Goal: Task Accomplishment & Management: Use online tool/utility

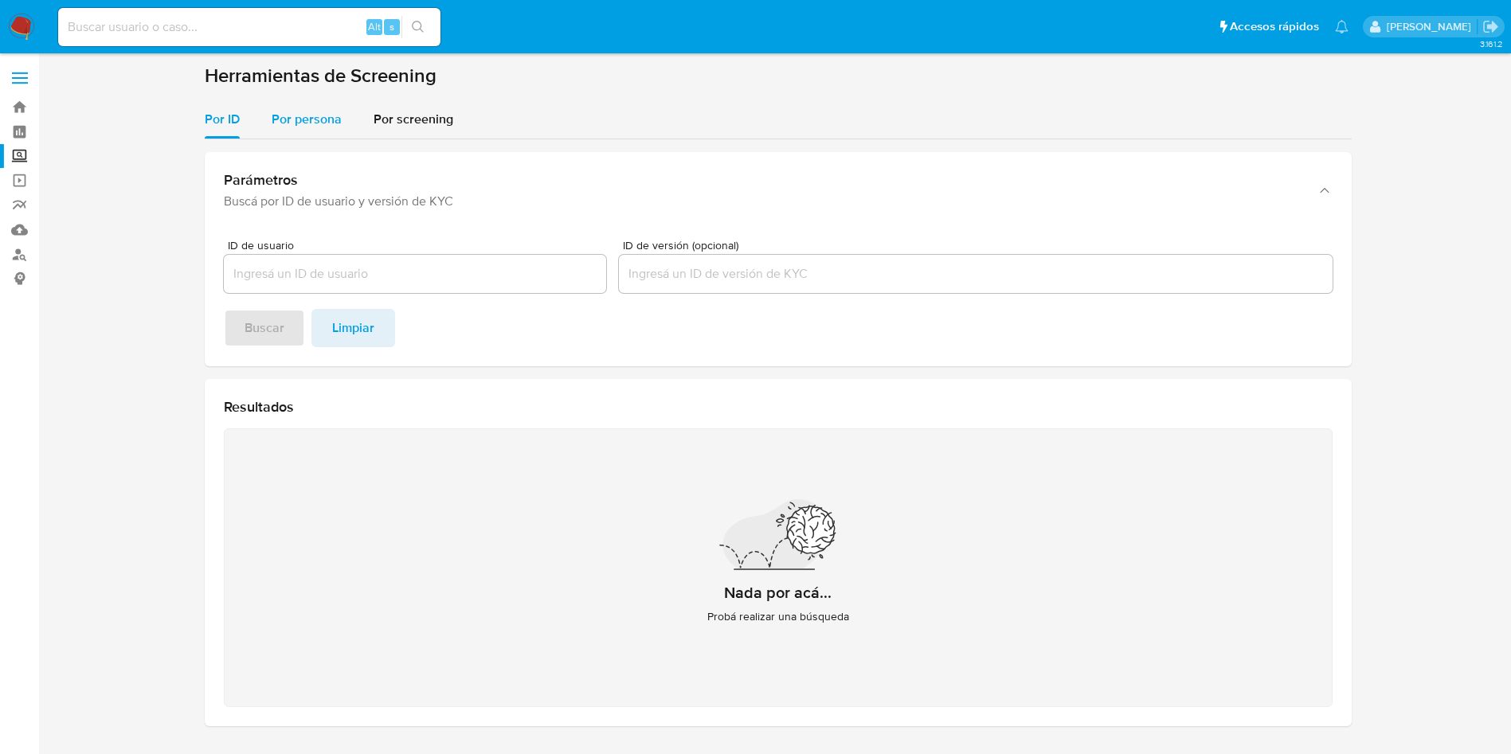
click at [305, 104] on div "Por persona" at bounding box center [307, 119] width 70 height 38
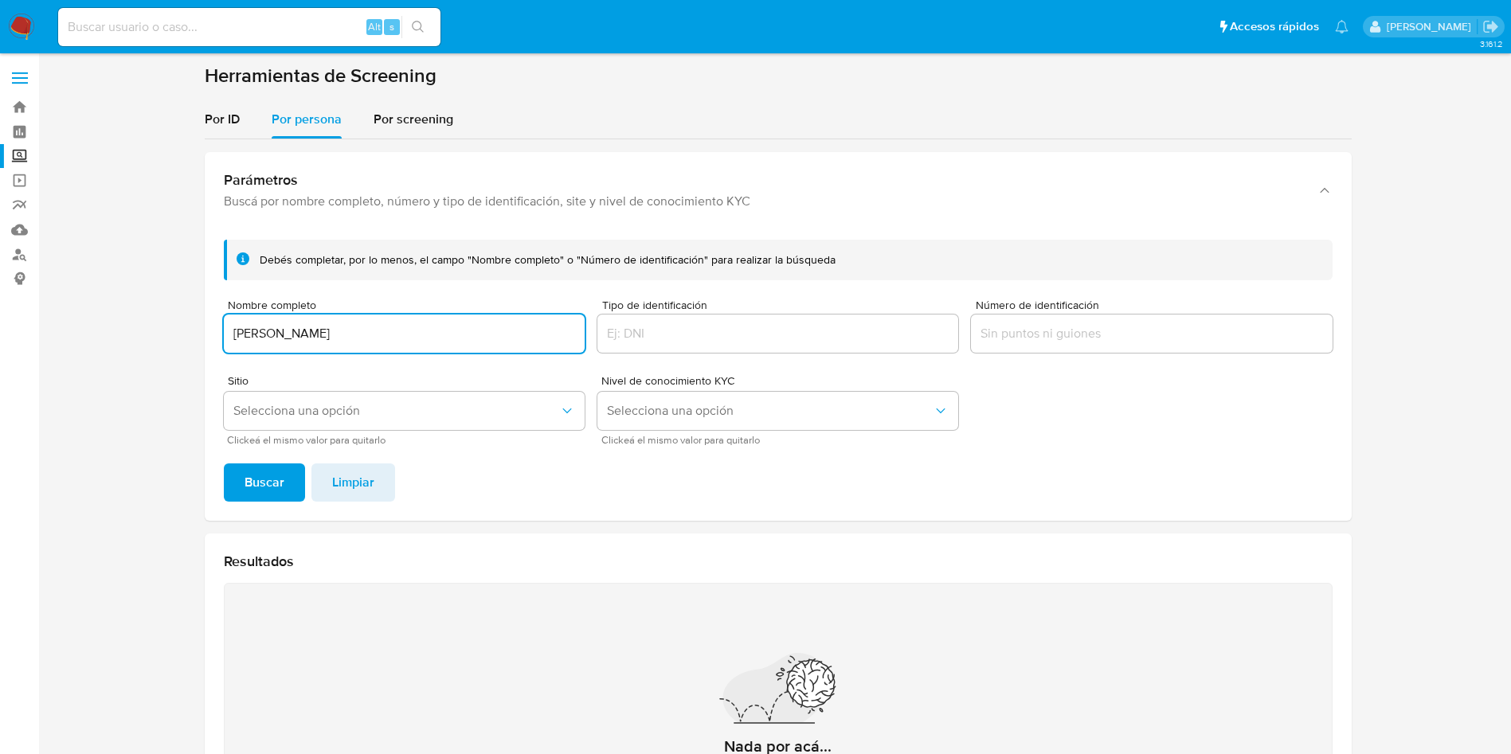
type input "ANDRES CERVANTES PEREZ"
click at [224, 463] on button "Buscar" at bounding box center [264, 482] width 81 height 38
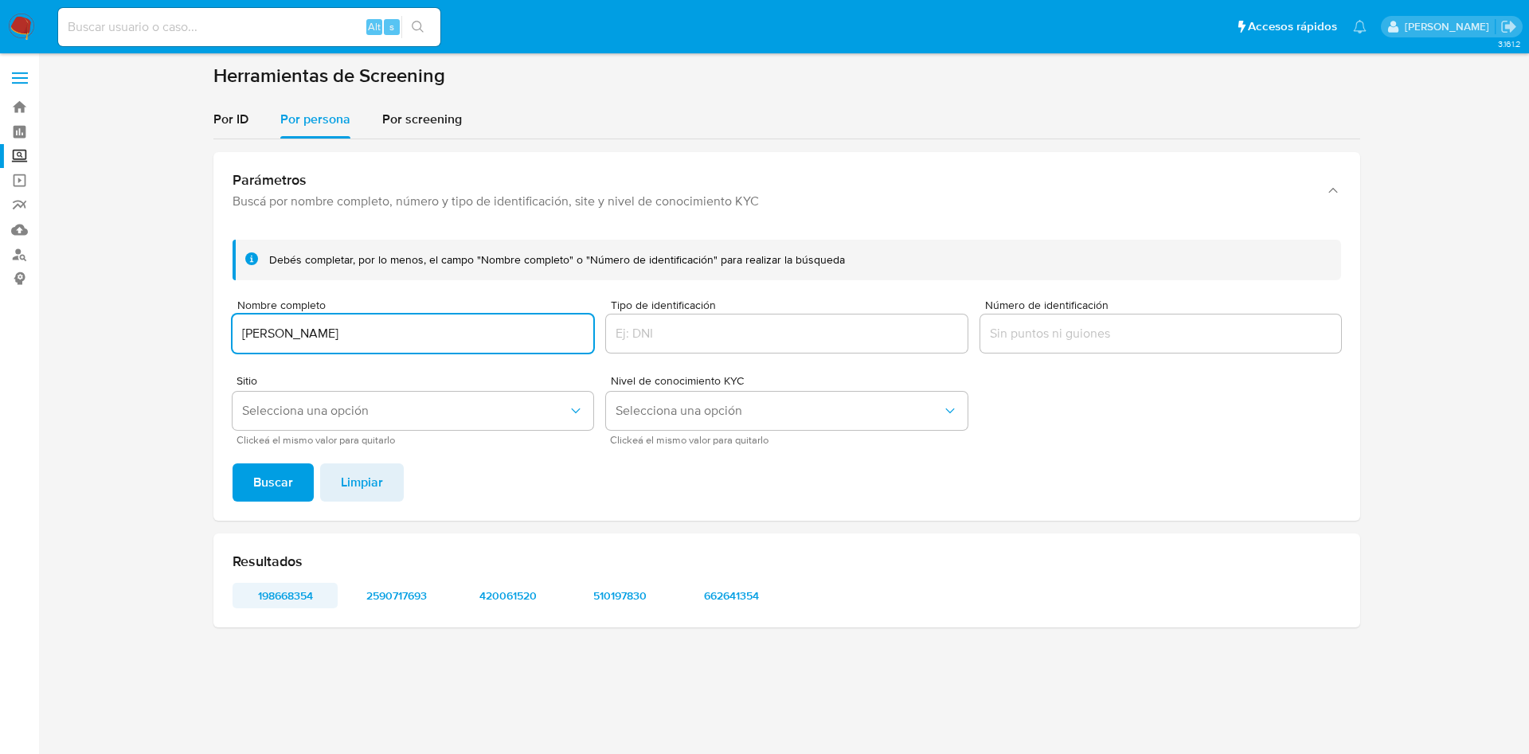
click at [303, 600] on span "198668354" at bounding box center [285, 595] width 83 height 22
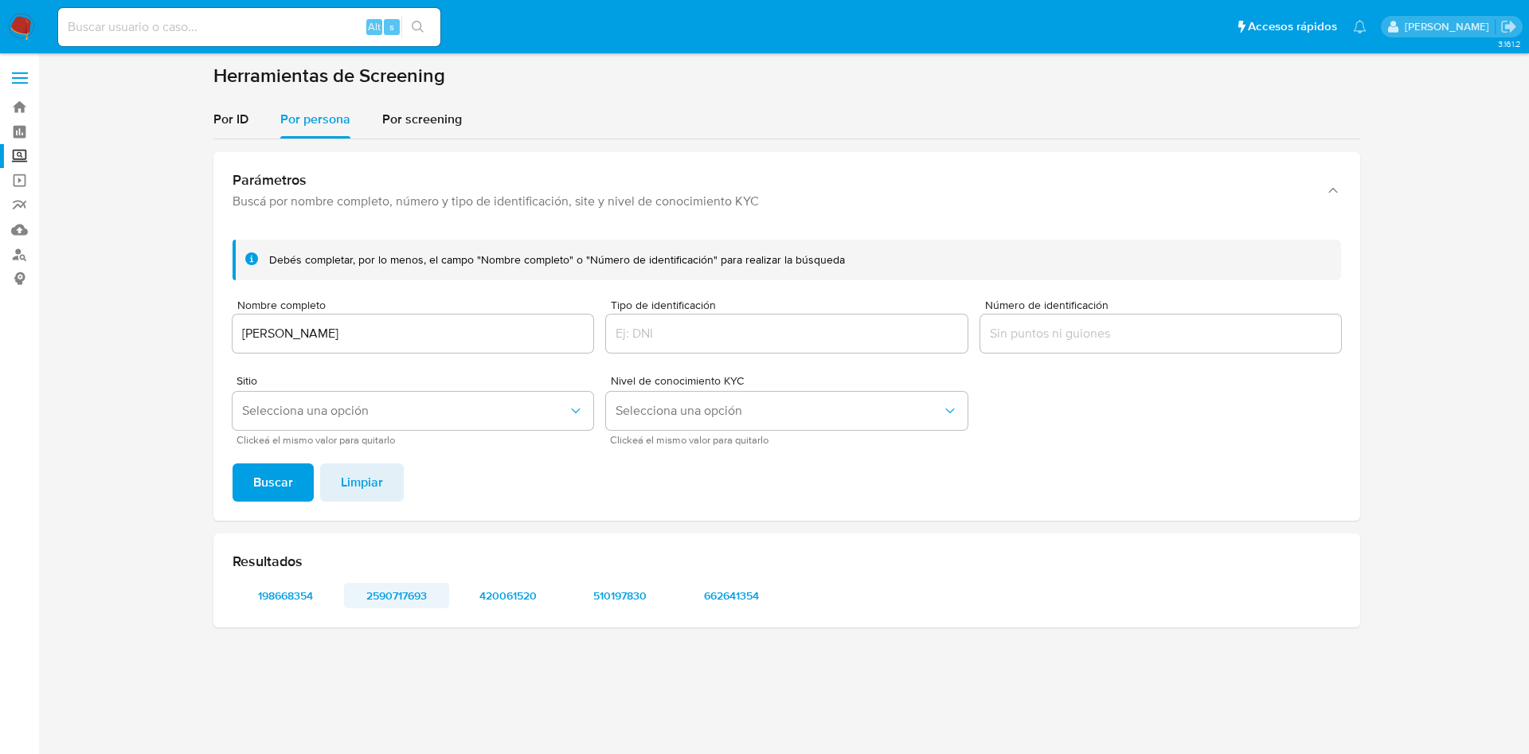
click at [386, 600] on span "2590717693" at bounding box center [396, 595] width 83 height 22
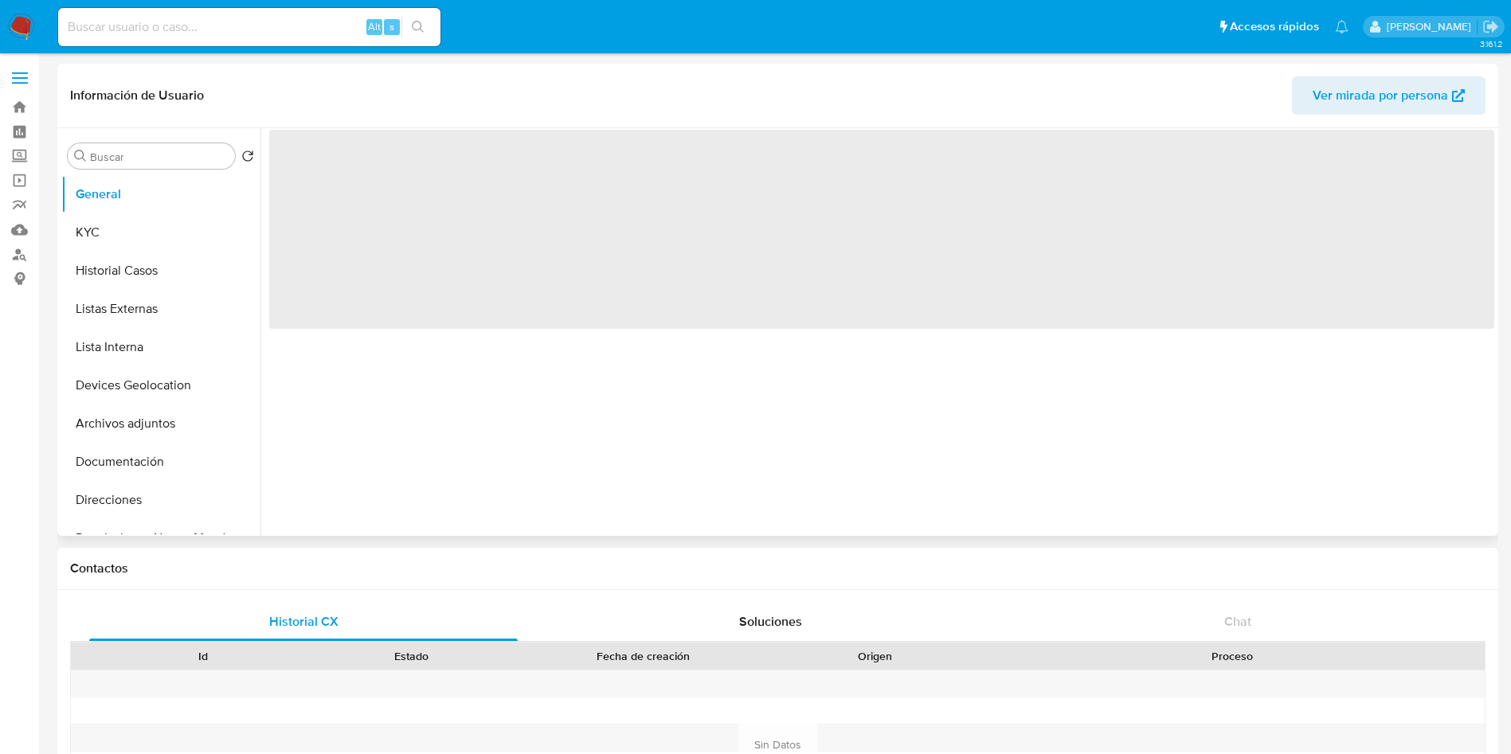
select select "10"
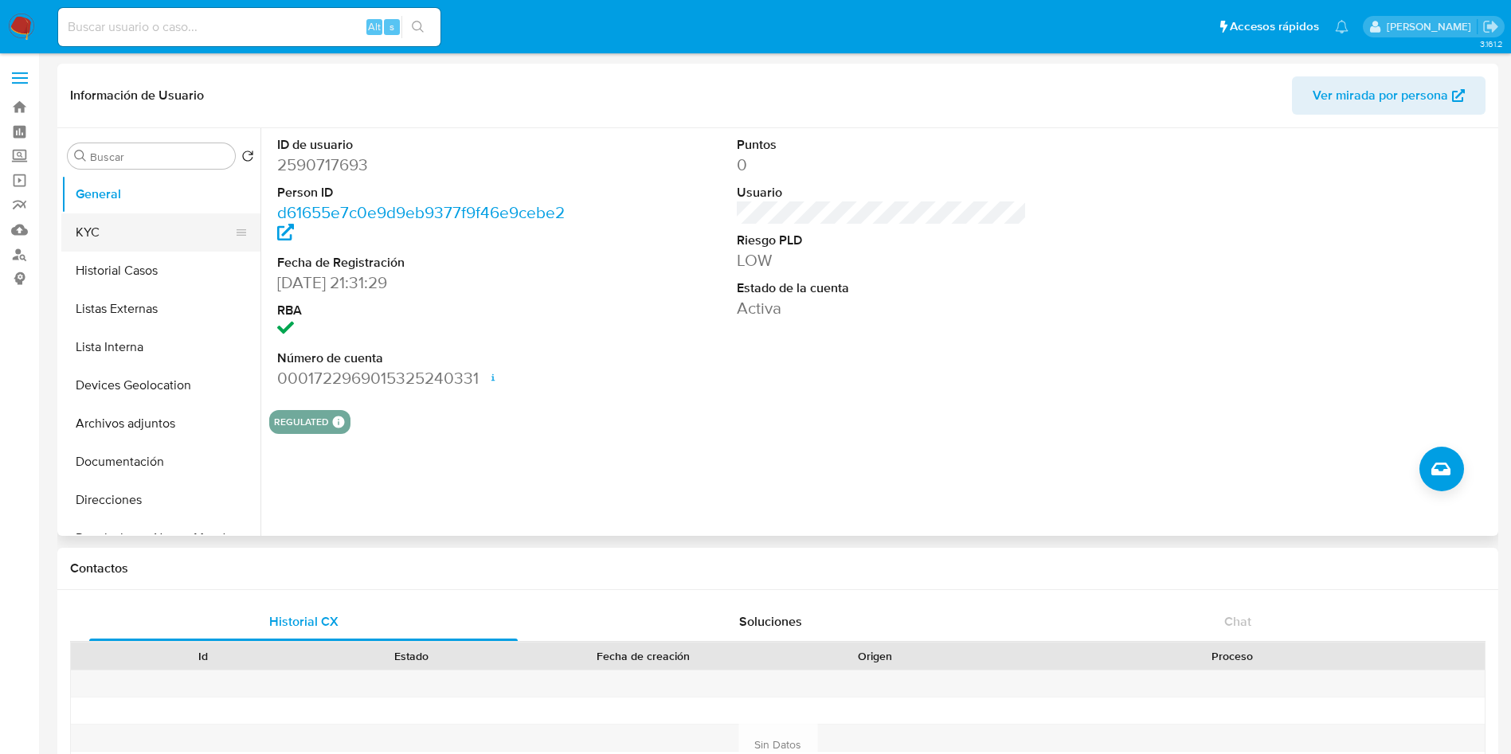
click at [123, 232] on button "KYC" at bounding box center [154, 232] width 186 height 38
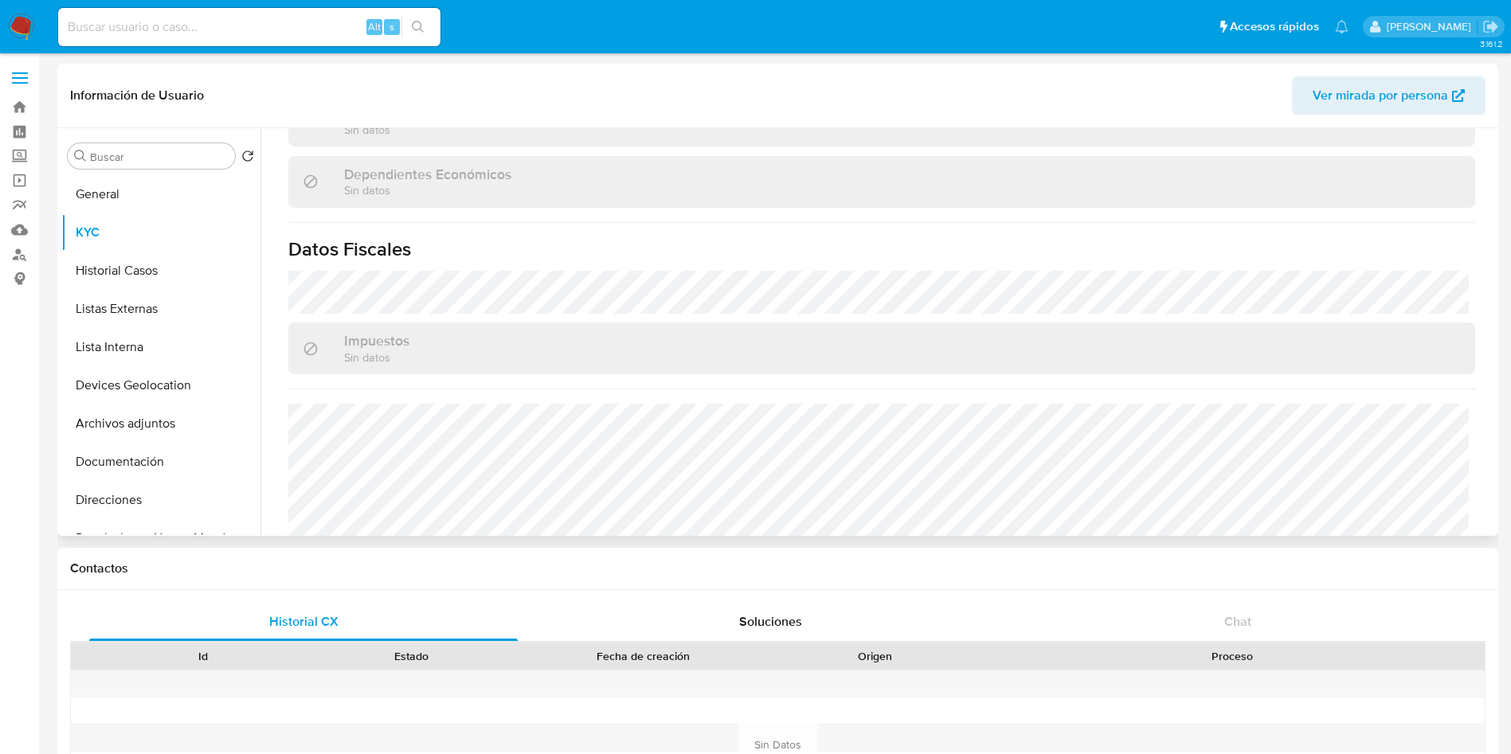
scroll to position [985, 0]
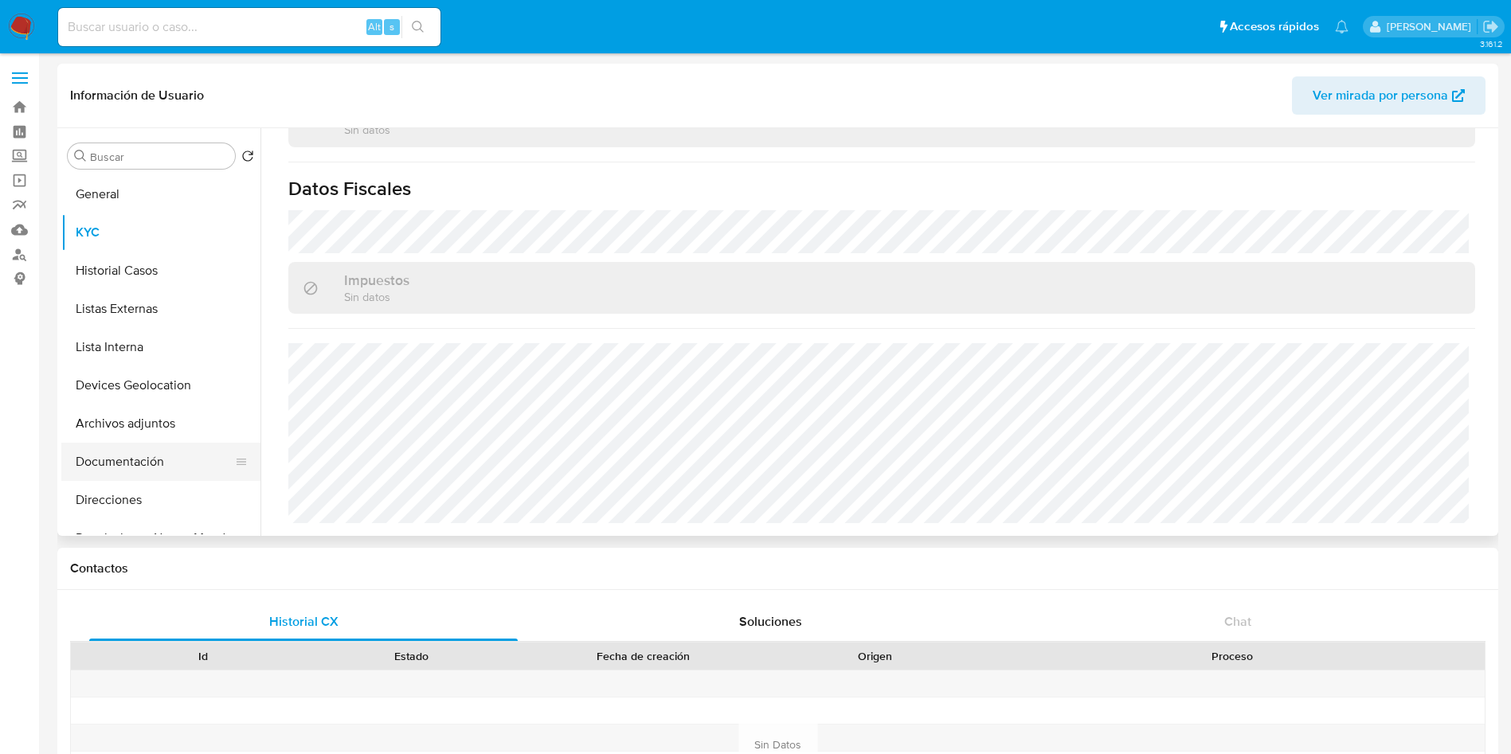
click at [139, 455] on button "Documentación" at bounding box center [154, 462] width 186 height 38
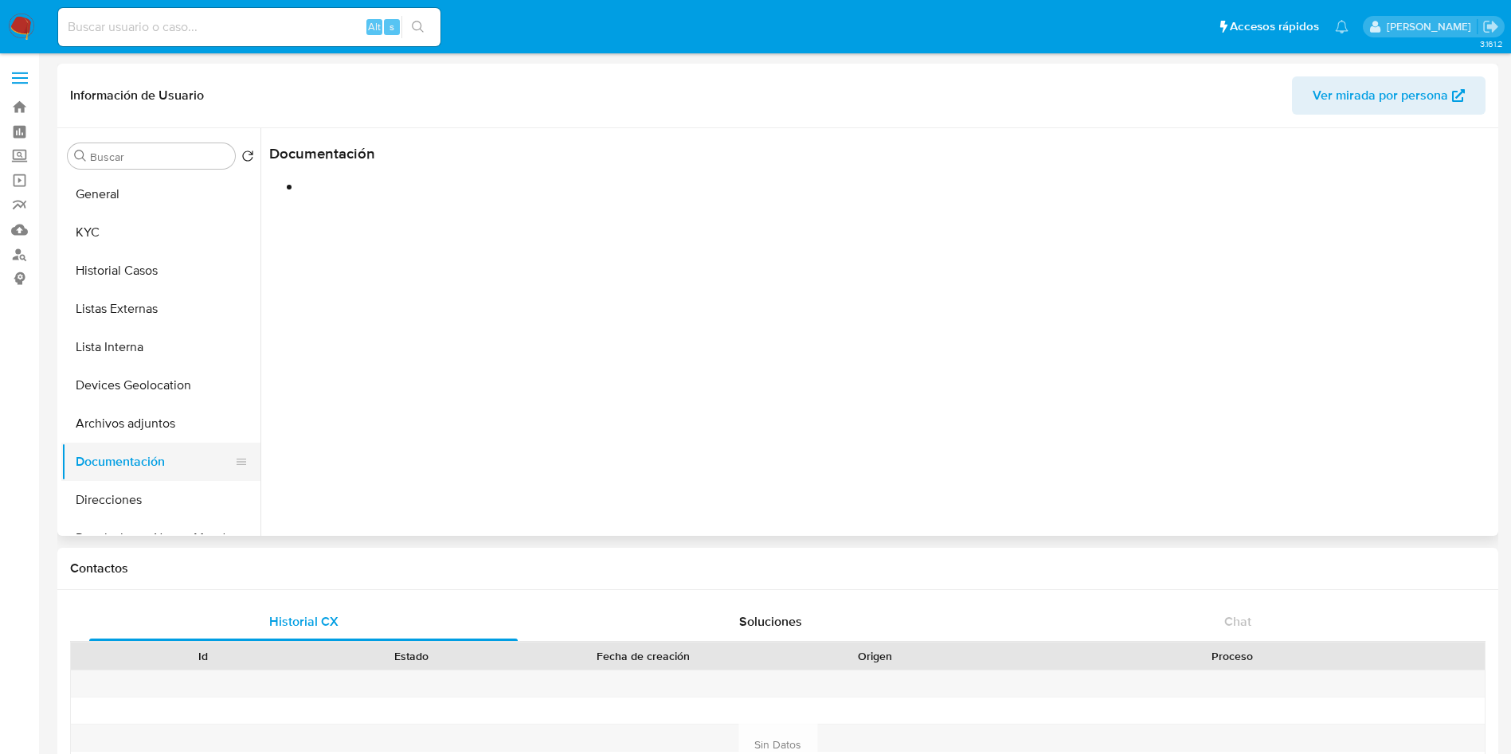
scroll to position [0, 0]
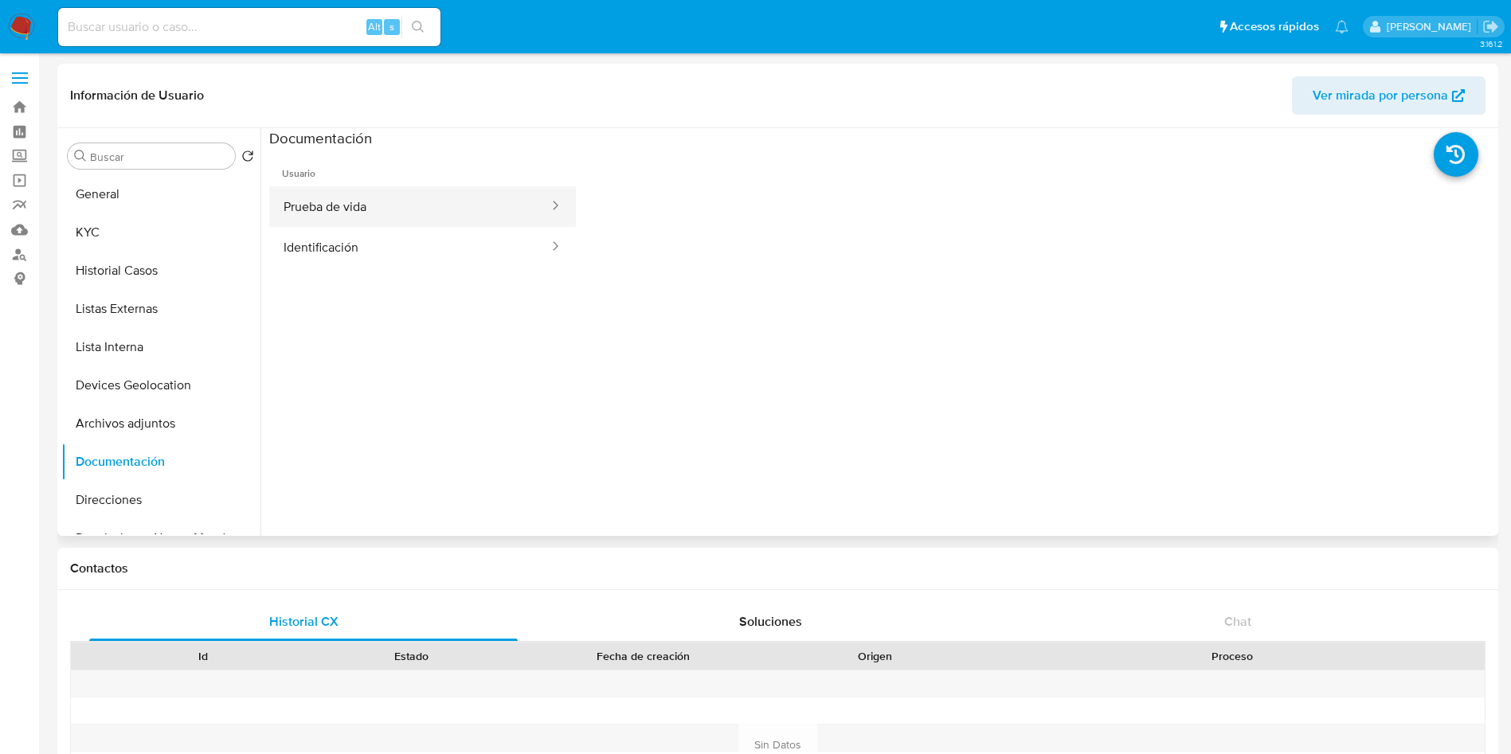
click at [299, 197] on button "Prueba de vida" at bounding box center [409, 206] width 281 height 41
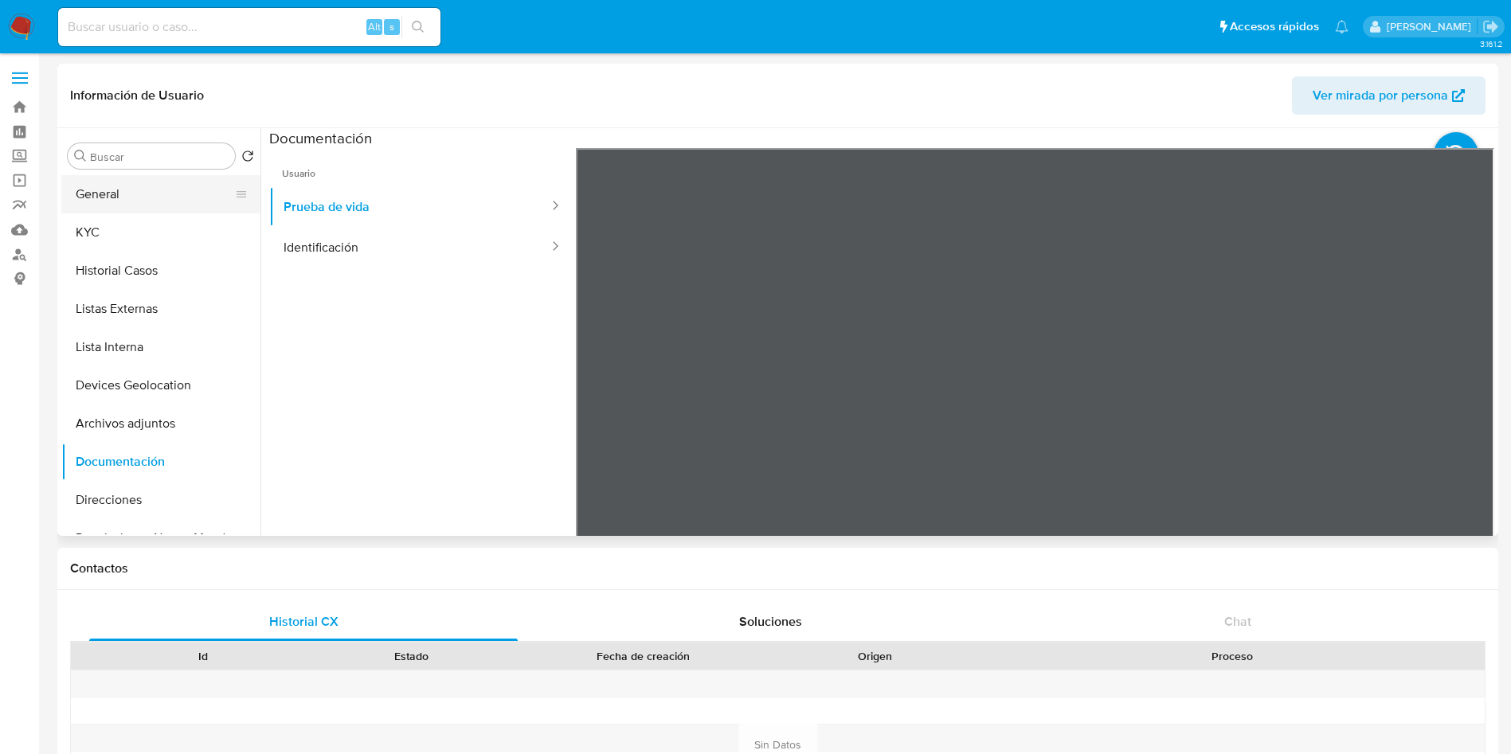
click at [139, 200] on button "General" at bounding box center [154, 194] width 186 height 38
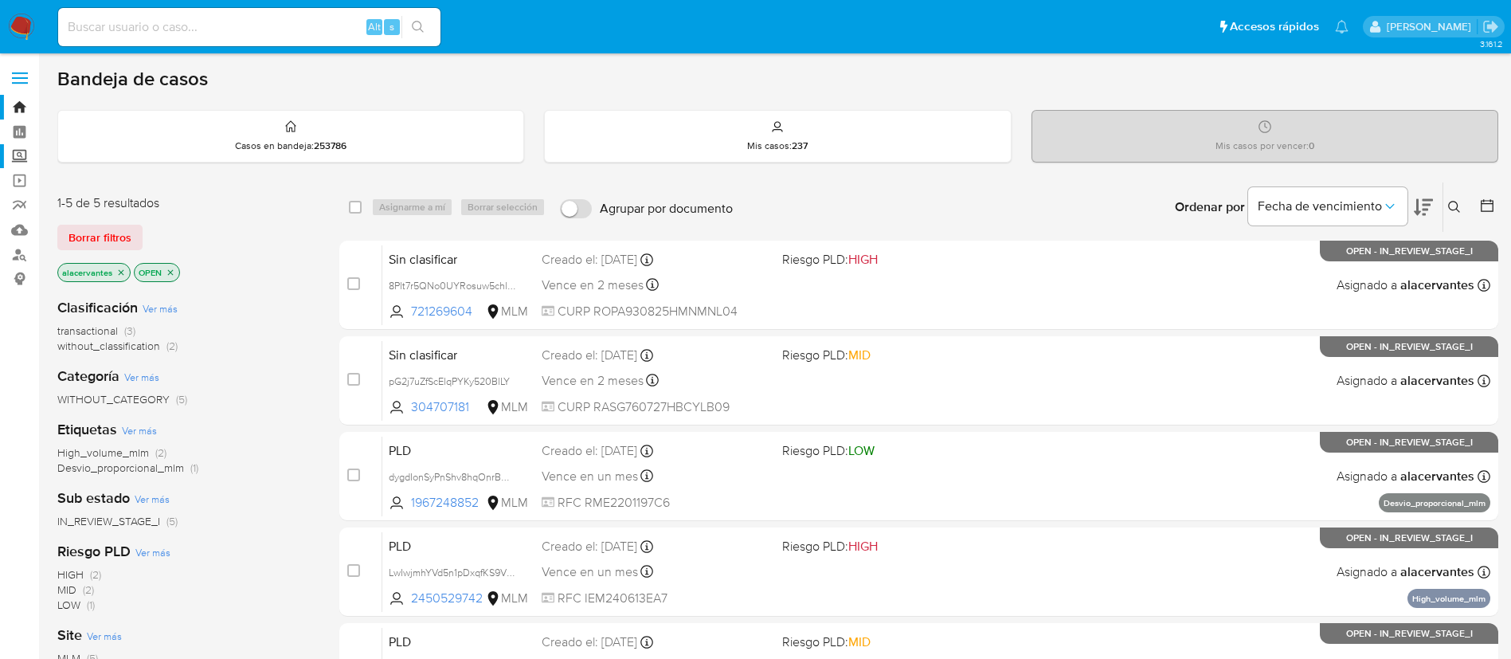
click at [16, 153] on label "Screening" at bounding box center [95, 156] width 190 height 25
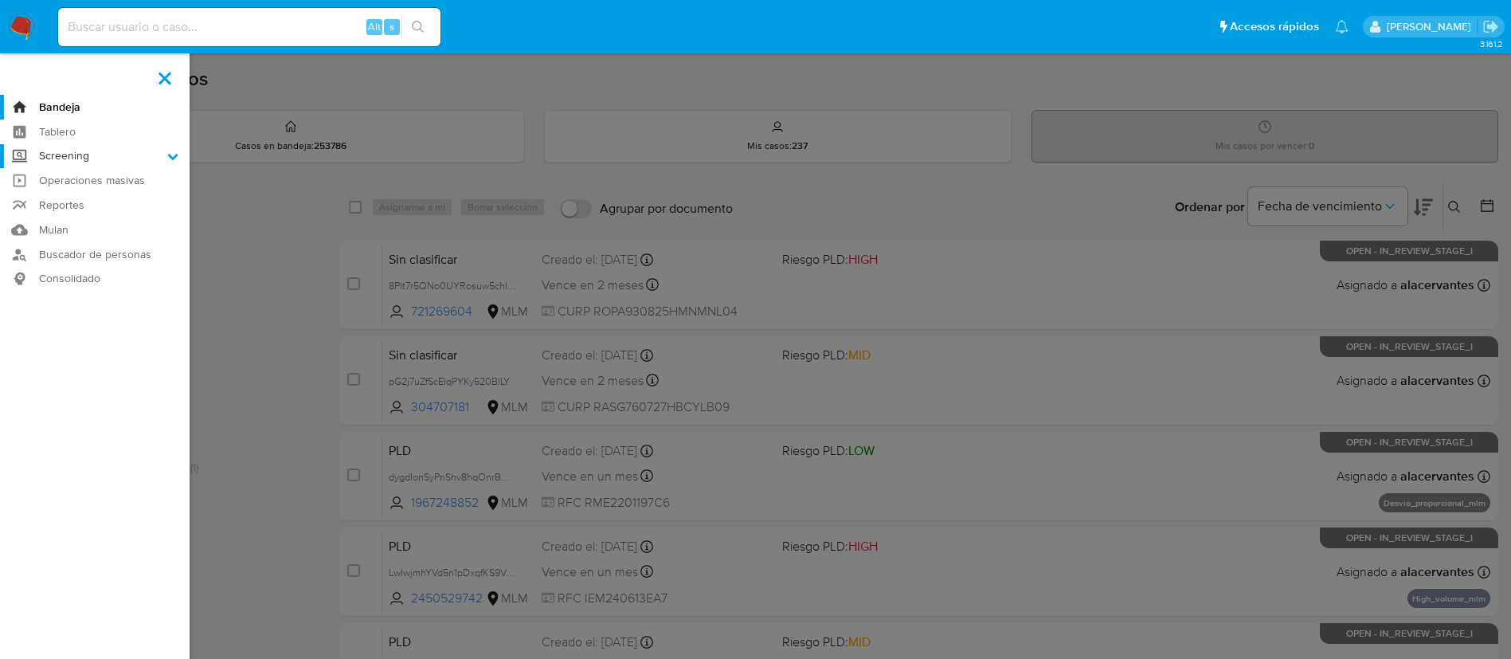
click at [0, 0] on input "Screening" at bounding box center [0, 0] width 0 height 0
click at [101, 220] on link "Herramientas" at bounding box center [95, 219] width 190 height 20
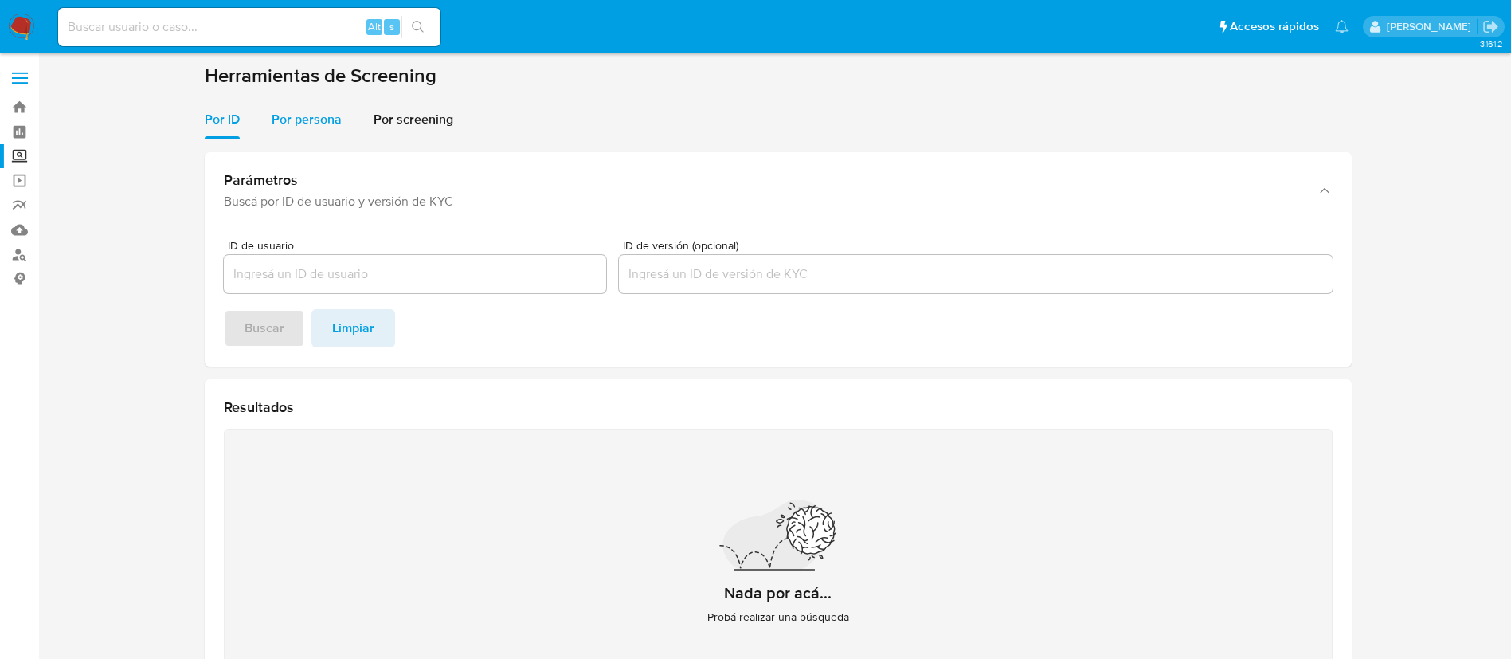
click at [319, 121] on span "Por persona" at bounding box center [307, 119] width 70 height 18
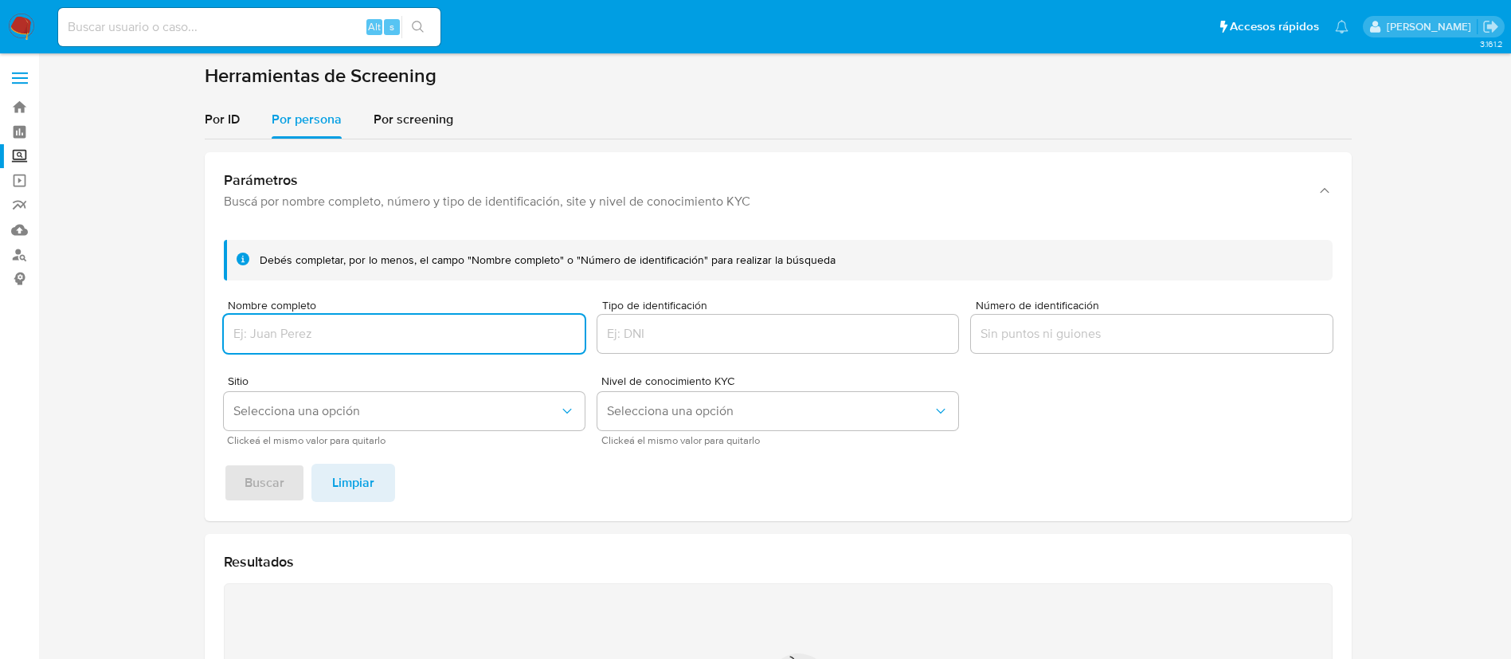
click at [369, 335] on input "Nombre completo" at bounding box center [404, 333] width 361 height 21
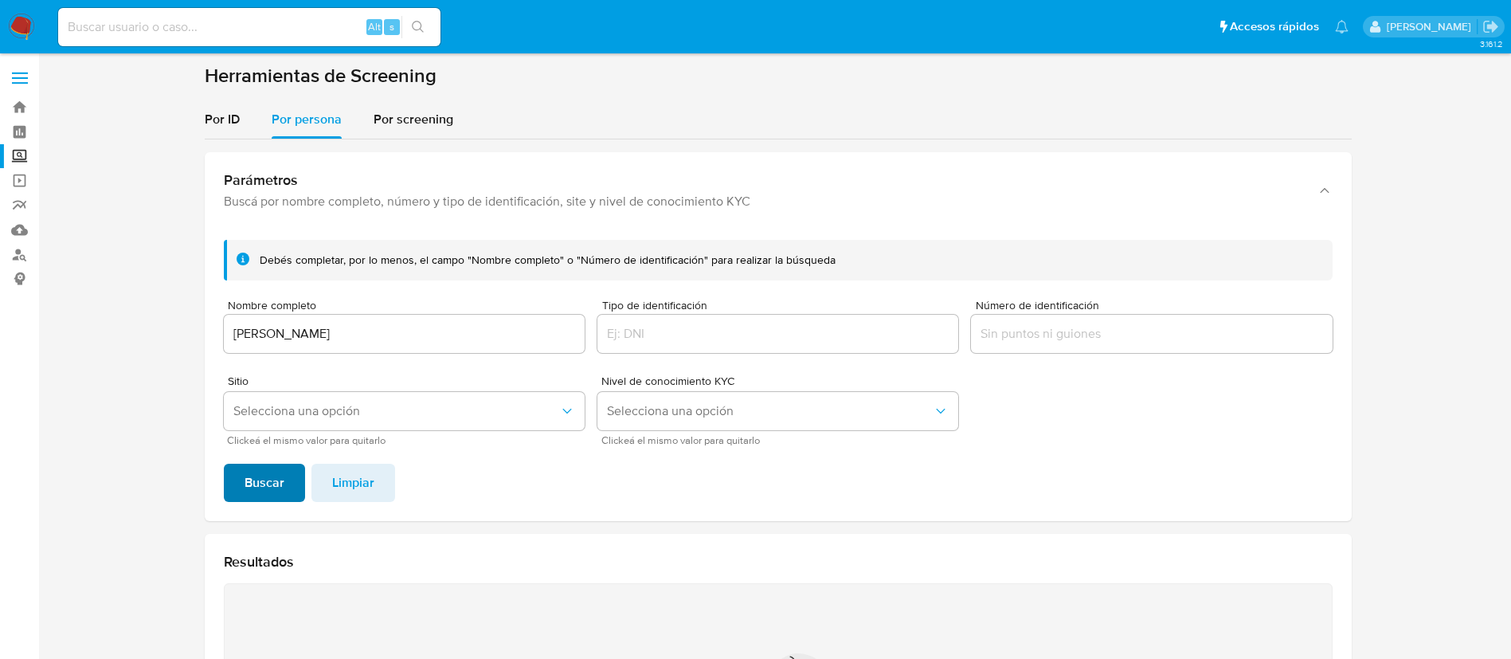
click at [272, 473] on span "Buscar" at bounding box center [264, 482] width 40 height 35
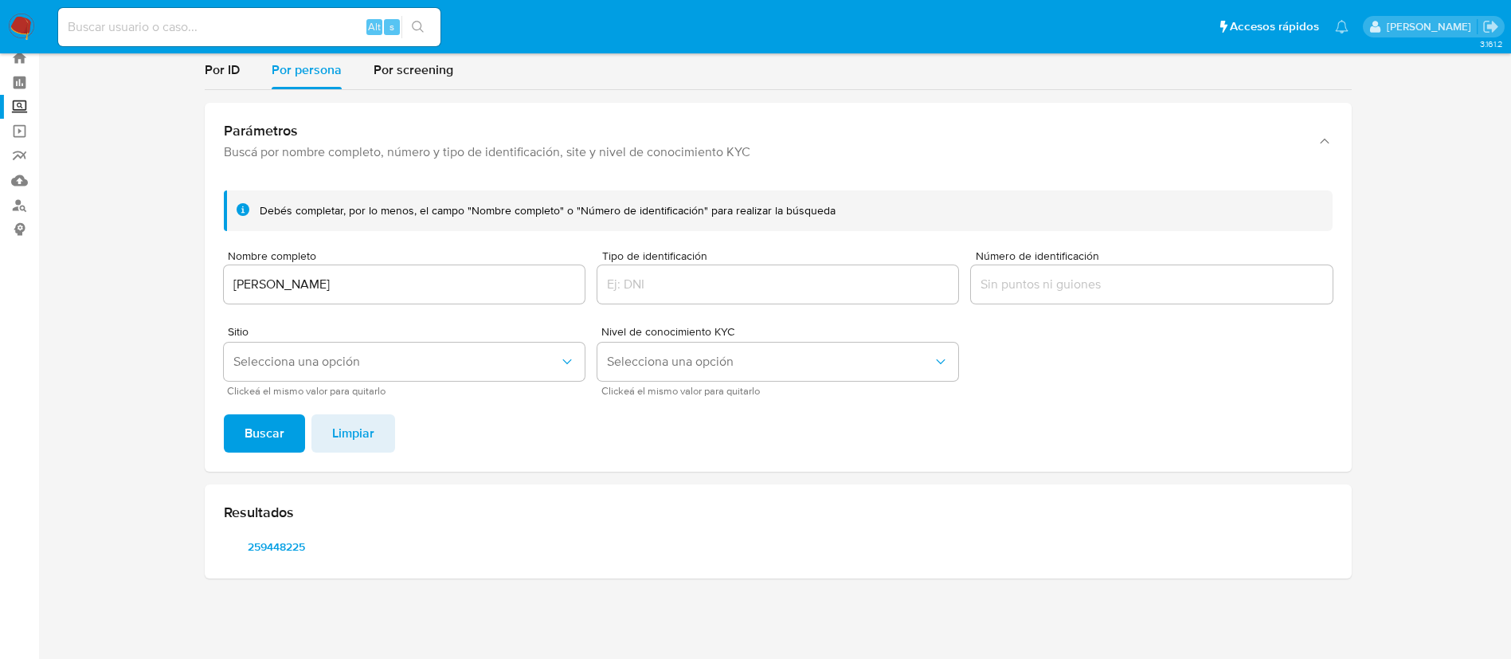
scroll to position [49, 0]
click at [297, 545] on span "259448225" at bounding box center [276, 546] width 83 height 22
click at [411, 284] on input "CARLOS ENRIQUE CASTELAN PICHARDO" at bounding box center [404, 284] width 361 height 21
click at [411, 285] on input "CARLOS ENRIQUE CASTELAN PICHARDO" at bounding box center [404, 284] width 361 height 21
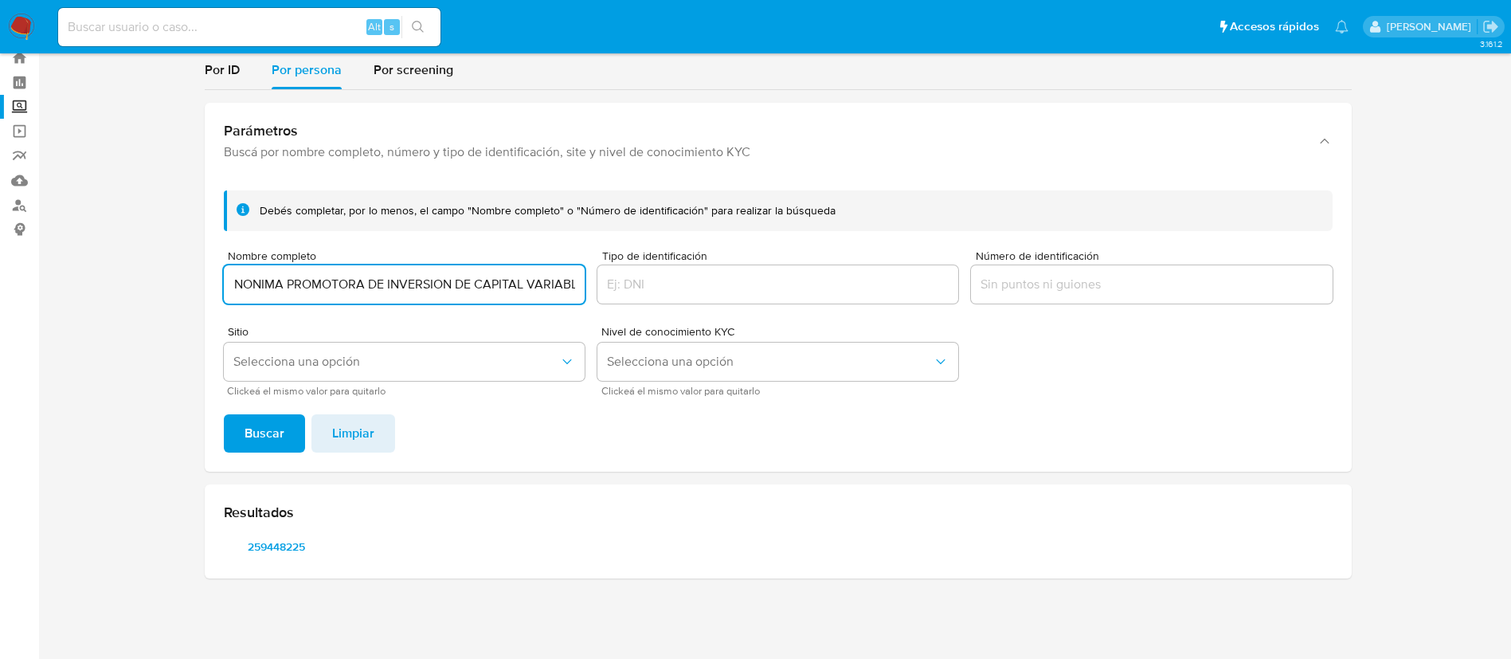
scroll to position [0, 287]
click at [224, 414] on button "Buscar" at bounding box center [264, 433] width 81 height 38
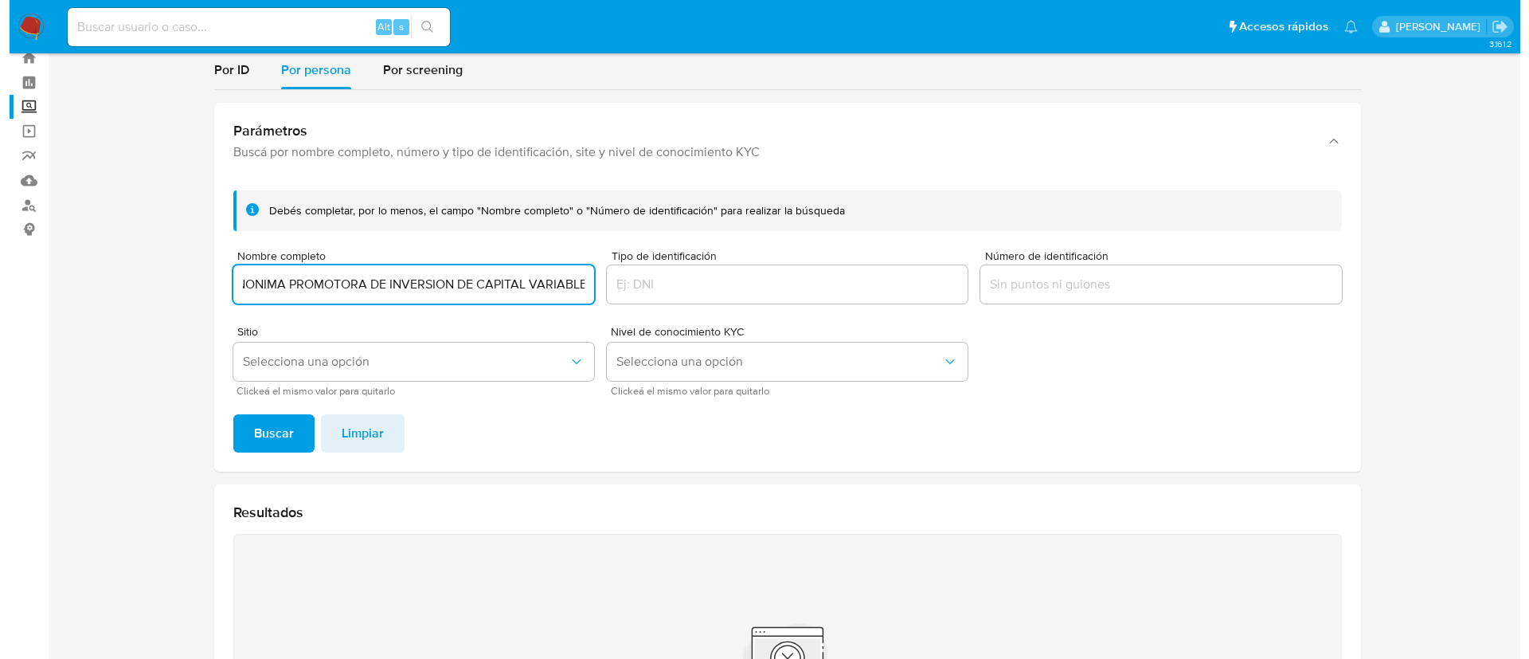
scroll to position [0, 0]
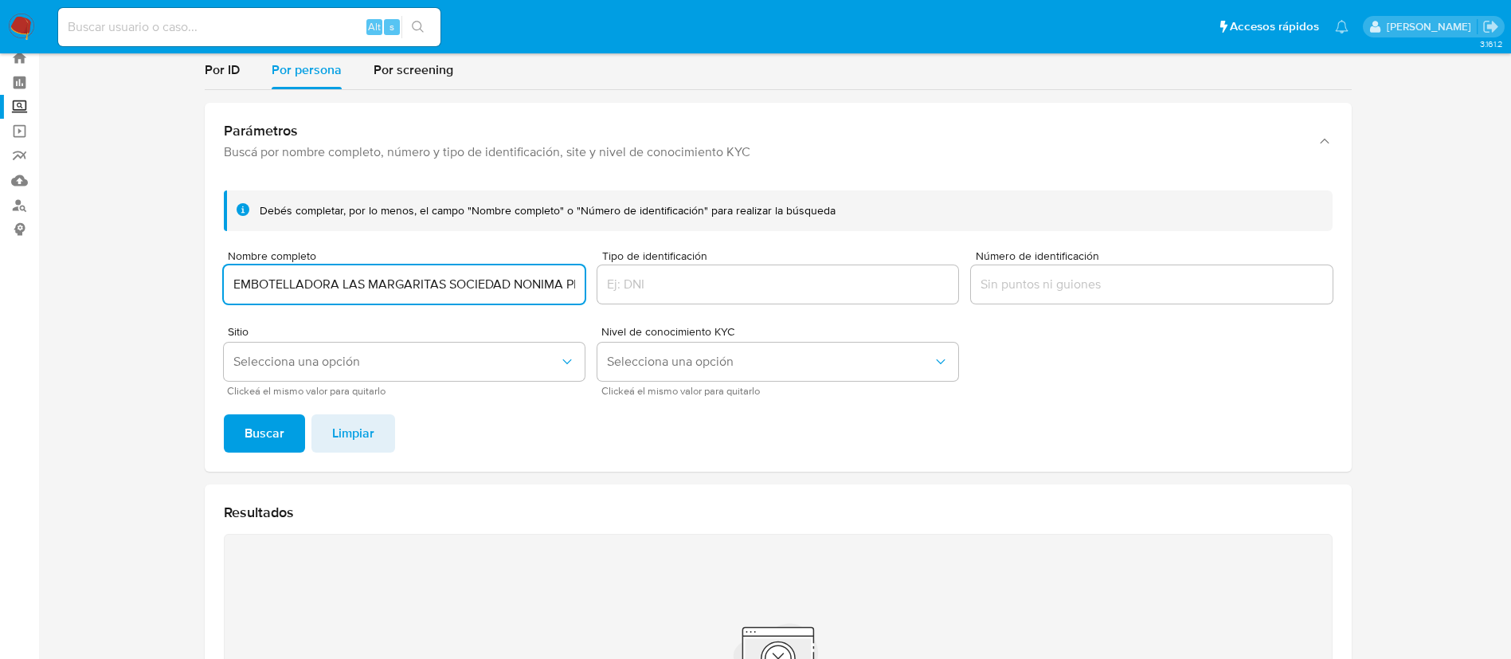
click at [362, 282] on input "EMBOTELLADORA LAS MARGARITAS SOCIEDAD NONIMA PROMOTORA DE INVERSION DE CAPITAL …" at bounding box center [404, 284] width 361 height 21
paste input "IVAN ACOSTA LOPEZ"
type input "IVAN ACOSTA LOPEZ"
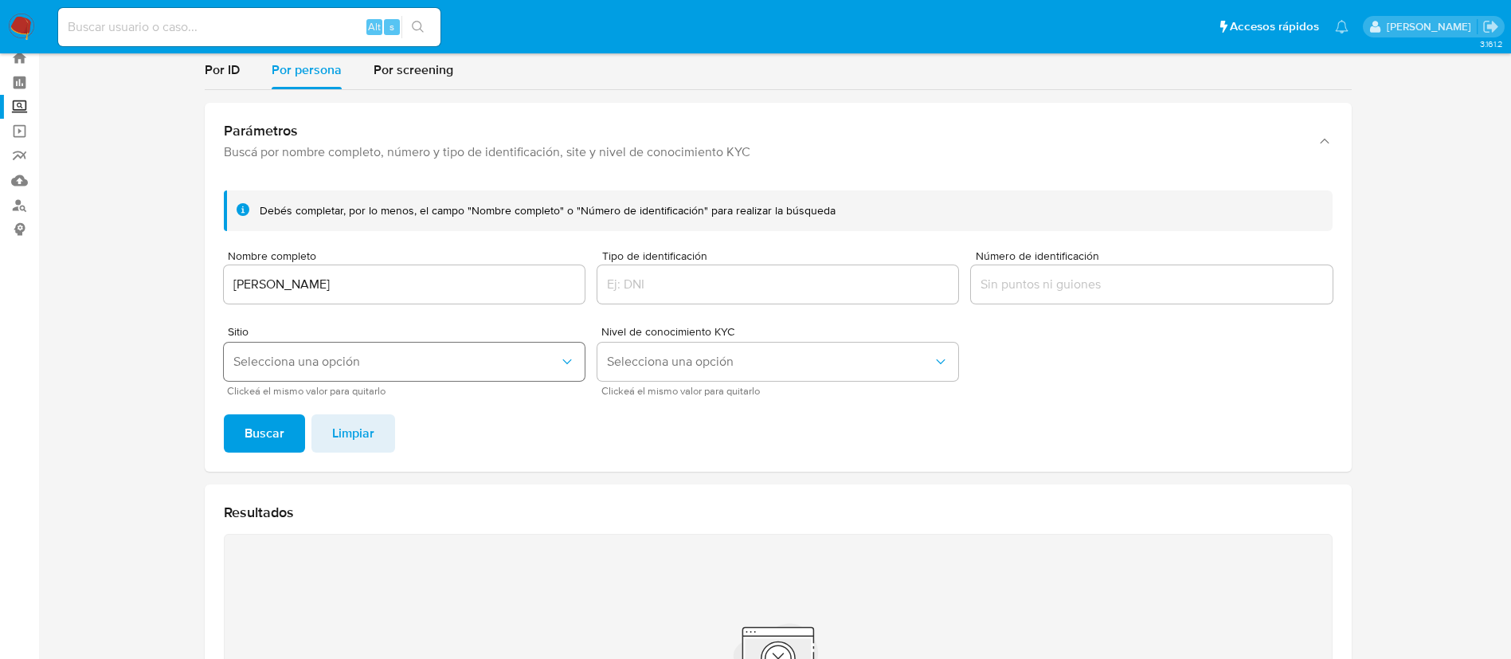
click at [312, 363] on span "Selecciona una opción" at bounding box center [396, 362] width 326 height 16
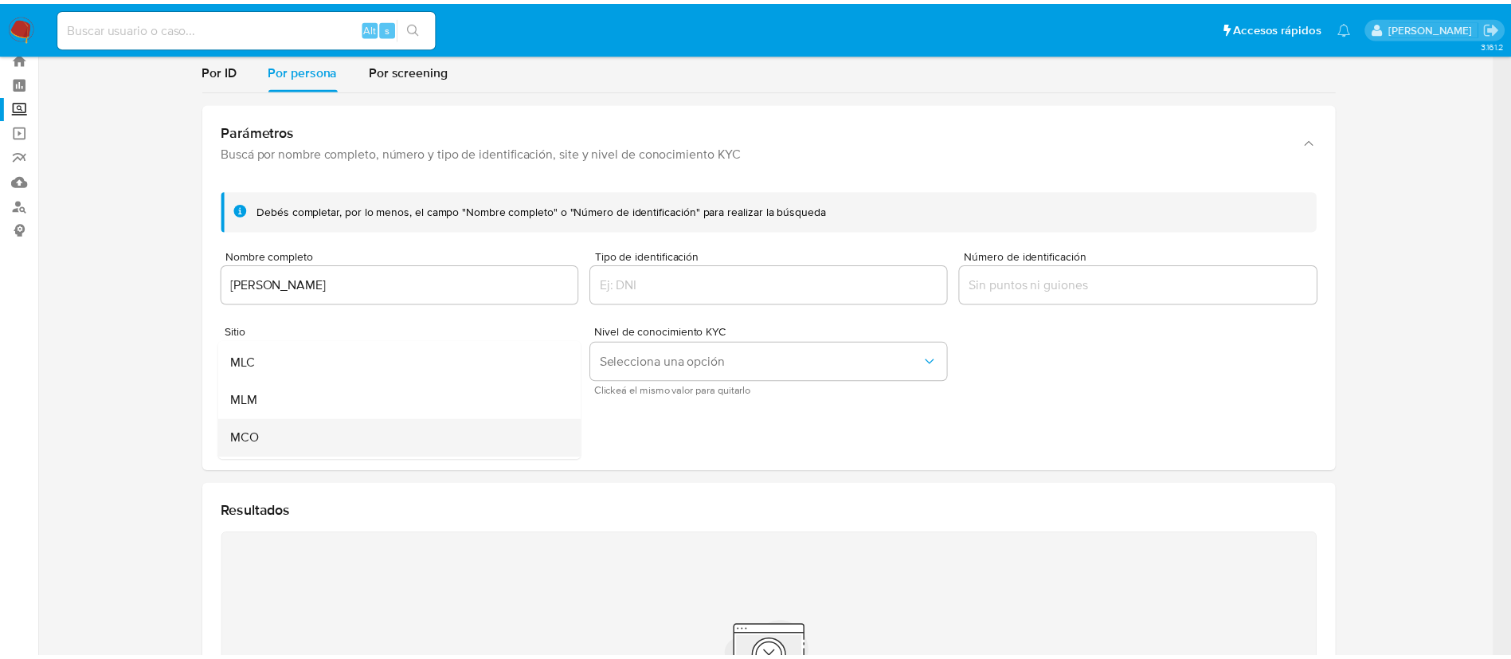
scroll to position [110, 0]
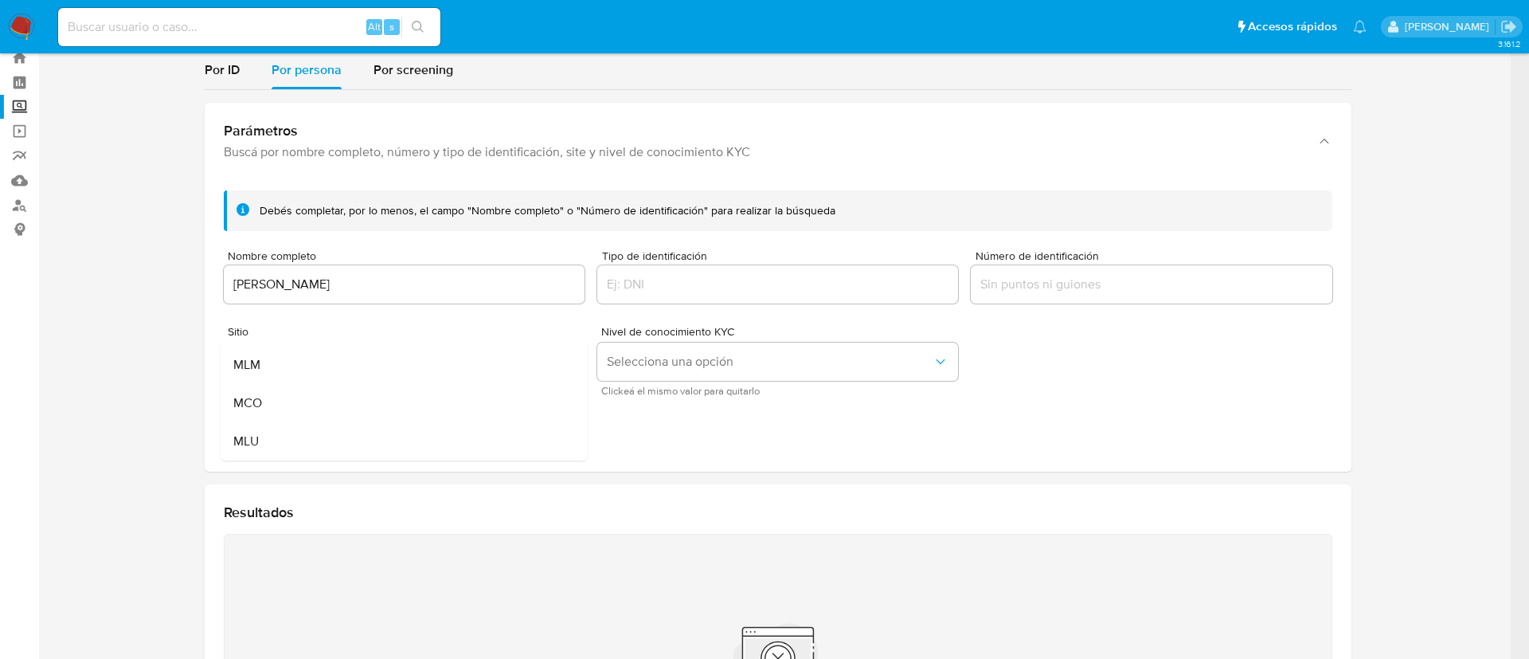
drag, startPoint x: 306, startPoint y: 369, endPoint x: 291, endPoint y: 407, distance: 40.4
click at [306, 368] on div "MLM" at bounding box center [399, 365] width 332 height 38
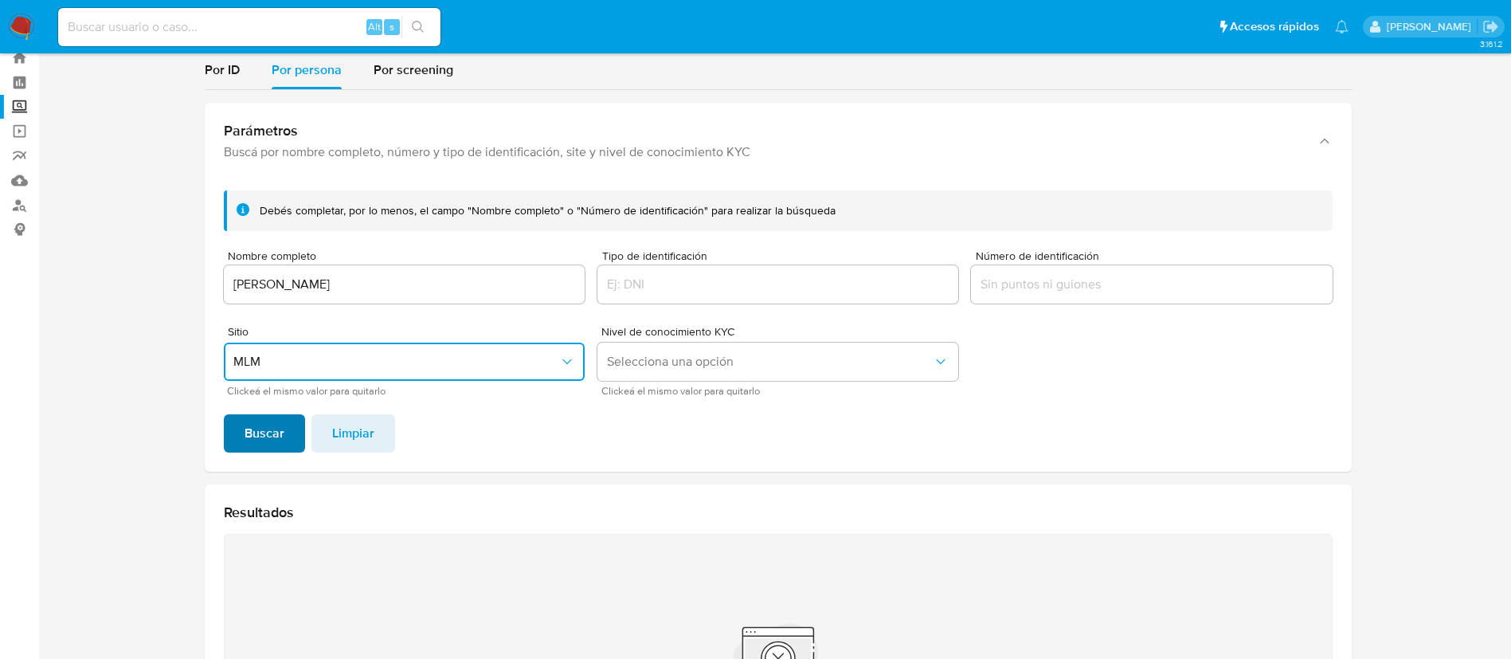
click at [274, 440] on span "Buscar" at bounding box center [264, 433] width 40 height 35
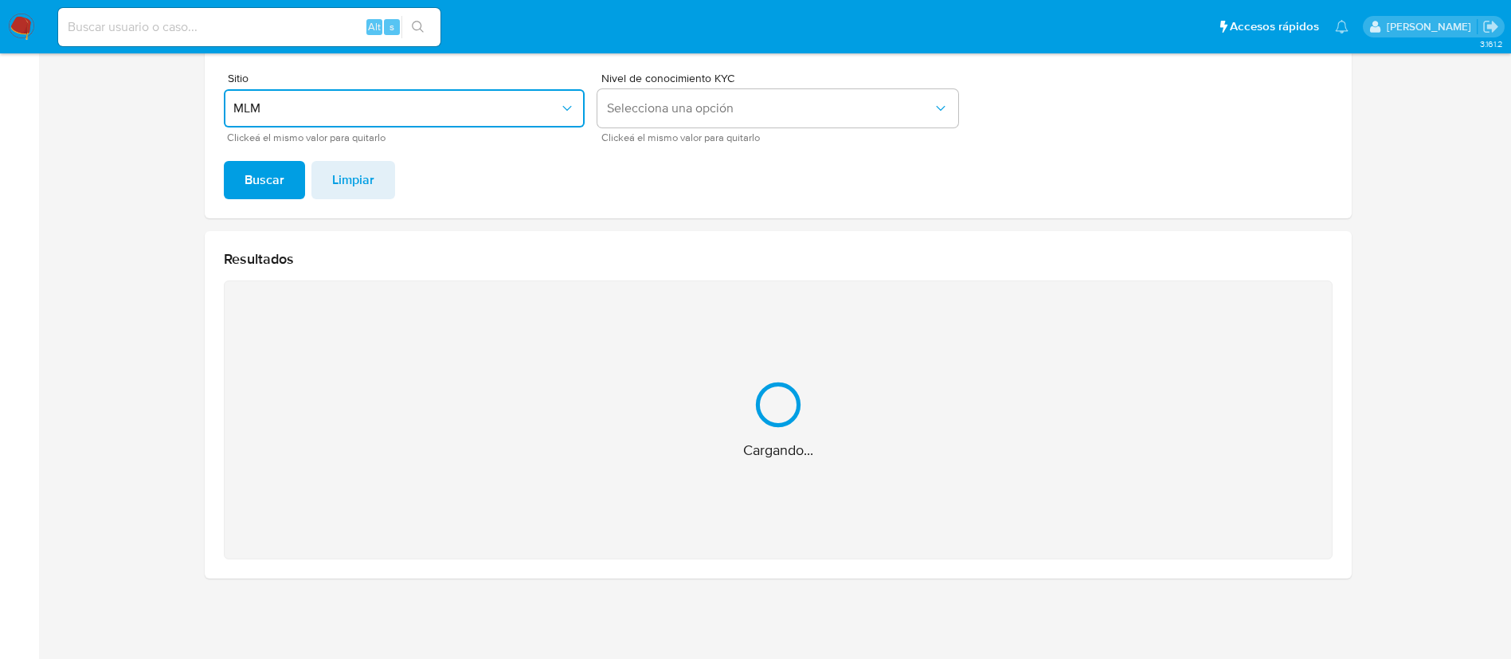
scroll to position [49, 0]
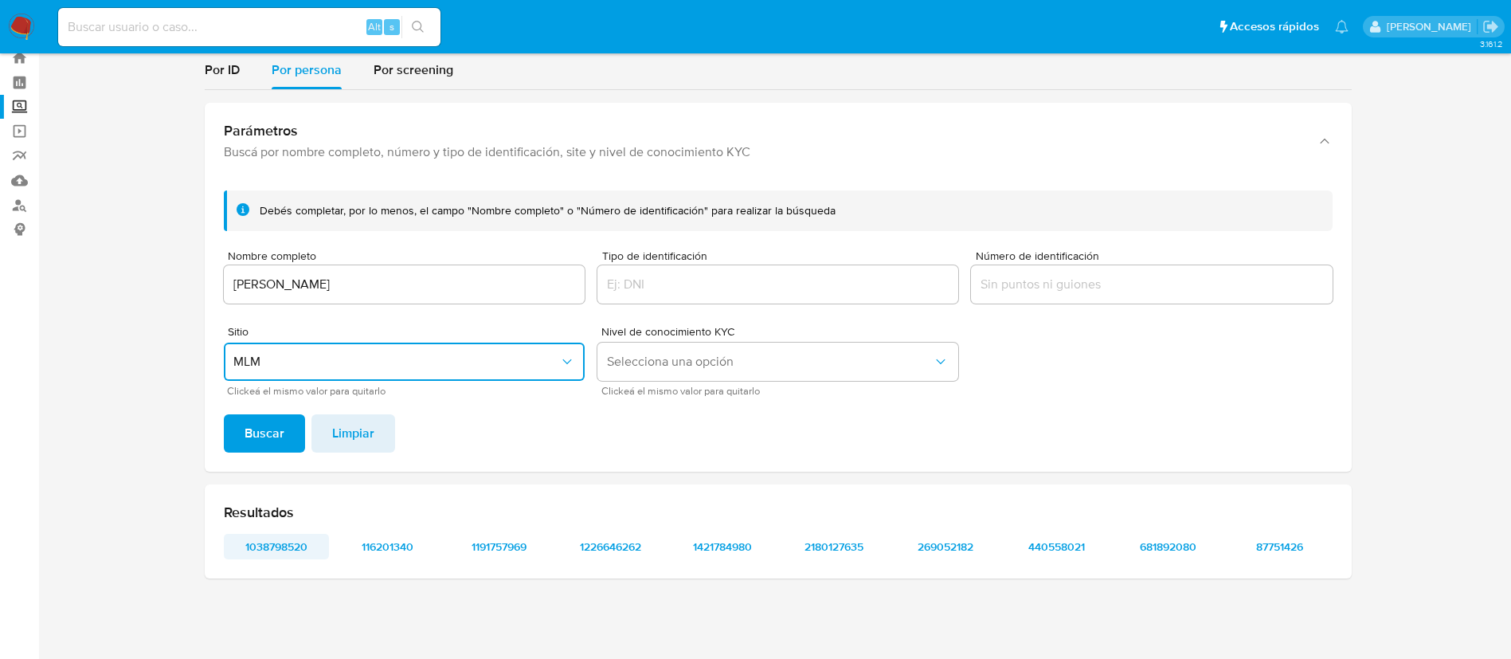
click at [283, 543] on span "1038798520" at bounding box center [276, 546] width 83 height 22
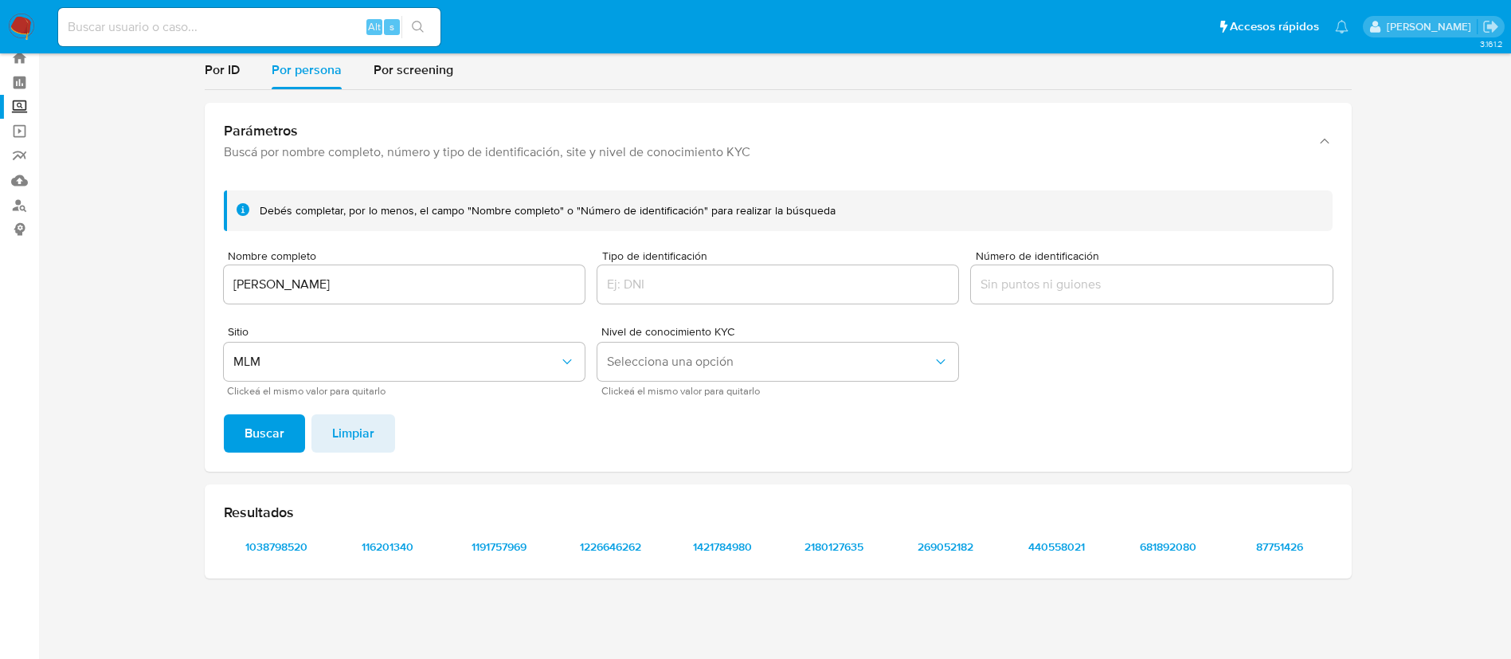
click at [410, 528] on div "Resultados 1038798520 116201340 1191757969 1226646262 1421784980 2180127635 269…" at bounding box center [778, 531] width 1147 height 94
click at [408, 541] on span "116201340" at bounding box center [387, 546] width 83 height 22
click at [533, 552] on span "1191757969" at bounding box center [499, 546] width 83 height 22
click at [631, 541] on span "1226646262" at bounding box center [610, 546] width 83 height 22
click at [749, 537] on span "1421784980" at bounding box center [722, 546] width 83 height 22
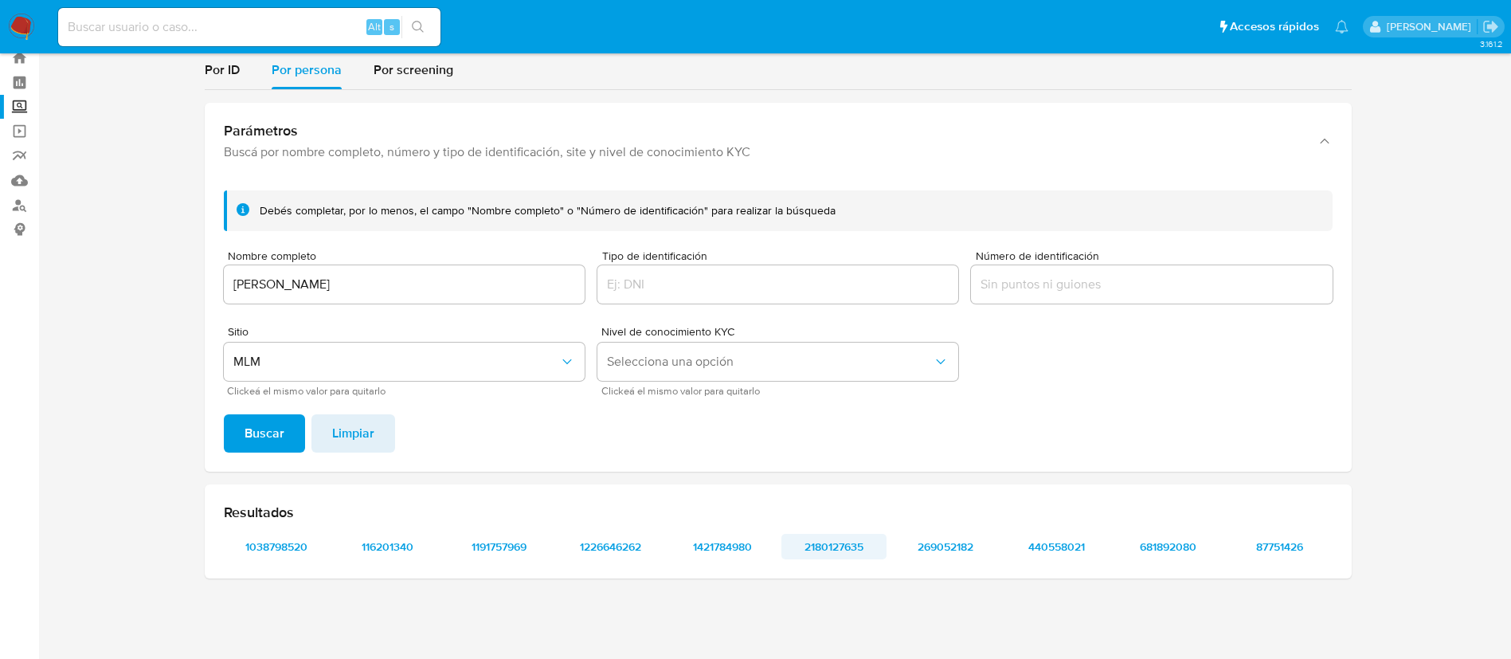
click at [844, 546] on span "2180127635" at bounding box center [833, 546] width 83 height 22
click at [952, 540] on span "269052182" at bounding box center [945, 546] width 83 height 22
click at [1077, 549] on span "440558021" at bounding box center [1056, 546] width 83 height 22
click at [1189, 540] on span "681892080" at bounding box center [1168, 546] width 83 height 22
click at [1276, 549] on span "87751426" at bounding box center [1279, 546] width 83 height 22
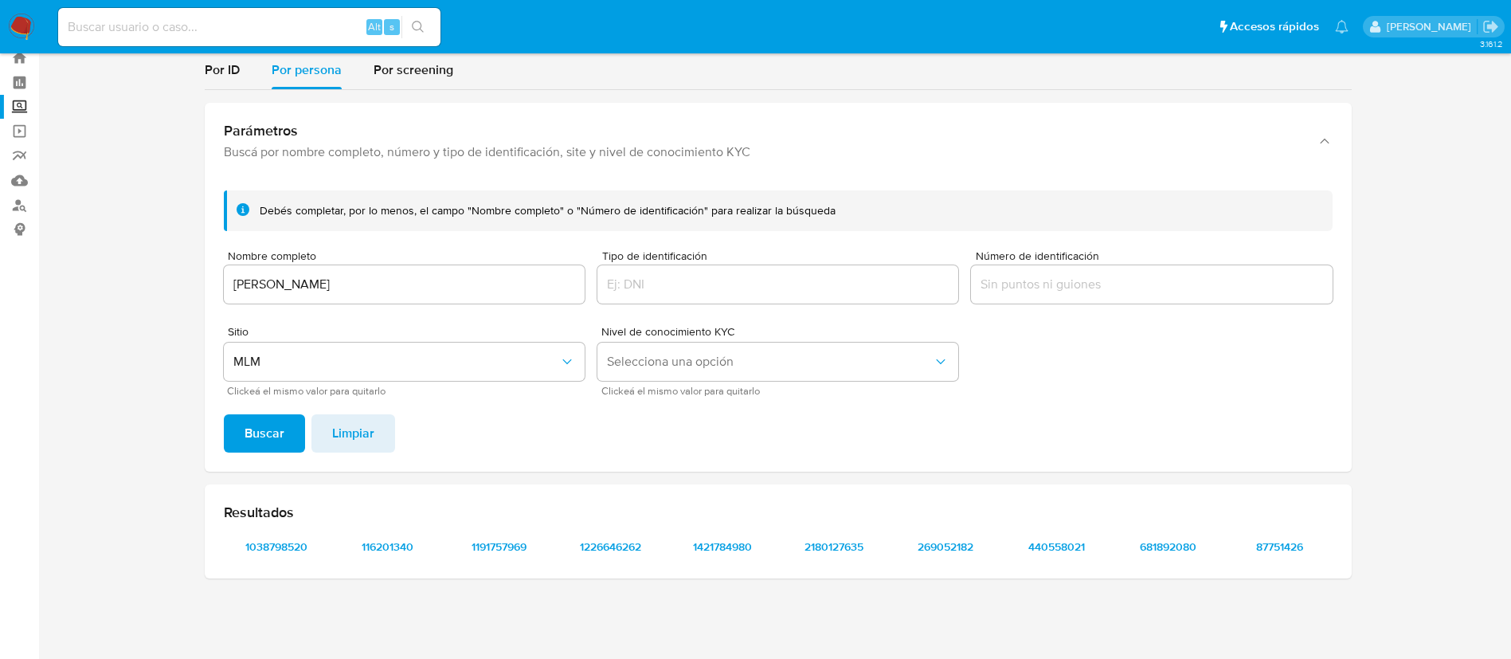
click at [13, 26] on img at bounding box center [21, 27] width 27 height 27
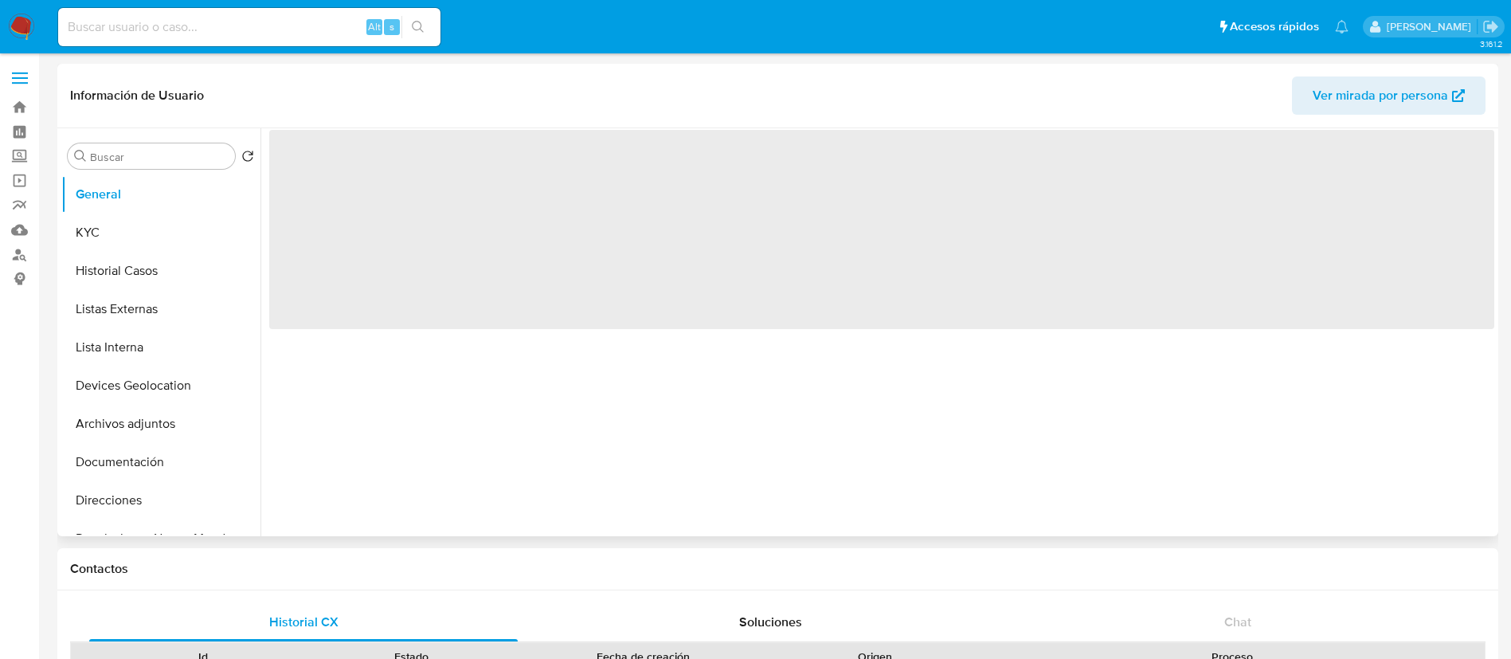
select select "10"
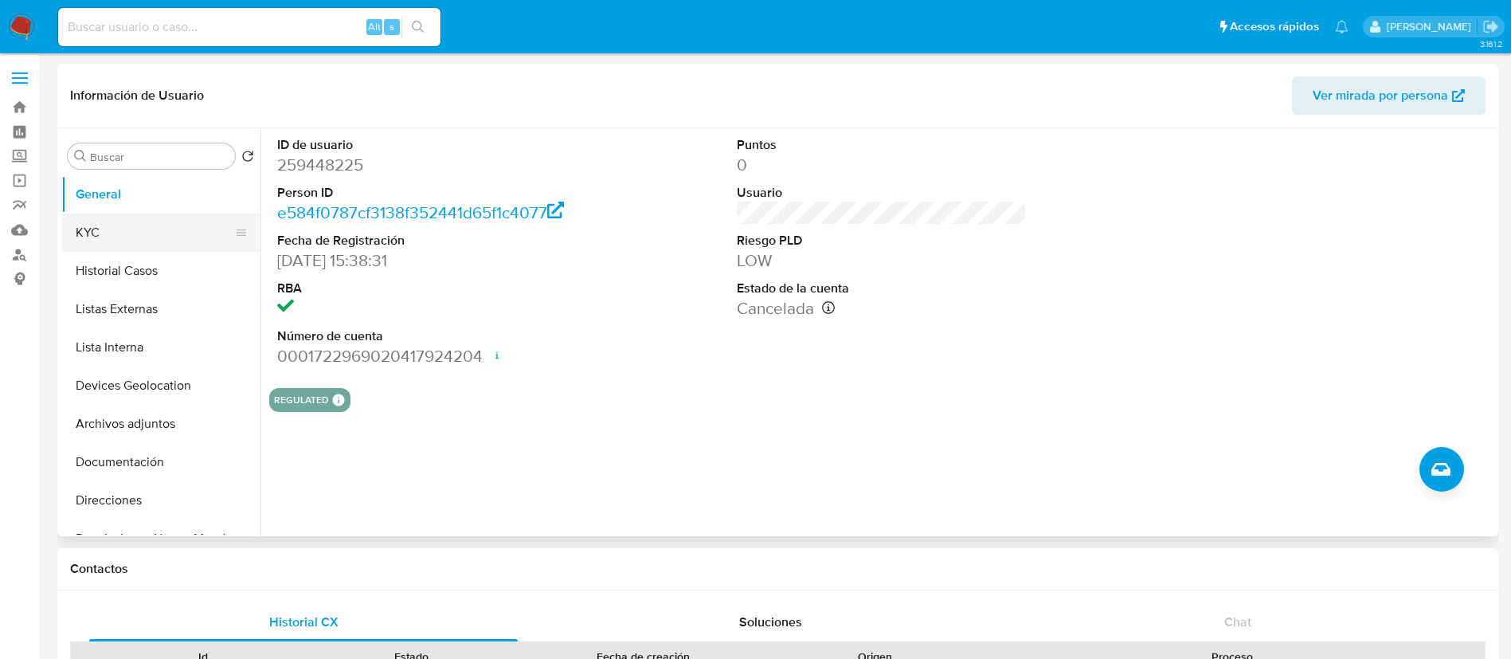
click at [150, 232] on button "KYC" at bounding box center [154, 232] width 186 height 38
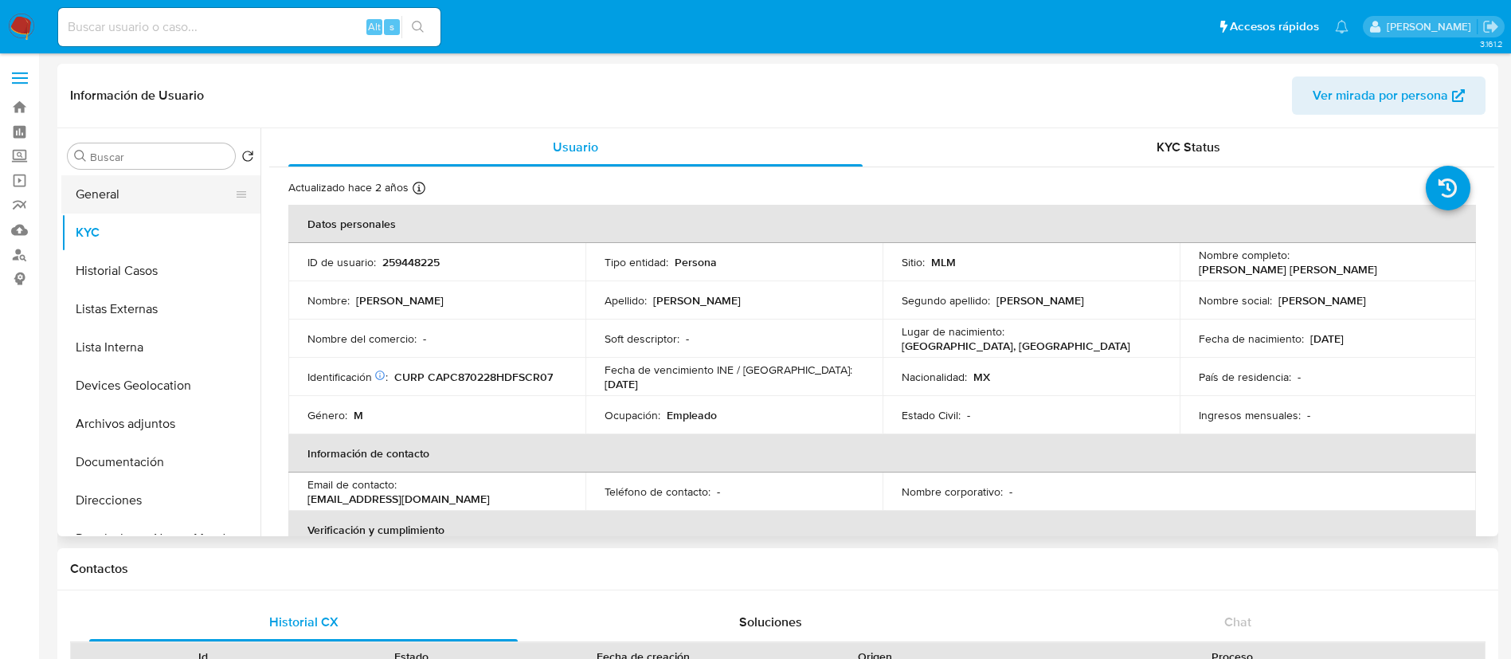
click at [91, 193] on button "General" at bounding box center [154, 194] width 186 height 38
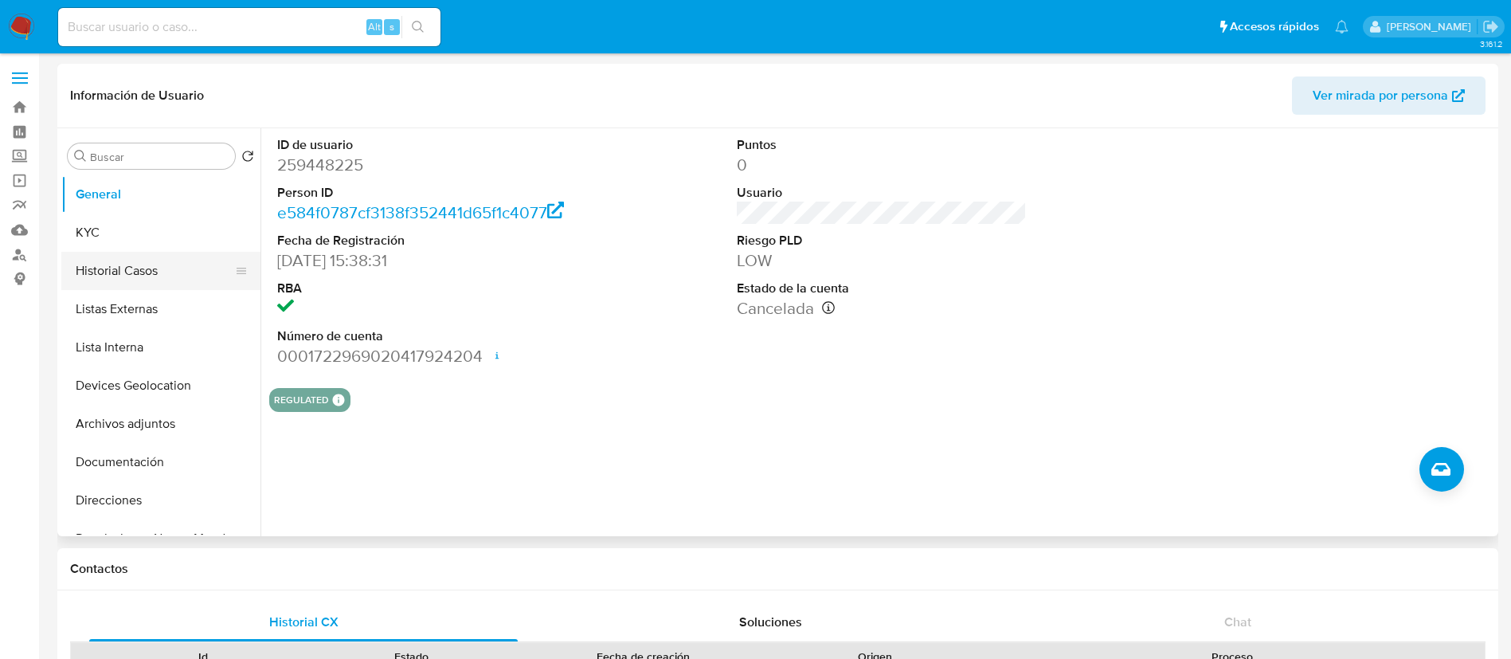
click at [116, 266] on button "Historial Casos" at bounding box center [154, 271] width 186 height 38
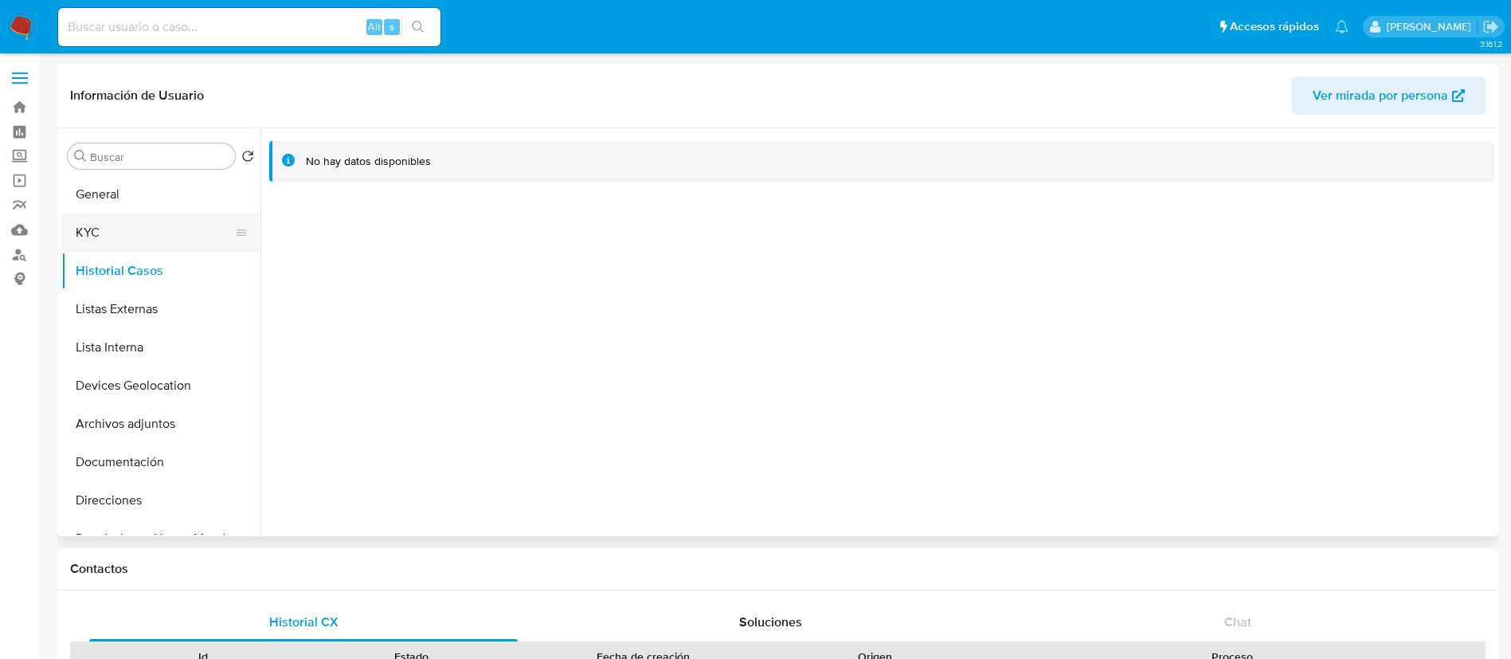
click at [121, 240] on button "KYC" at bounding box center [154, 232] width 186 height 38
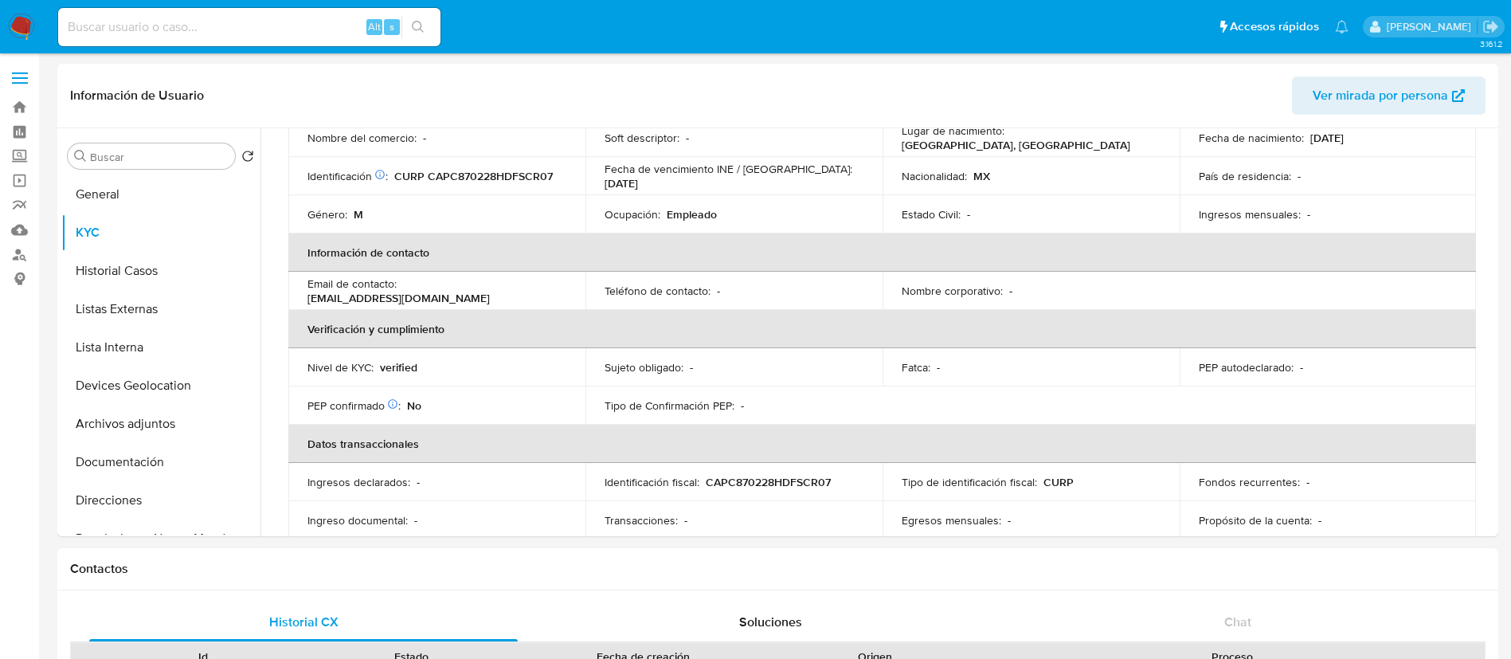
scroll to position [29, 0]
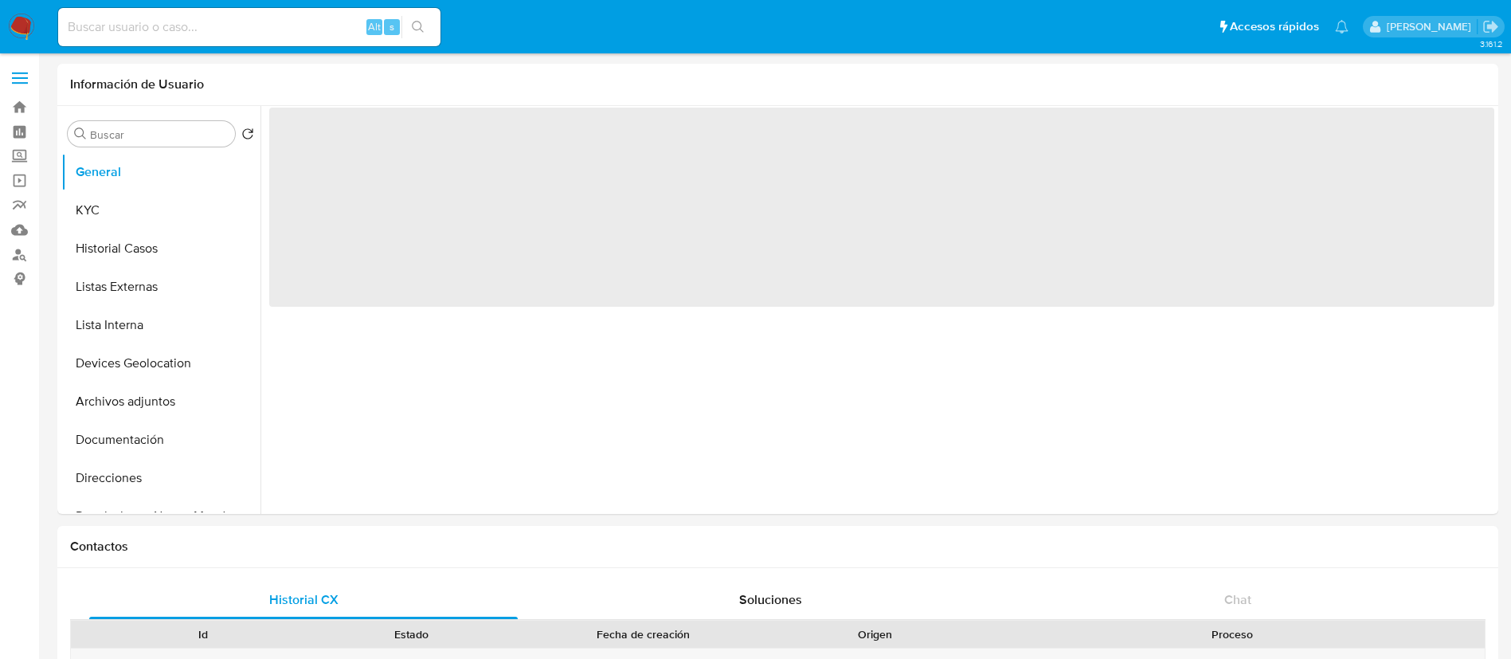
select select "10"
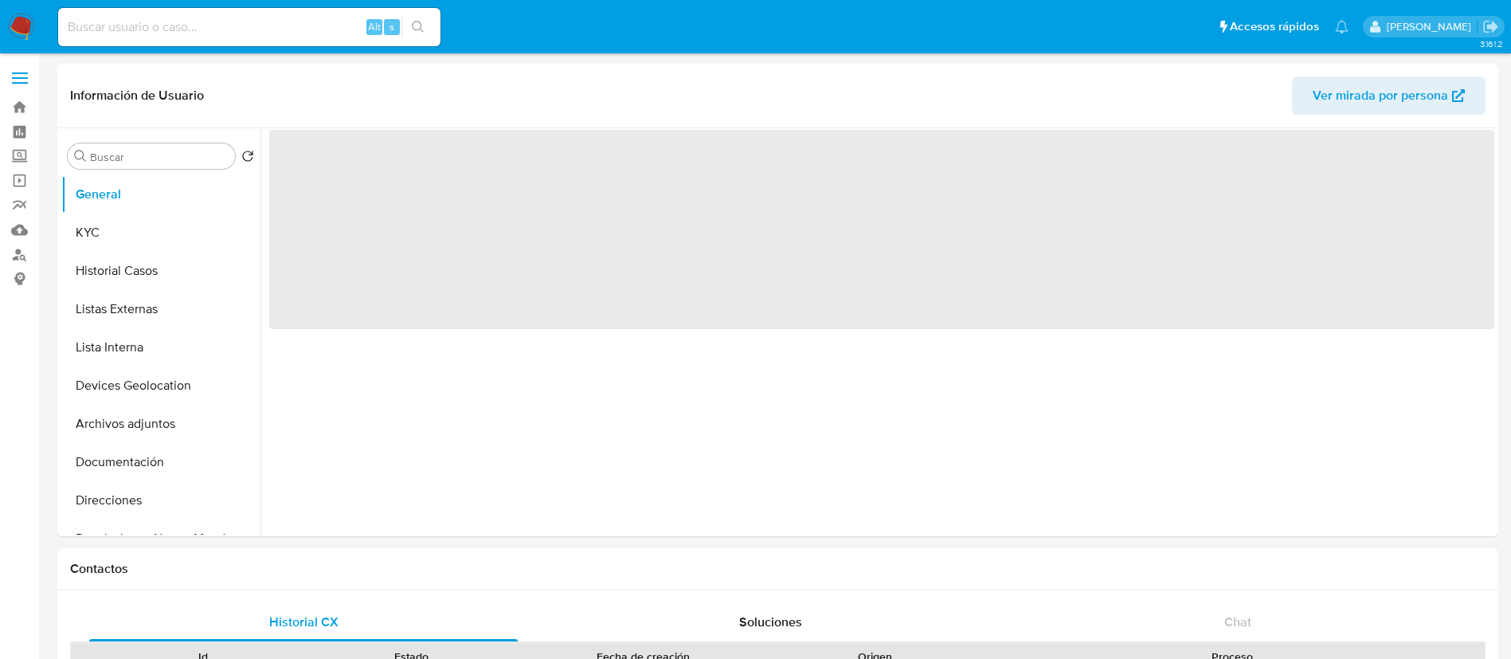
select select "10"
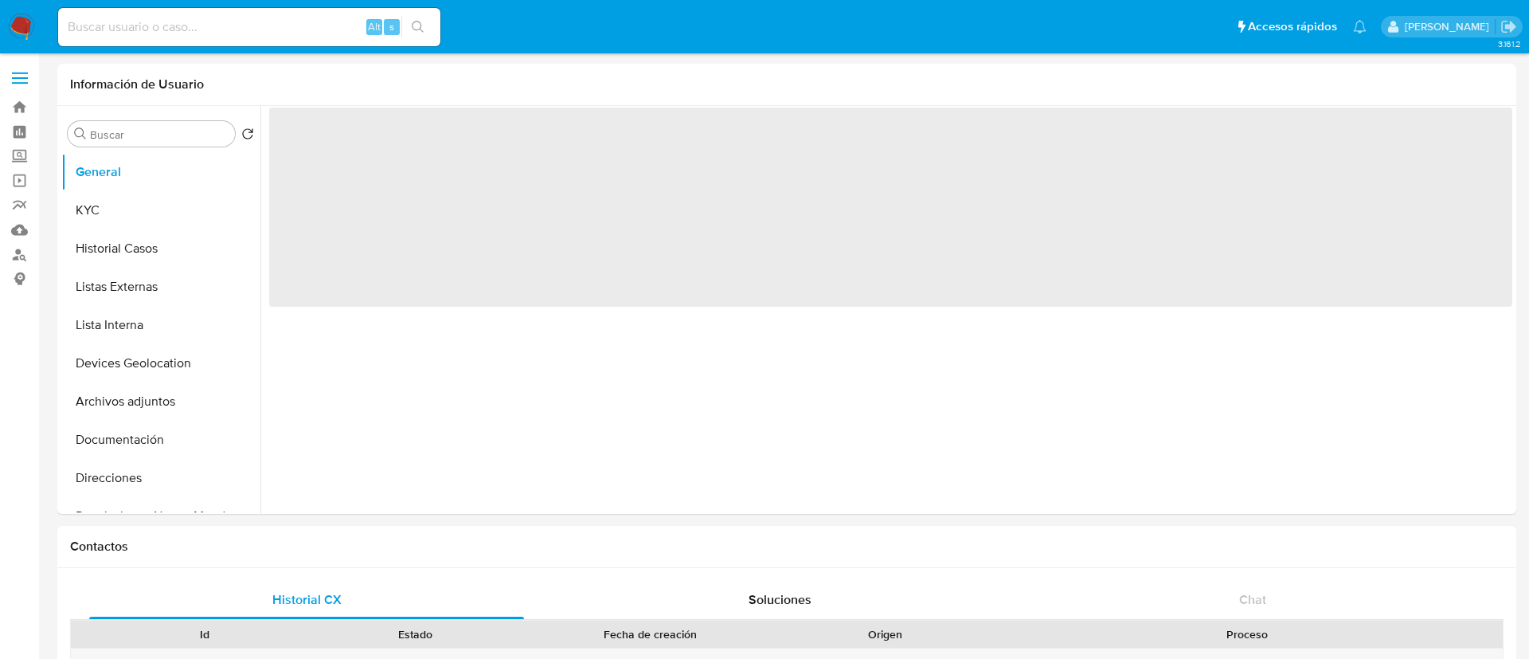
select select "10"
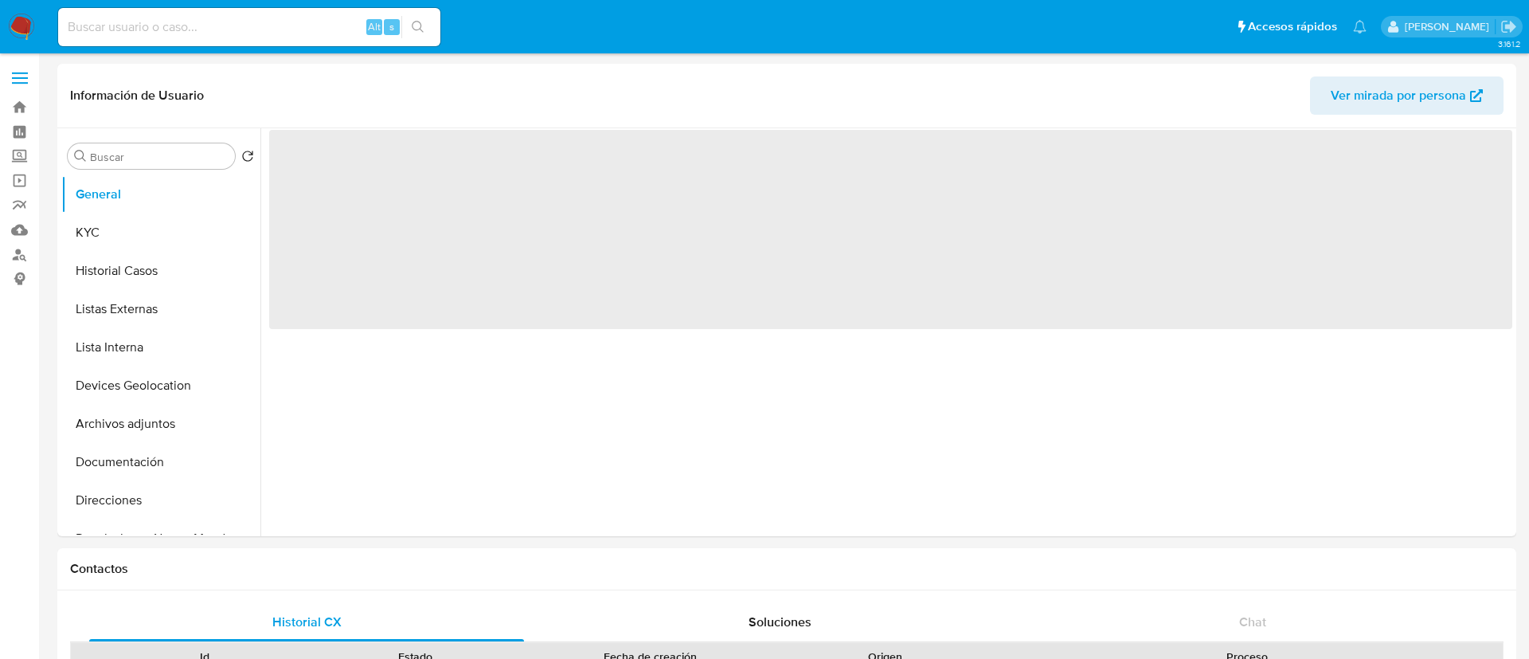
select select "10"
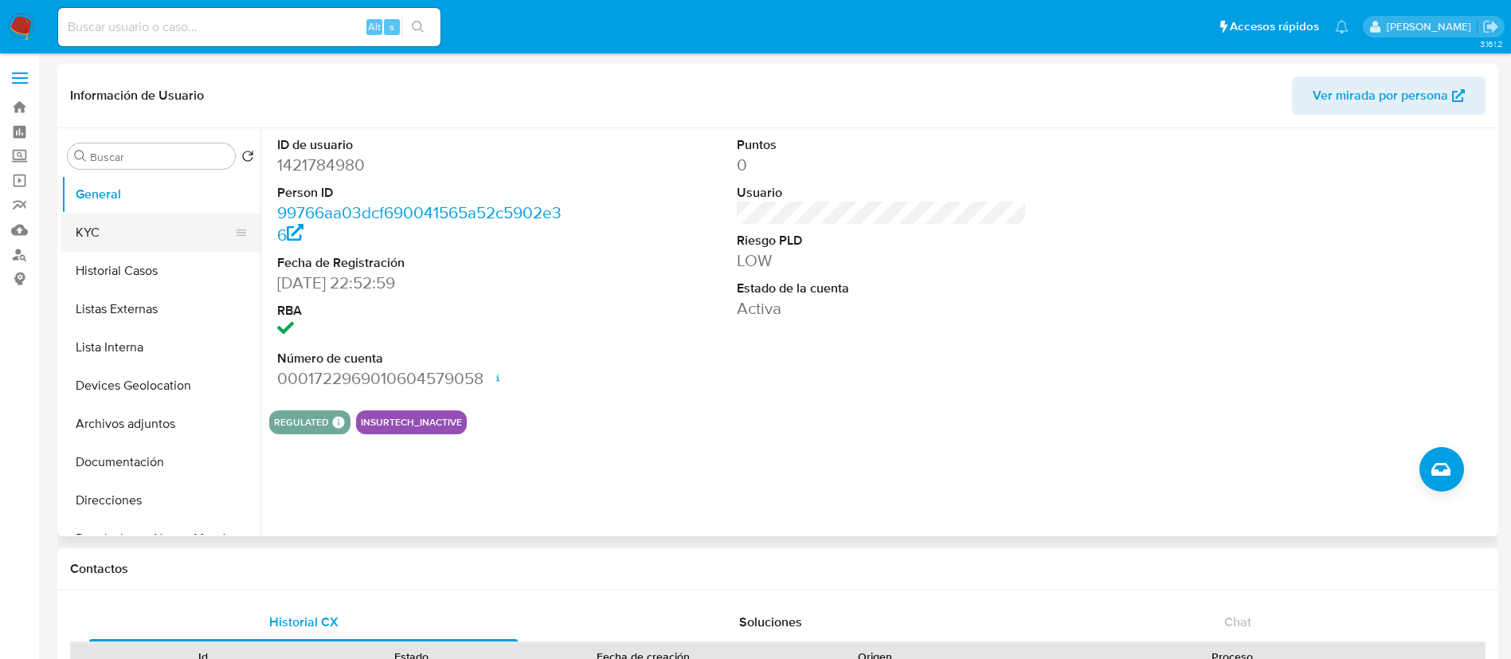
click at [135, 235] on button "KYC" at bounding box center [154, 232] width 186 height 38
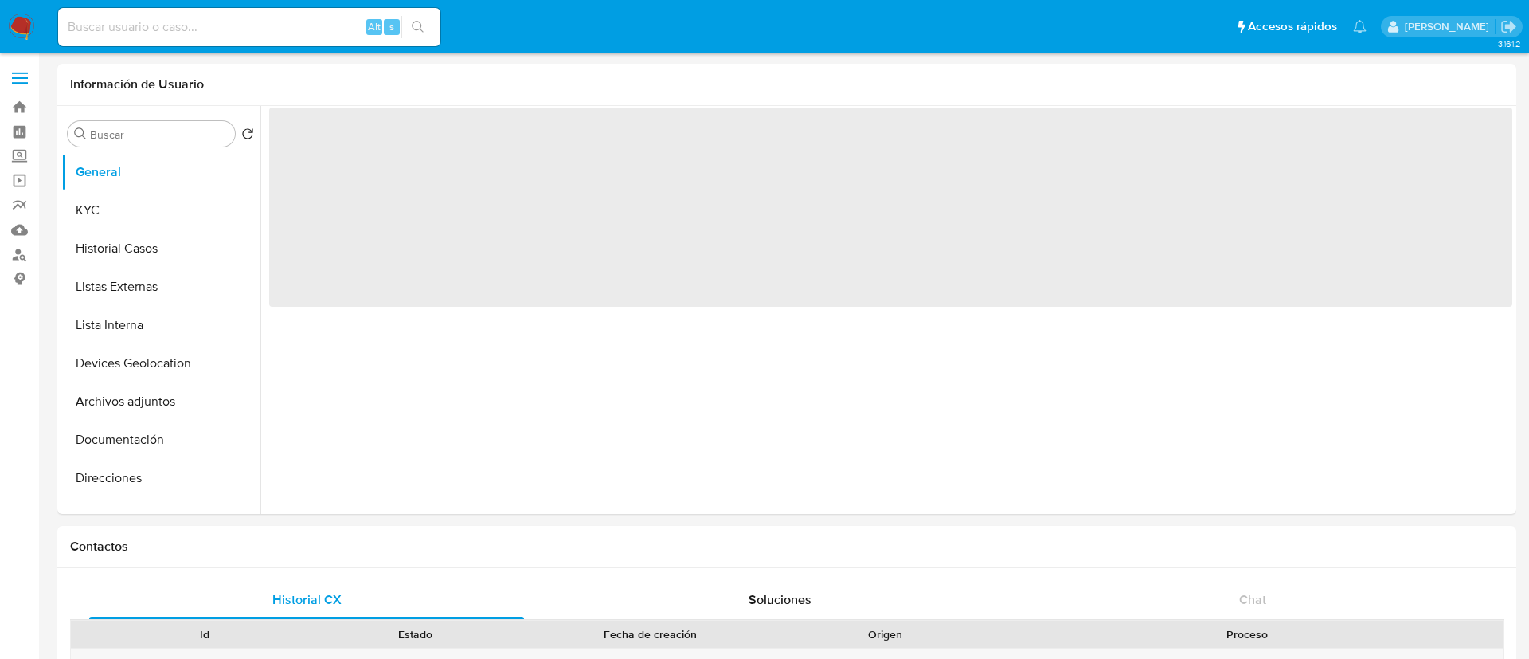
select select "10"
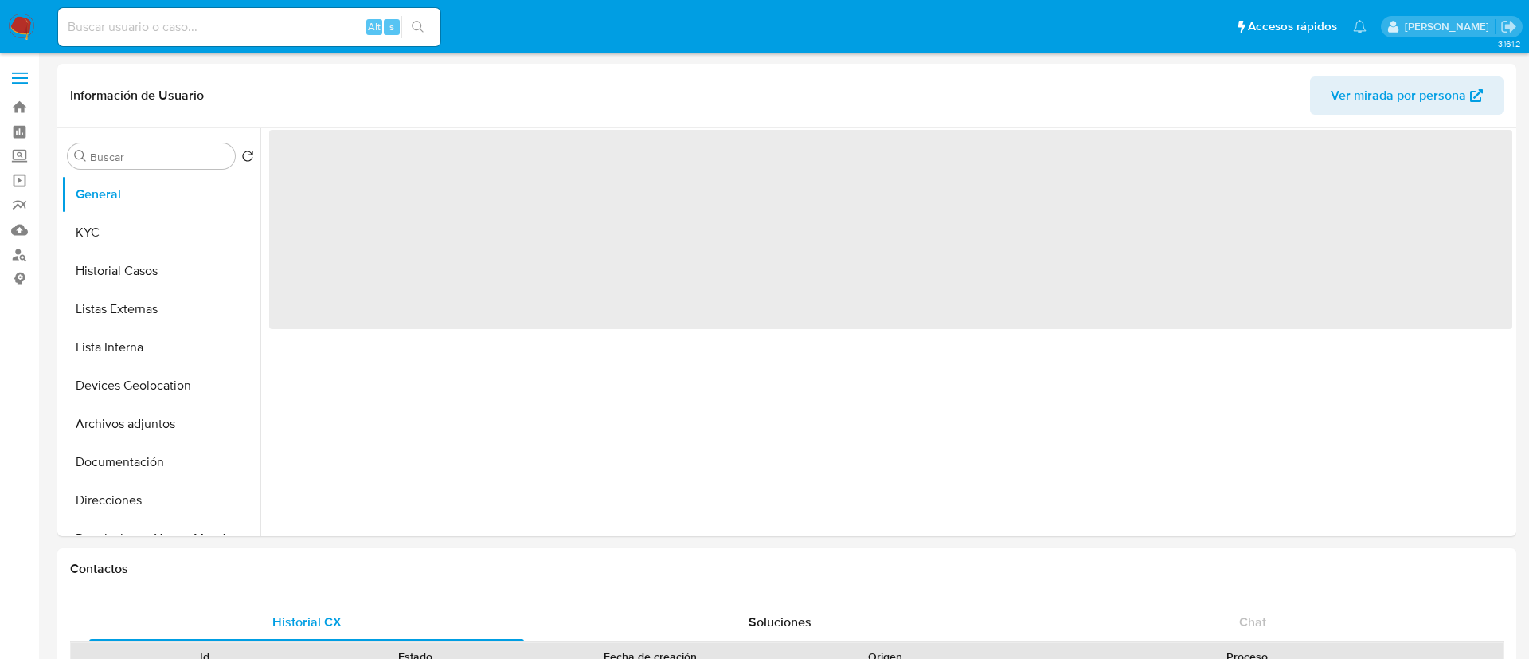
select select "10"
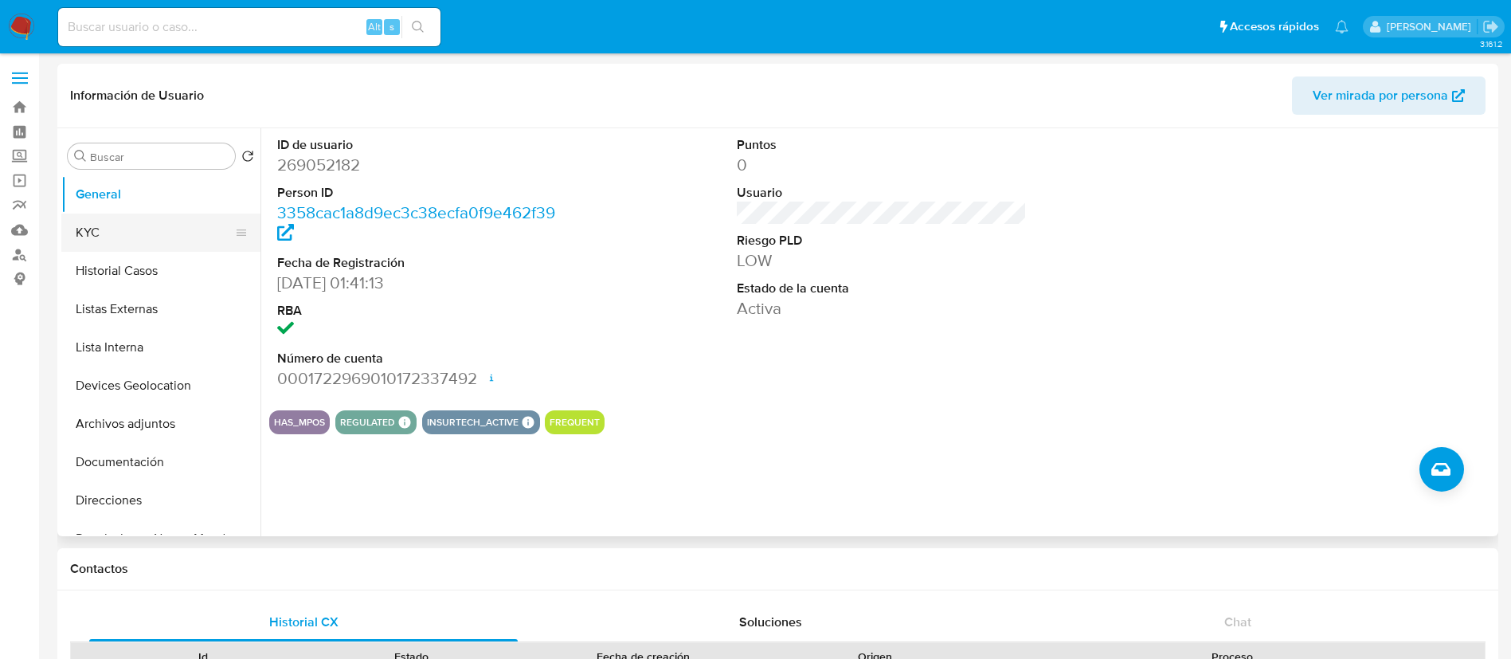
click at [133, 229] on button "KYC" at bounding box center [154, 232] width 186 height 38
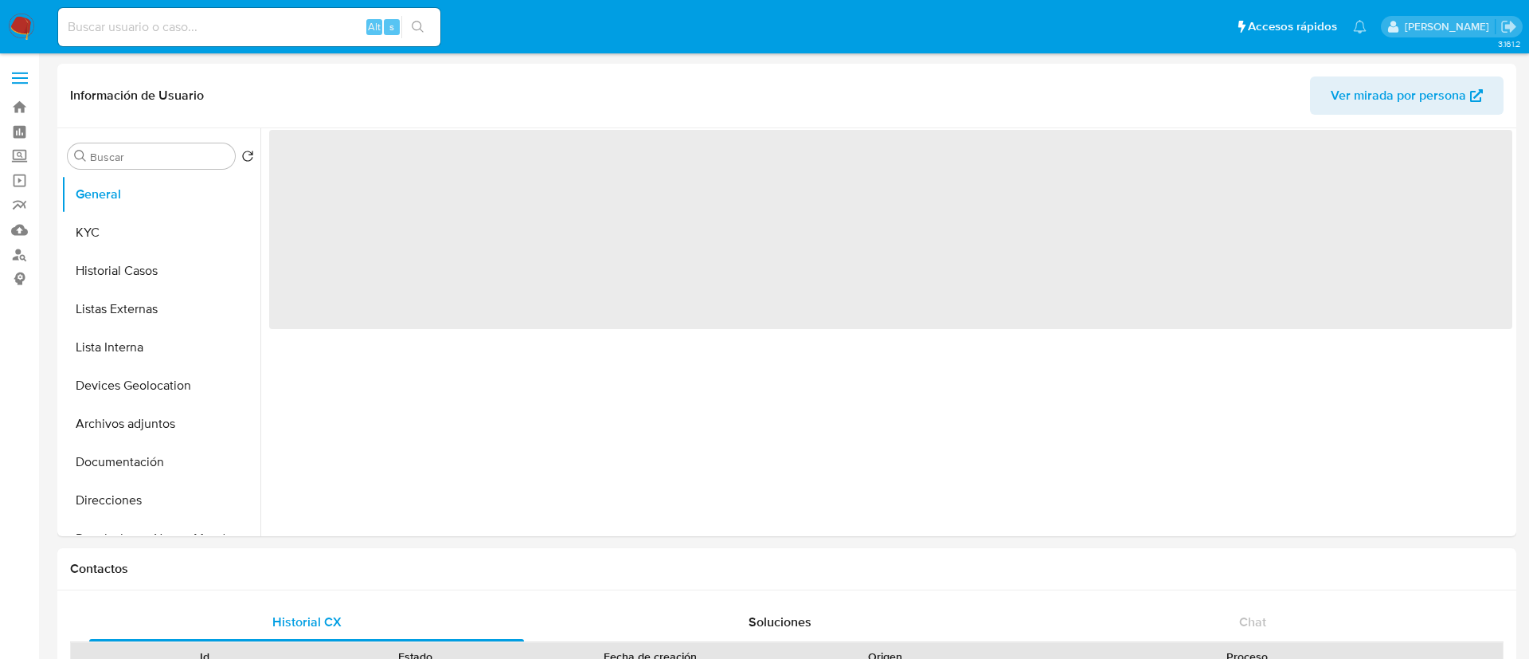
select select "10"
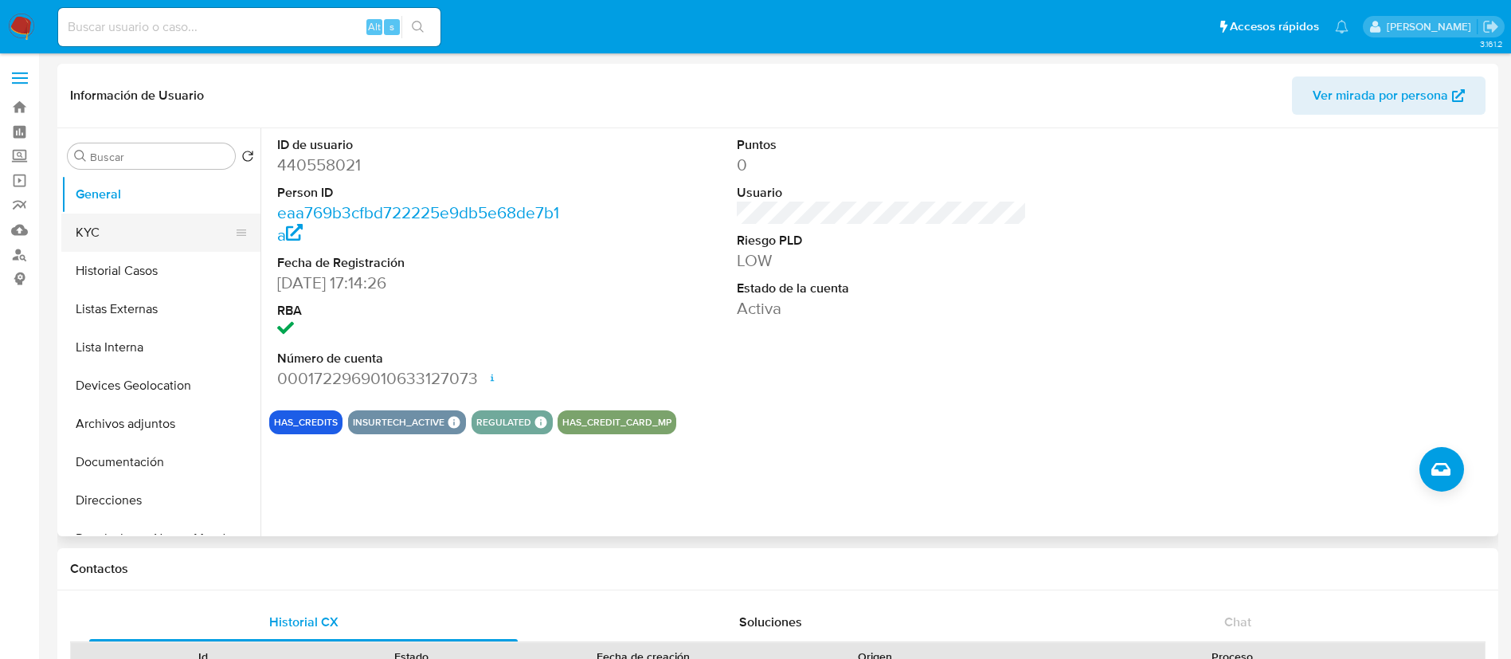
click at [123, 221] on button "KYC" at bounding box center [154, 232] width 186 height 38
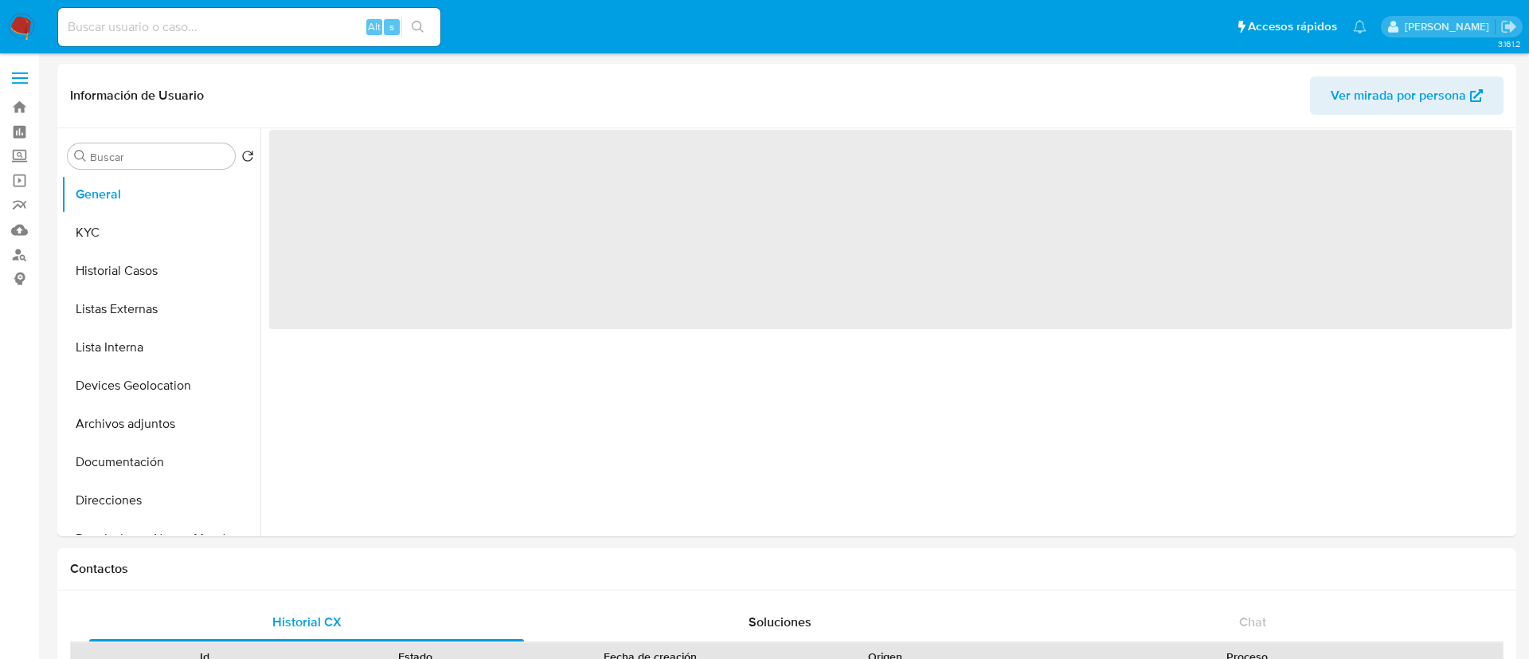
select select "10"
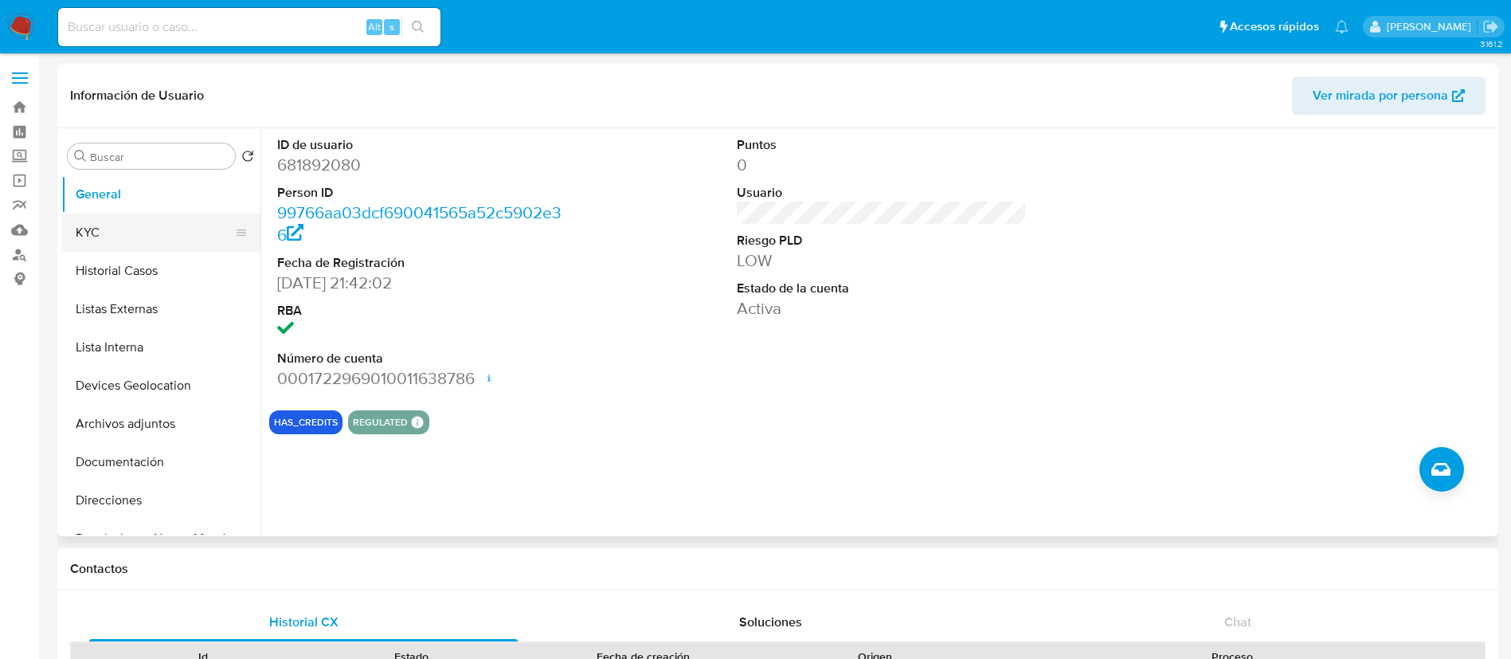
click at [126, 248] on button "KYC" at bounding box center [154, 232] width 186 height 38
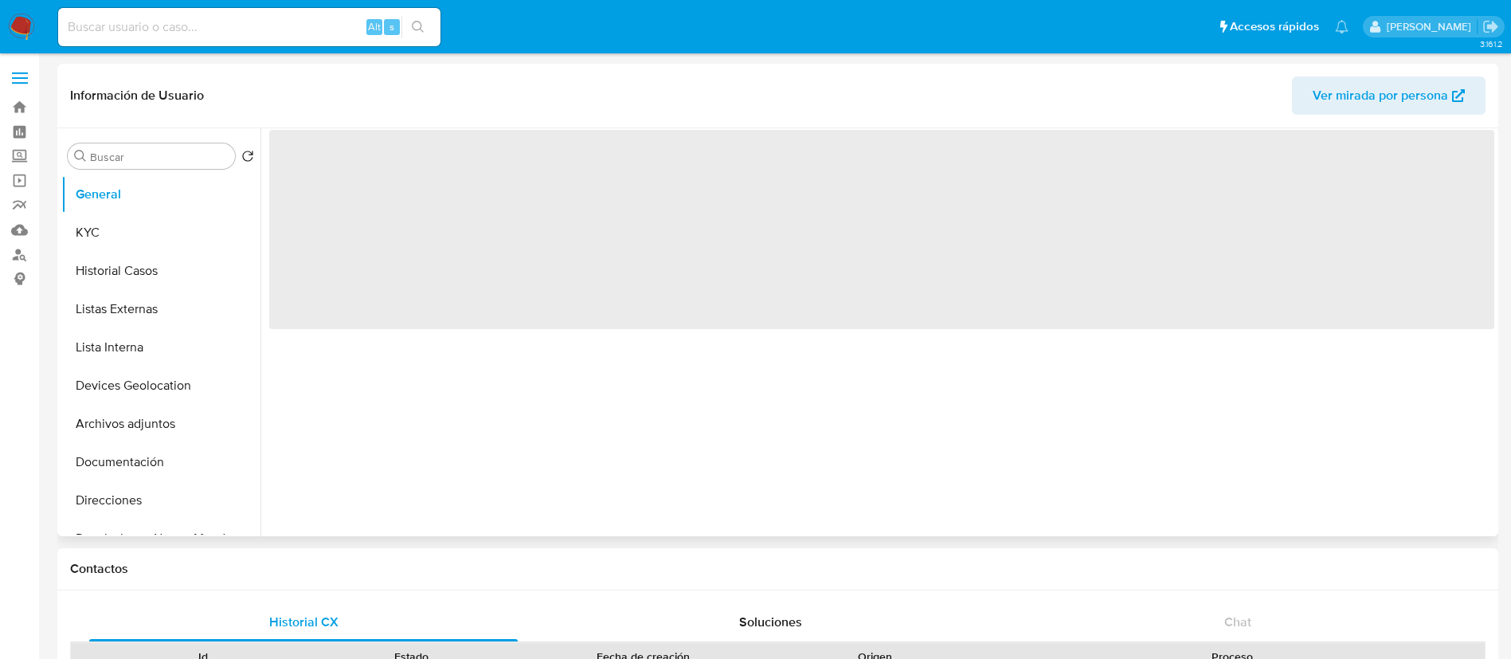
select select "10"
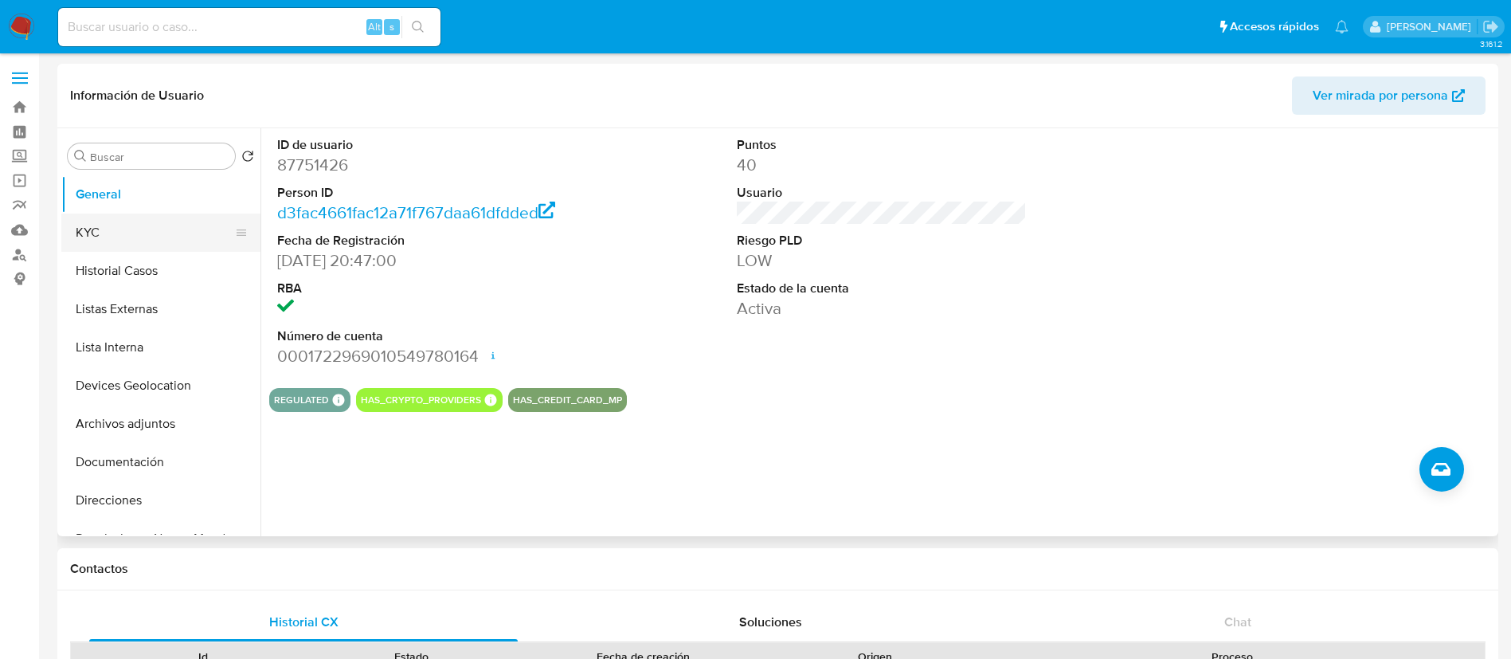
click at [133, 240] on button "KYC" at bounding box center [154, 232] width 186 height 38
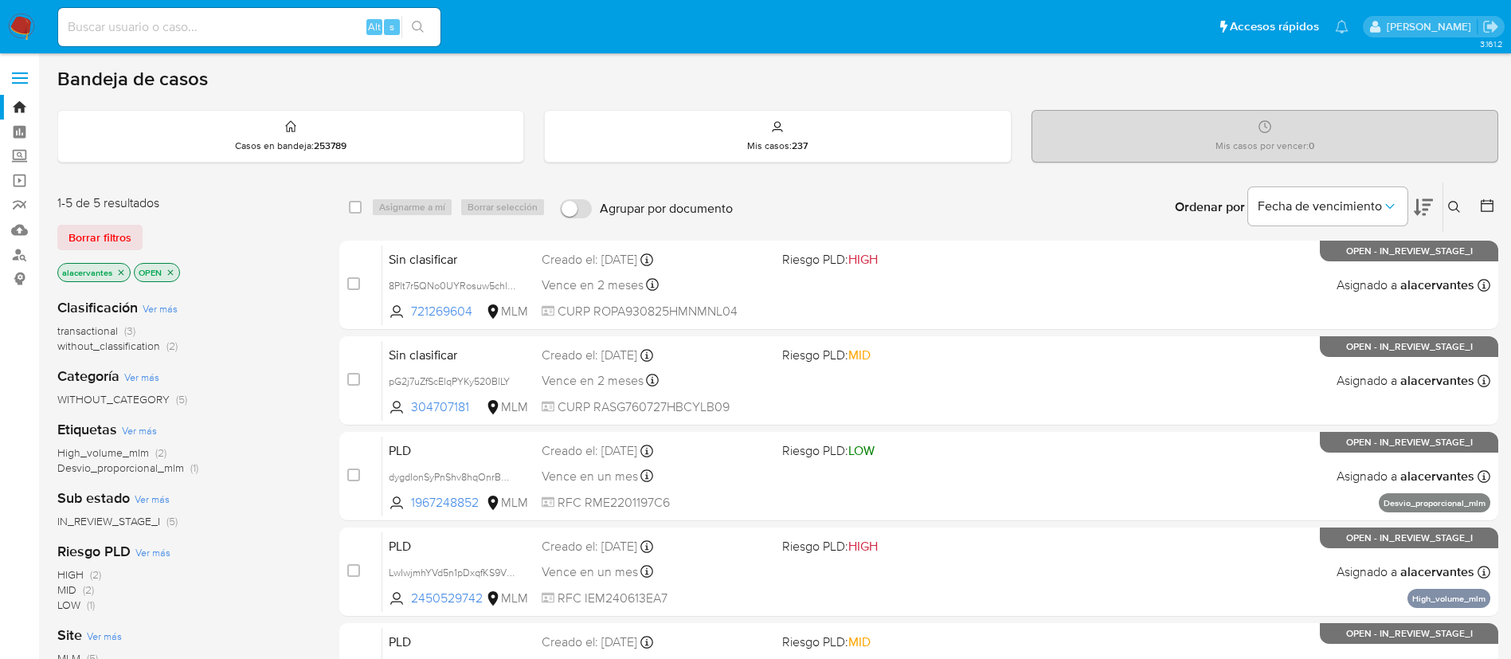
click at [1451, 203] on icon at bounding box center [1454, 207] width 13 height 13
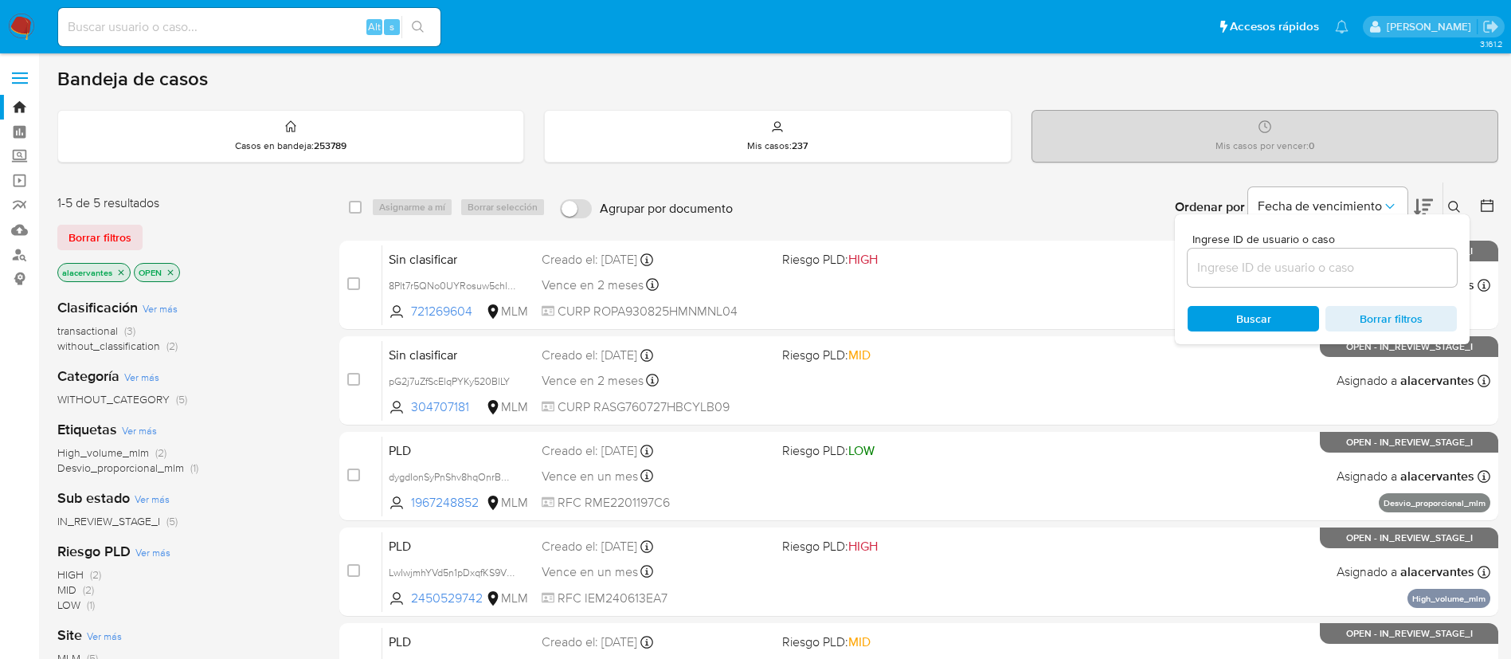
click at [1326, 270] on input at bounding box center [1321, 267] width 269 height 21
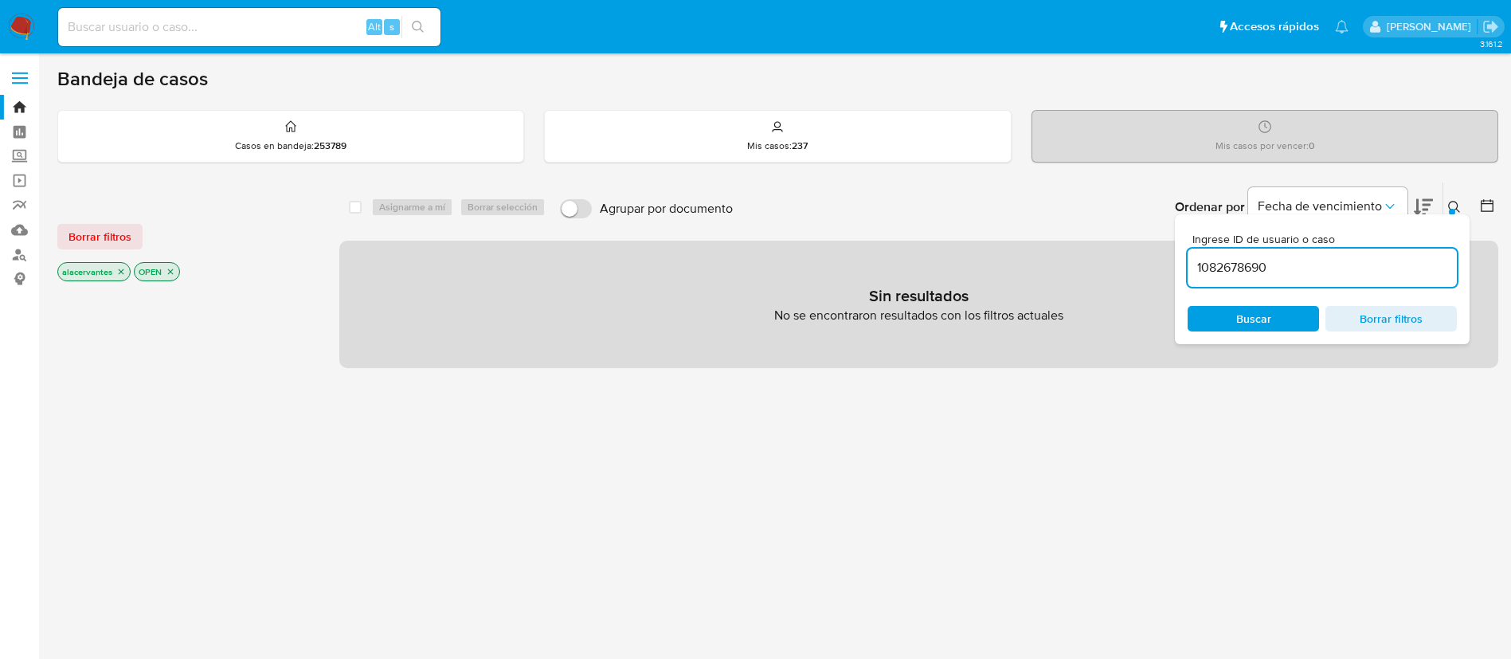
click at [1316, 264] on input "1082678690" at bounding box center [1321, 267] width 269 height 21
type input "1082678690"
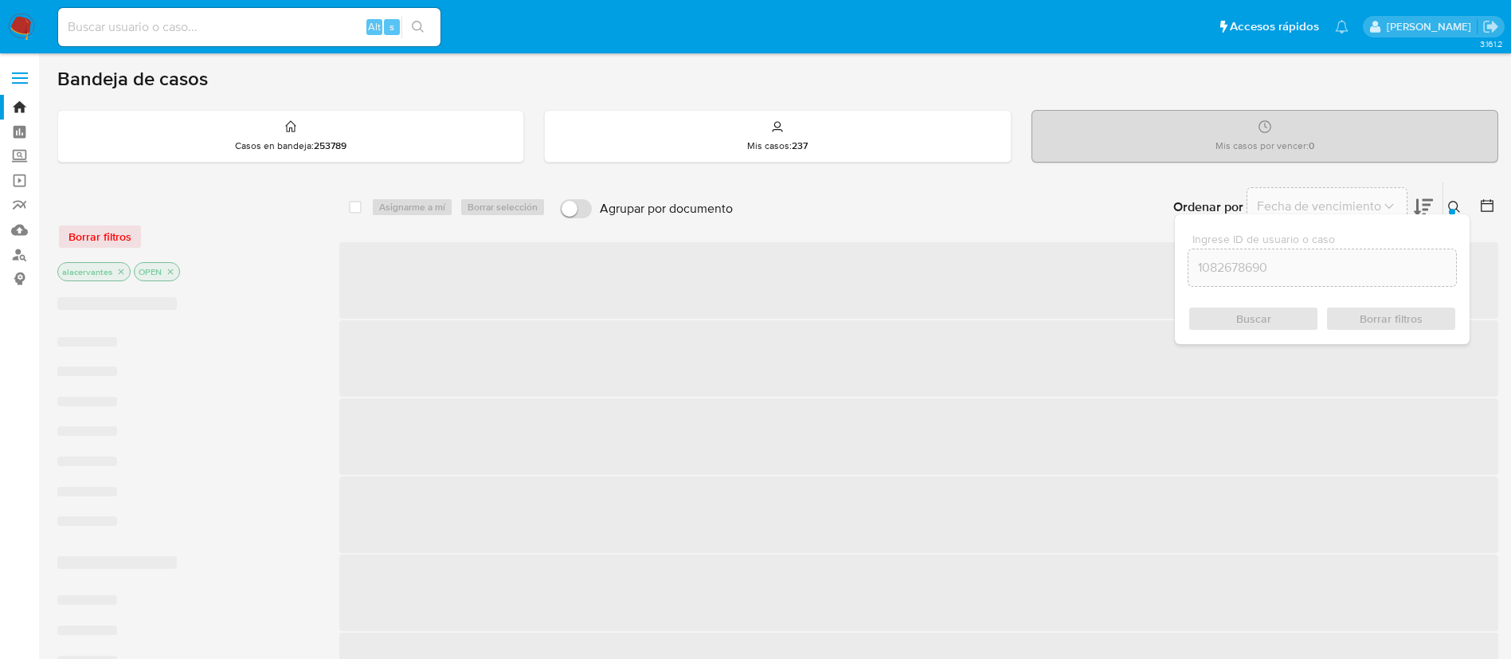
click at [1256, 309] on div "Buscar Borrar filtros" at bounding box center [1321, 318] width 269 height 25
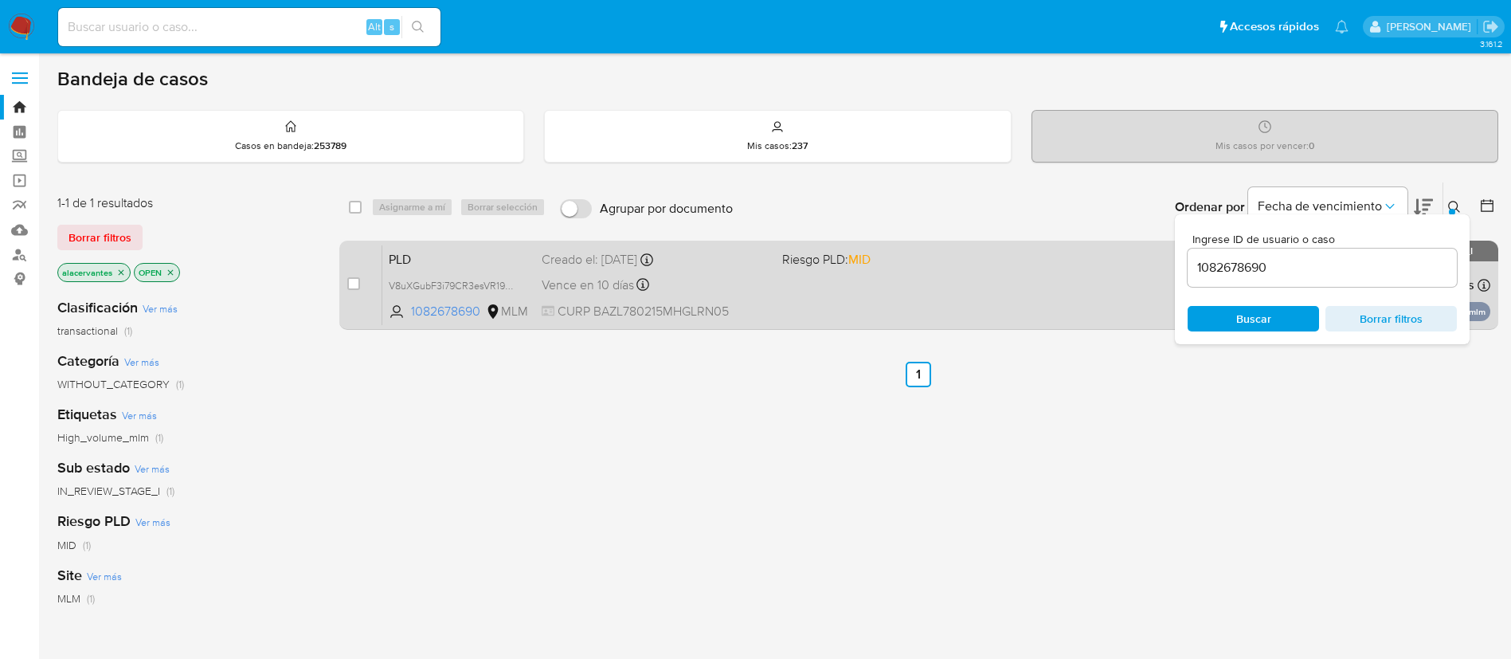
click at [815, 287] on div "PLD V8uXGubF3i79CR3esVR19t4D 1082678690 MLM Riesgo PLD: MID Creado el: 12/08/20…" at bounding box center [936, 284] width 1108 height 80
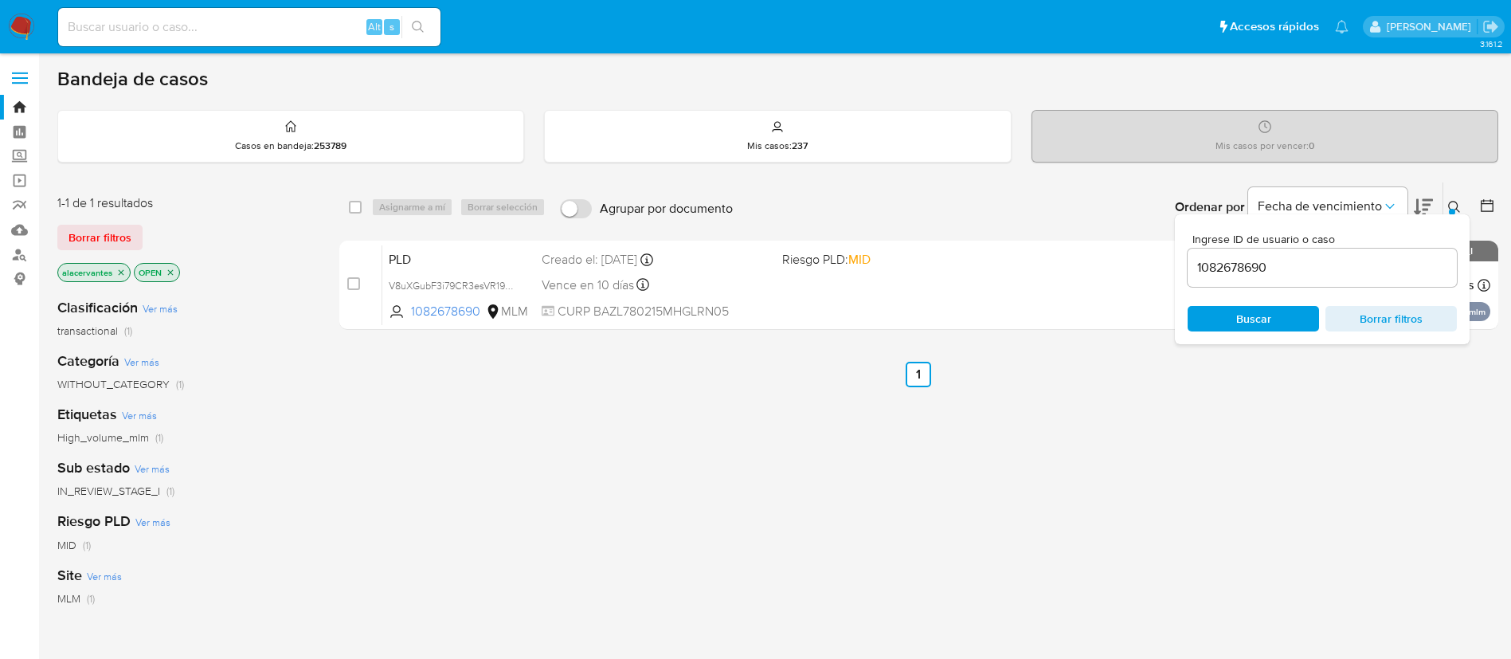
click at [30, 29] on img at bounding box center [21, 27] width 27 height 27
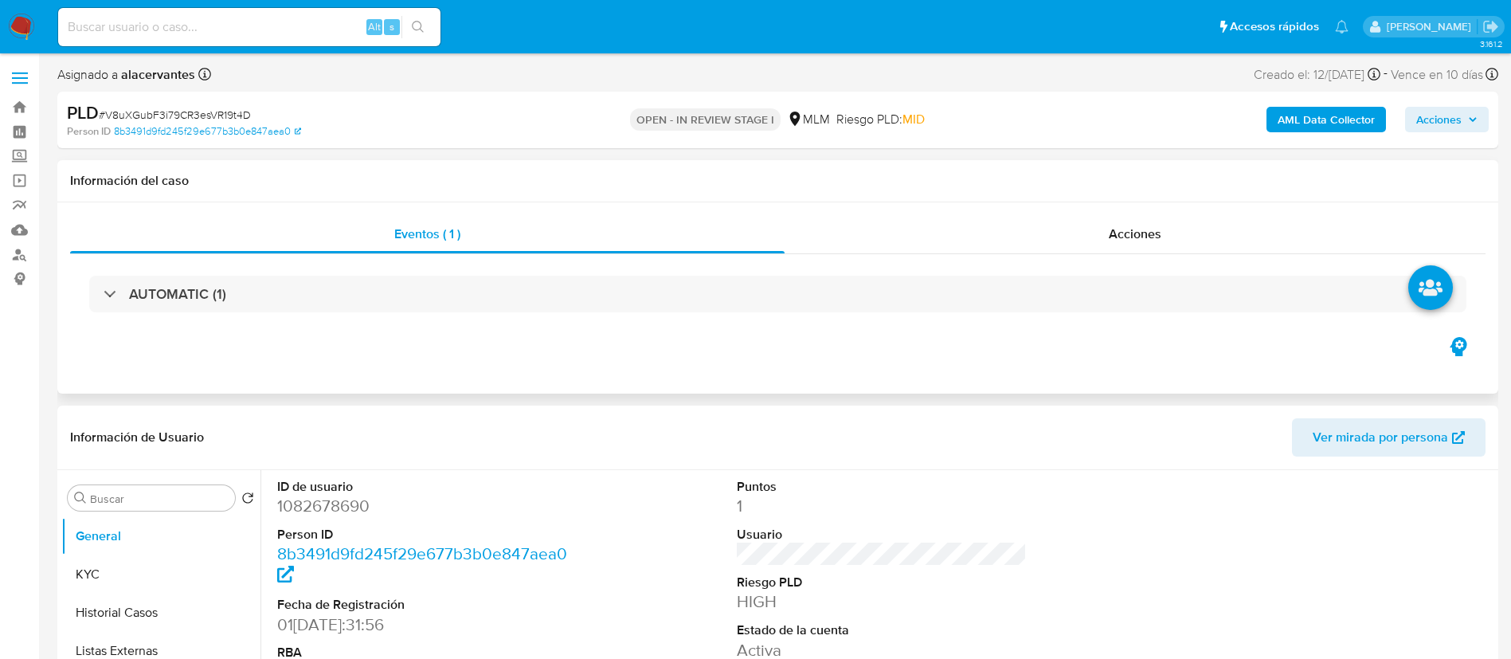
select select "10"
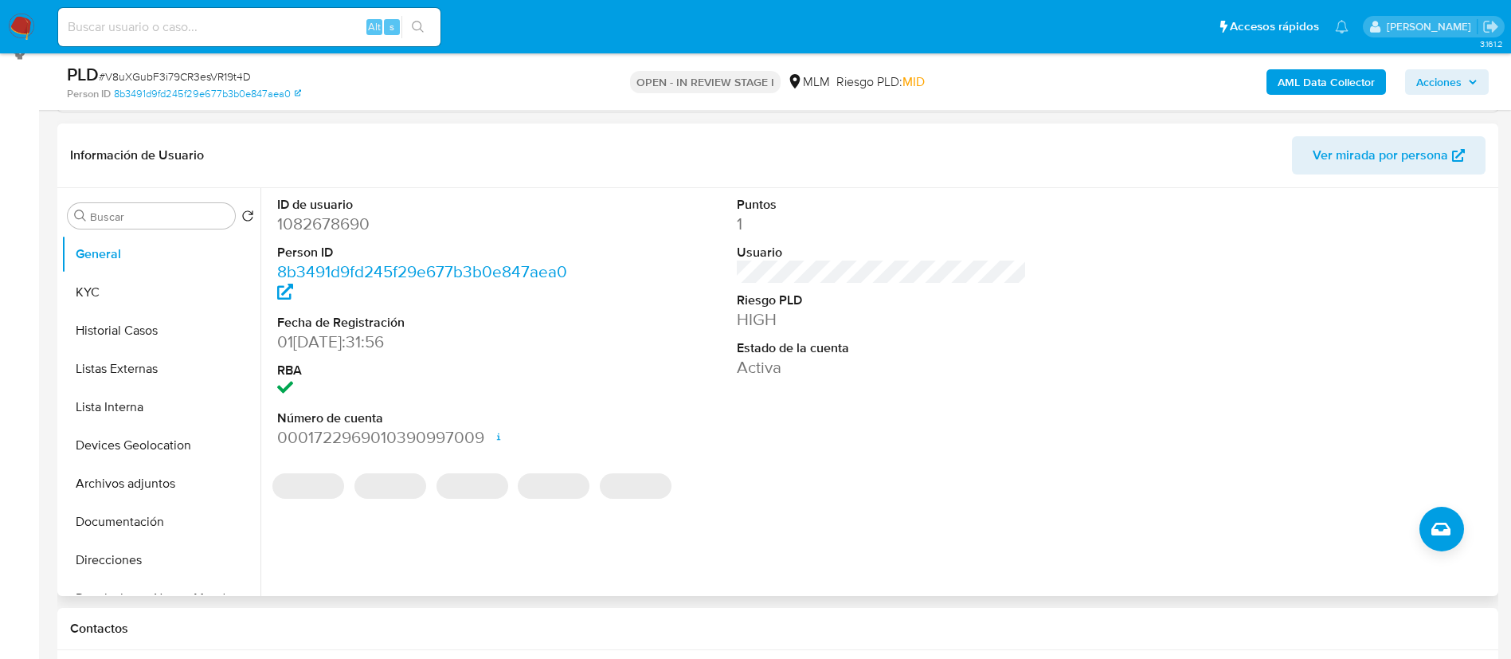
scroll to position [239, 0]
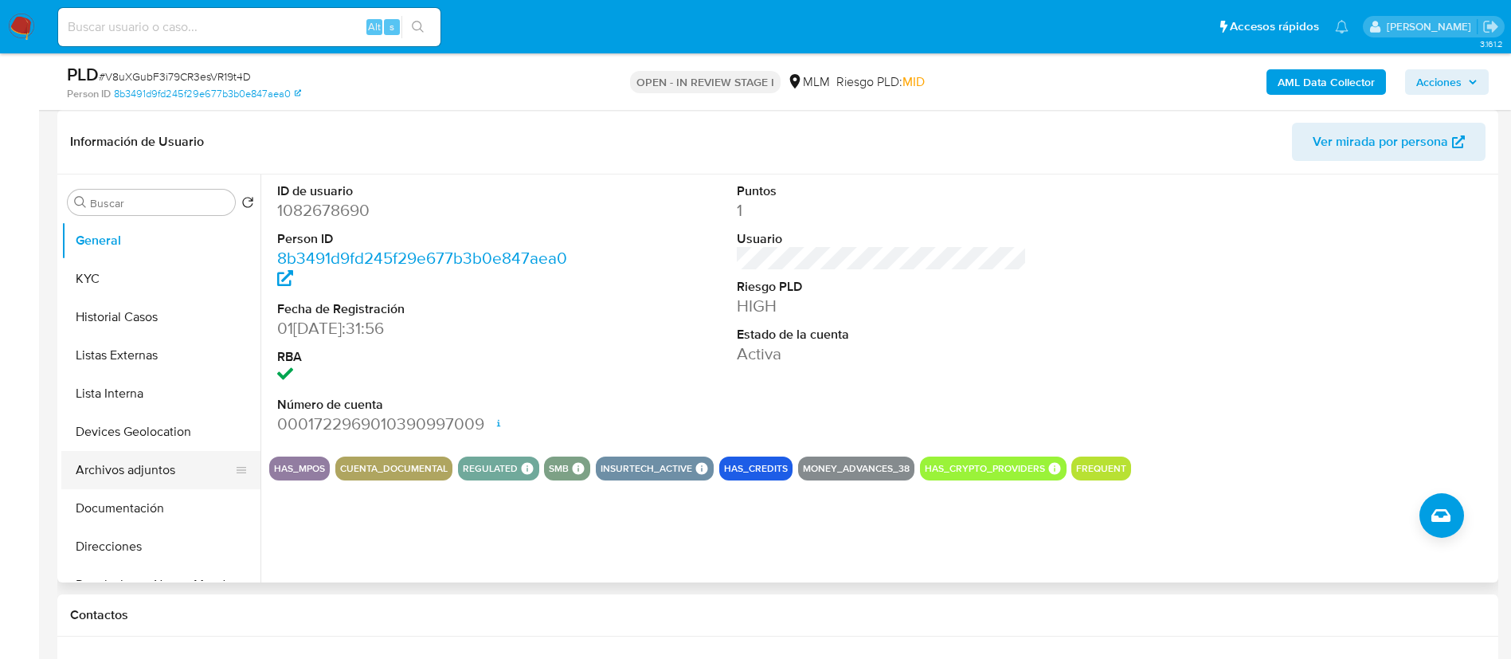
click at [145, 462] on button "Archivos adjuntos" at bounding box center [154, 470] width 186 height 38
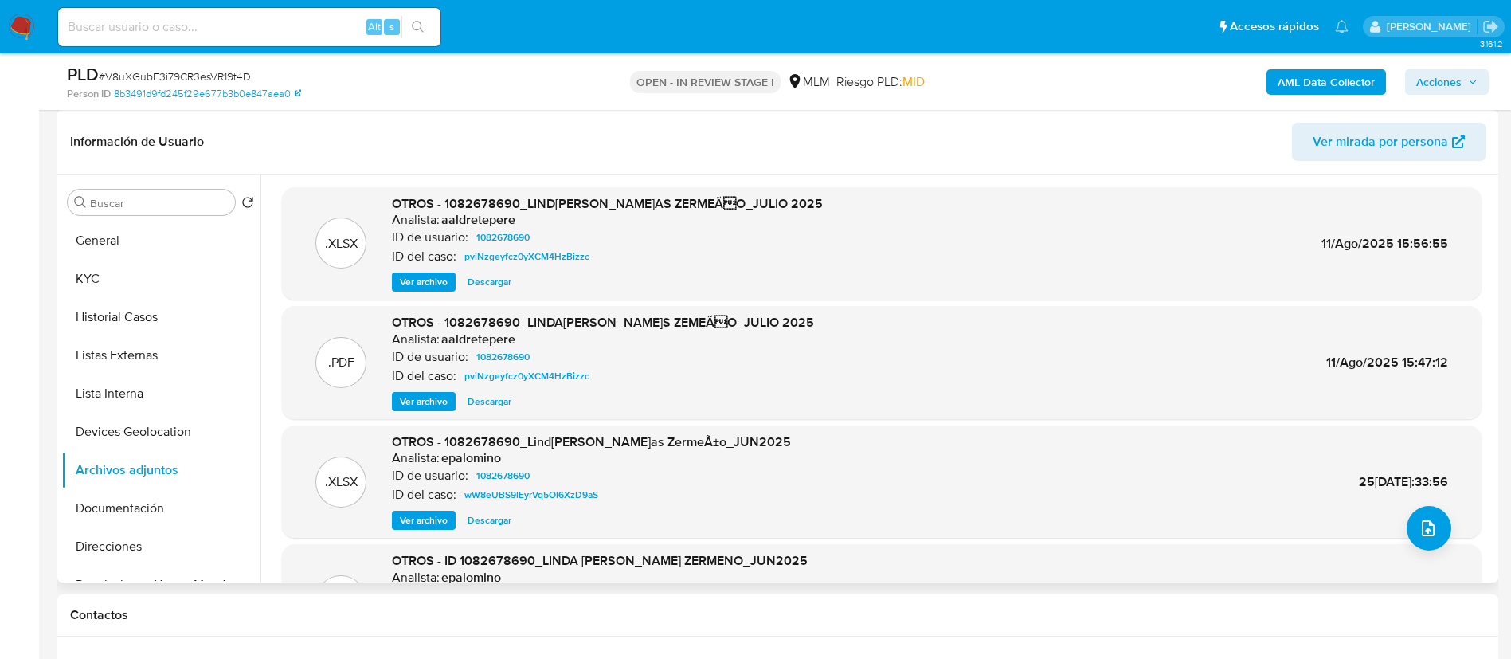
click at [416, 401] on span "Ver archivo" at bounding box center [424, 401] width 48 height 16
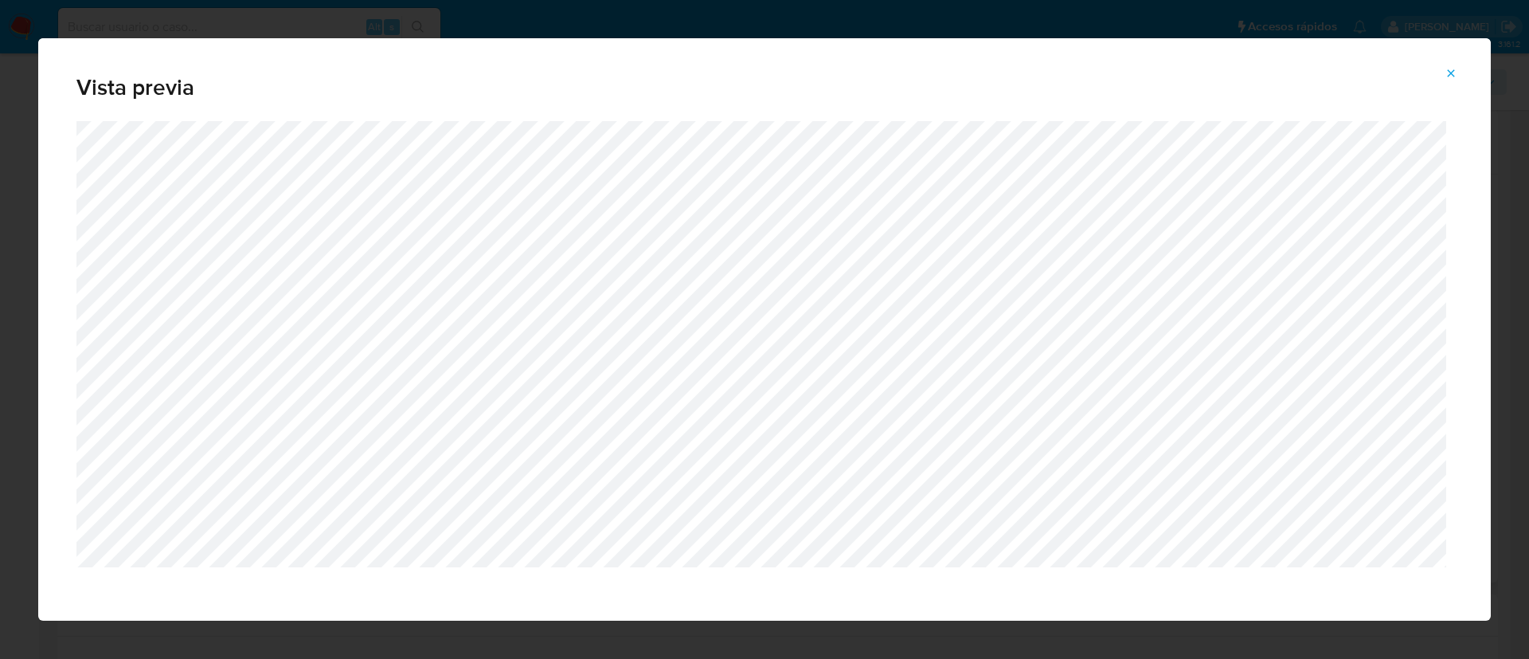
click at [1439, 78] on button "Attachment preview" at bounding box center [1450, 73] width 35 height 25
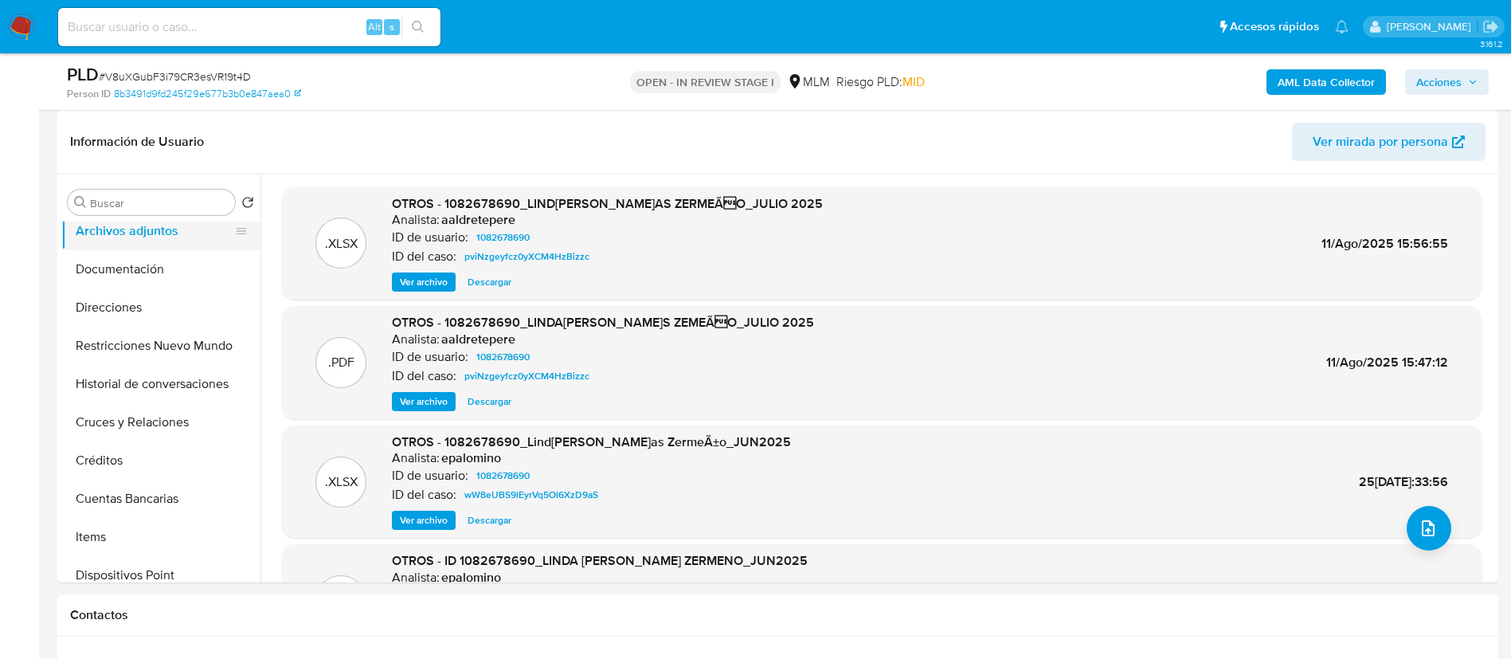
click at [143, 225] on button "Archivos adjuntos" at bounding box center [154, 231] width 186 height 38
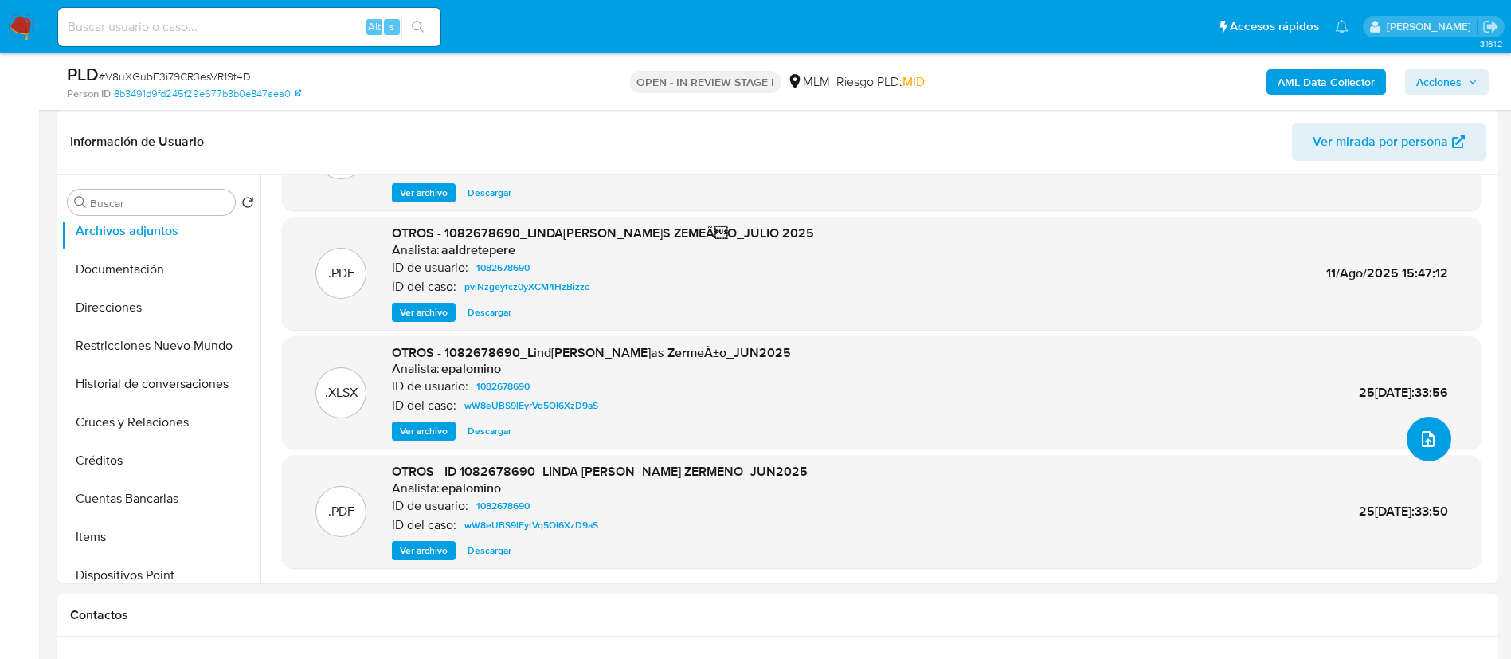
click at [1425, 450] on button "upload-file" at bounding box center [1428, 438] width 45 height 45
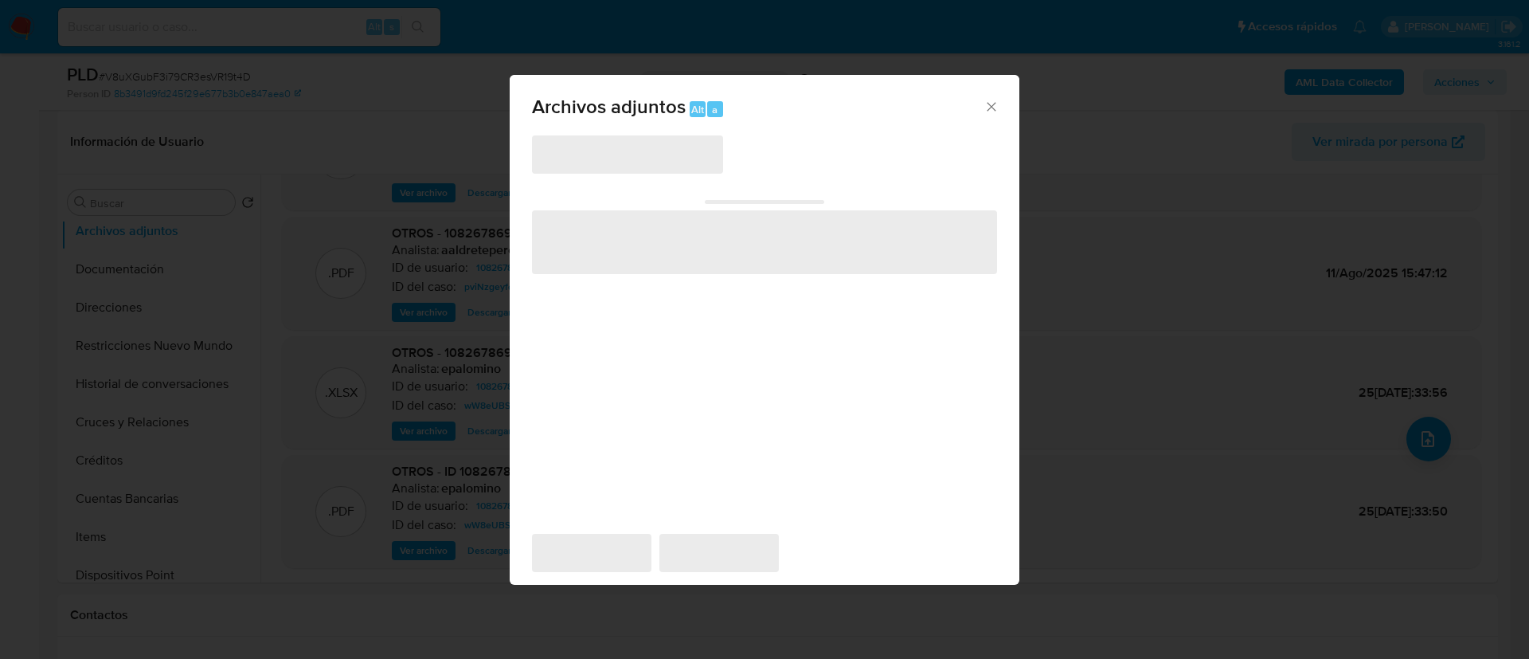
click at [994, 105] on icon "Cerrar" at bounding box center [991, 107] width 16 height 16
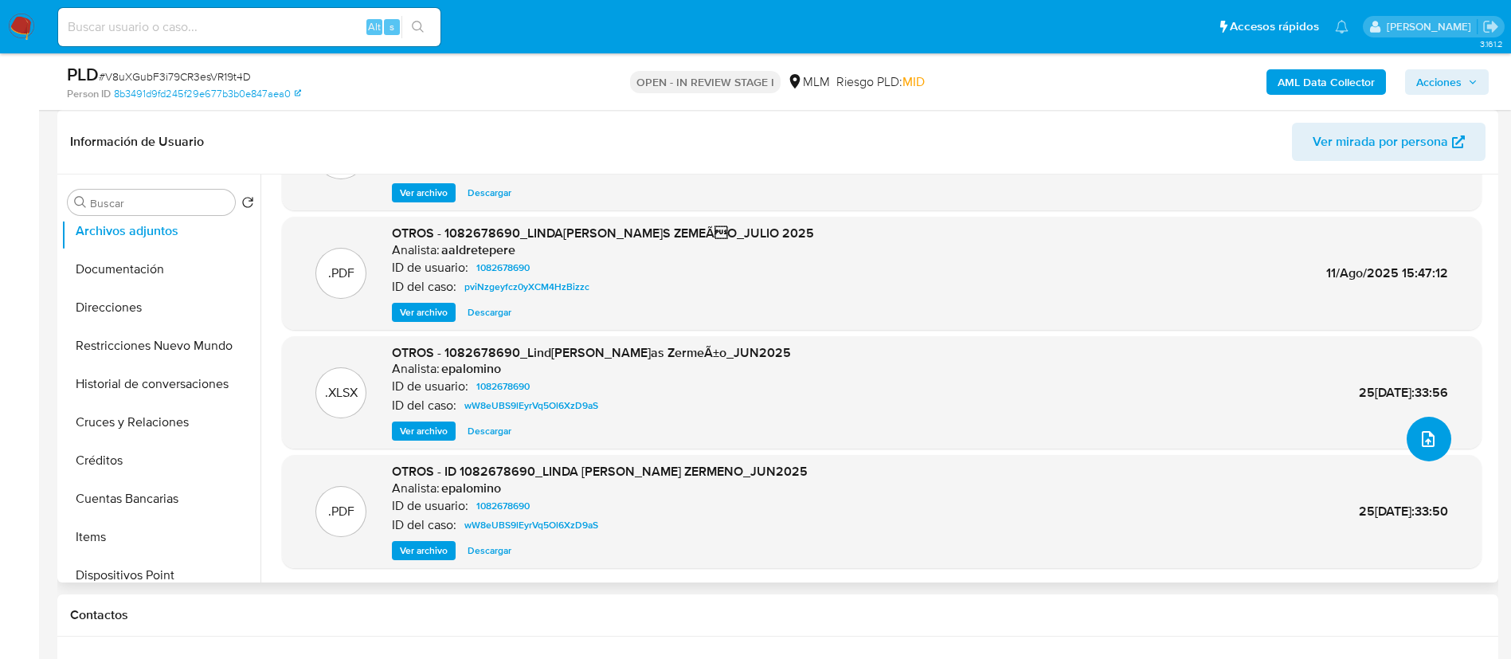
click at [1426, 441] on icon "upload-file" at bounding box center [1427, 439] width 13 height 16
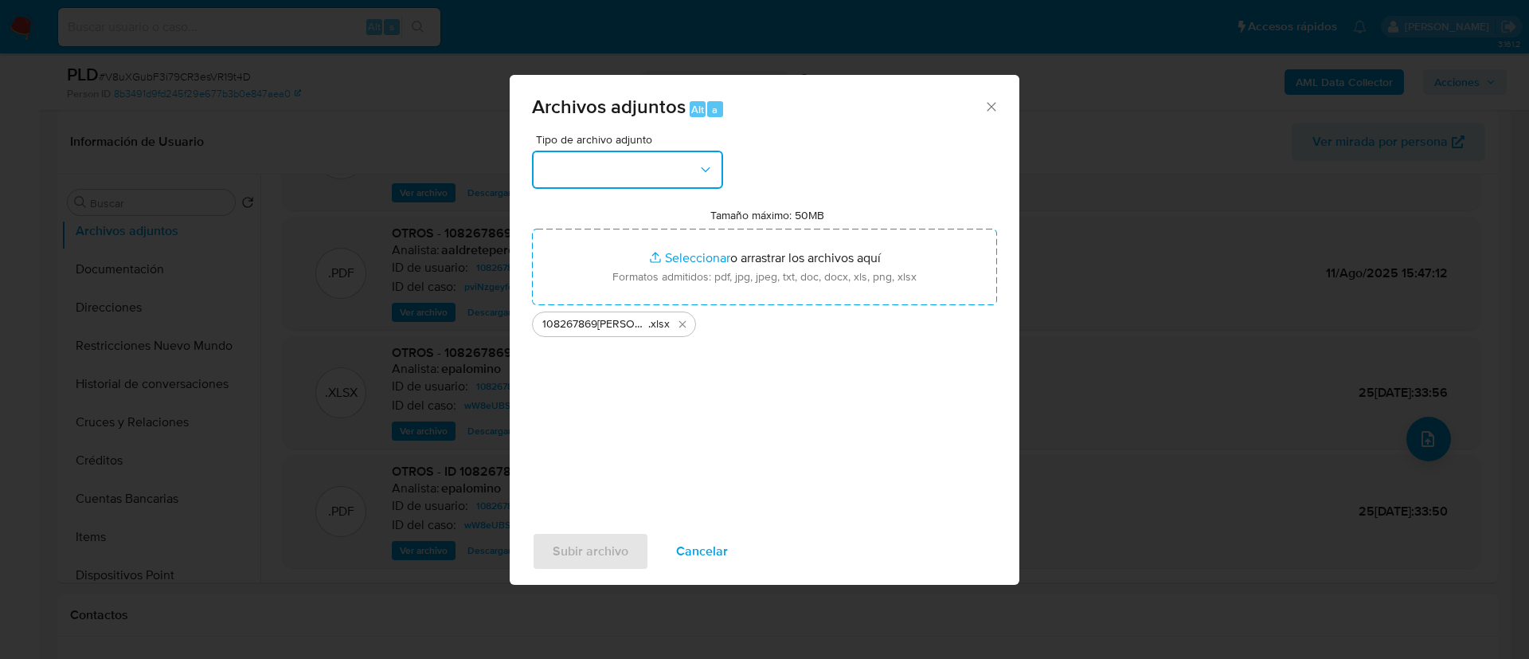
click at [650, 158] on button "button" at bounding box center [627, 169] width 191 height 38
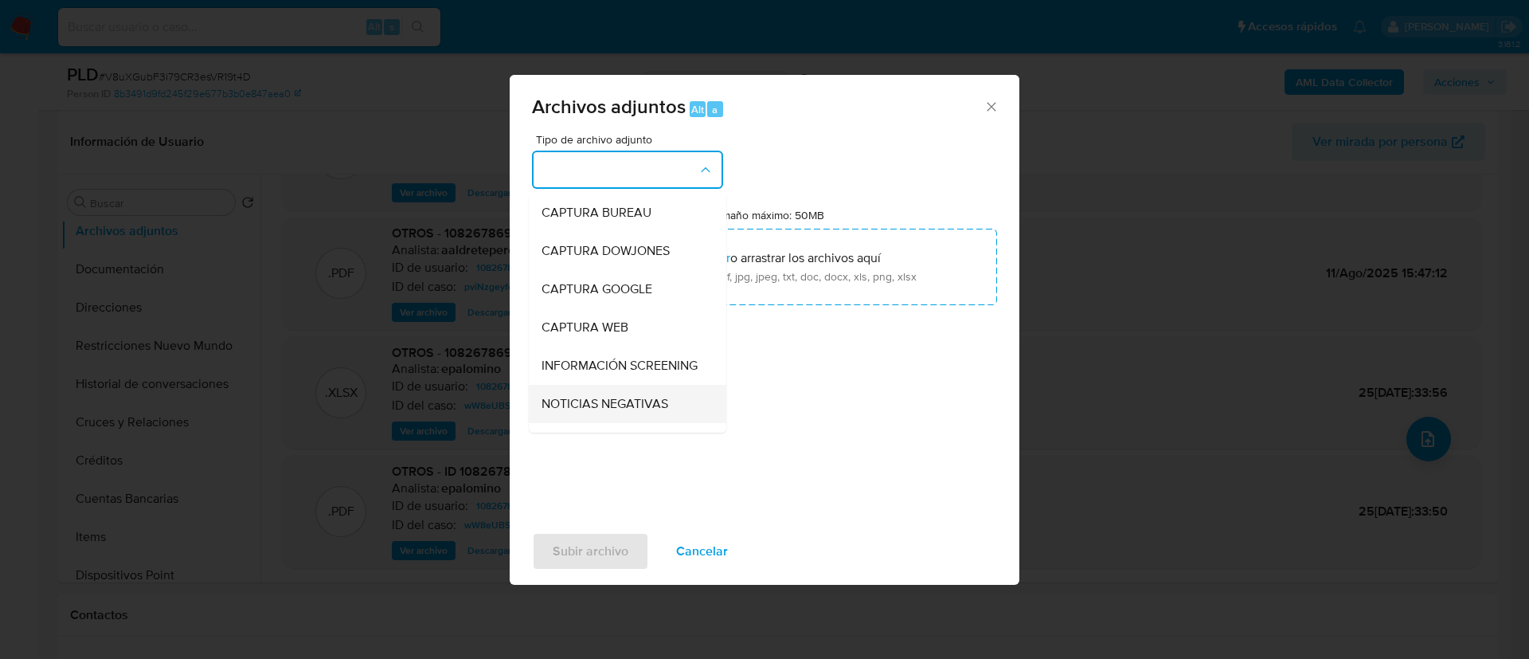
scroll to position [119, 0]
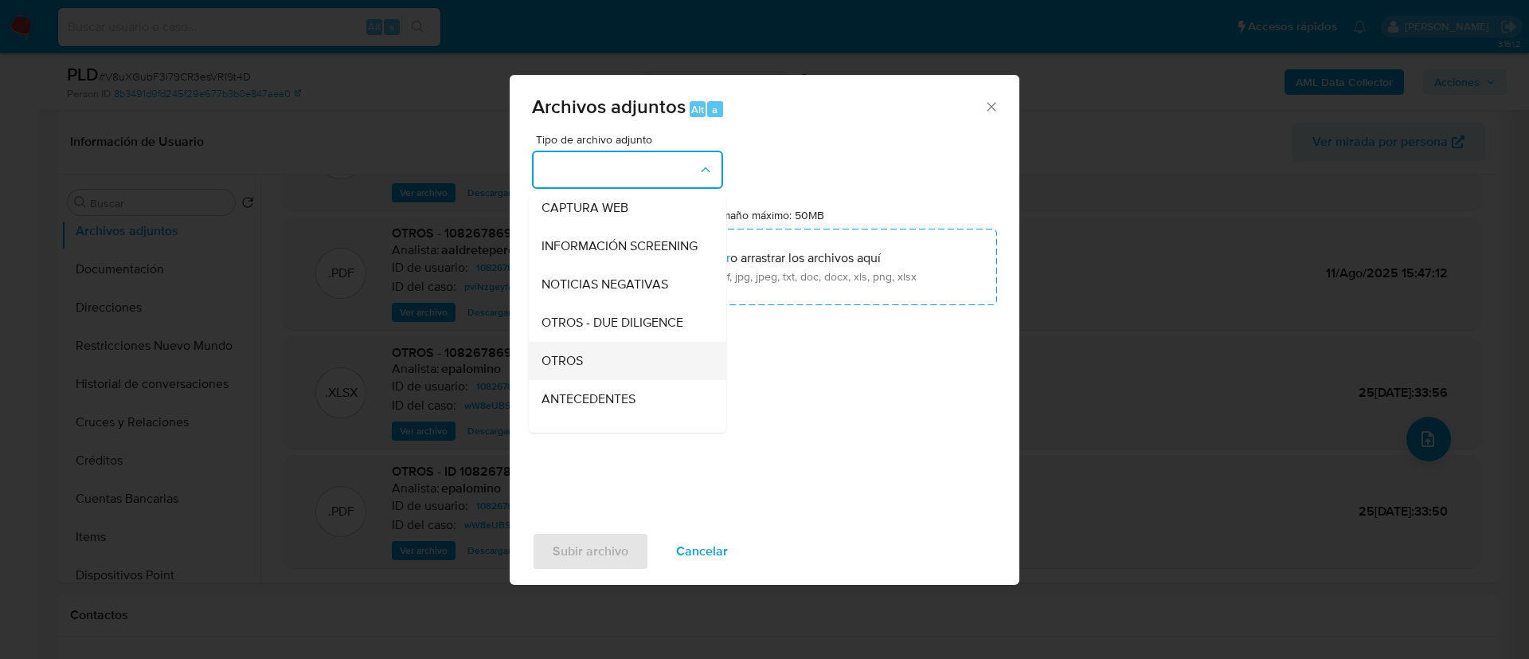
click at [604, 373] on div "OTROS" at bounding box center [622, 361] width 162 height 38
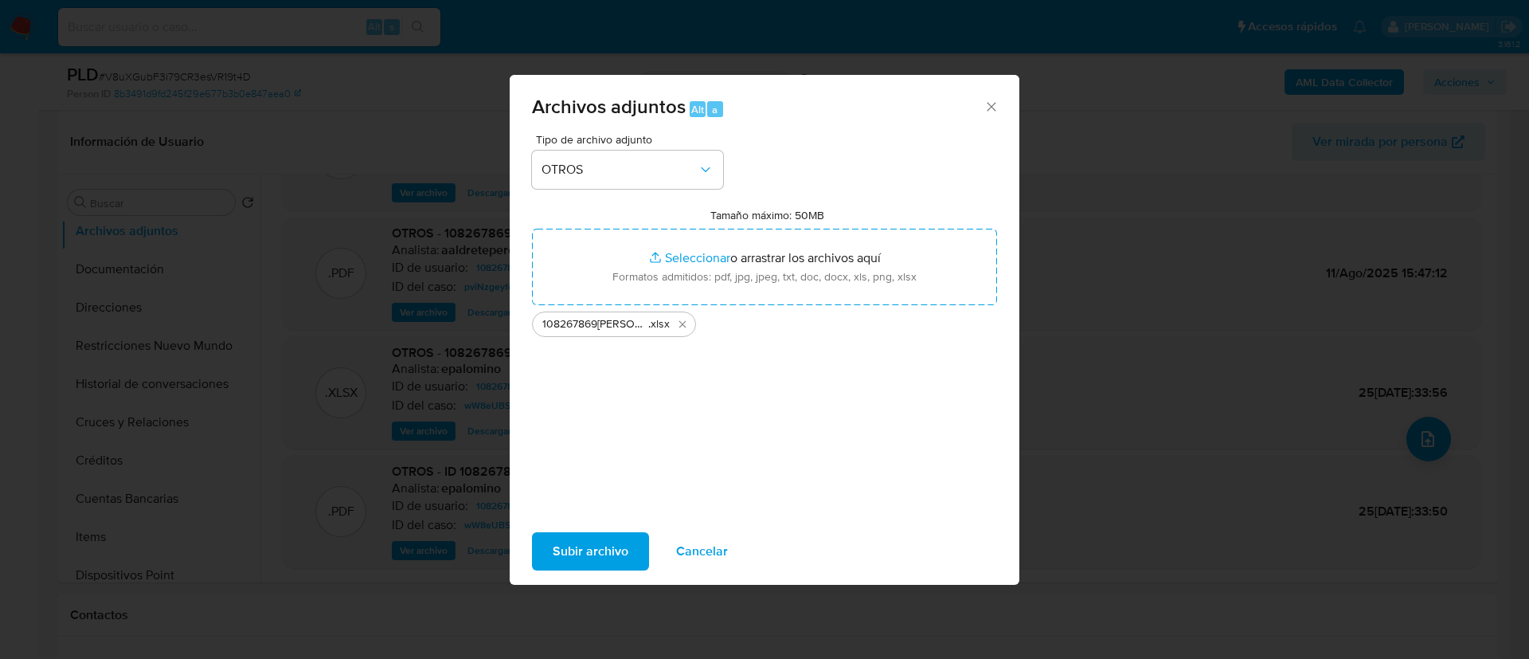
click at [582, 540] on span "Subir archivo" at bounding box center [591, 550] width 76 height 35
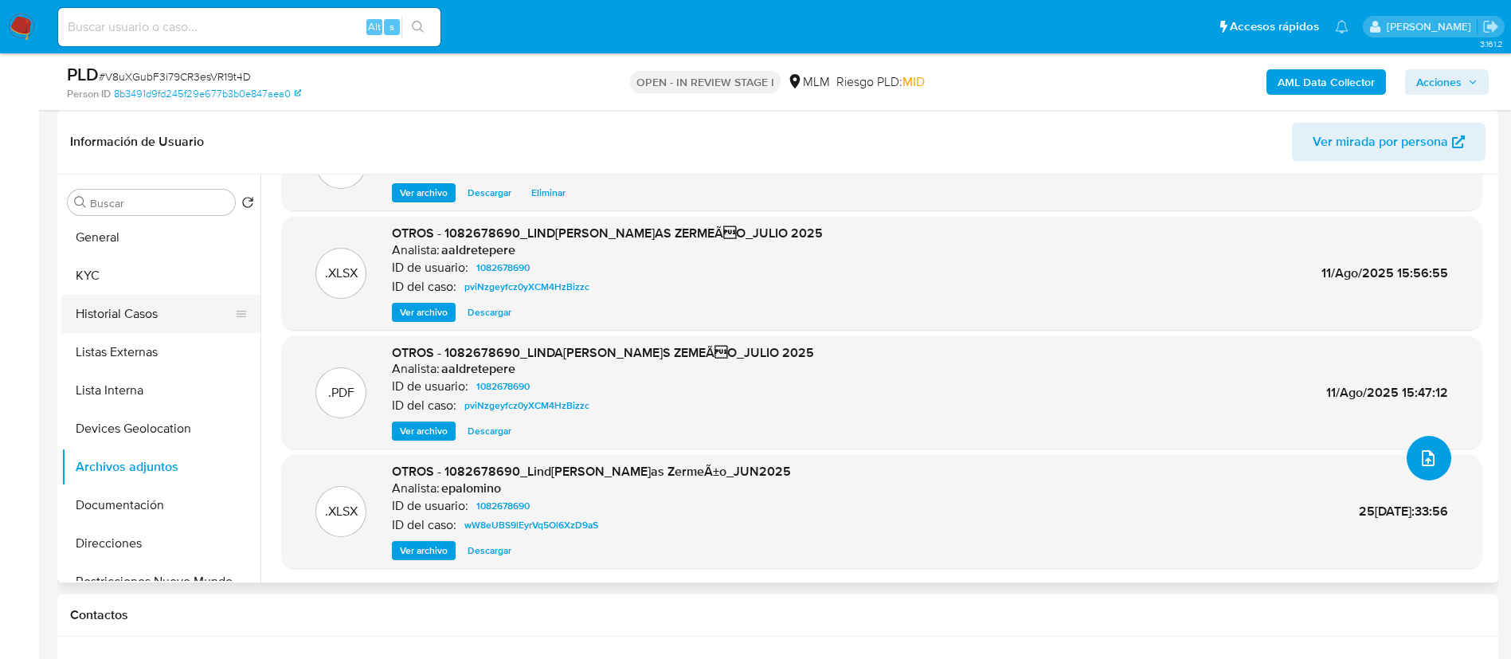
scroll to position [0, 0]
click at [134, 282] on button "KYC" at bounding box center [154, 279] width 186 height 38
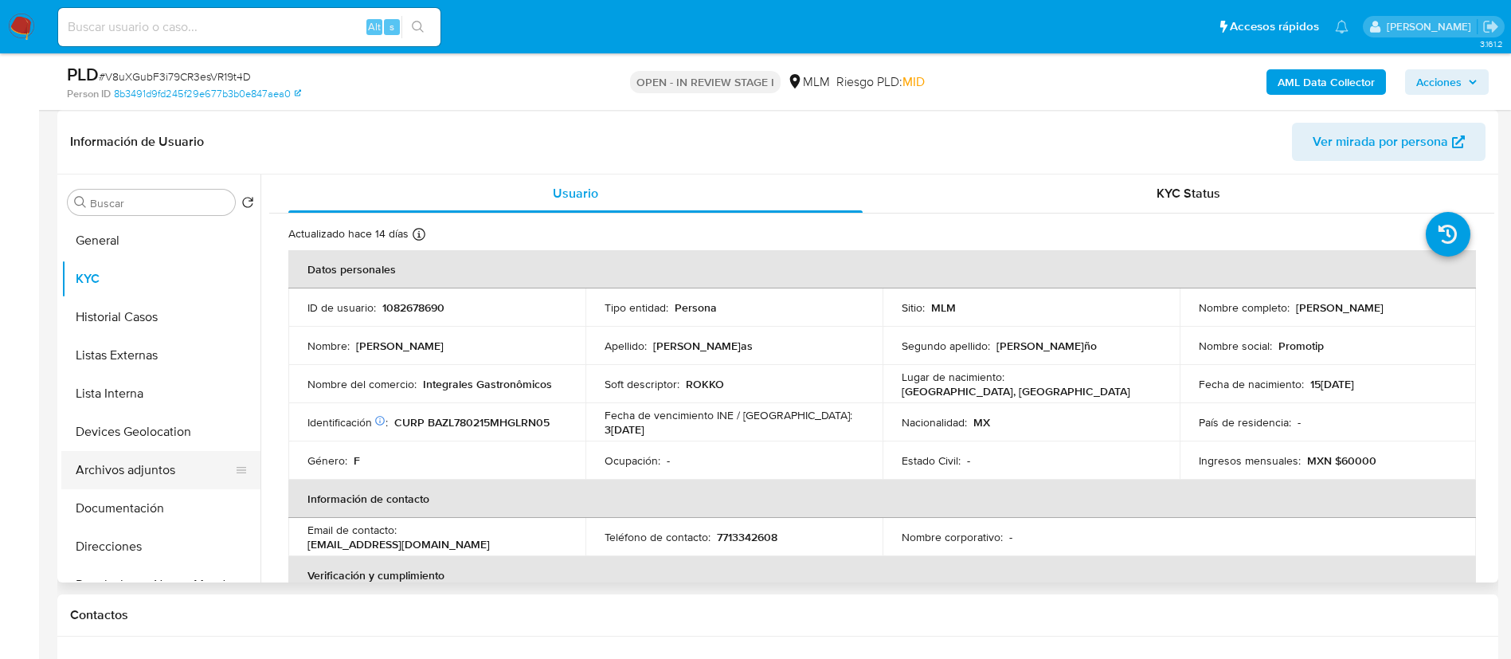
click at [168, 468] on button "Archivos adjuntos" at bounding box center [154, 470] width 186 height 38
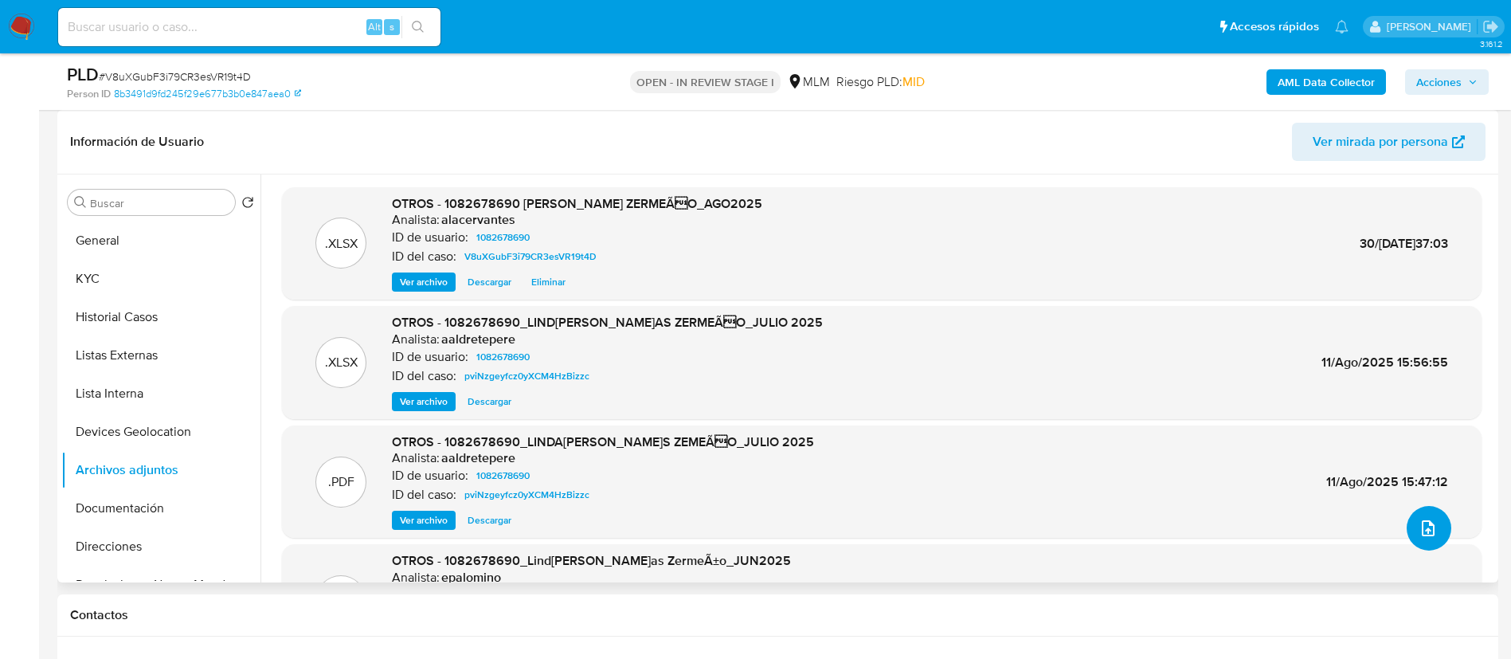
click at [1432, 539] on button "upload-file" at bounding box center [1428, 528] width 45 height 45
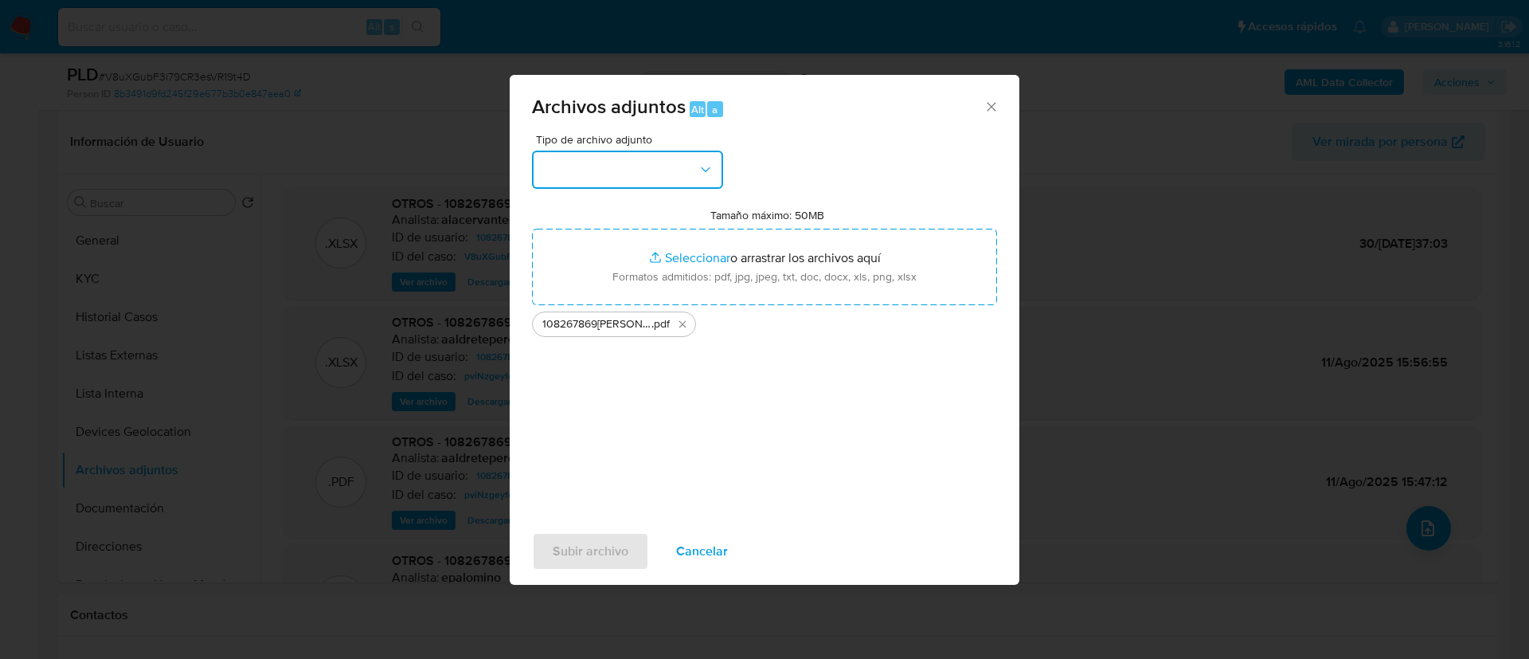
click at [702, 186] on button "button" at bounding box center [627, 169] width 191 height 38
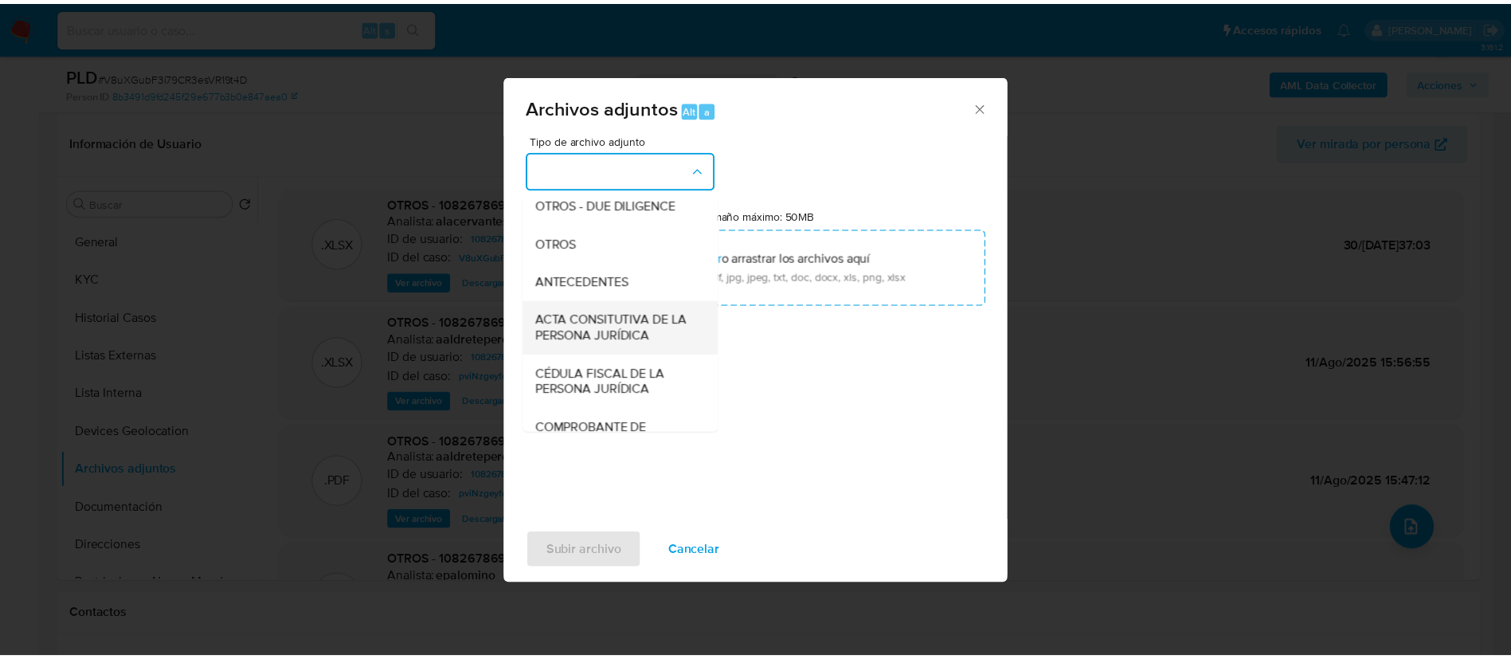
scroll to position [239, 0]
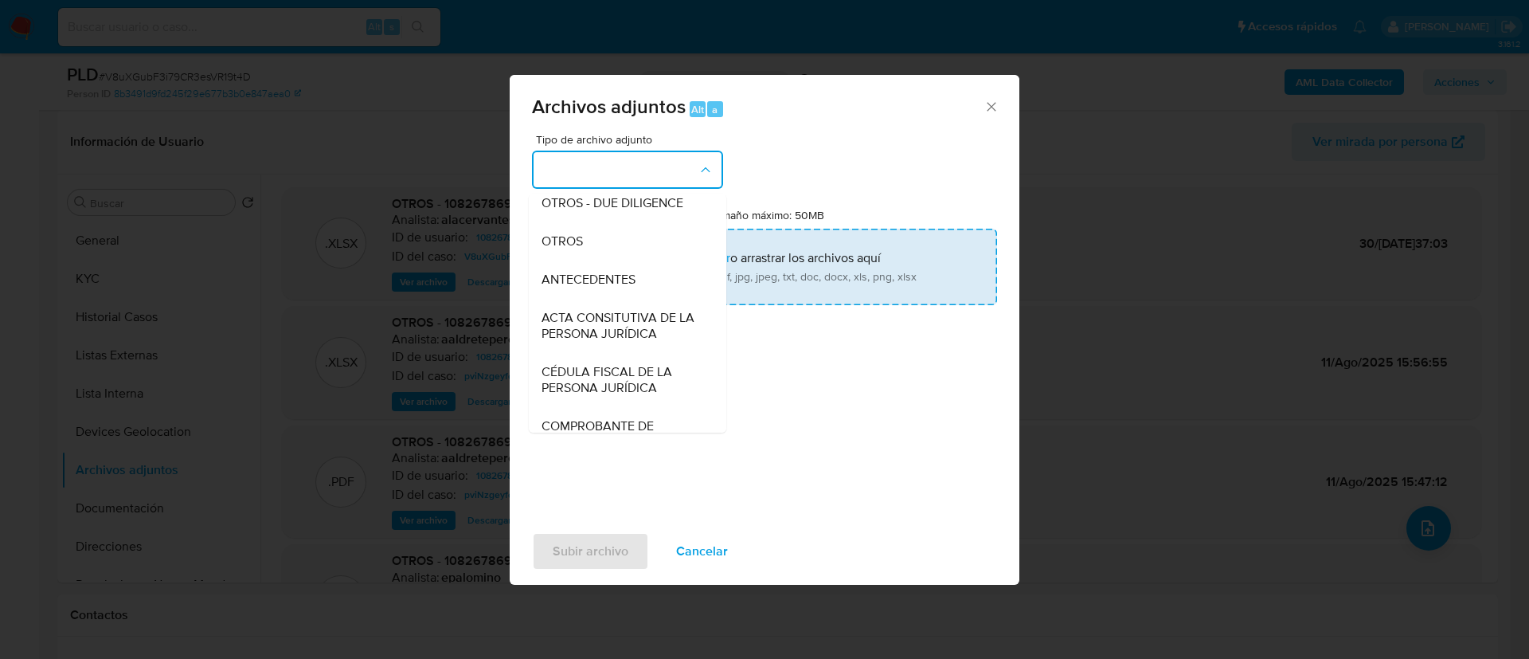
click at [586, 255] on div "OTROS" at bounding box center [622, 241] width 162 height 38
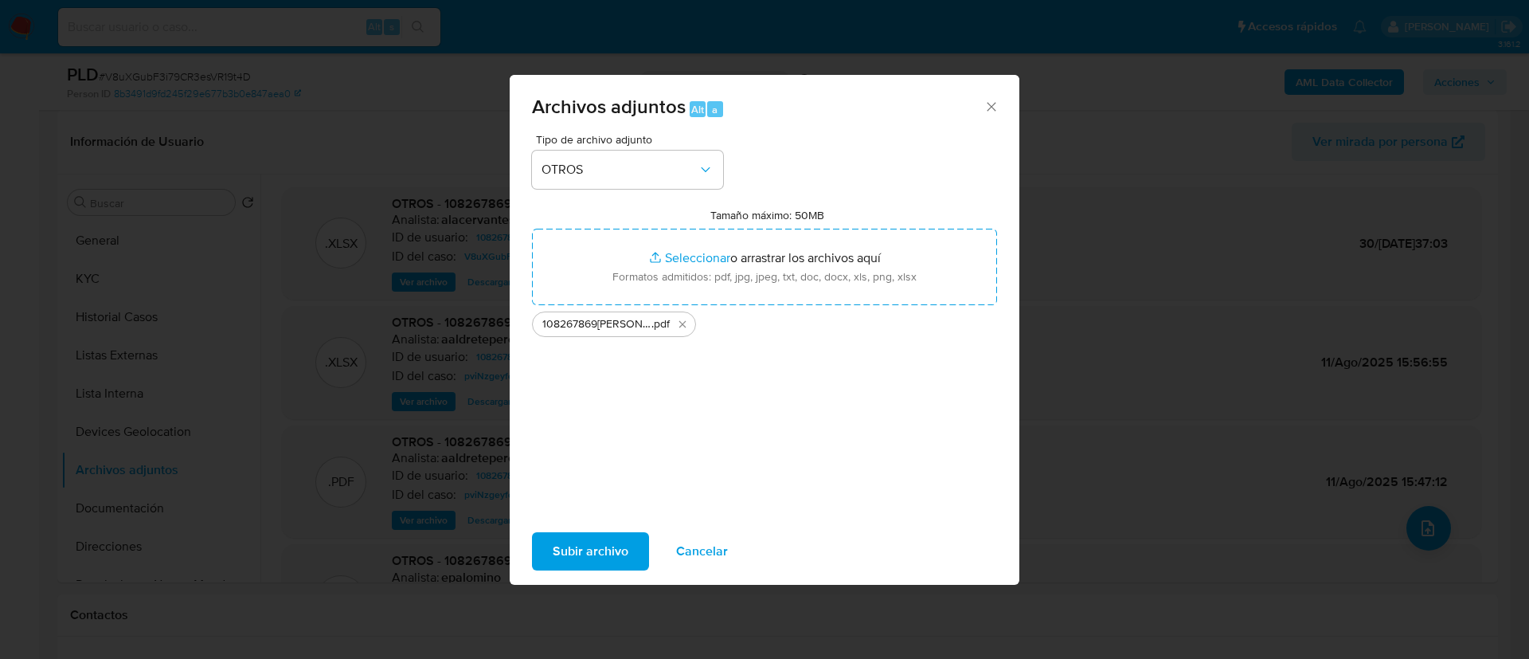
click at [618, 546] on span "Subir archivo" at bounding box center [591, 550] width 76 height 35
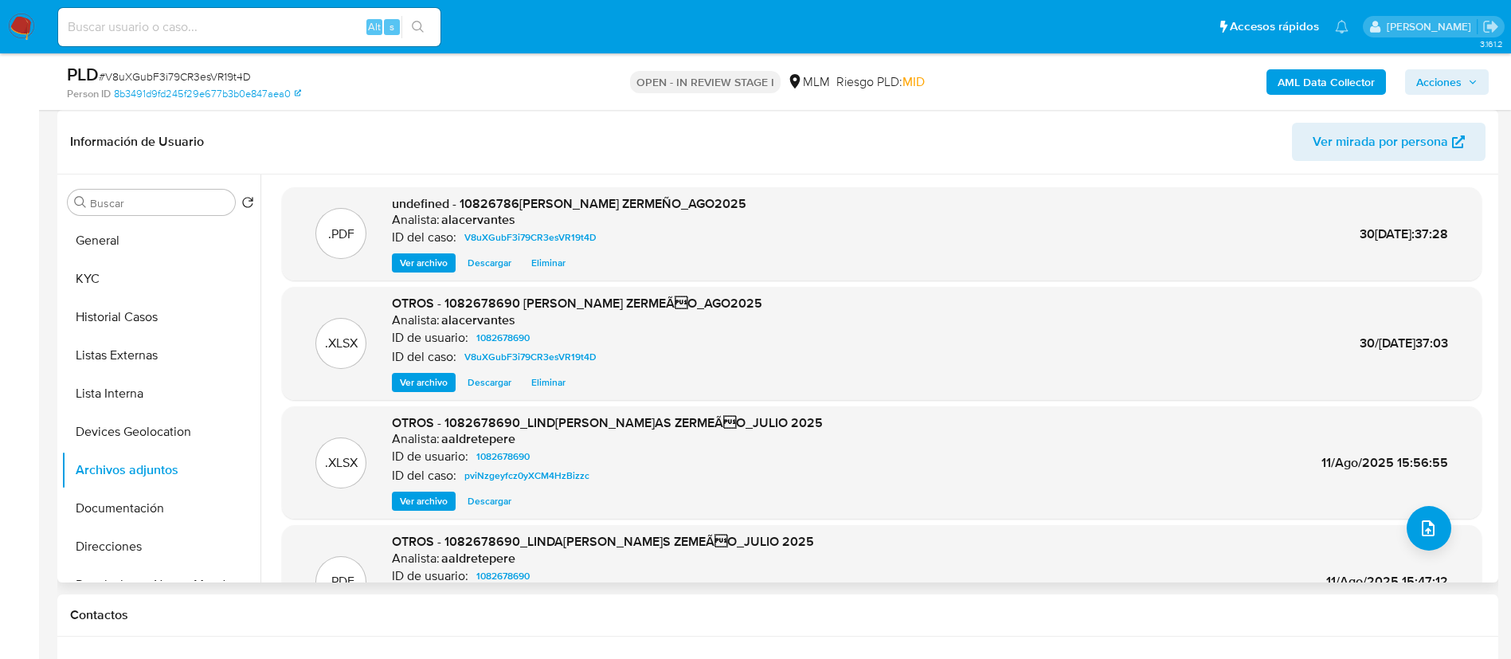
click at [408, 262] on span "Ver archivo" at bounding box center [424, 263] width 48 height 16
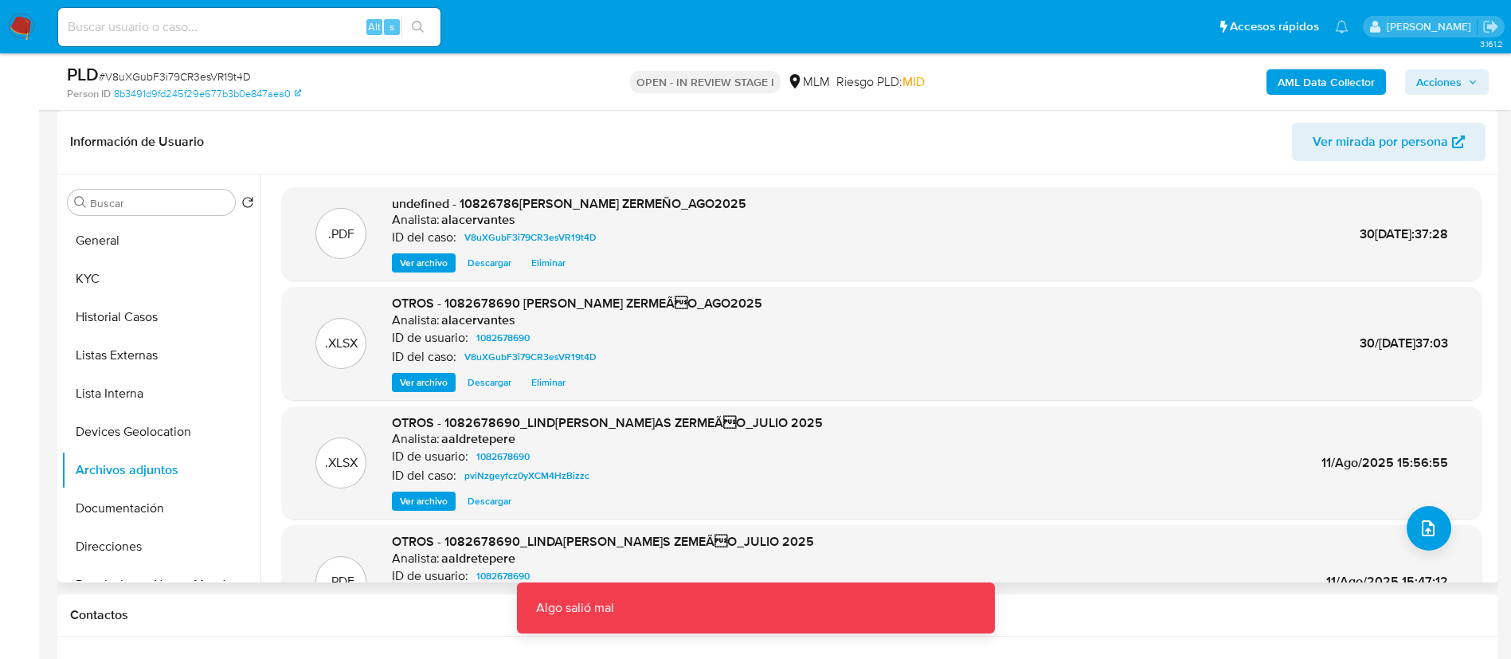
click at [421, 262] on span "Ver archivo" at bounding box center [424, 263] width 48 height 16
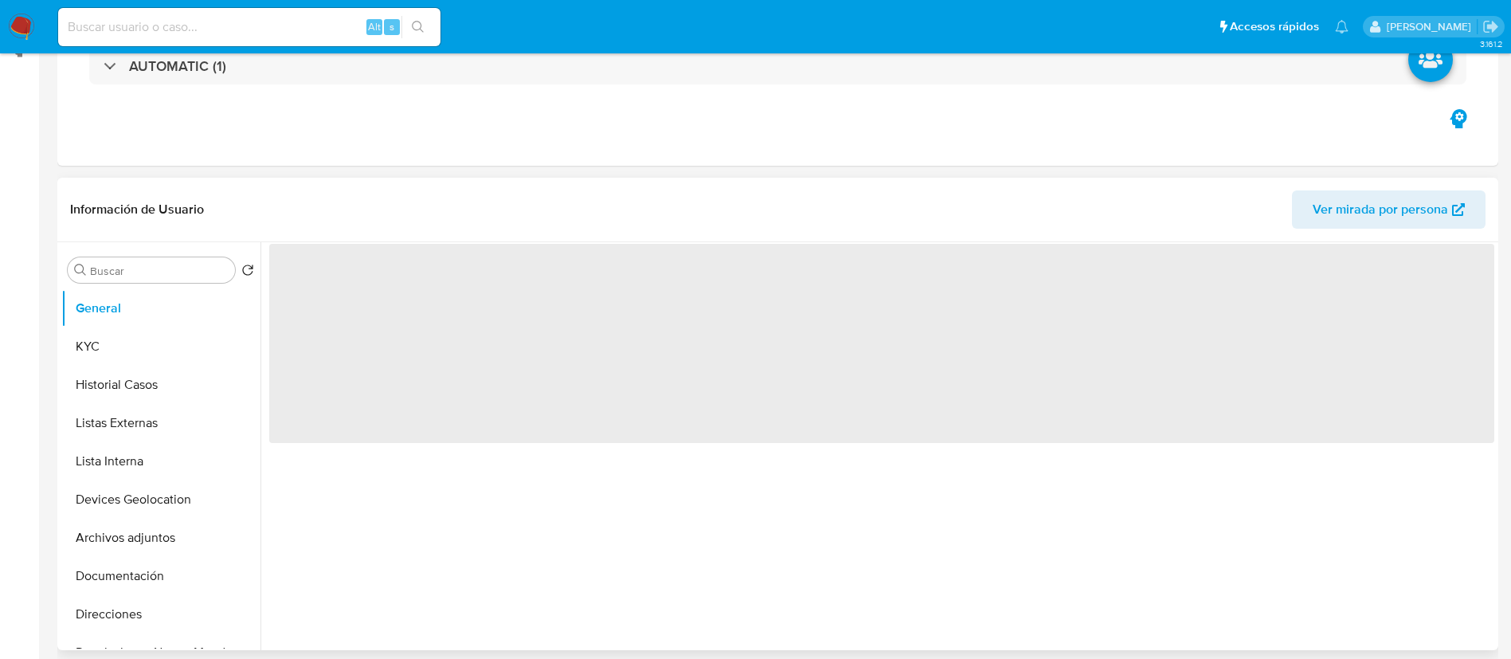
select select "10"
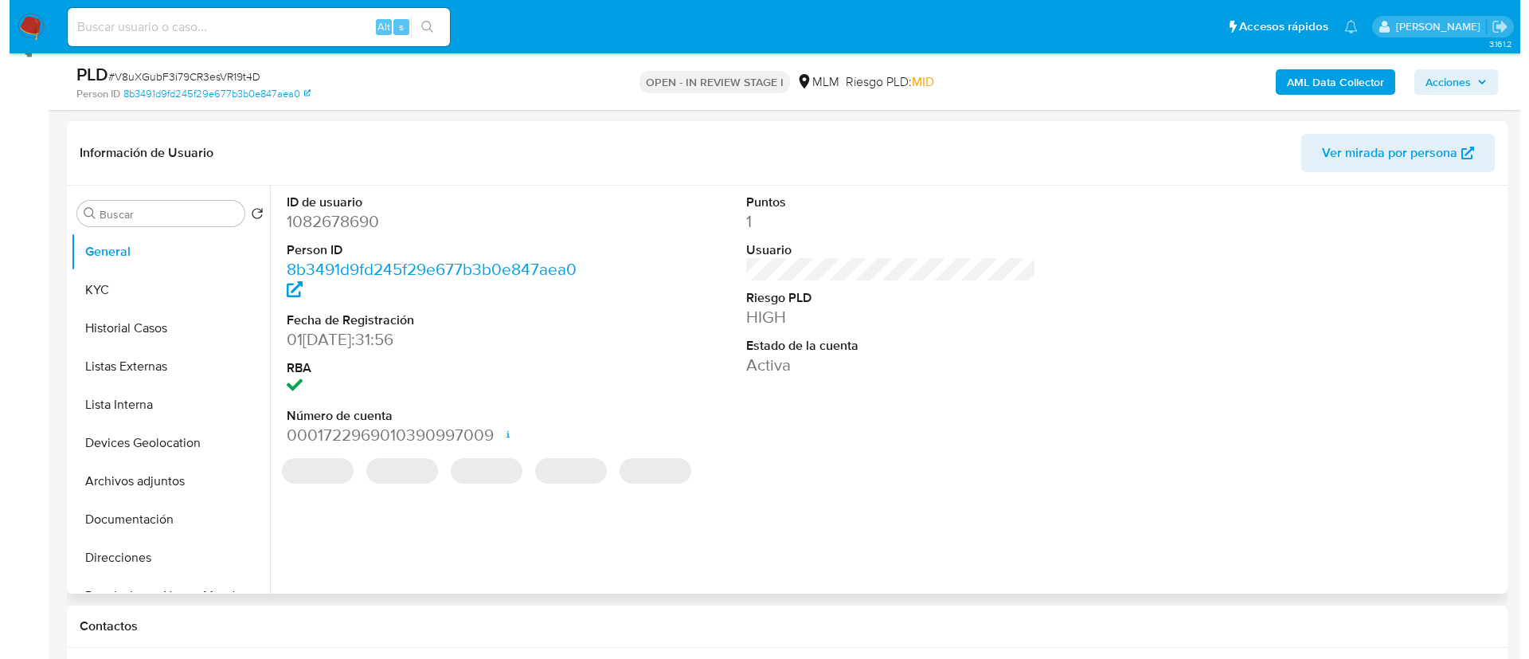
scroll to position [239, 0]
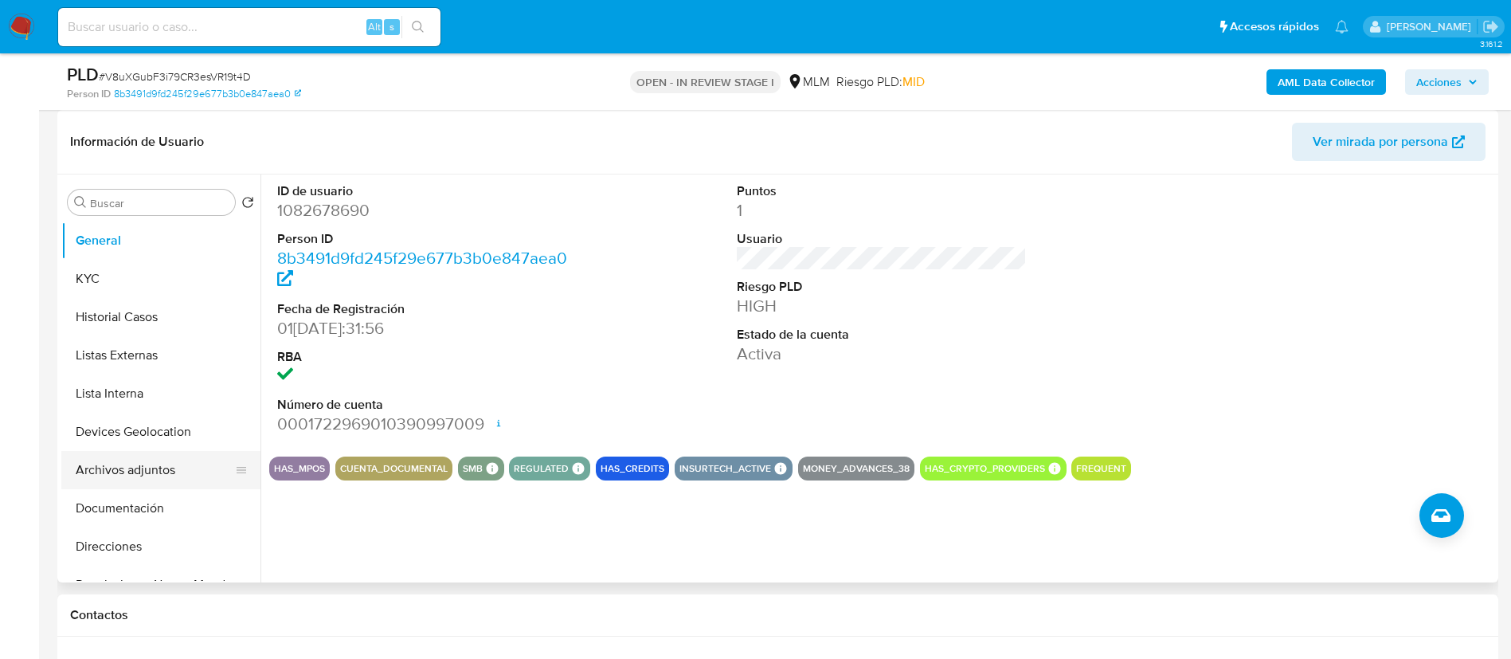
click at [158, 464] on button "Archivos adjuntos" at bounding box center [154, 470] width 186 height 38
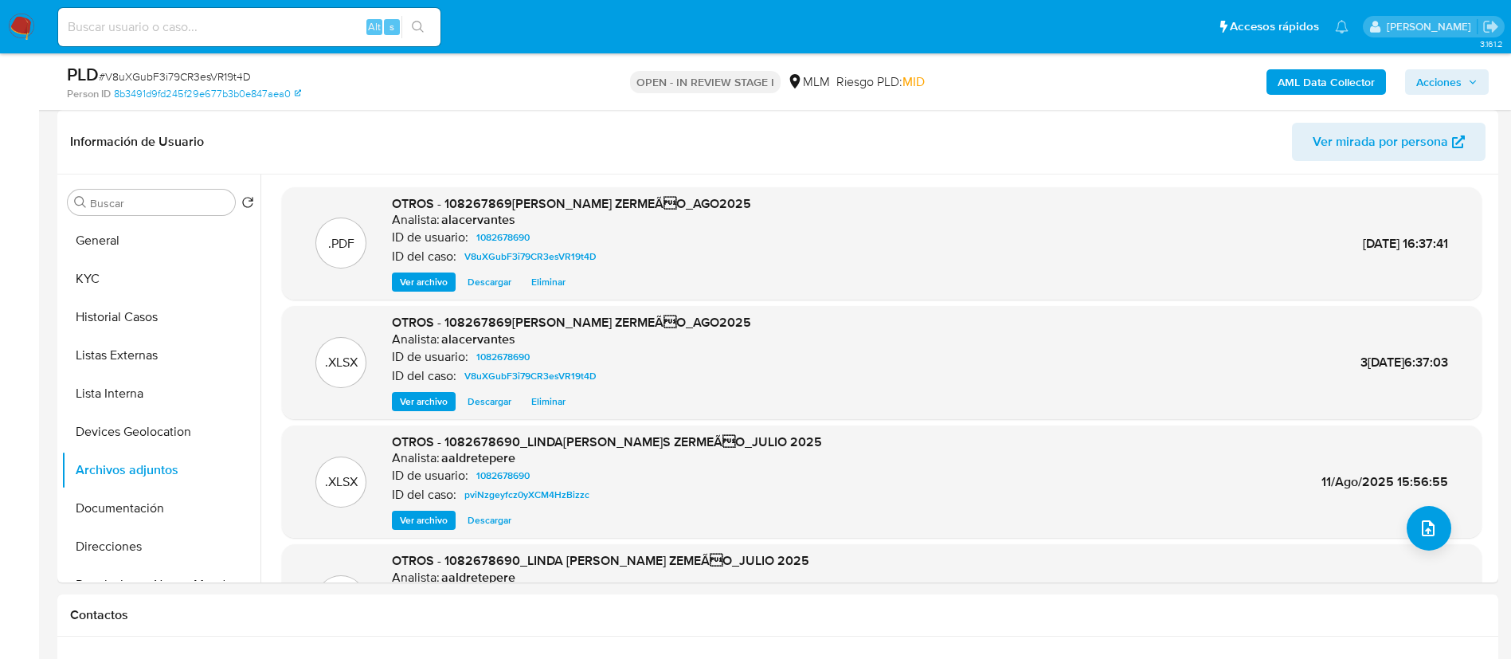
click at [426, 274] on span "Ver archivo" at bounding box center [424, 282] width 48 height 16
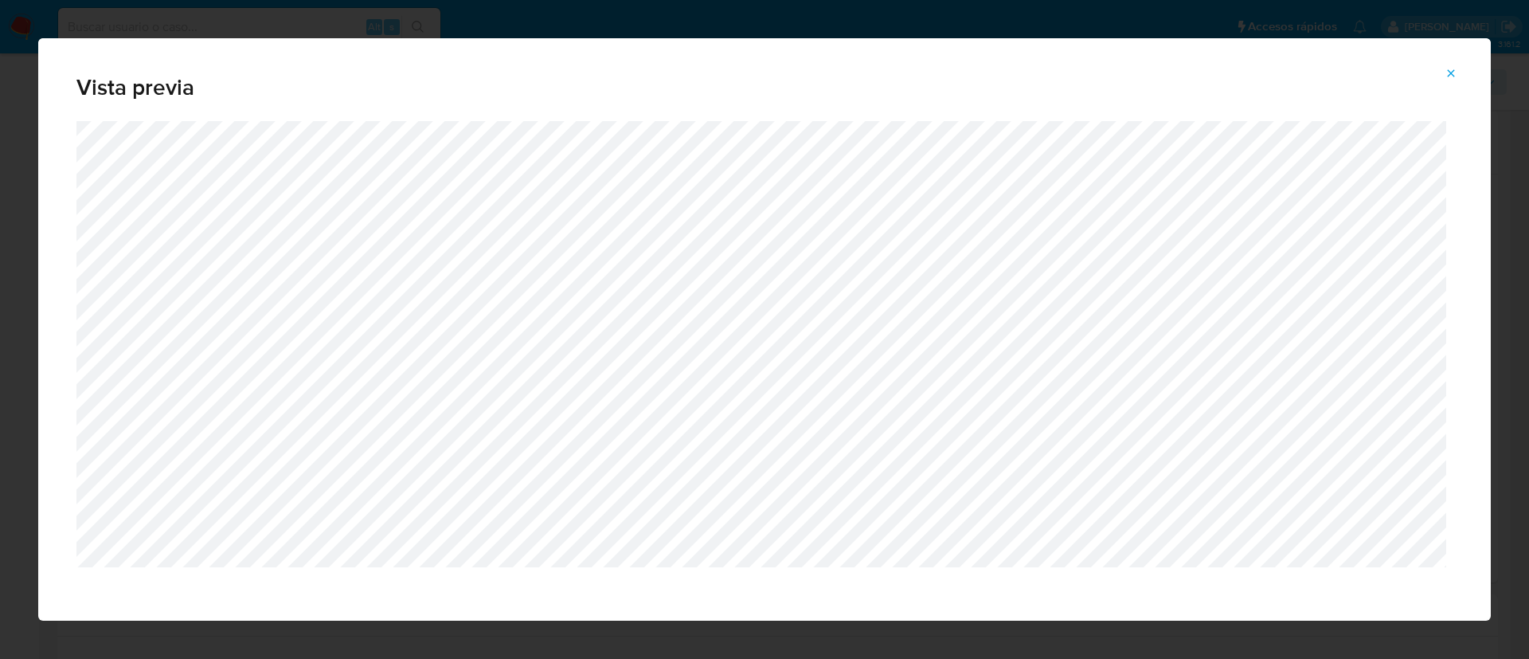
drag, startPoint x: 1456, startPoint y: 66, endPoint x: 1455, endPoint y: 80, distance: 13.6
click at [1456, 68] on icon "Attachment preview" at bounding box center [1450, 73] width 13 height 13
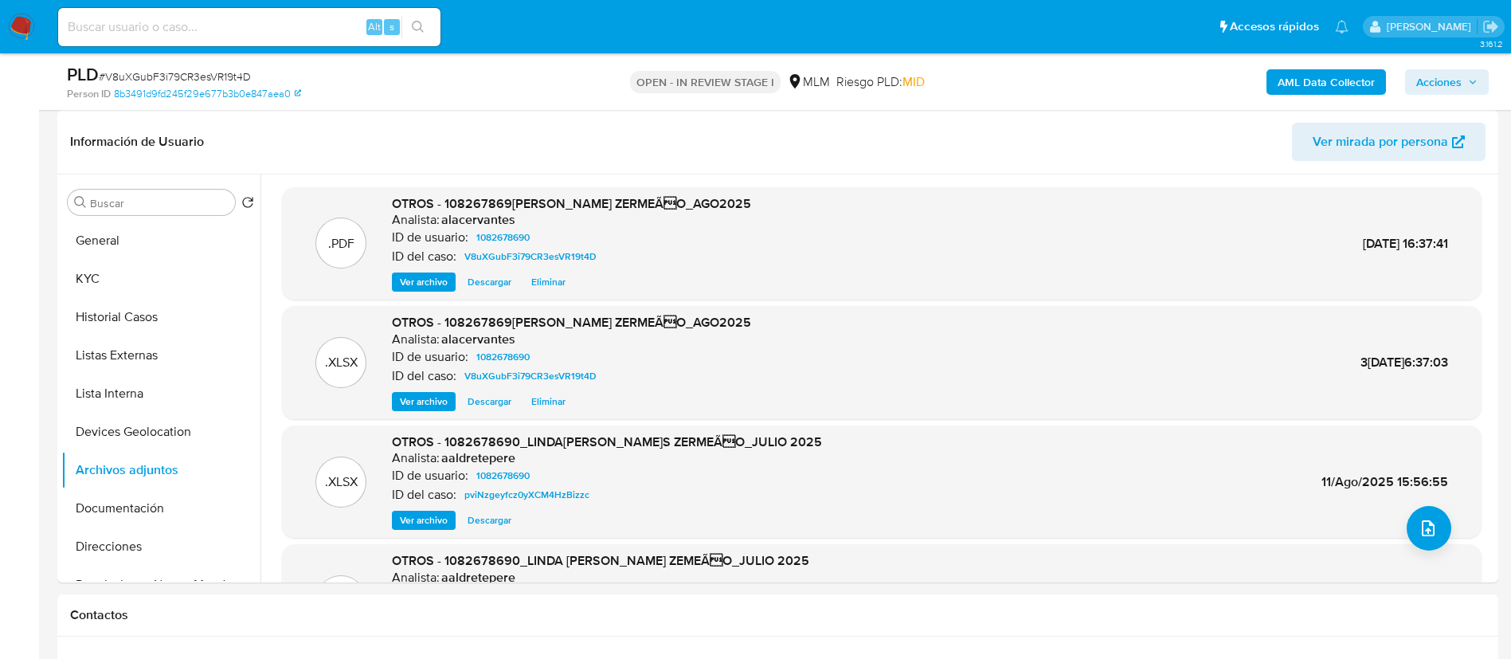
click at [429, 399] on span "Ver archivo" at bounding box center [424, 401] width 48 height 16
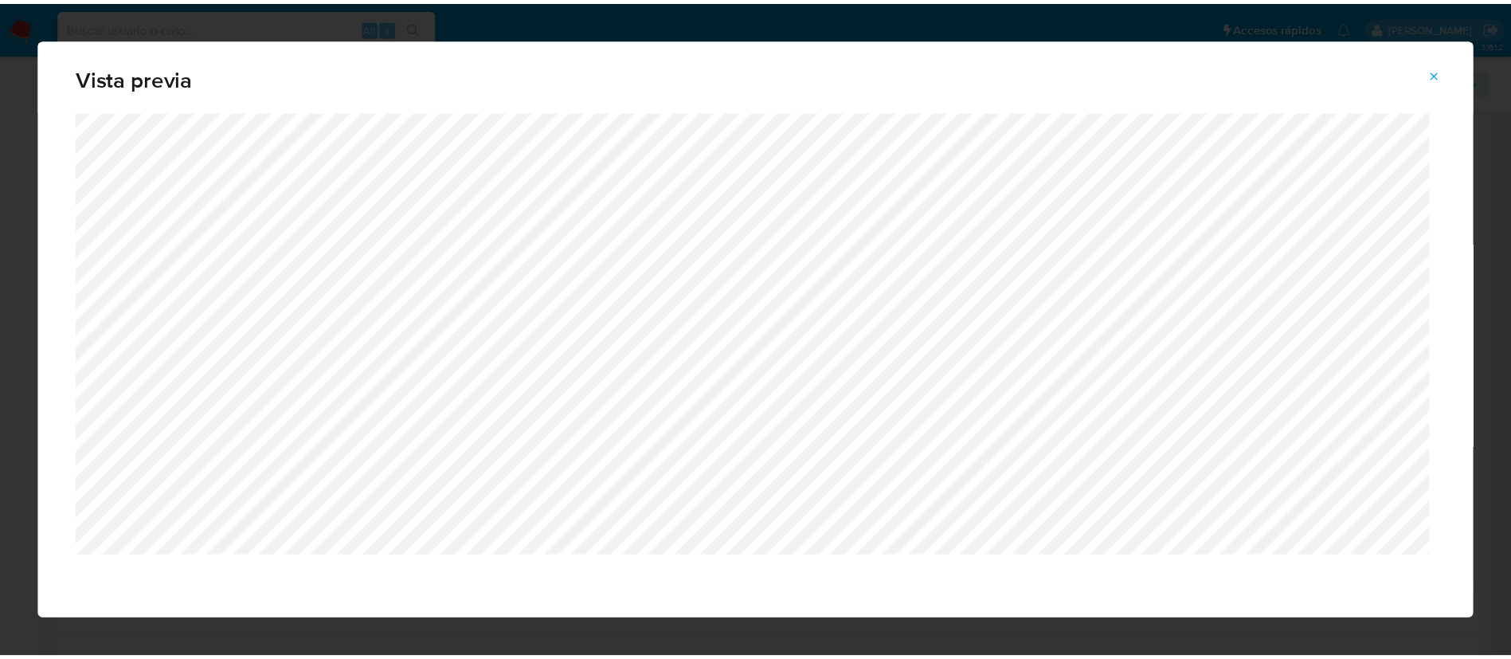
scroll to position [0, 0]
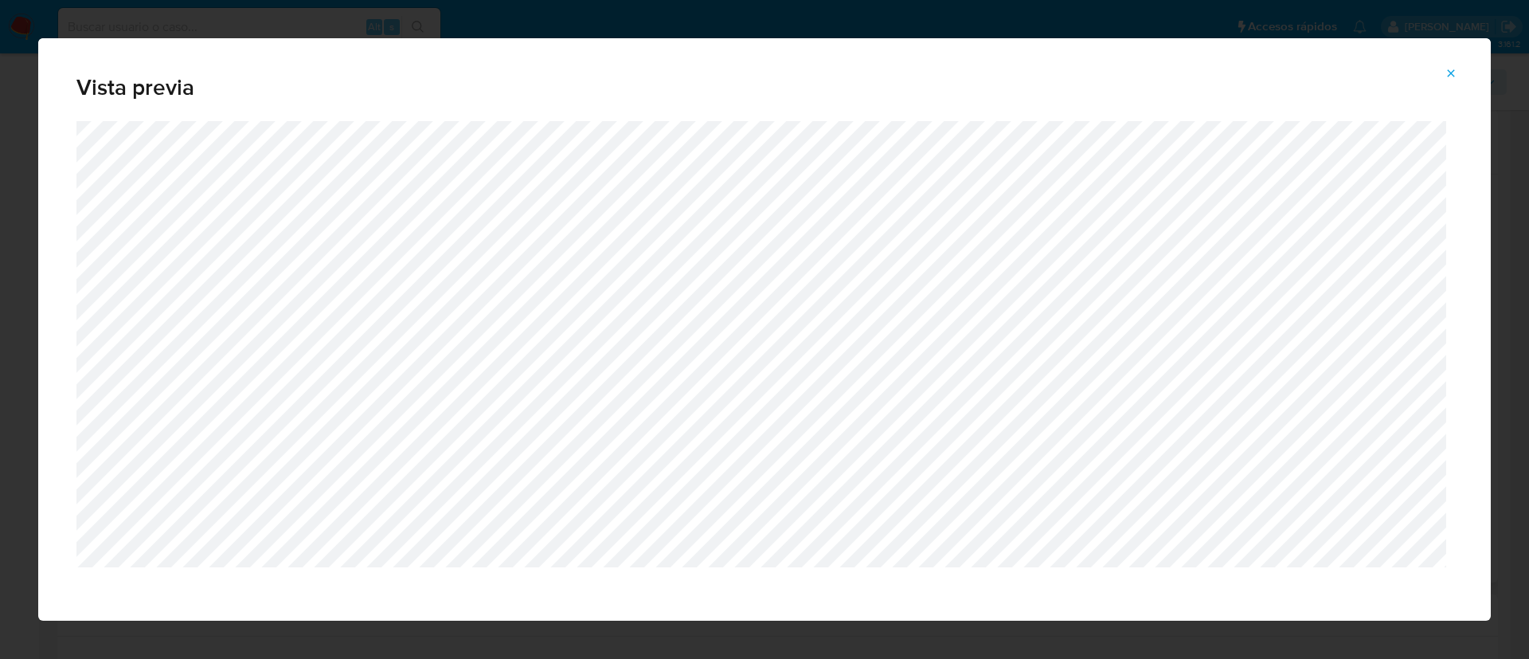
click at [1467, 71] on button "Attachment preview" at bounding box center [1450, 73] width 35 height 25
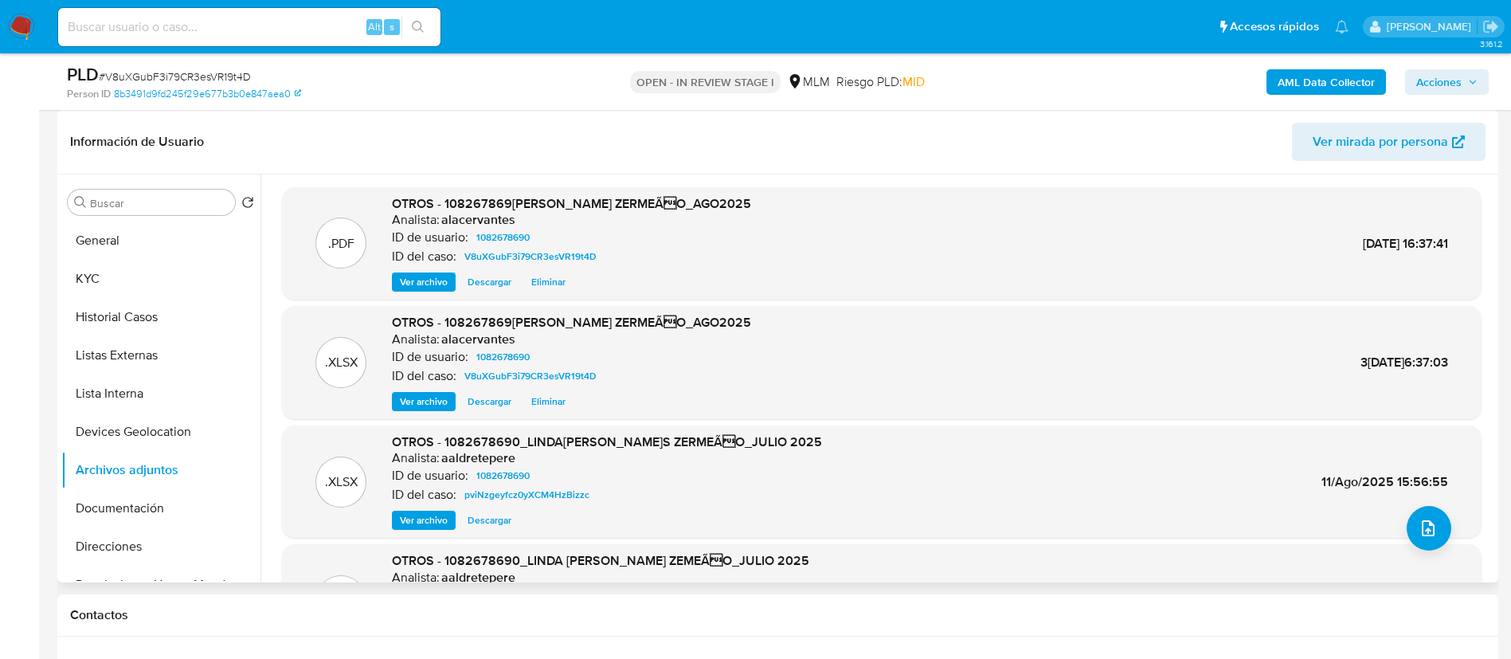
click at [1444, 84] on span "Acciones" at bounding box center [1438, 81] width 45 height 25
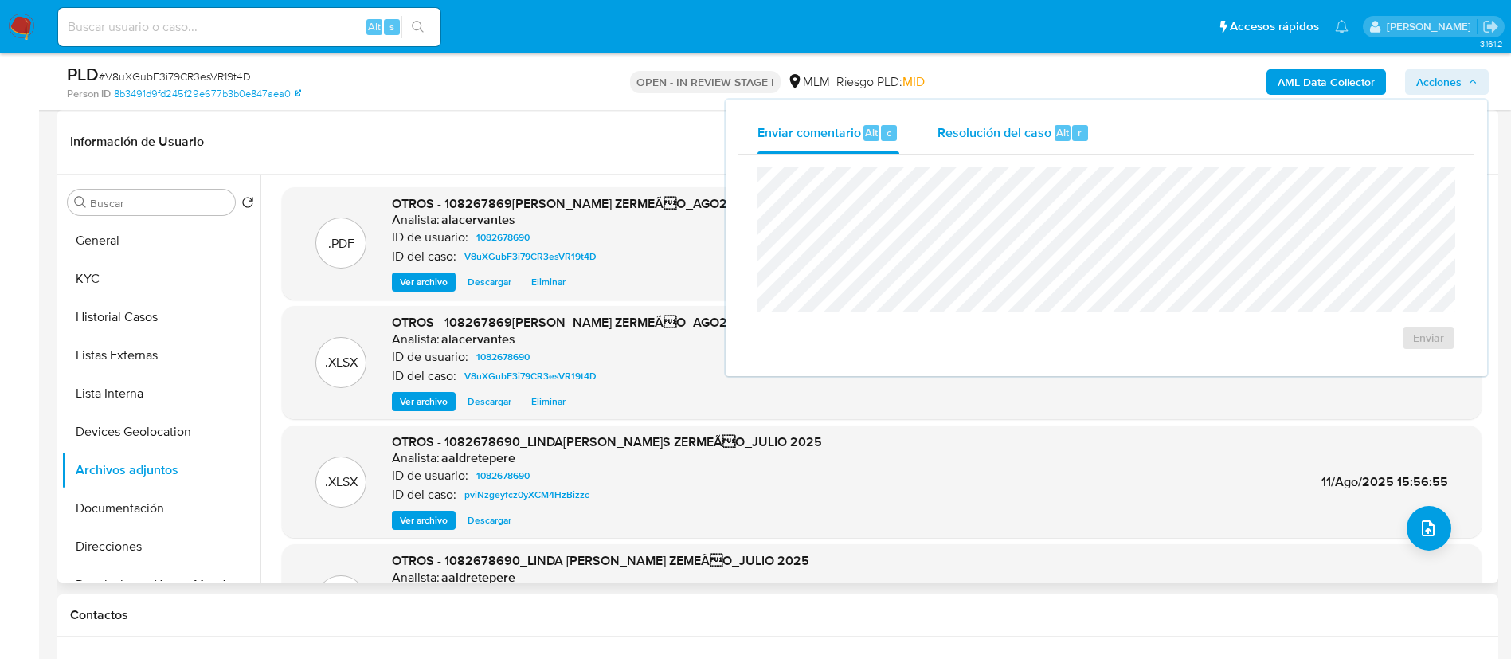
click at [999, 135] on span "Resolución del caso" at bounding box center [994, 132] width 114 height 18
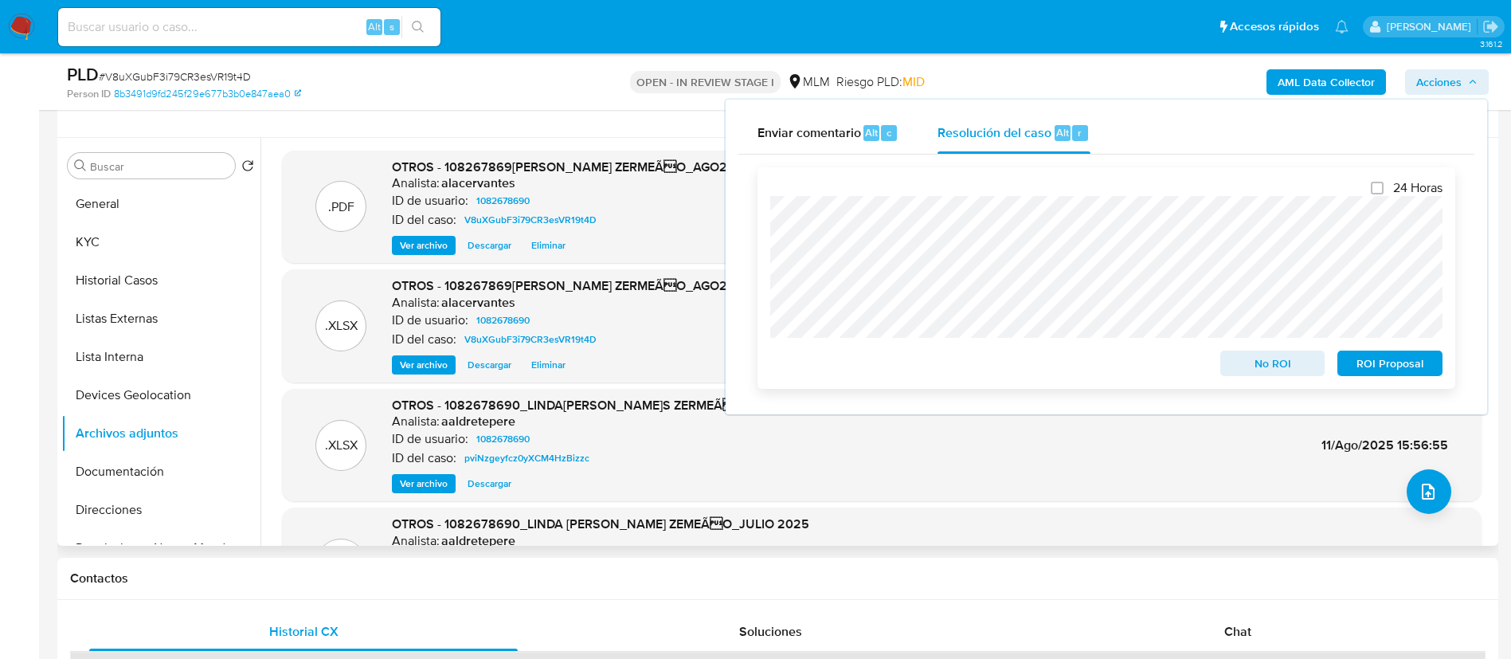
scroll to position [239, 0]
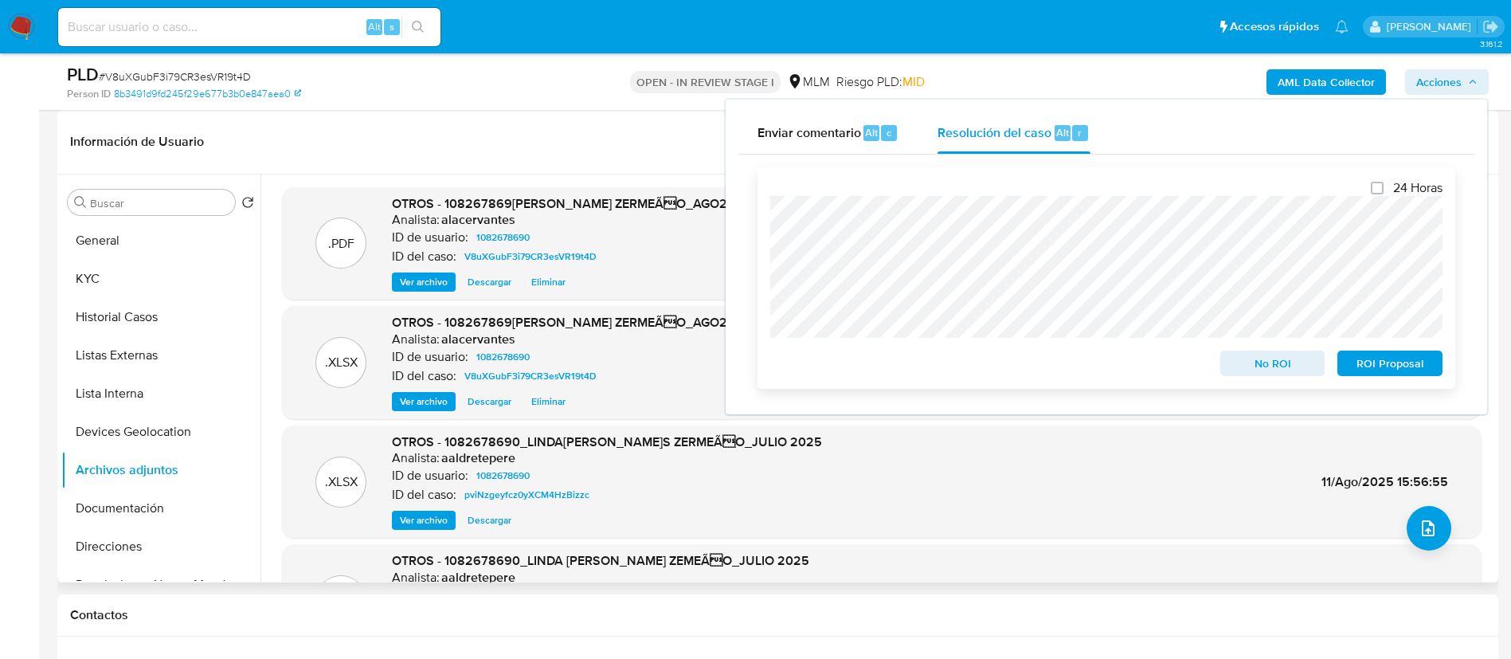
click at [1292, 359] on span "No ROI" at bounding box center [1272, 363] width 83 height 22
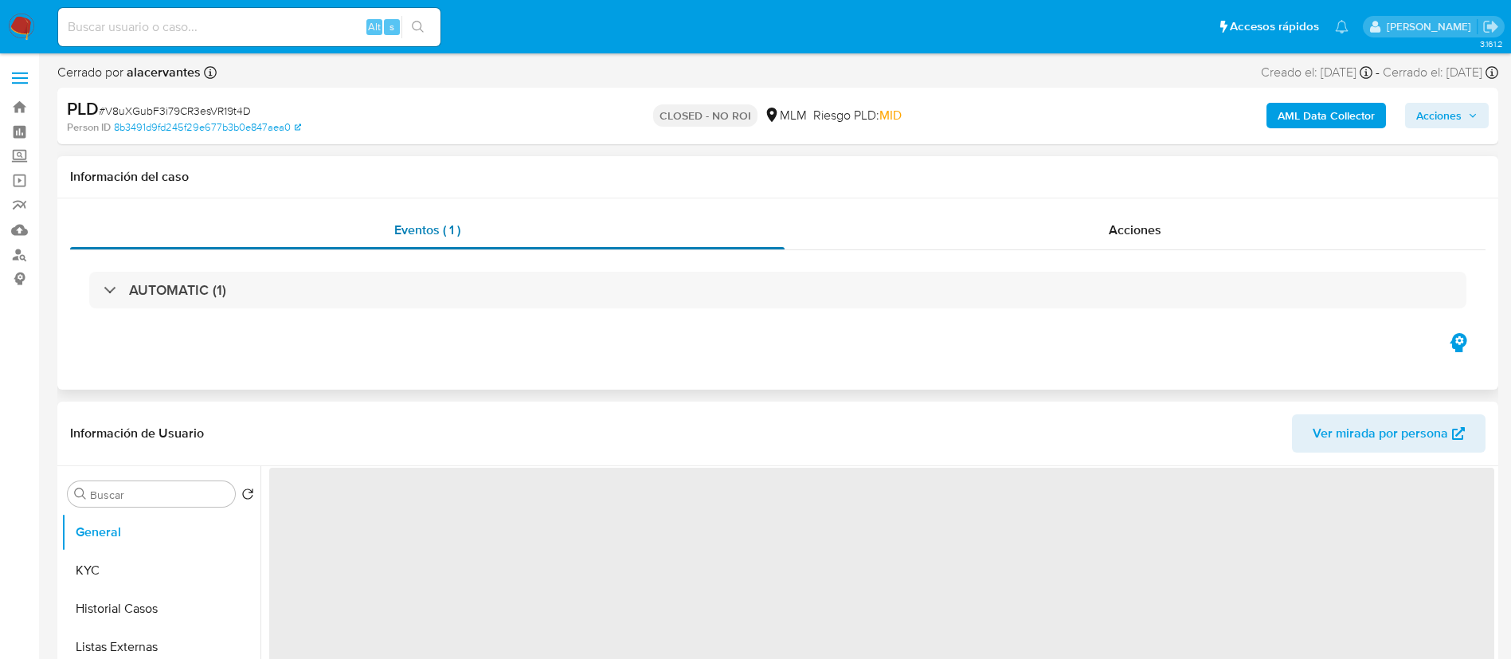
select select "10"
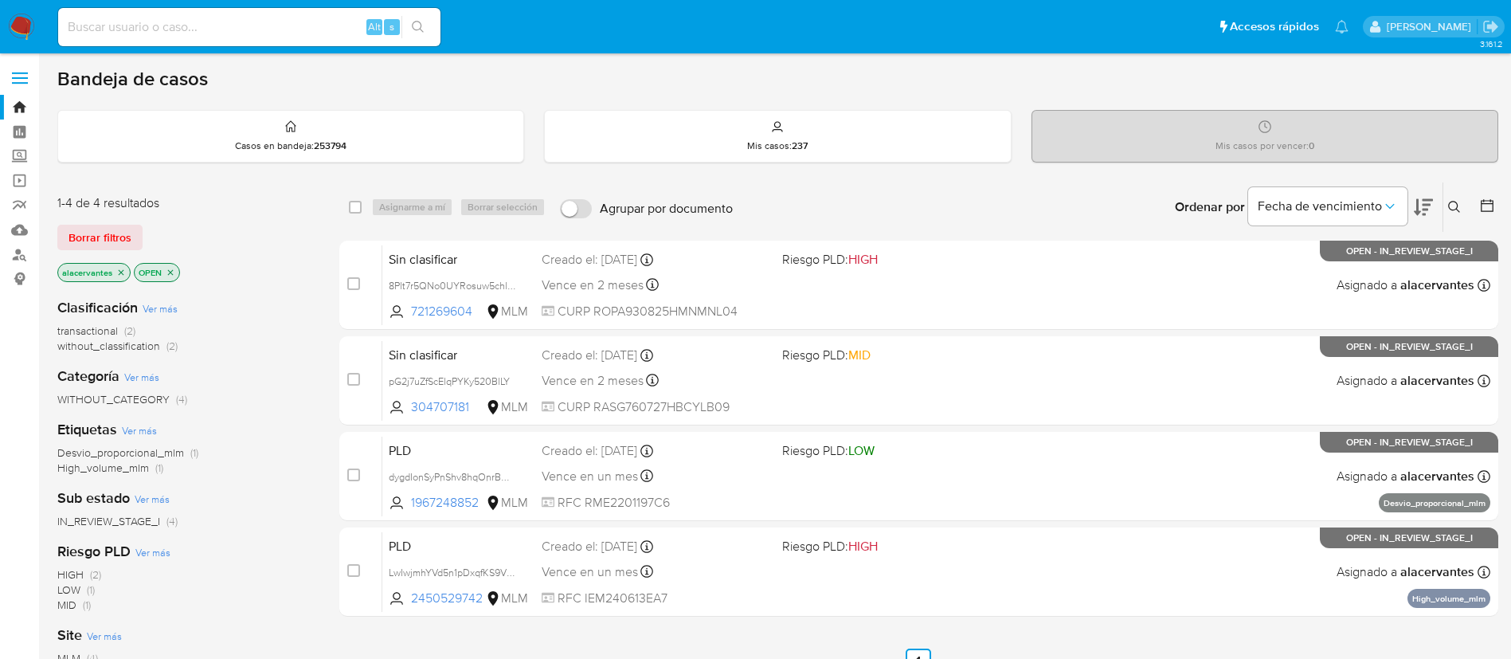
click at [154, 349] on span "without_classification" at bounding box center [108, 346] width 103 height 16
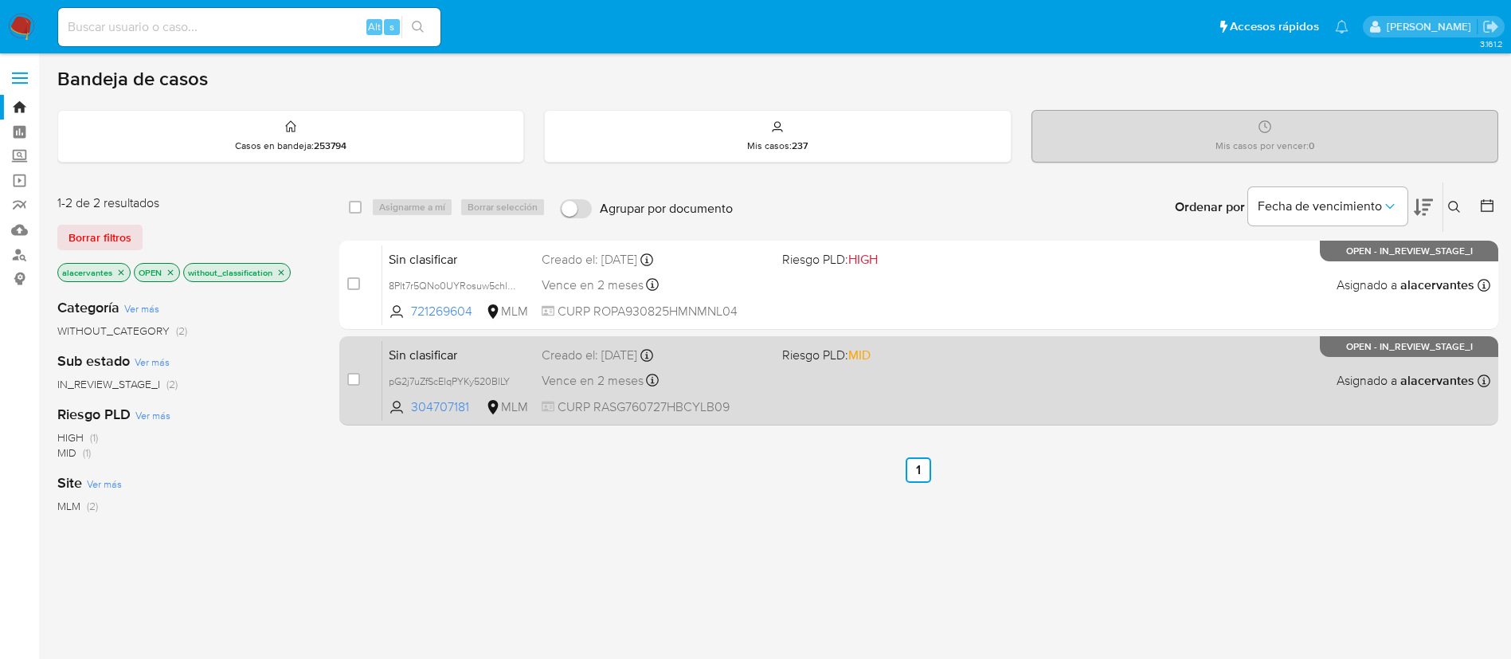
click at [964, 380] on span at bounding box center [896, 379] width 228 height 3
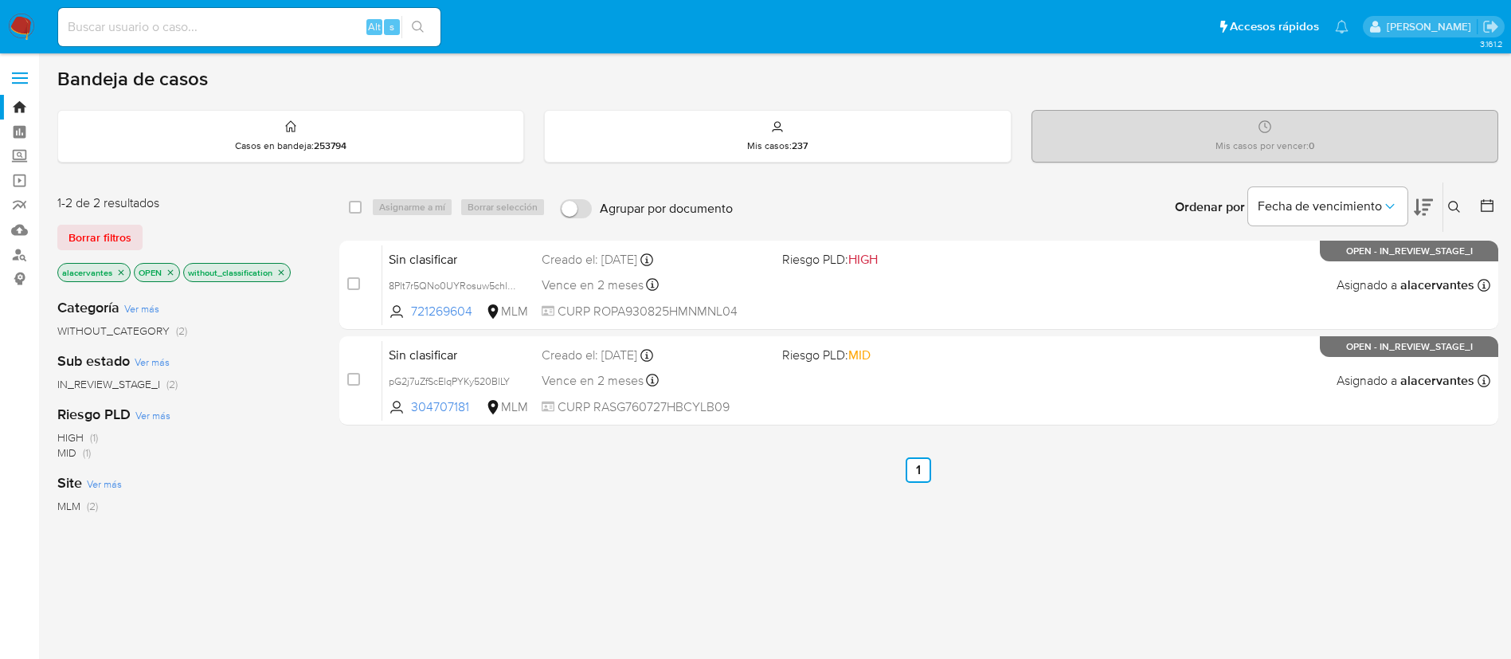
click at [279, 272] on icon "close-filter" at bounding box center [281, 273] width 10 height 10
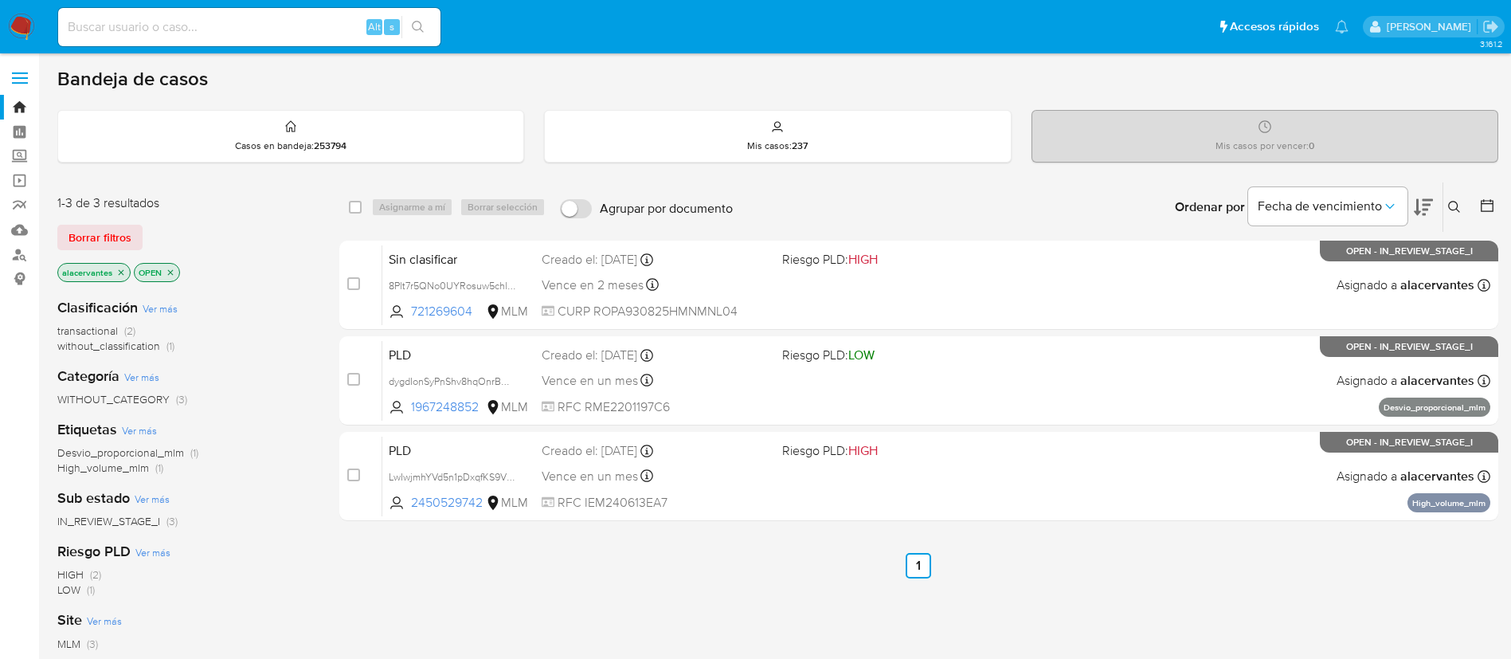
click at [157, 348] on span "without_classification" at bounding box center [108, 346] width 103 height 16
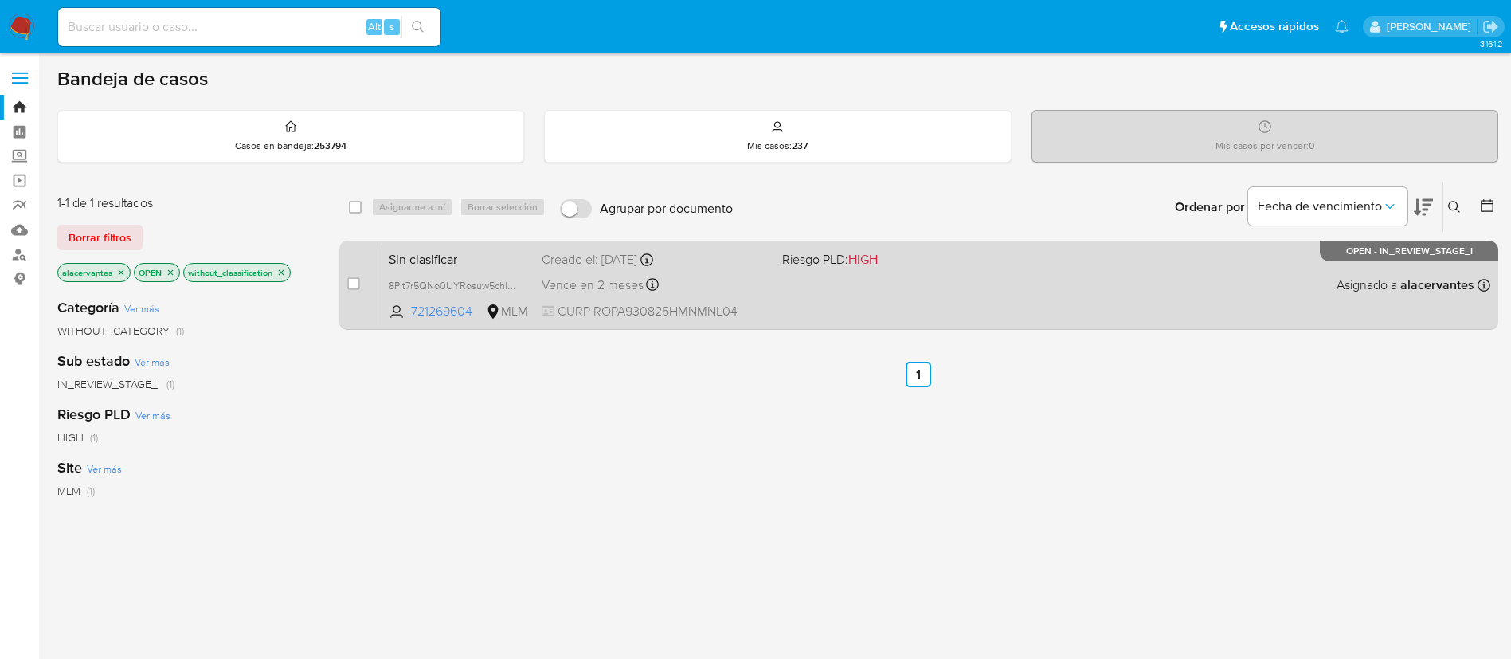
click at [965, 287] on div "Sin clasificar 8Plt7r5QNo0UYRosuw5chlkK 721269604 MLM Riesgo PLD: HIGH Creado e…" at bounding box center [936, 284] width 1108 height 80
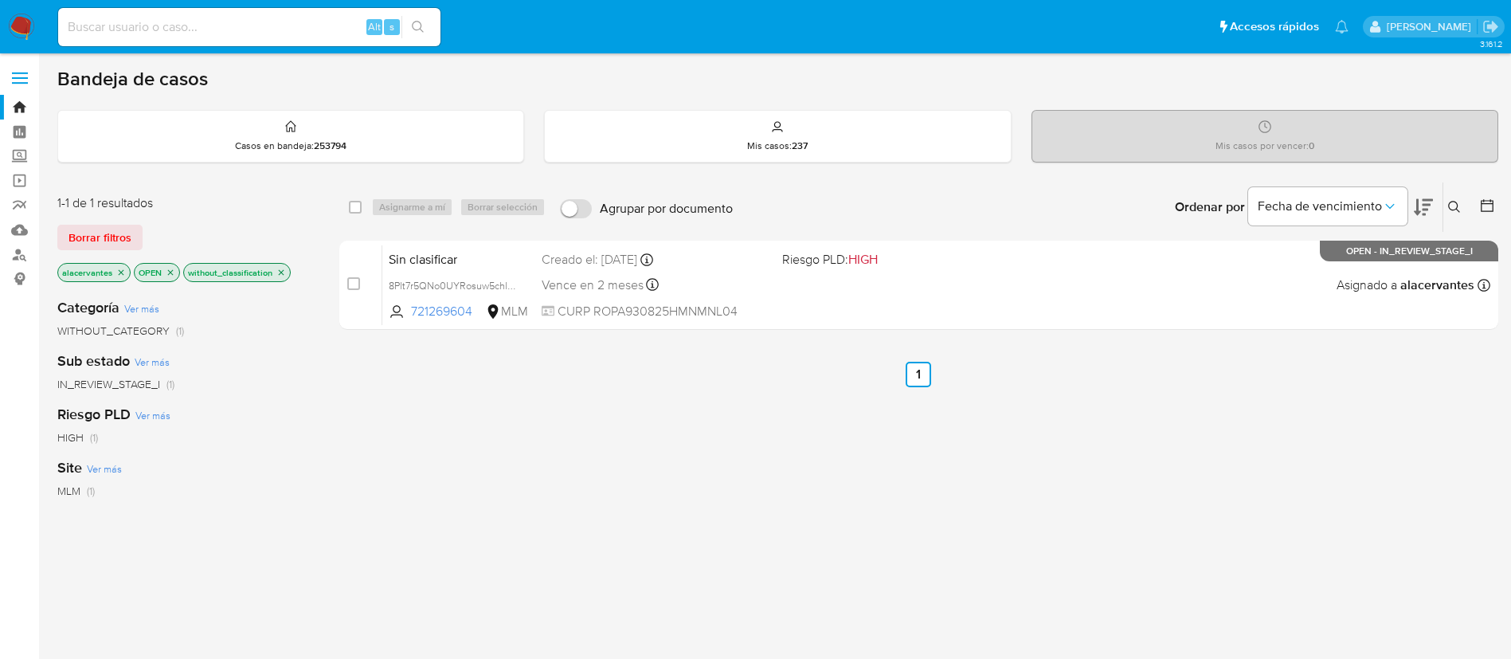
click at [278, 268] on icon "close-filter" at bounding box center [281, 273] width 10 height 10
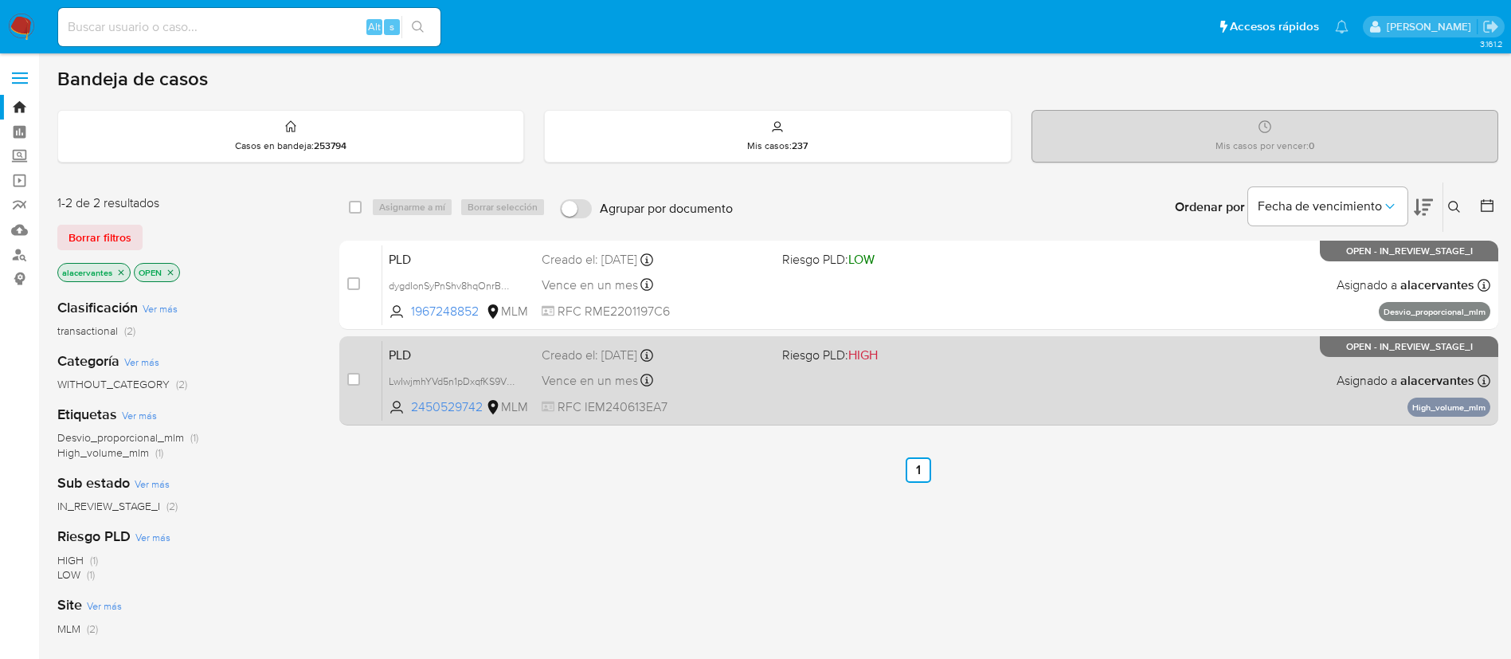
click at [774, 395] on div "PLD LwIwjmhYVd5n1pDxqfKS9VH6 2450529742 MLM Riesgo PLD: HIGH Creado el: [DATE] …" at bounding box center [936, 380] width 1108 height 80
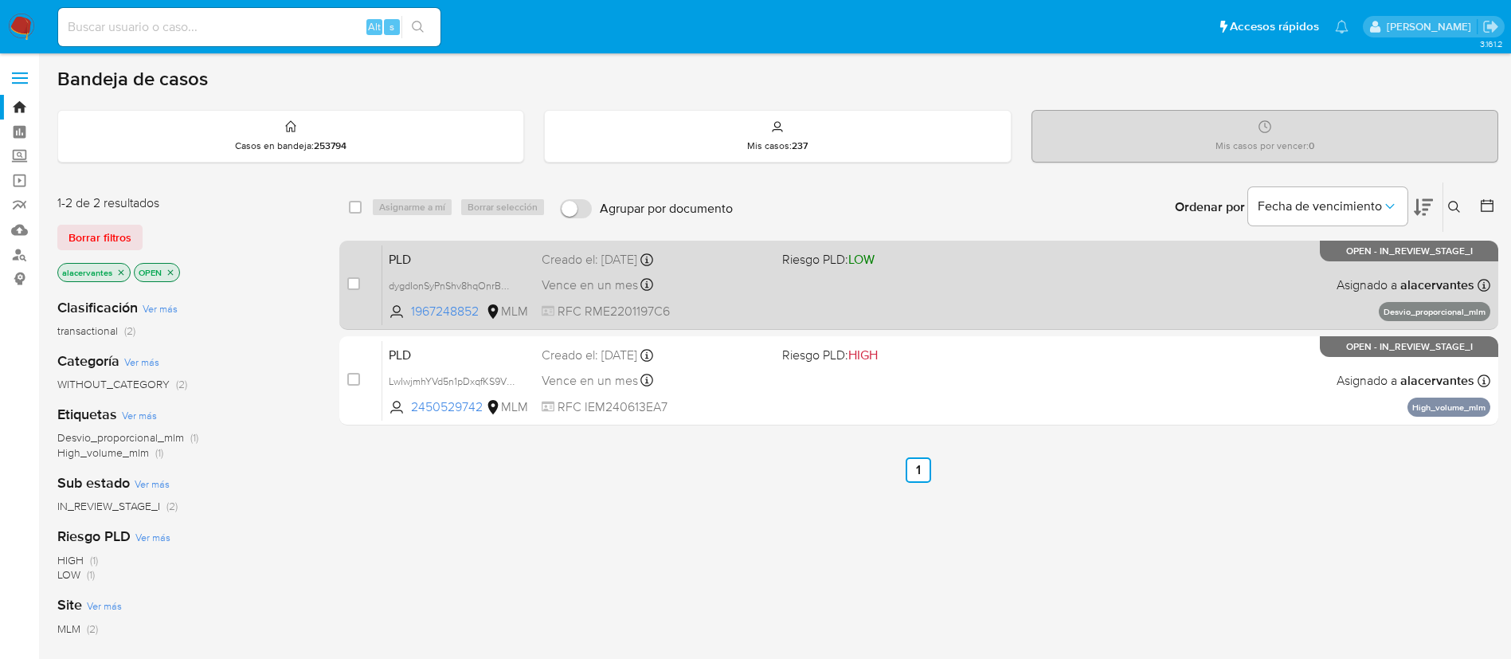
click at [819, 300] on div "PLD dygdIonSyPnShv8hqOnrBCB0 1967248852 MLM Riesgo PLD: LOW Creado el: [DATE] C…" at bounding box center [936, 284] width 1108 height 80
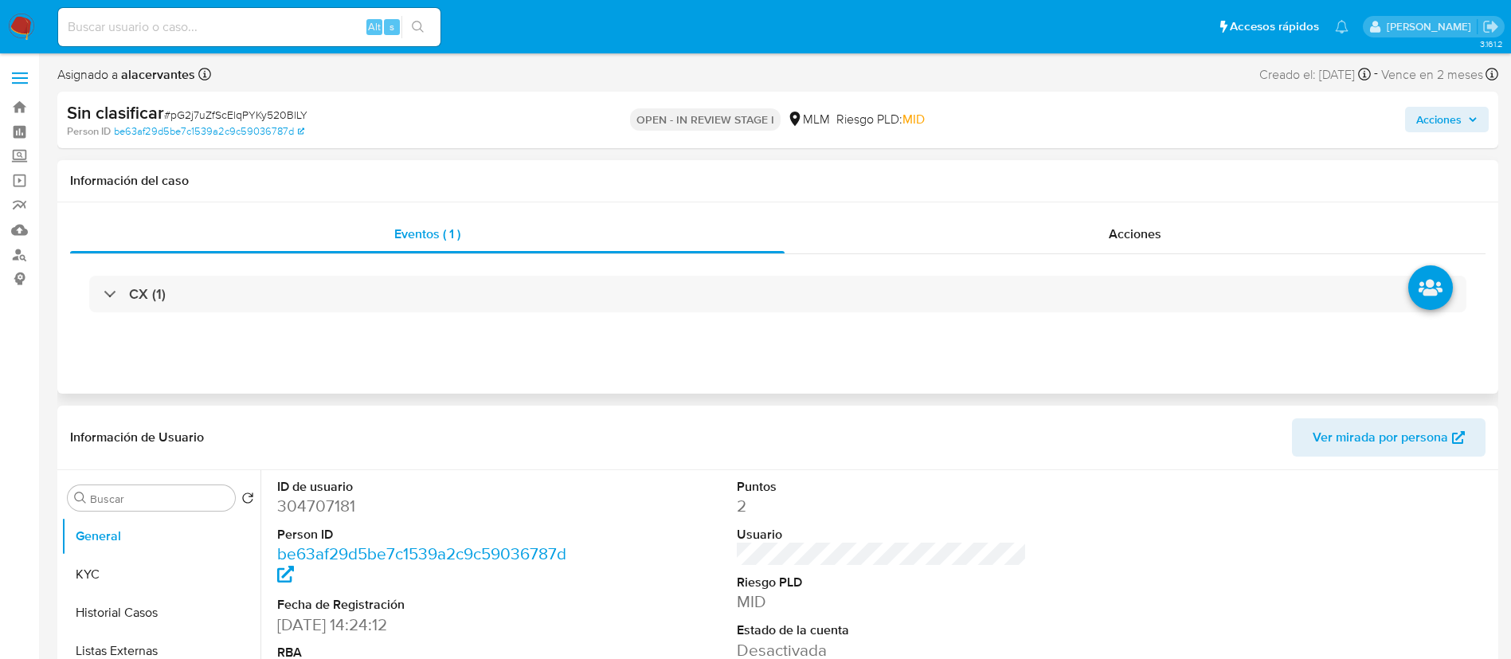
select select "10"
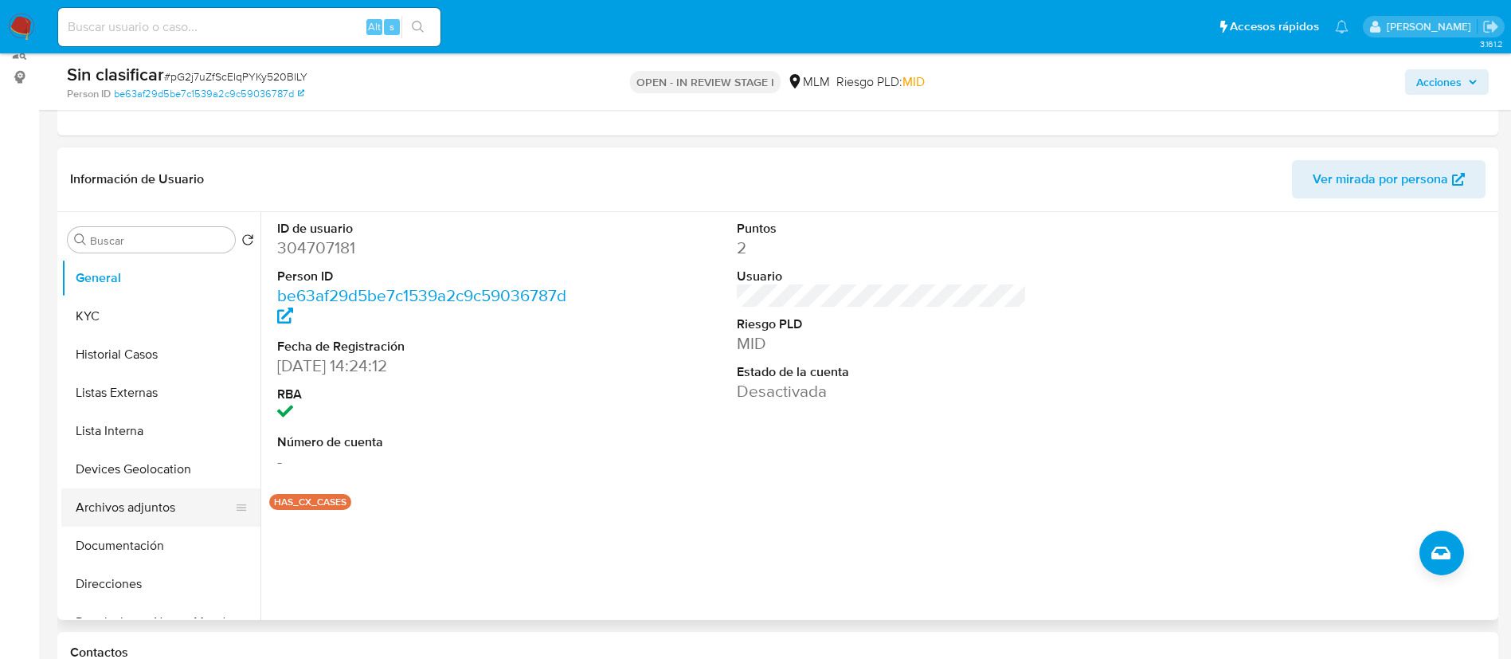
scroll to position [239, 0]
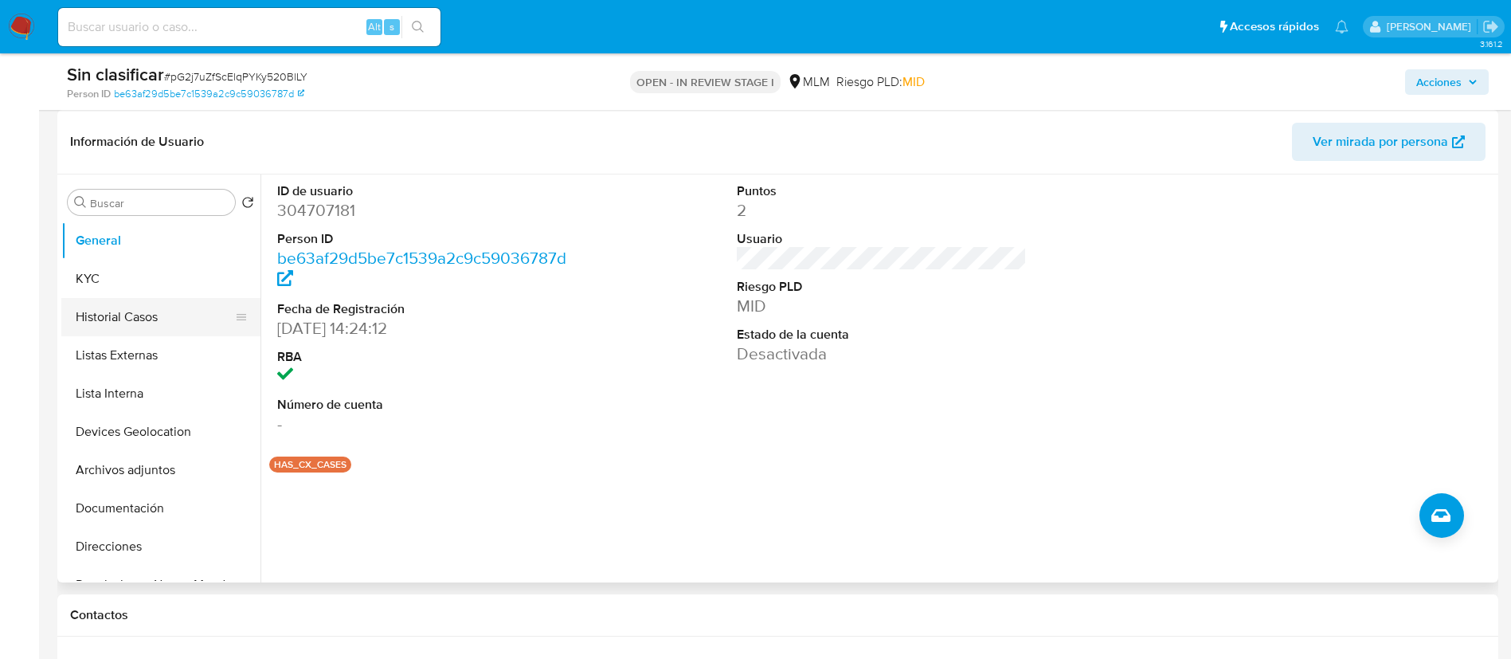
click at [132, 316] on button "Historial Casos" at bounding box center [154, 317] width 186 height 38
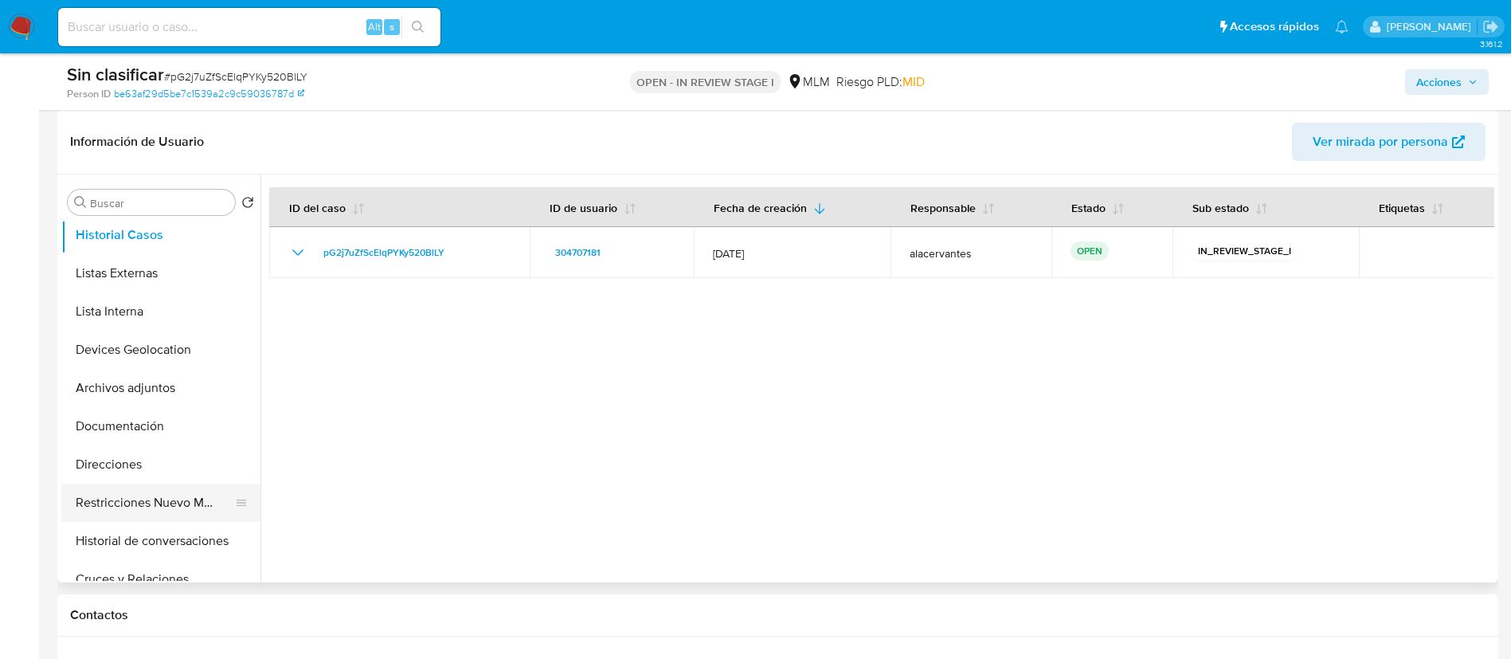
scroll to position [119, 0]
click at [172, 510] on button "Historial de conversaciones" at bounding box center [154, 503] width 186 height 38
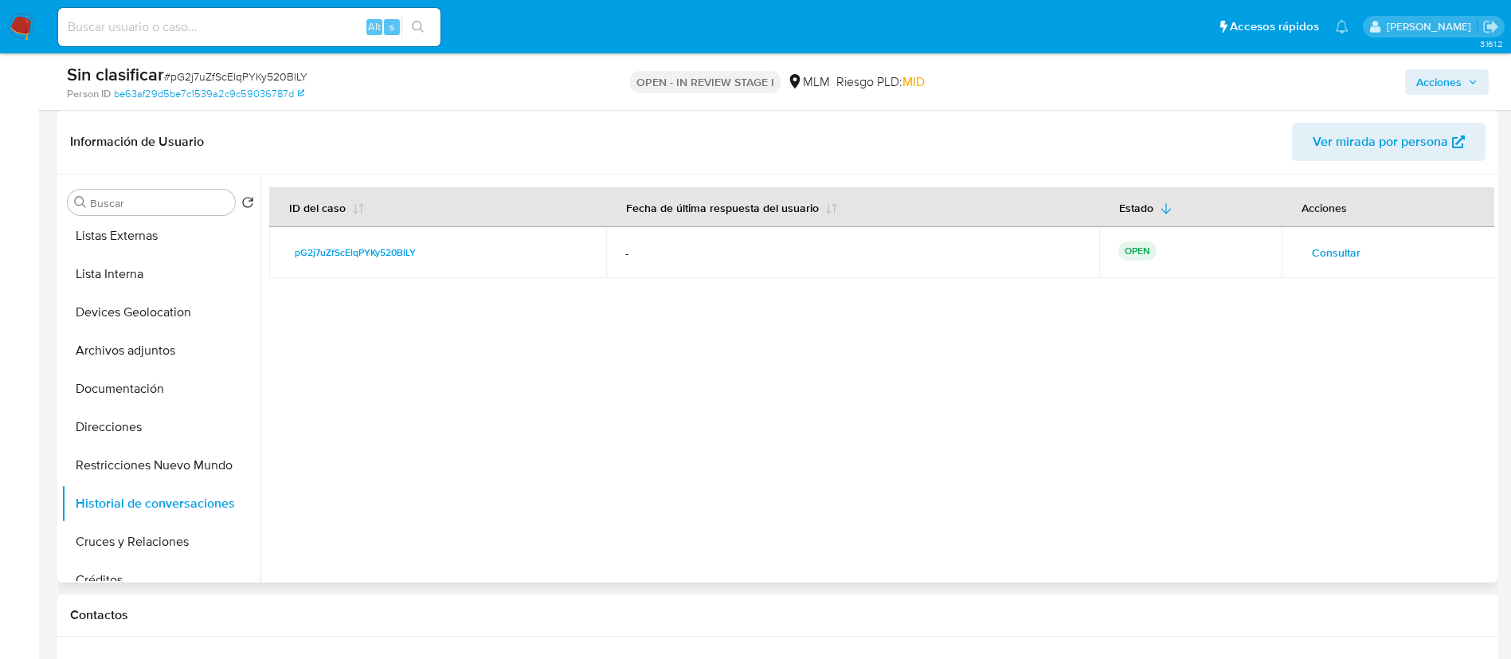
click at [1319, 261] on span "Consultar" at bounding box center [1335, 252] width 49 height 22
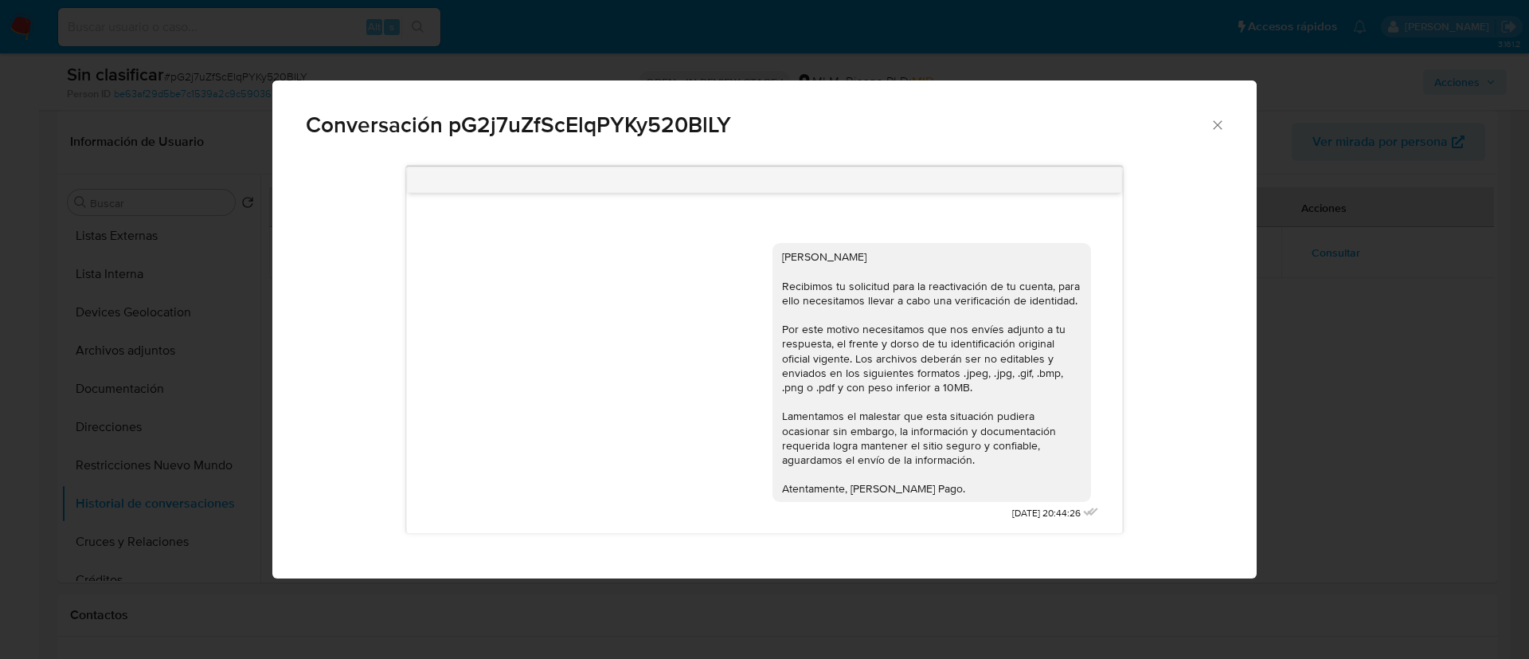
click at [1214, 123] on icon "Cerrar" at bounding box center [1218, 125] width 16 height 16
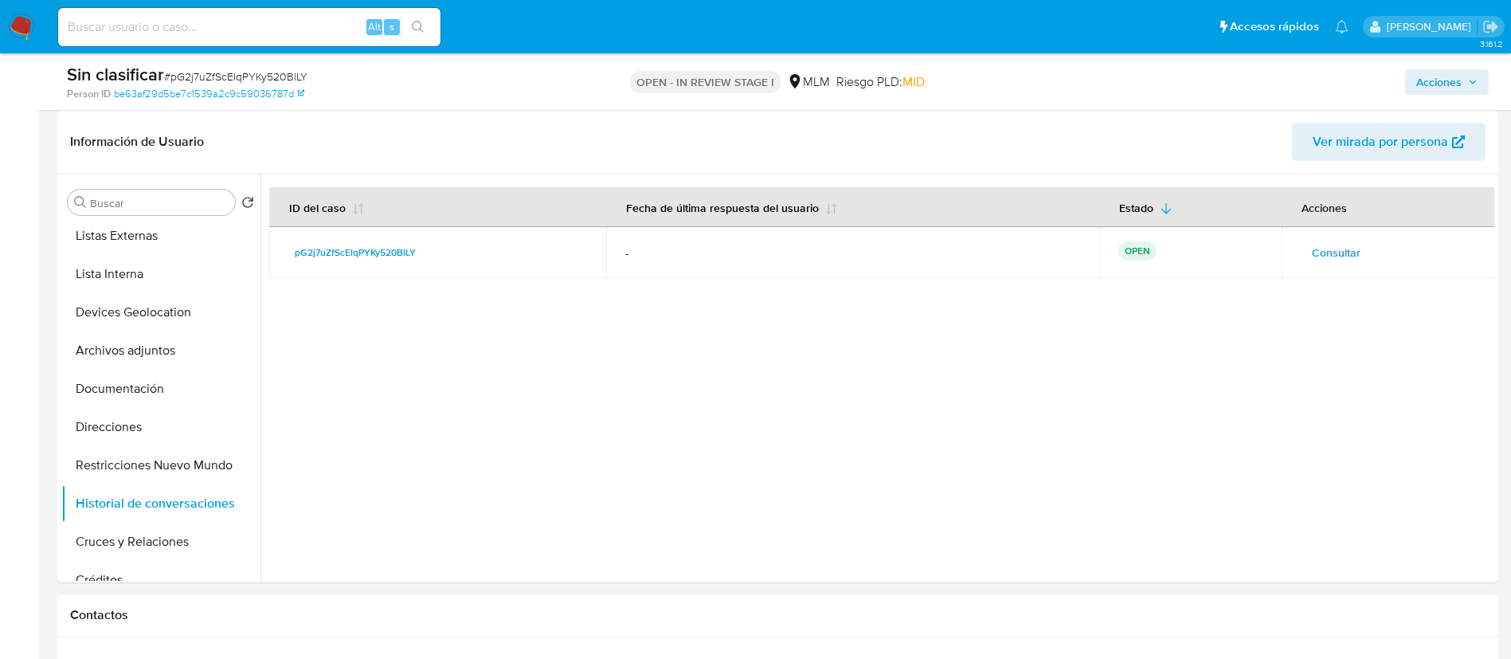
scroll to position [358, 0]
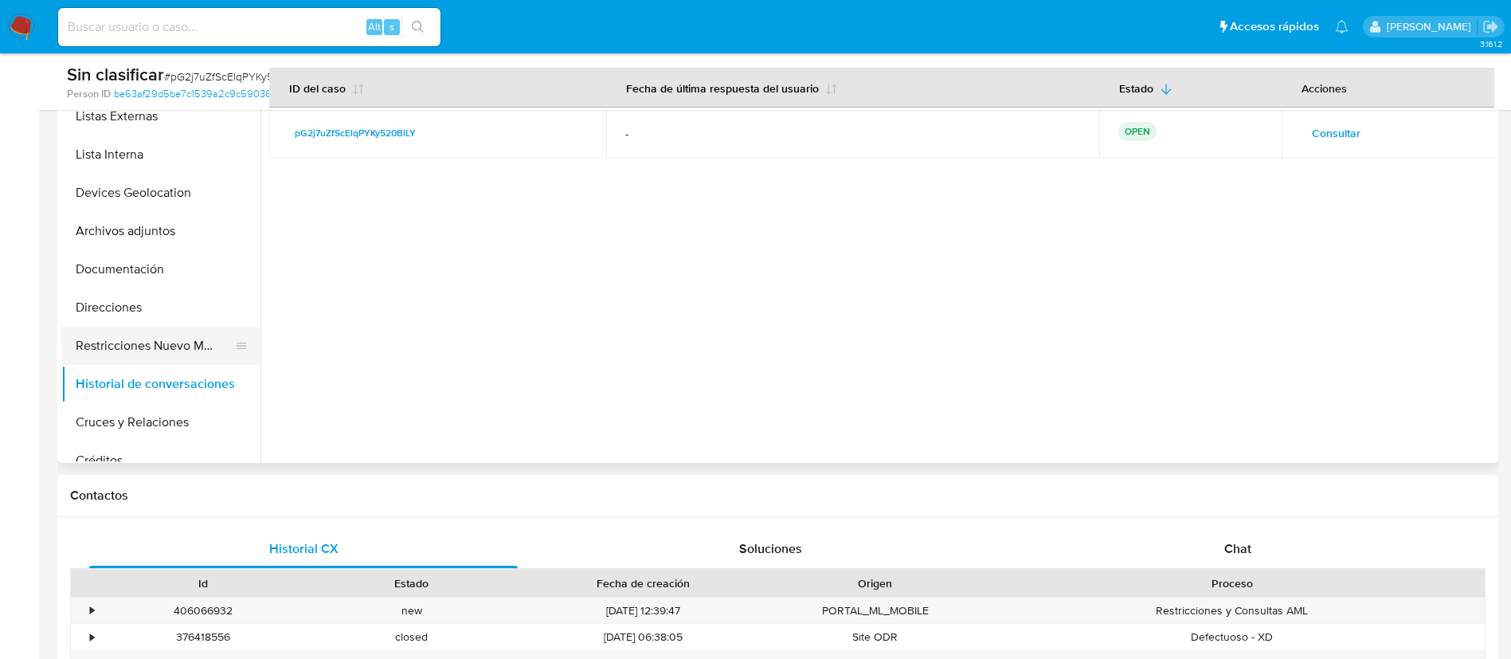
click at [170, 353] on button "Restricciones Nuevo Mundo" at bounding box center [154, 345] width 186 height 38
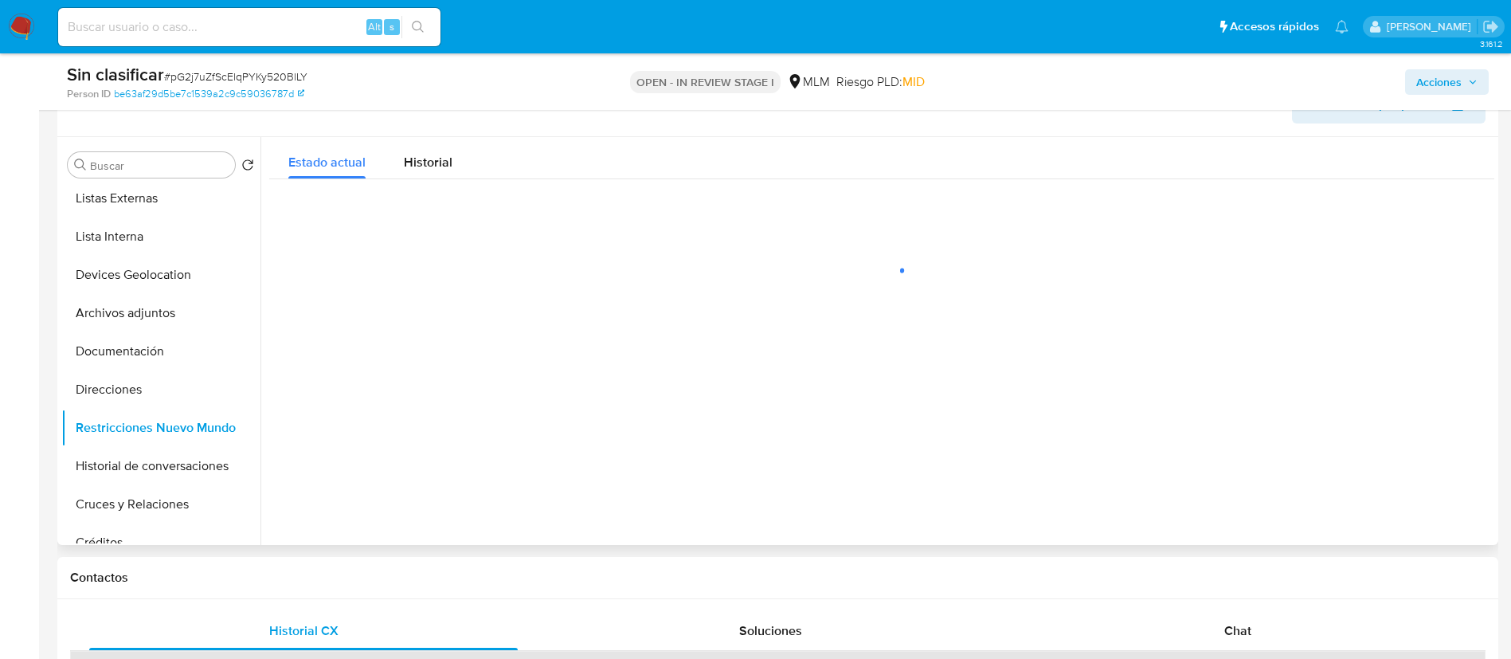
scroll to position [239, 0]
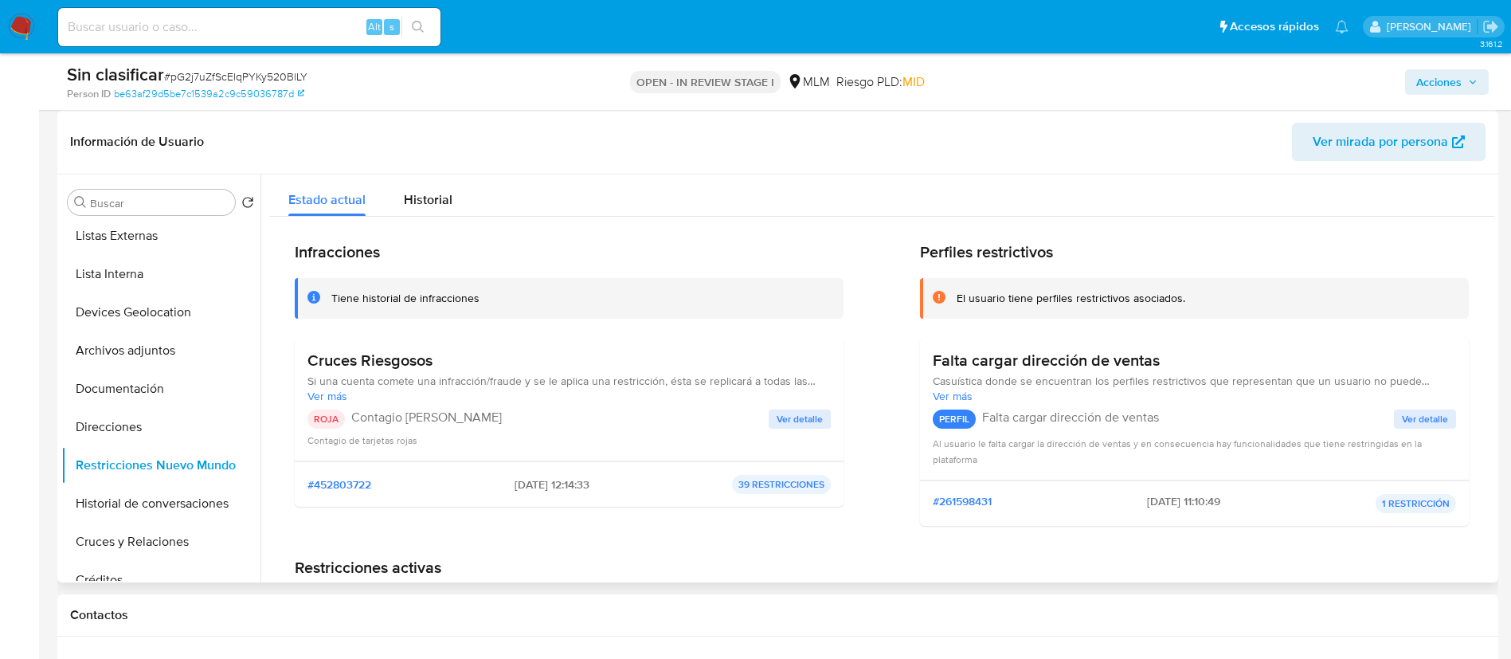
click at [783, 418] on span "Ver detalle" at bounding box center [799, 419] width 46 height 16
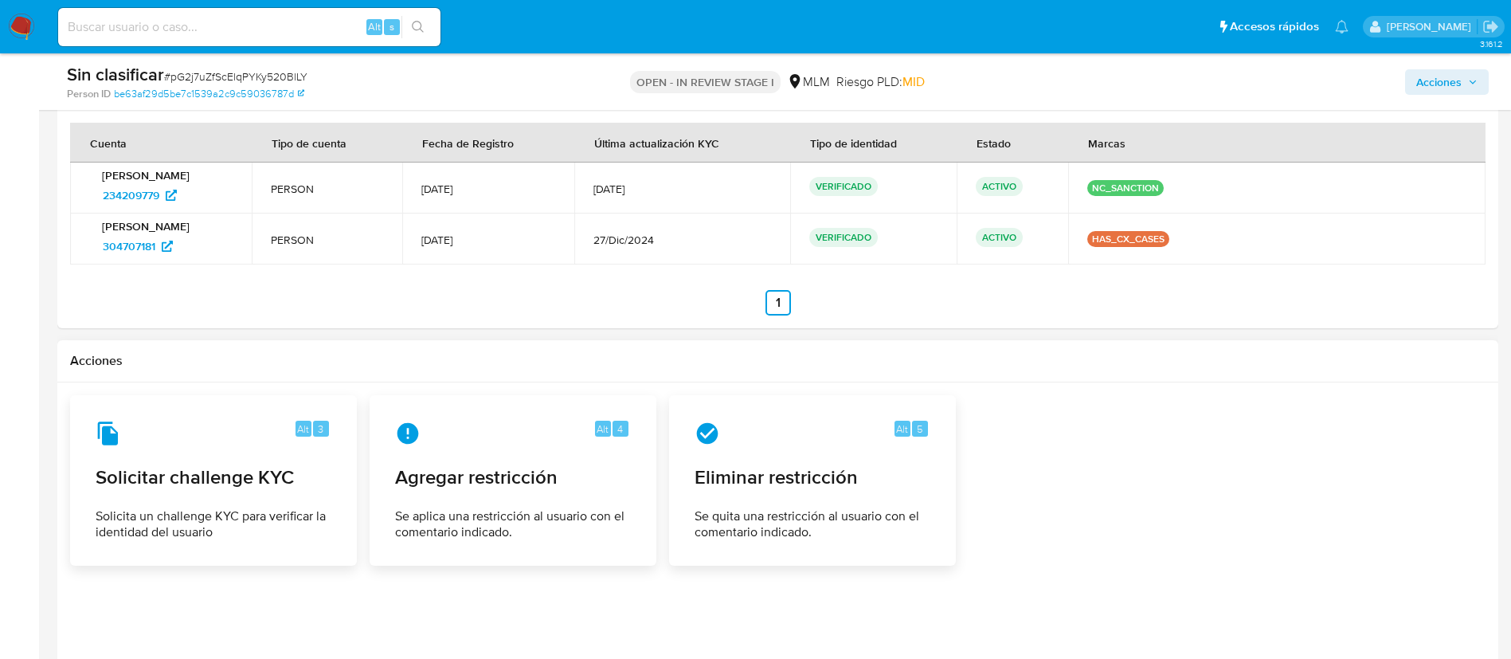
scroll to position [1553, 0]
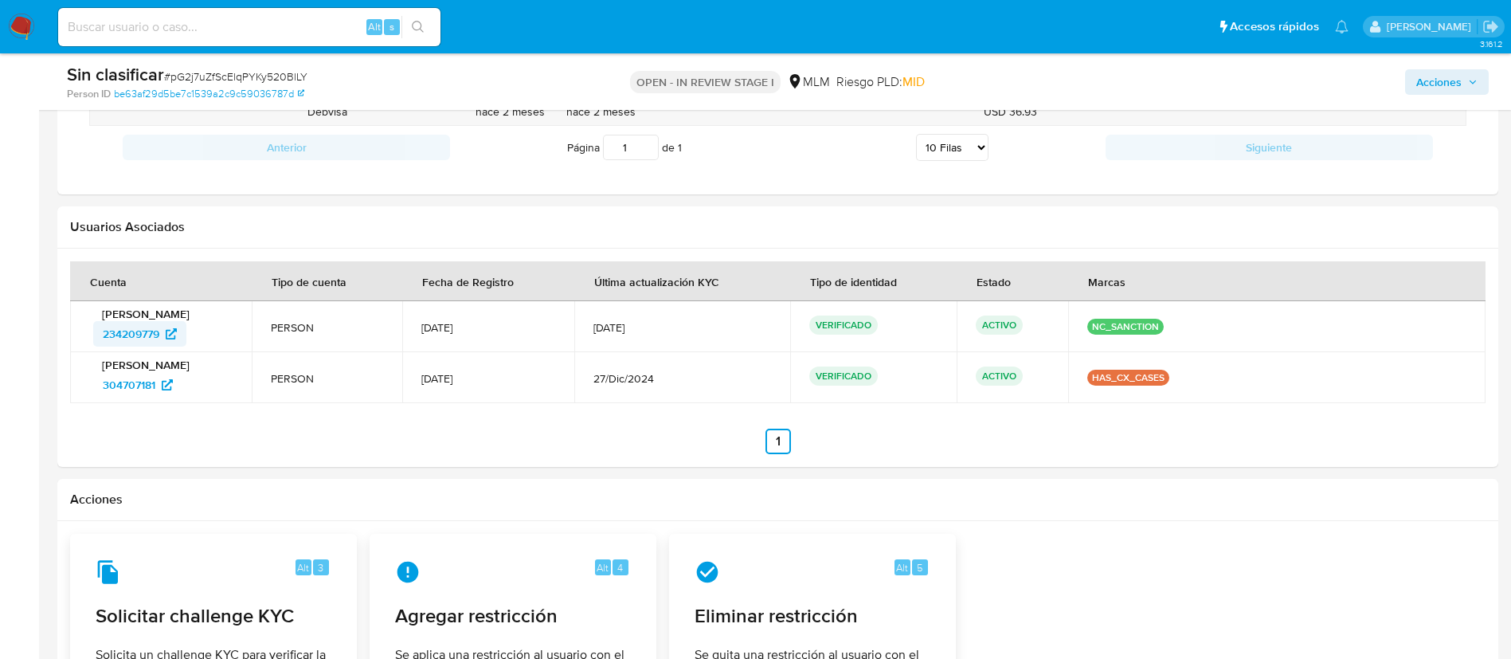
click at [150, 338] on span "234209779" at bounding box center [131, 333] width 57 height 25
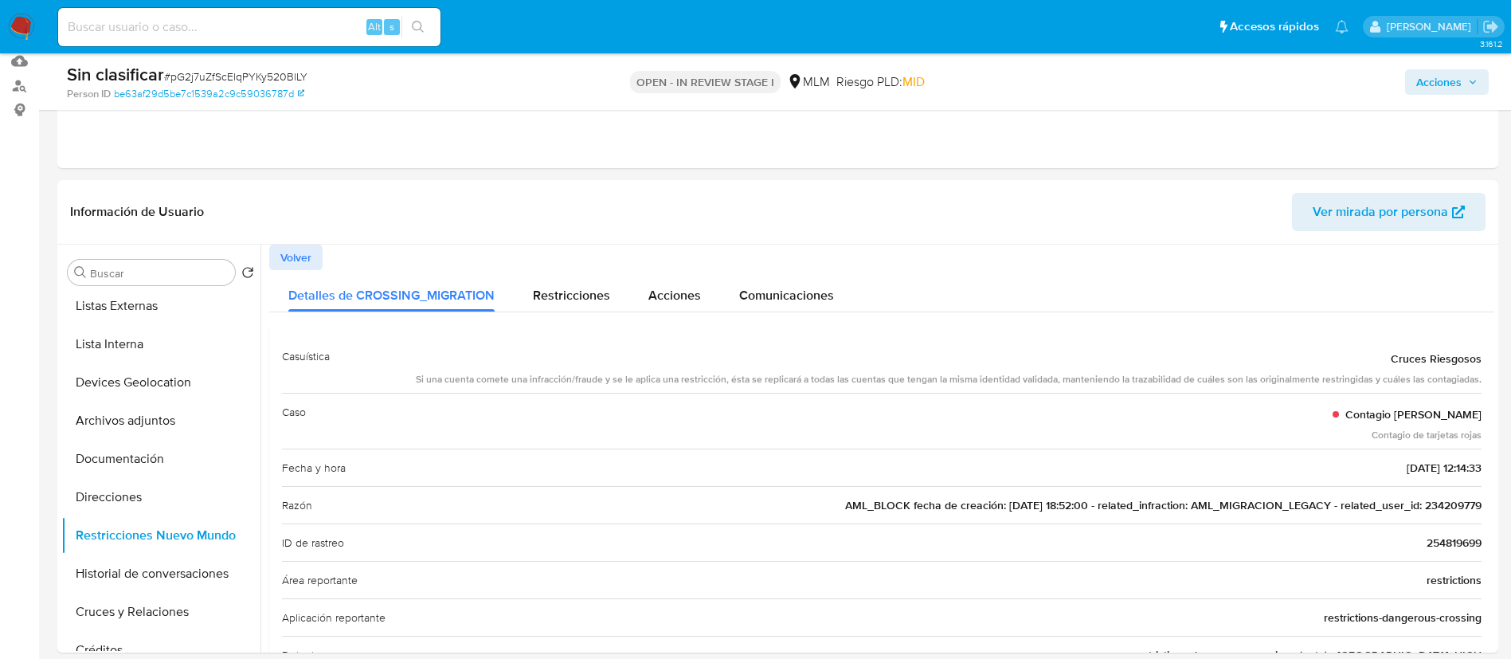
scroll to position [0, 0]
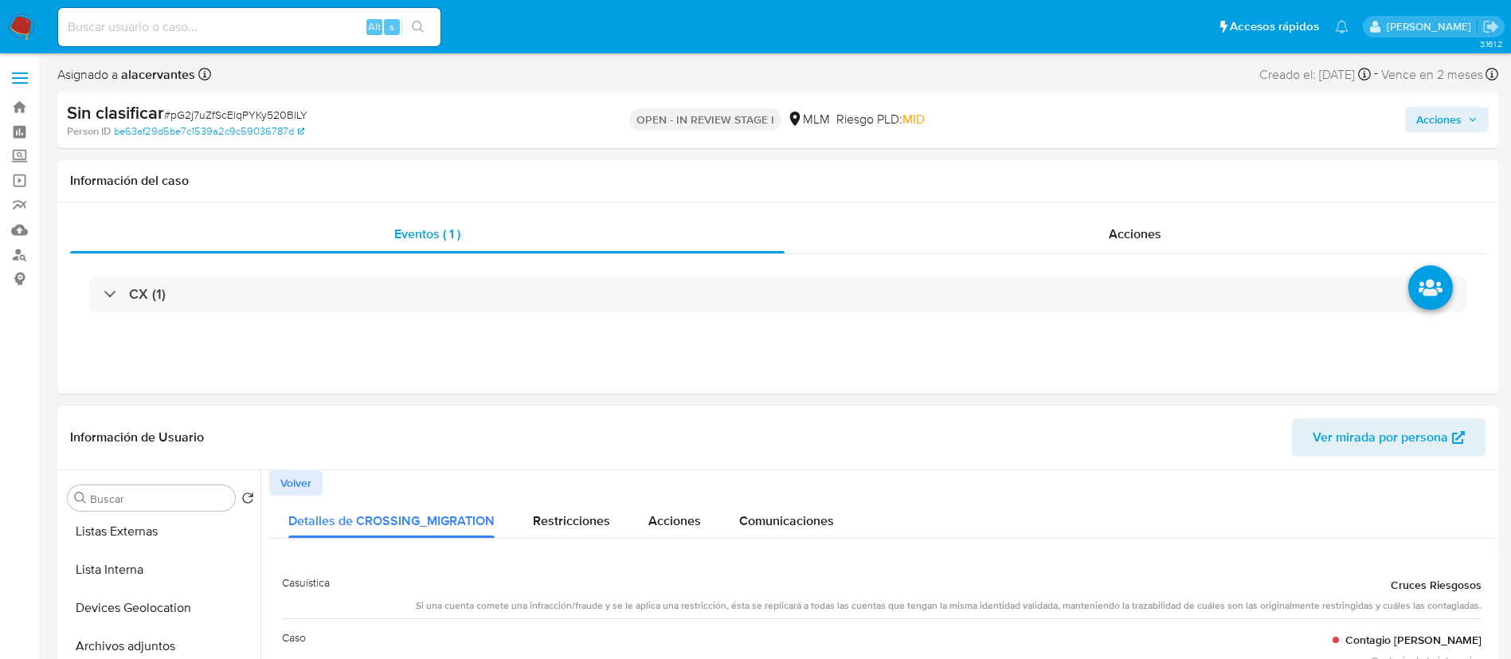
click at [1441, 125] on span "Acciones" at bounding box center [1438, 119] width 45 height 25
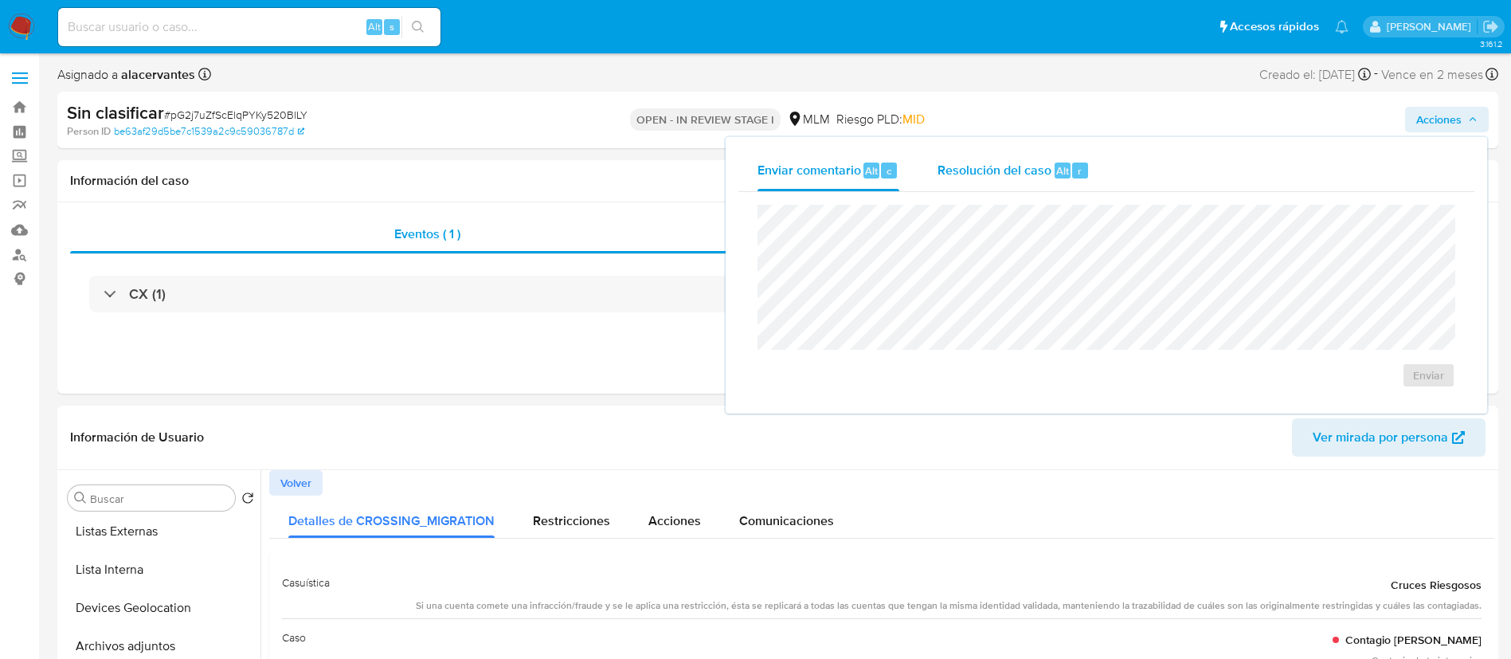
click at [1015, 178] on span "Resolución del caso" at bounding box center [994, 170] width 114 height 18
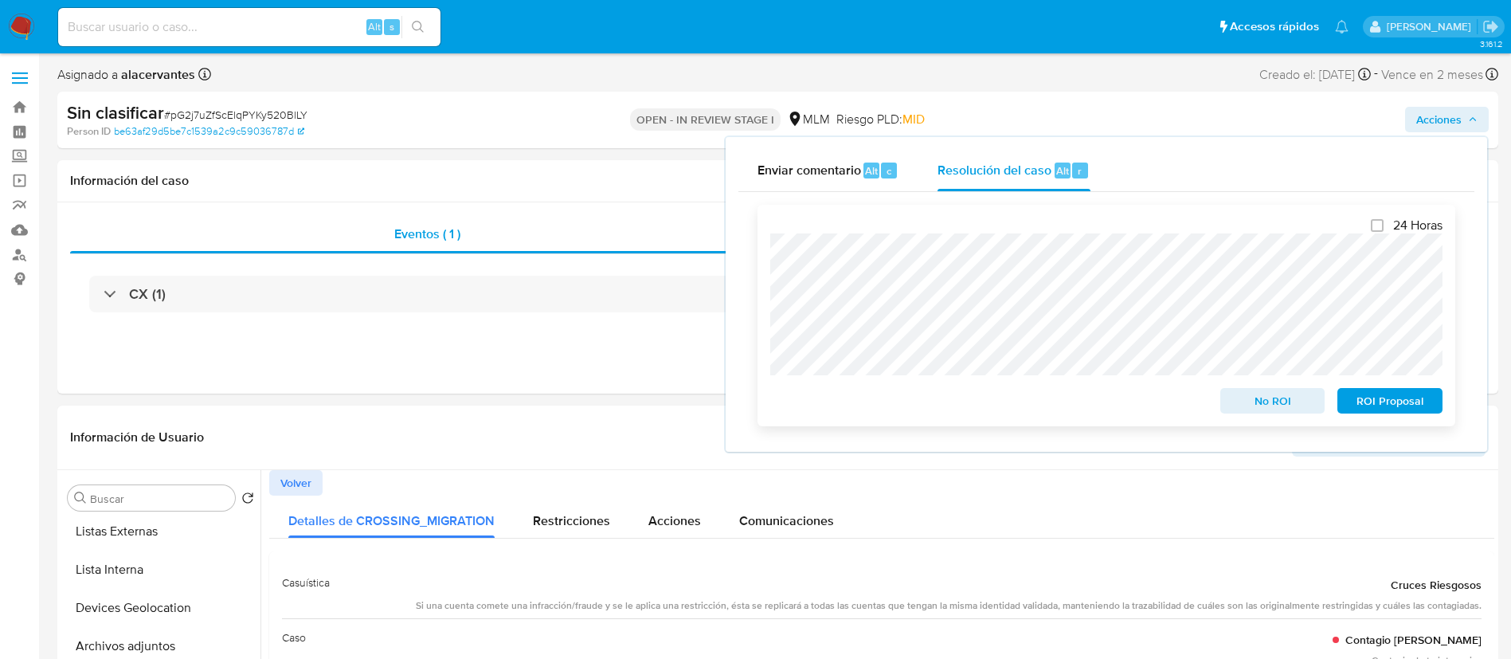
click at [1292, 397] on span "No ROI" at bounding box center [1272, 400] width 83 height 22
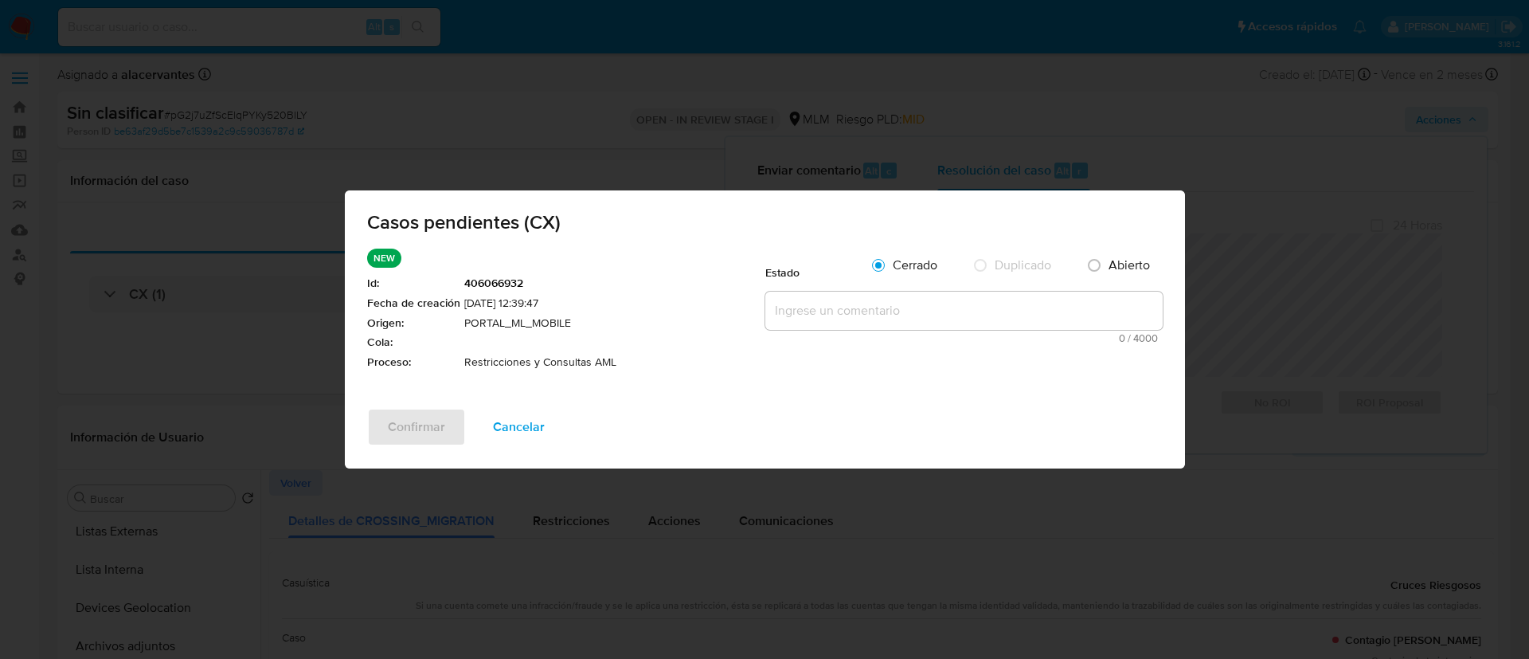
click at [952, 316] on textarea at bounding box center [963, 310] width 397 height 38
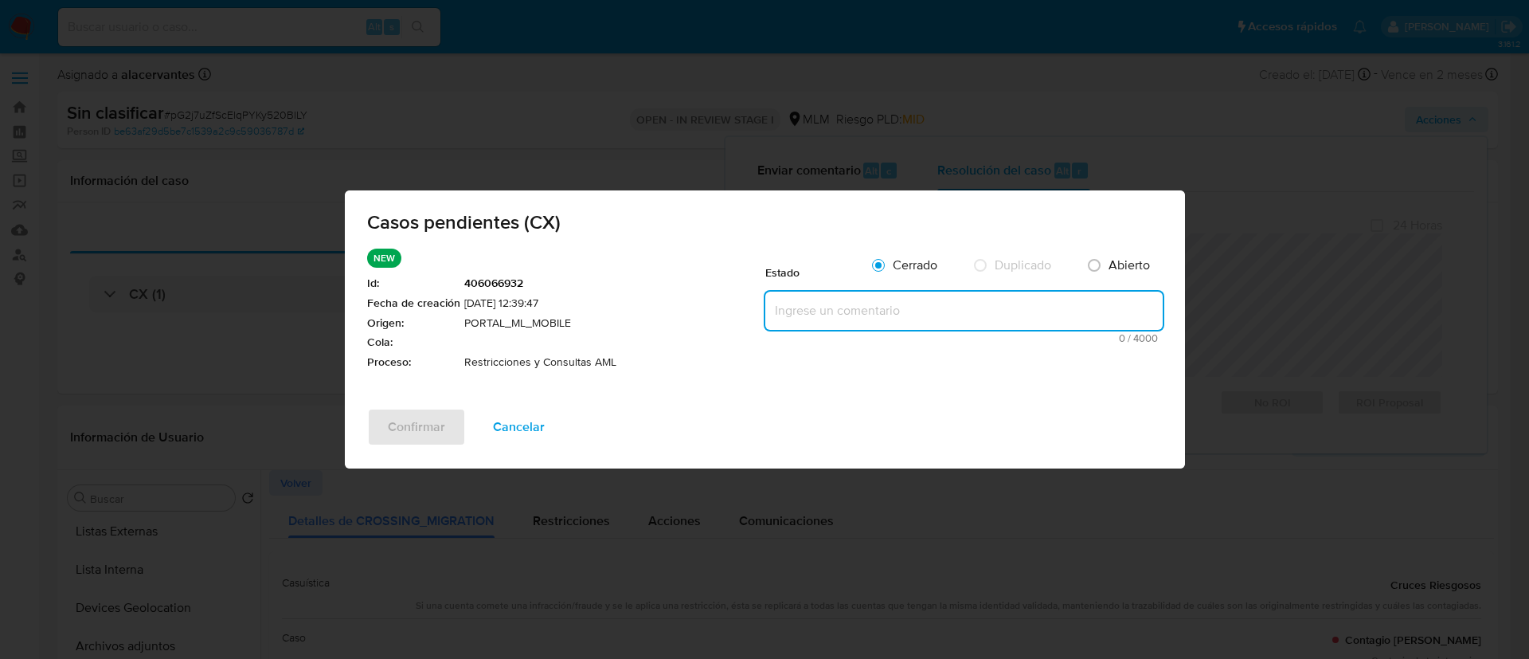
paste textarea "Se realiza validación de caso generado por CX. Cliente cuenta con alerta manual…"
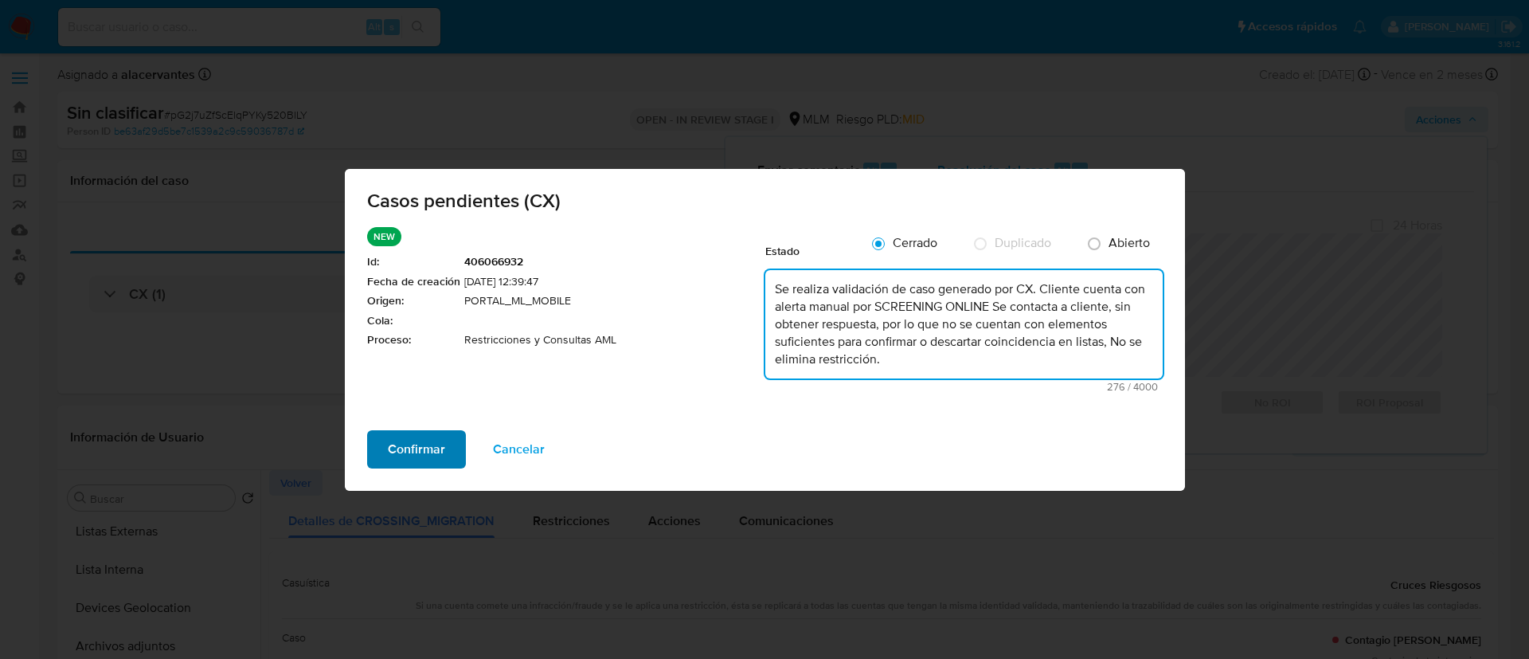
type textarea "Se realiza validación de caso generado por CX. Cliente cuenta con alerta manual…"
click at [432, 458] on span "Confirmar" at bounding box center [416, 449] width 57 height 35
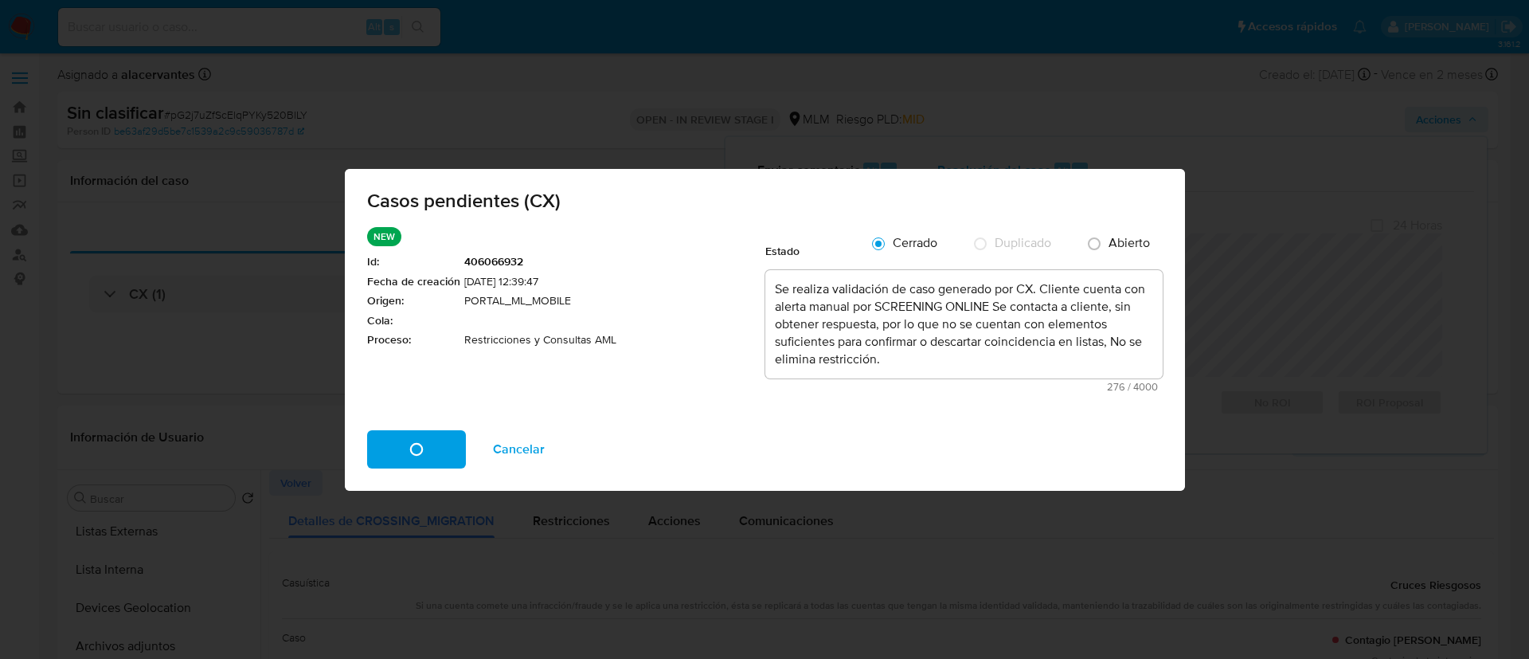
click at [432, 458] on div "Confirmar Cancelar" at bounding box center [765, 460] width 840 height 61
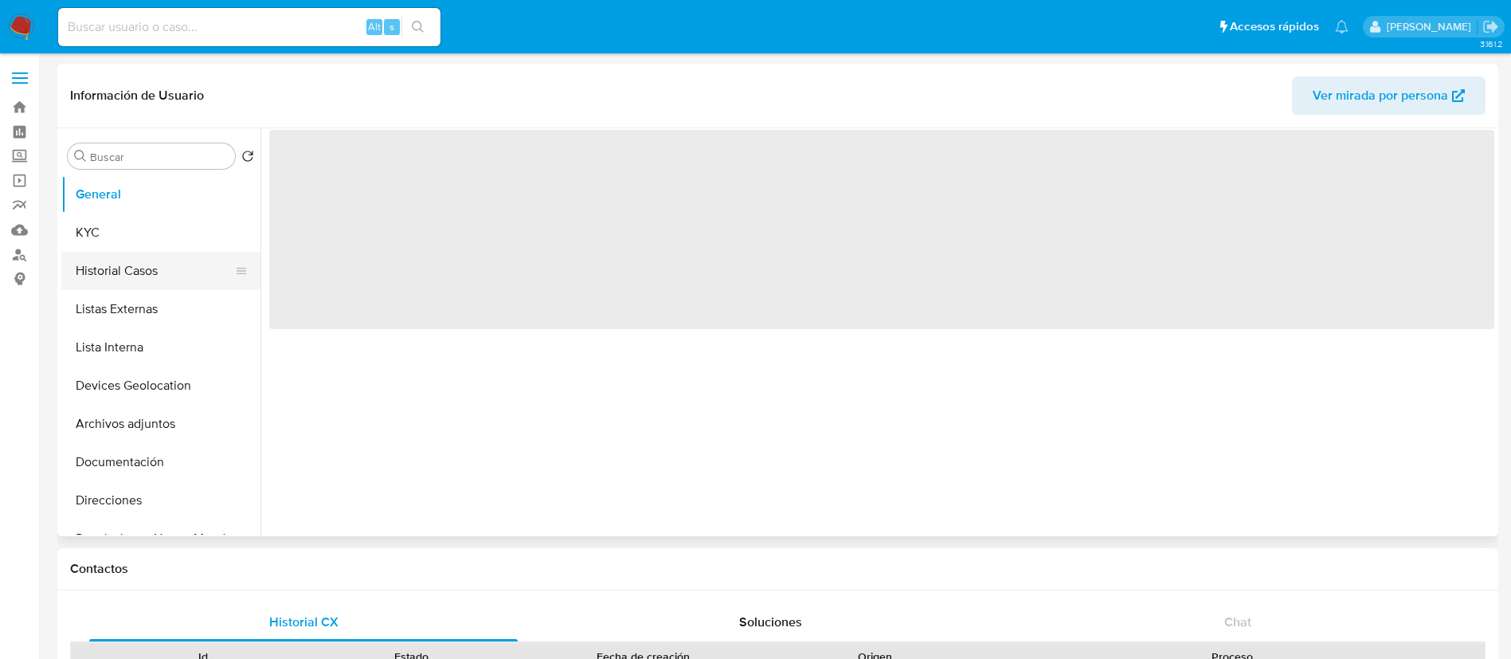
select select "10"
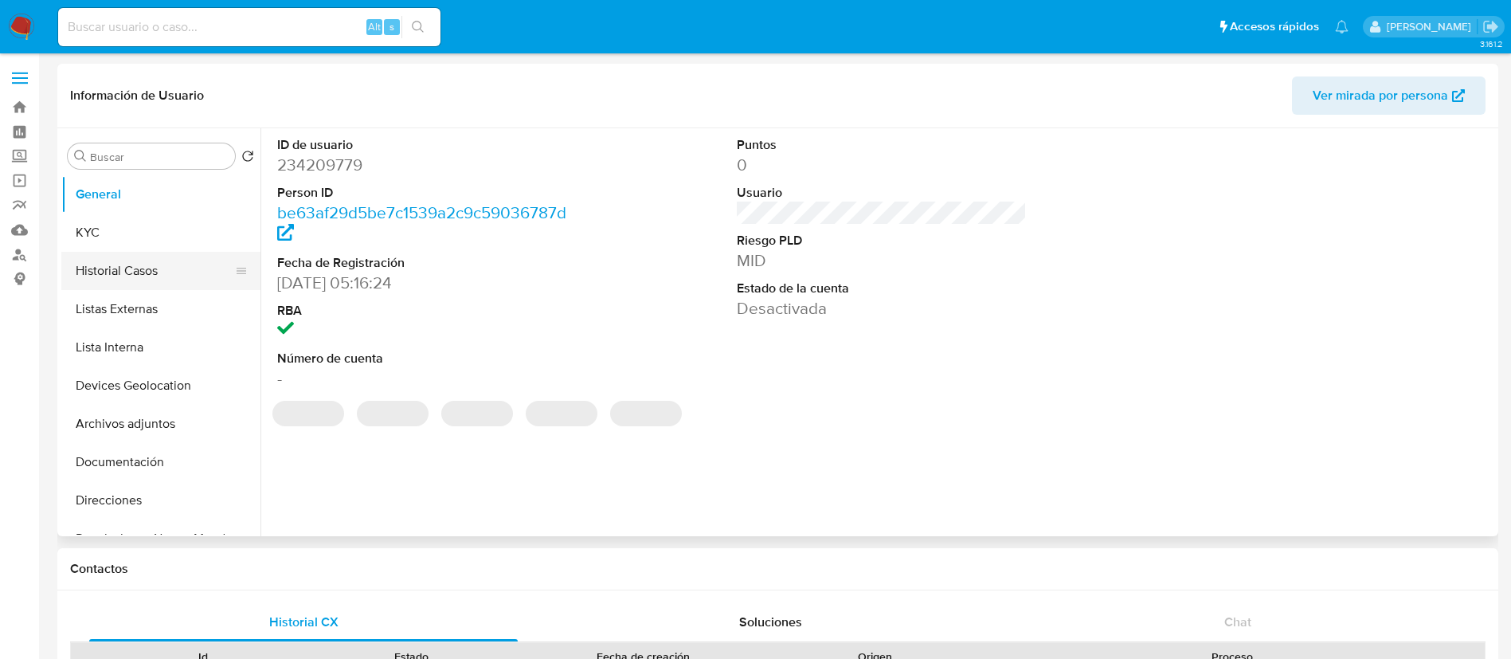
click at [141, 283] on button "Historial Casos" at bounding box center [154, 271] width 186 height 38
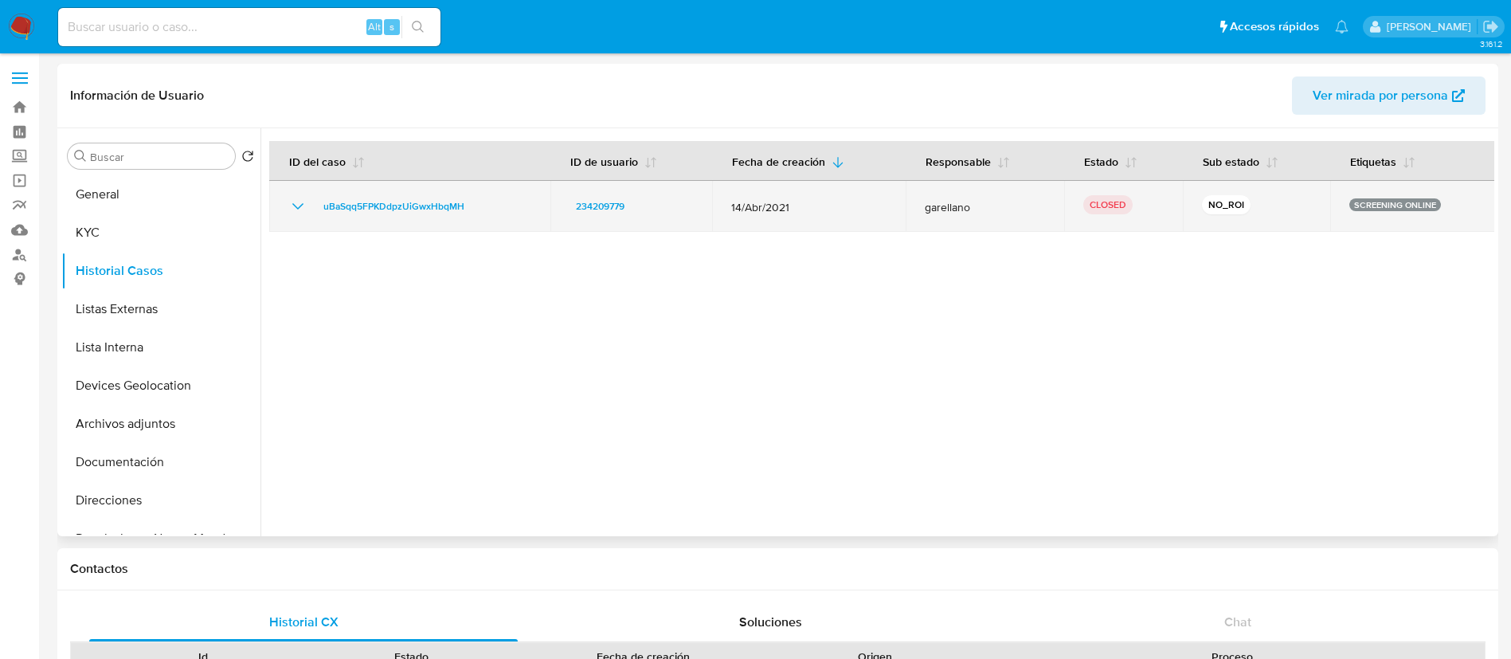
click at [298, 210] on icon "Mostrar/Ocultar" at bounding box center [297, 206] width 19 height 19
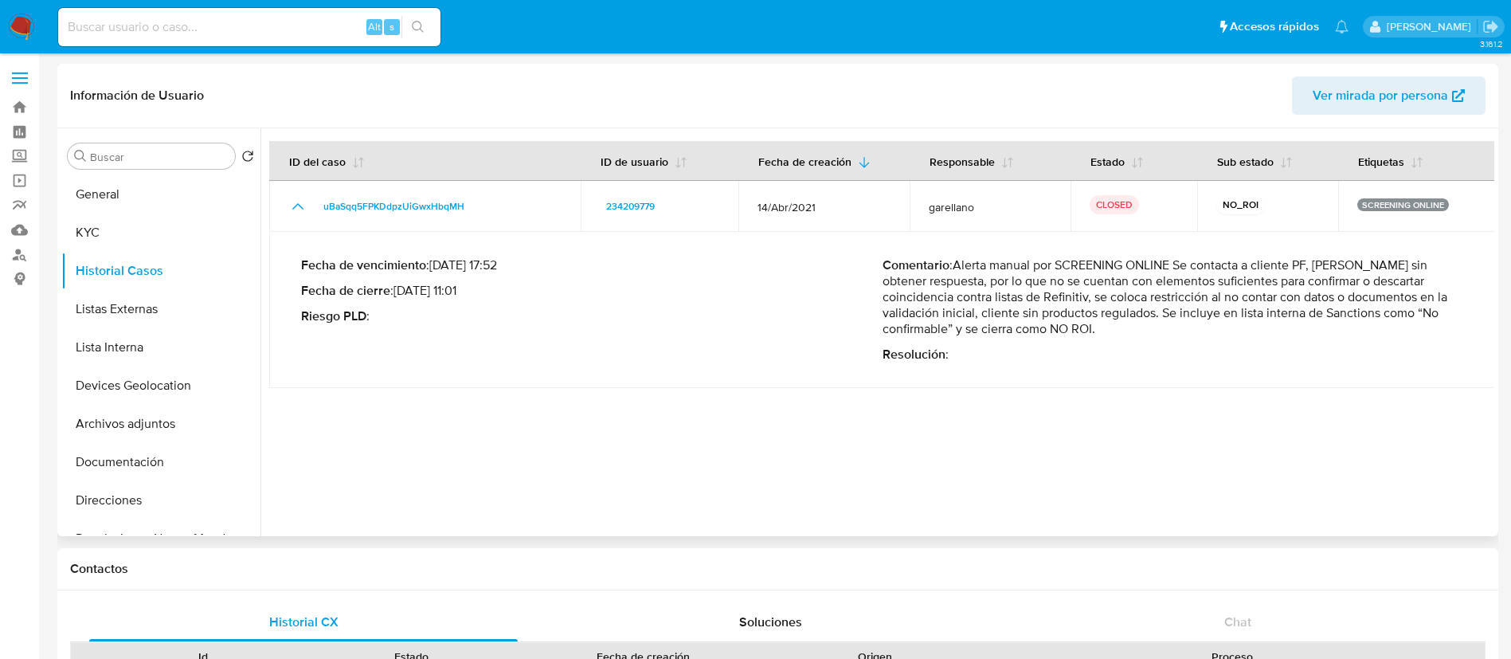
drag, startPoint x: 956, startPoint y: 262, endPoint x: 1155, endPoint y: 342, distance: 215.4
click at [1155, 342] on div "Comentario : Alerta manual por SCREENING ONLINE Se contacta a cliente PF, Gabri…" at bounding box center [1172, 309] width 581 height 105
click at [963, 241] on td "Fecha de vencimiento : 13/06/2021 17:52 Fecha de cierre : 19/05/2021 11:01 Ries…" at bounding box center [882, 310] width 1226 height 156
click at [959, 260] on p "Comentario : Alerta manual por SCREENING ONLINE Se contacta a cliente PF, Gabri…" at bounding box center [1172, 297] width 581 height 80
drag, startPoint x: 959, startPoint y: 262, endPoint x: 1104, endPoint y: 330, distance: 160.3
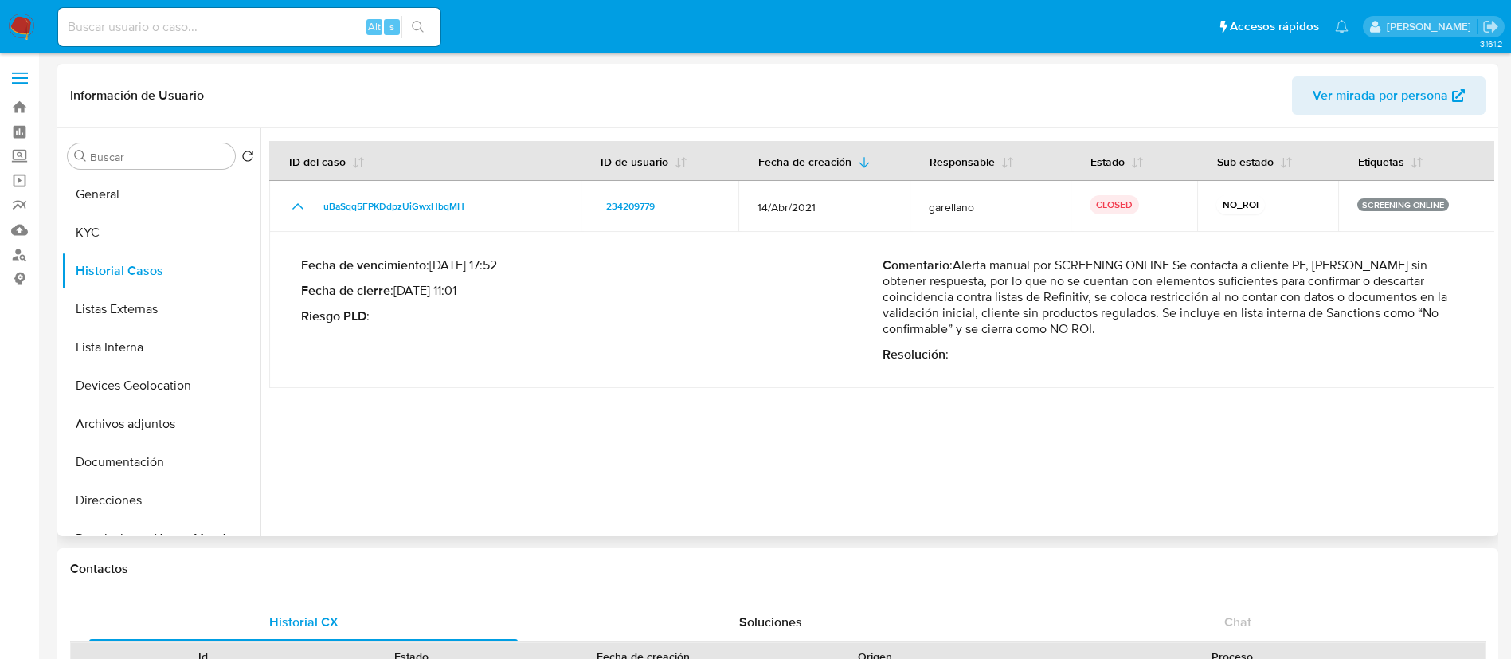
click at [1104, 330] on p "Comentario : Alerta manual por SCREENING ONLINE Se contacta a cliente PF, Gabri…" at bounding box center [1172, 297] width 581 height 80
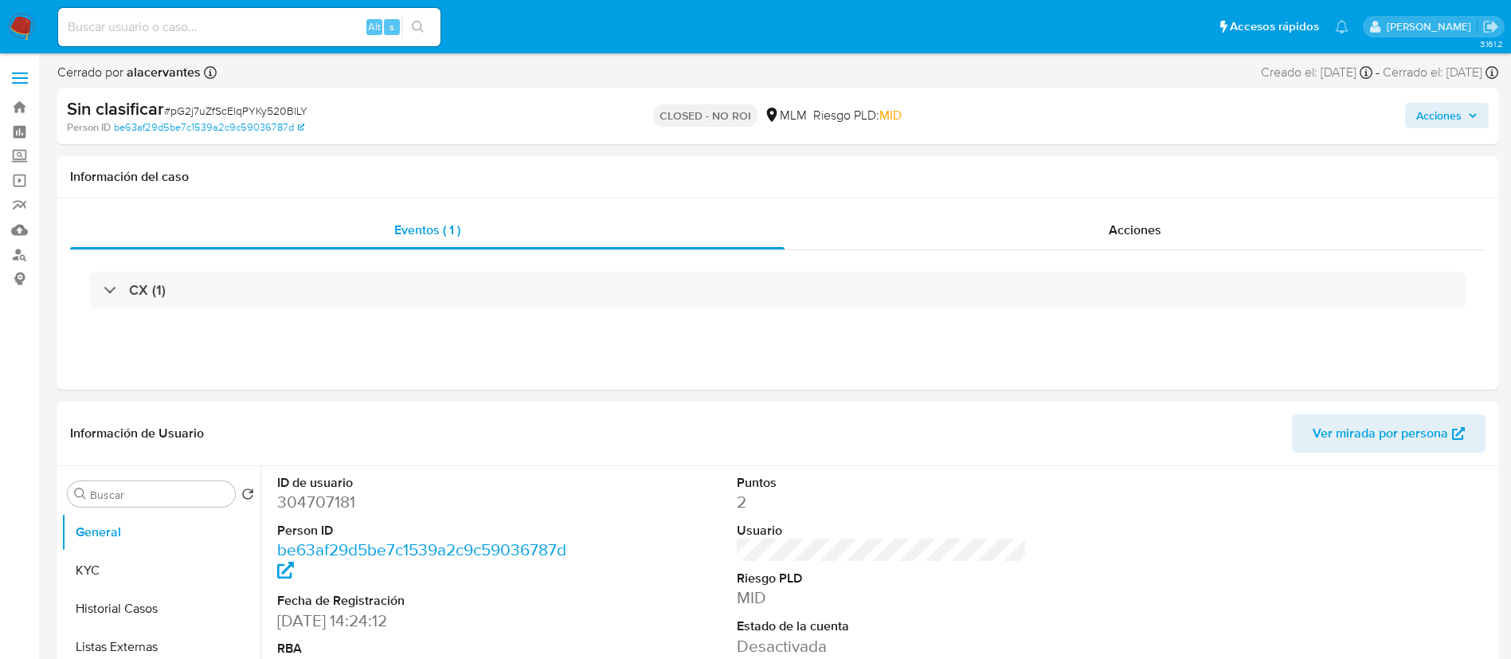
select select "10"
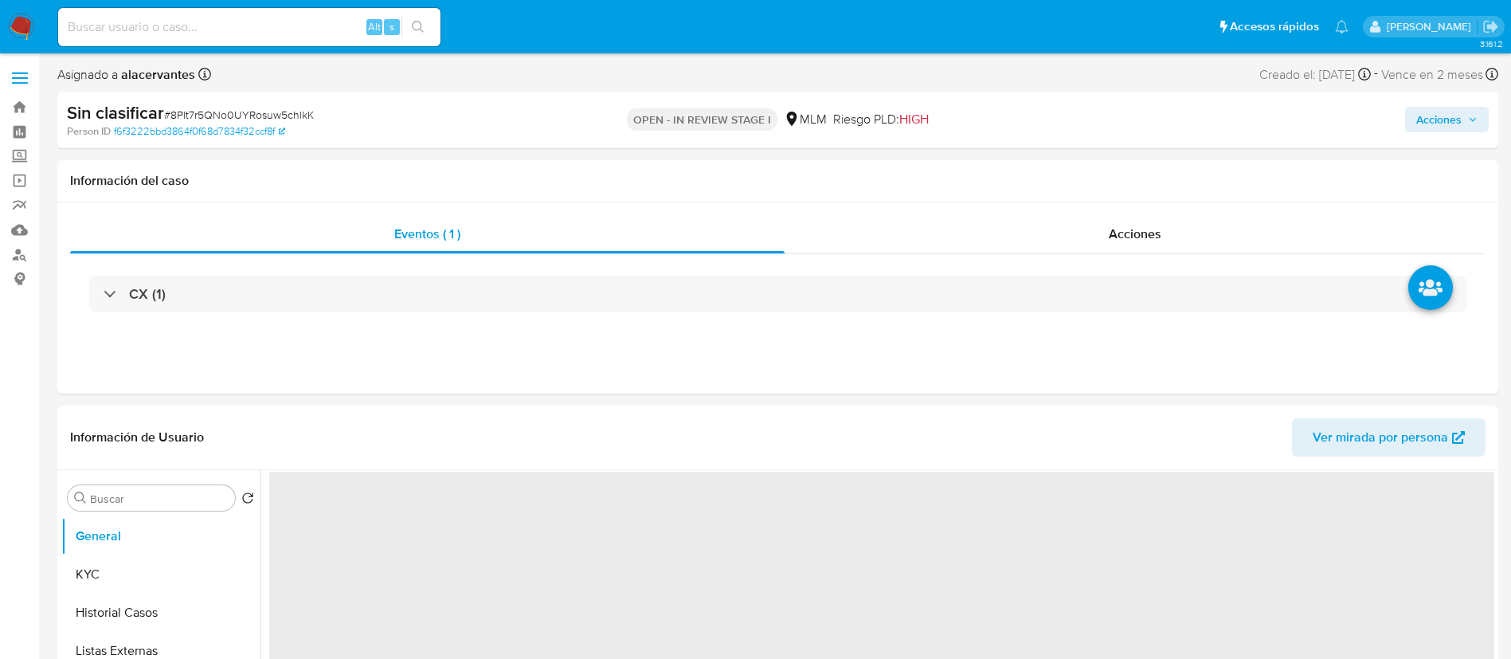
select select "10"
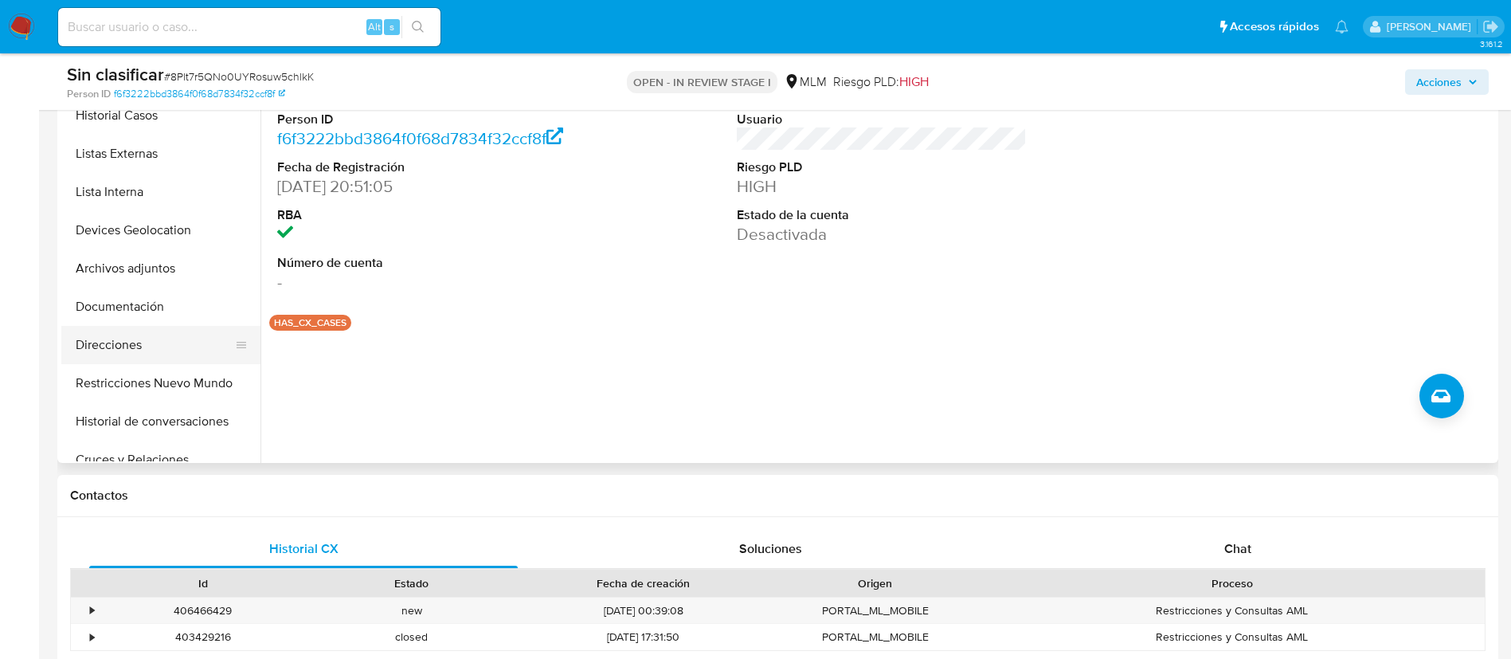
scroll to position [119, 0]
click at [170, 348] on button "Restricciones Nuevo Mundo" at bounding box center [154, 345] width 186 height 38
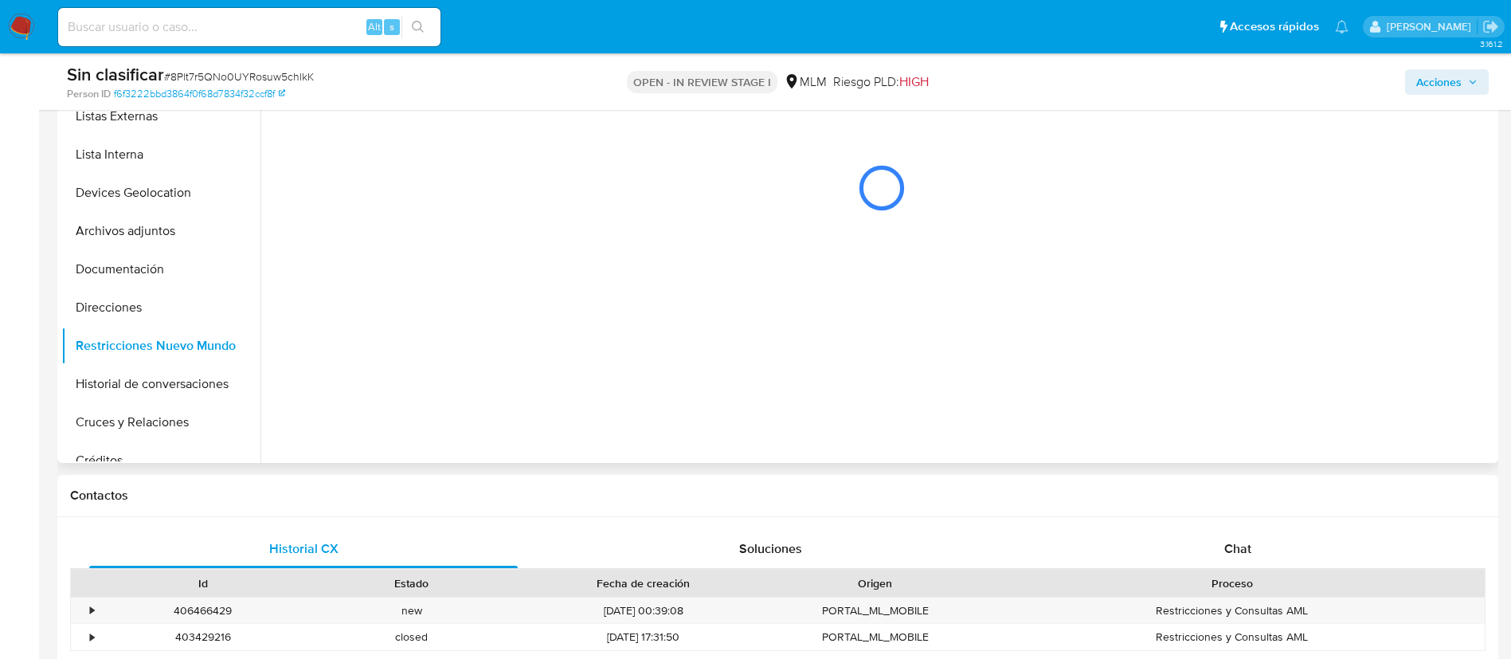
scroll to position [239, 0]
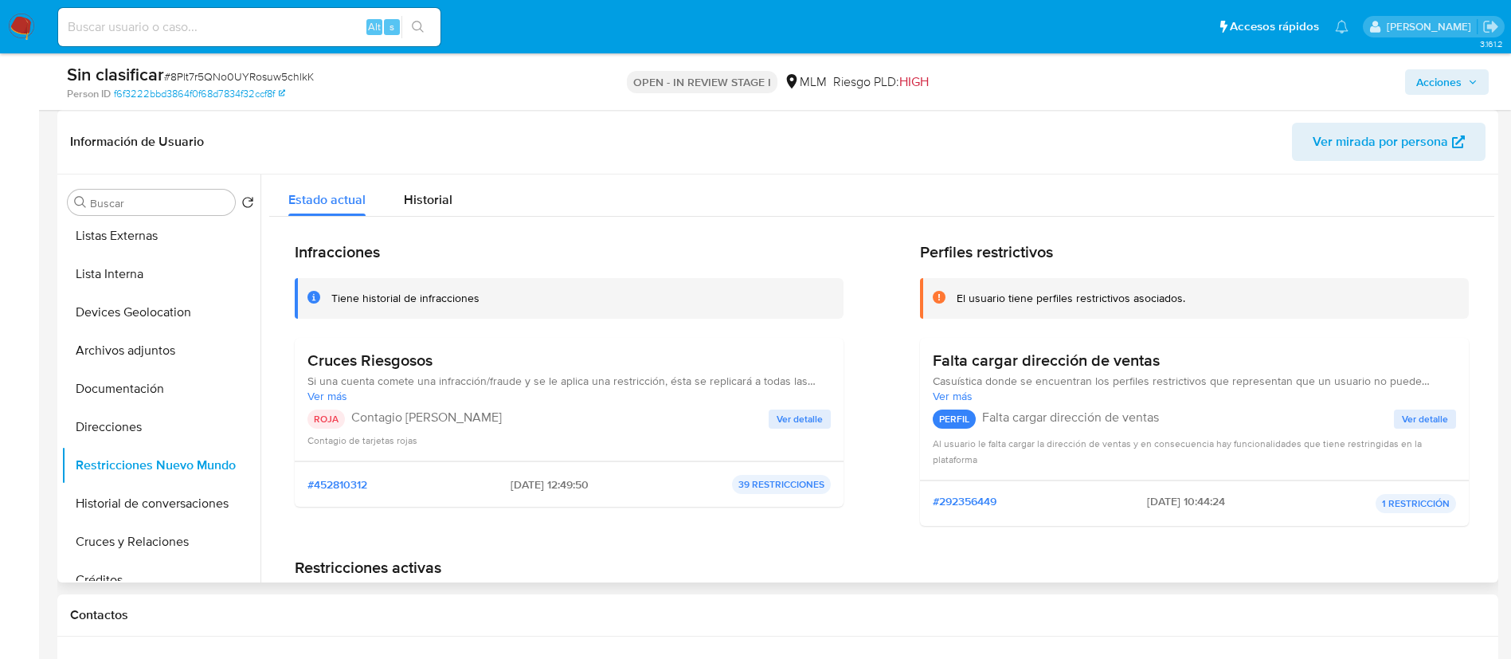
click at [797, 423] on span "Ver detalle" at bounding box center [799, 419] width 46 height 16
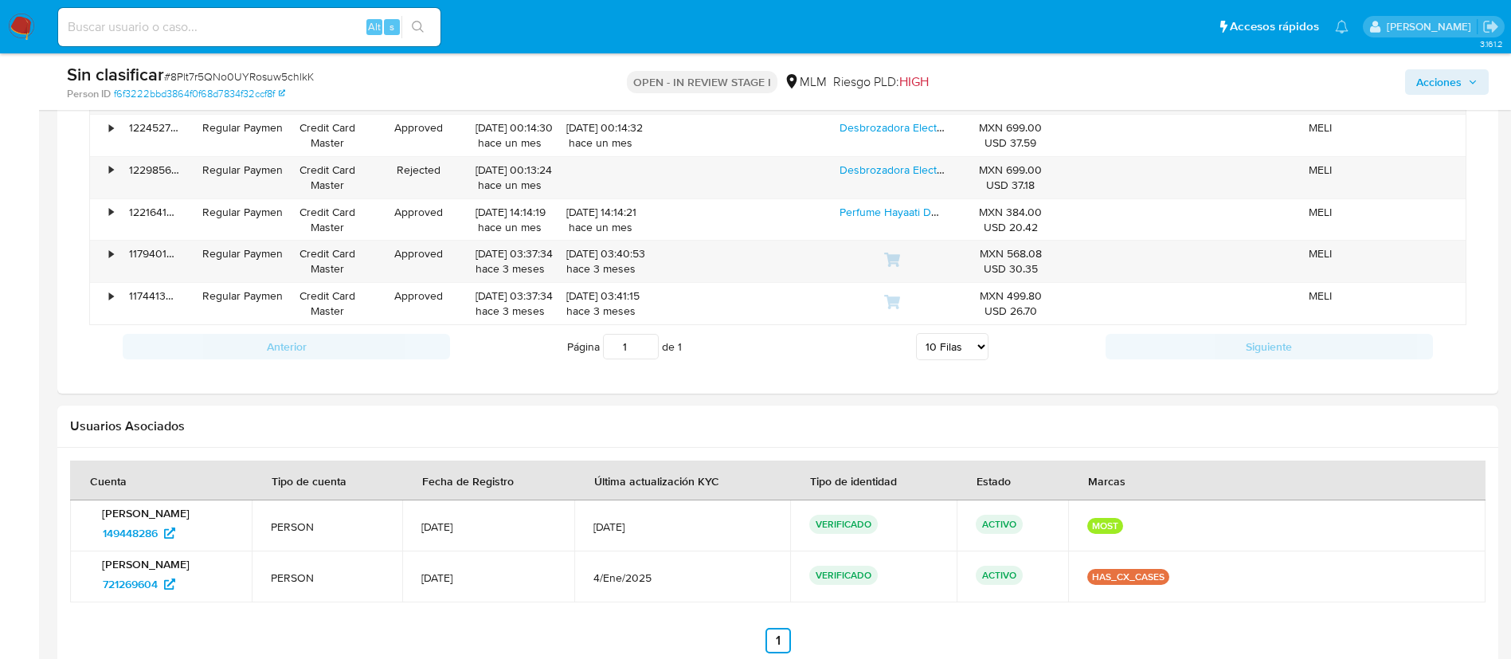
scroll to position [1553, 0]
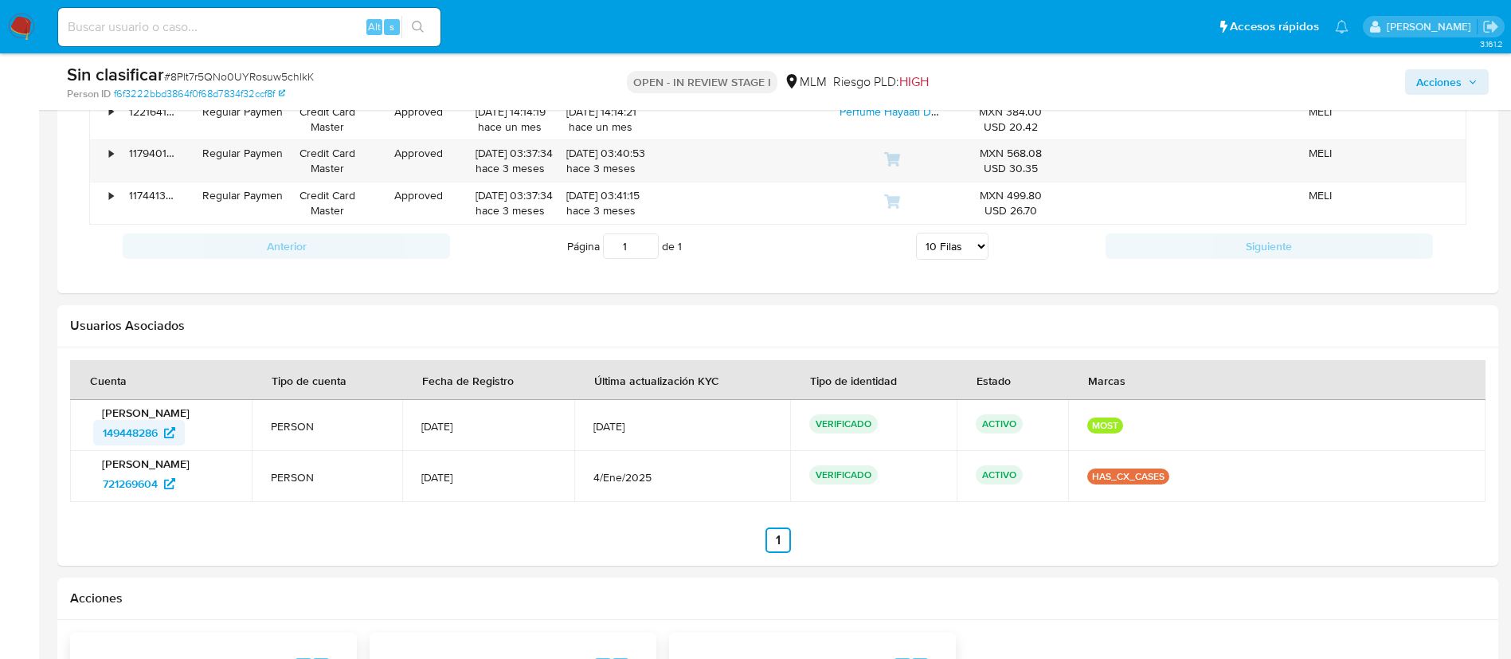
click at [153, 425] on span "149448286" at bounding box center [130, 432] width 55 height 25
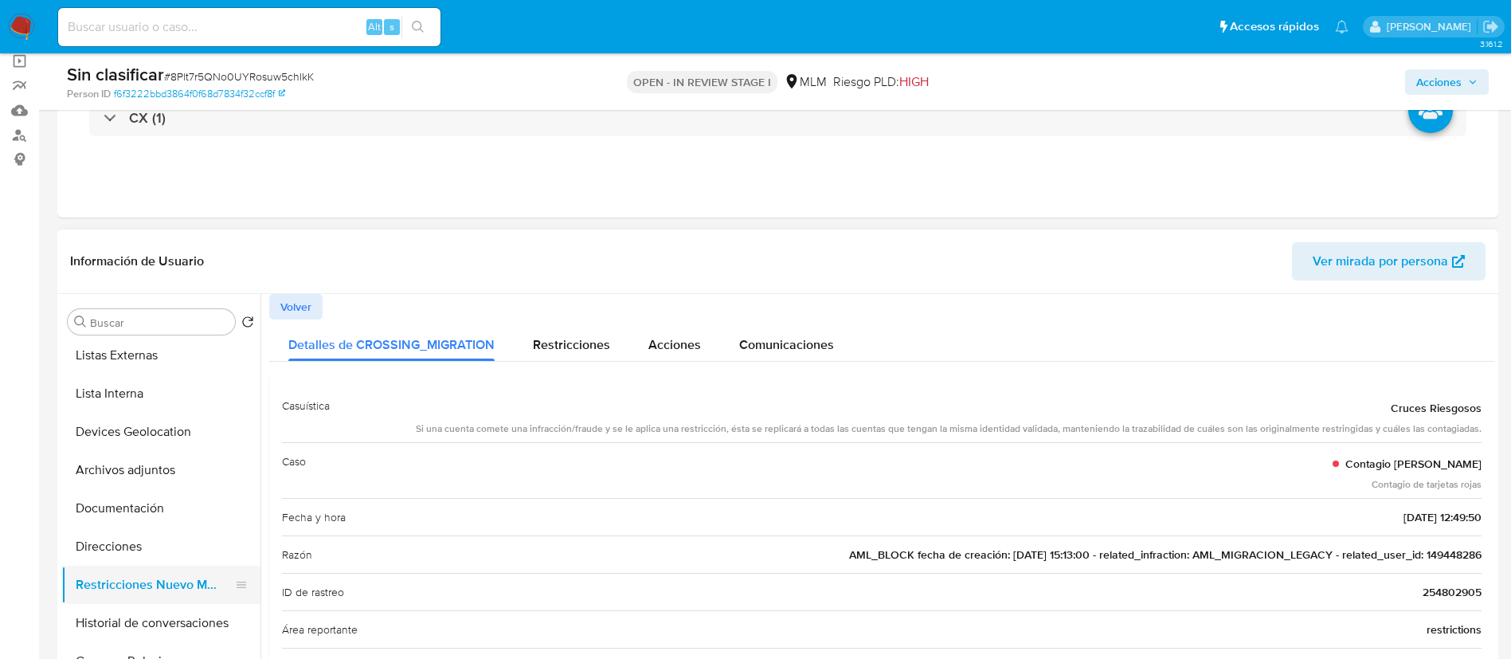
scroll to position [239, 0]
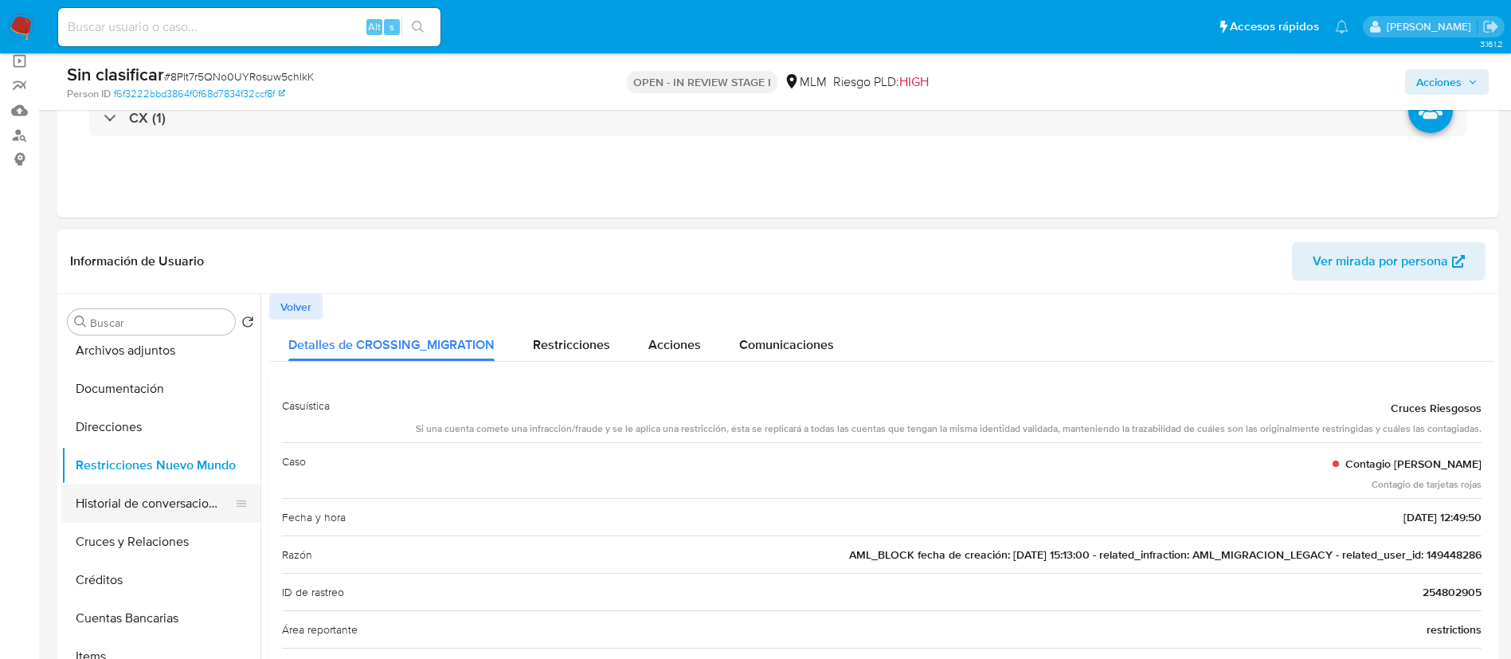
click at [180, 496] on button "Historial de conversaciones" at bounding box center [154, 503] width 186 height 38
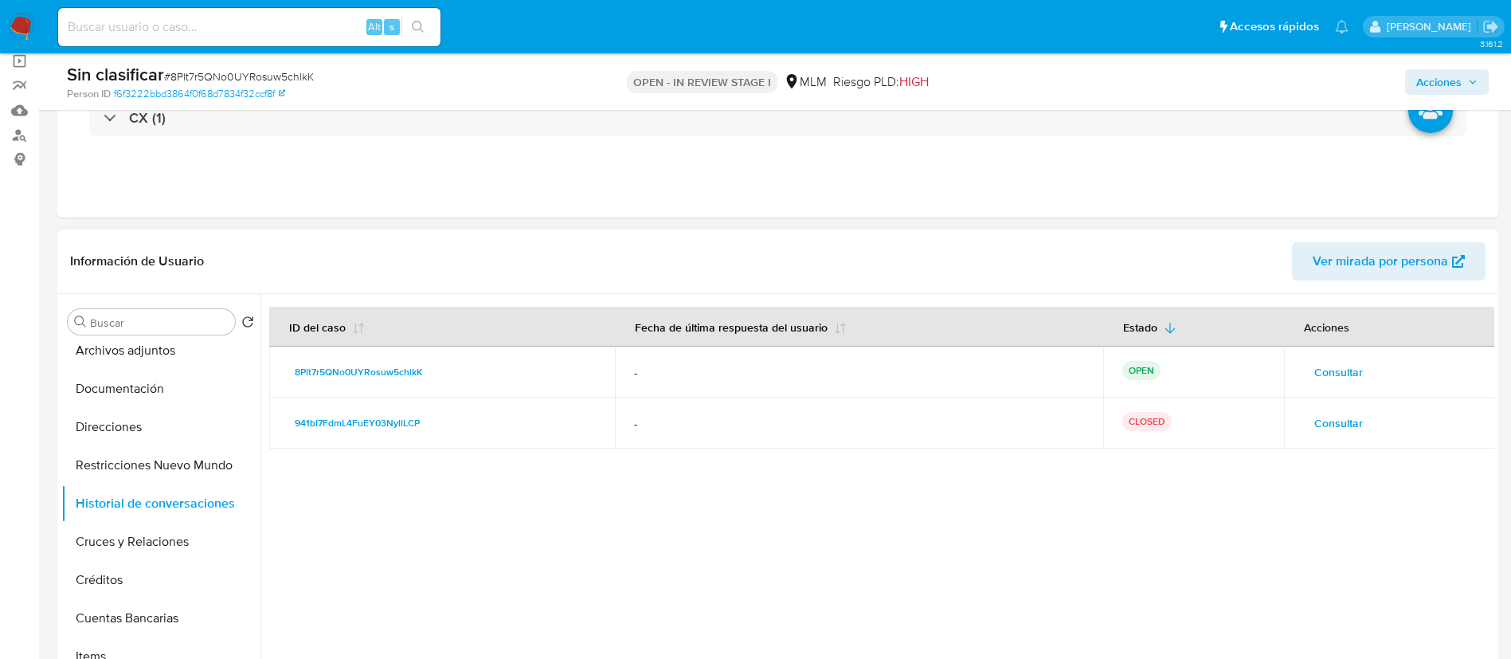
click at [1314, 368] on span "Consultar" at bounding box center [1338, 372] width 49 height 22
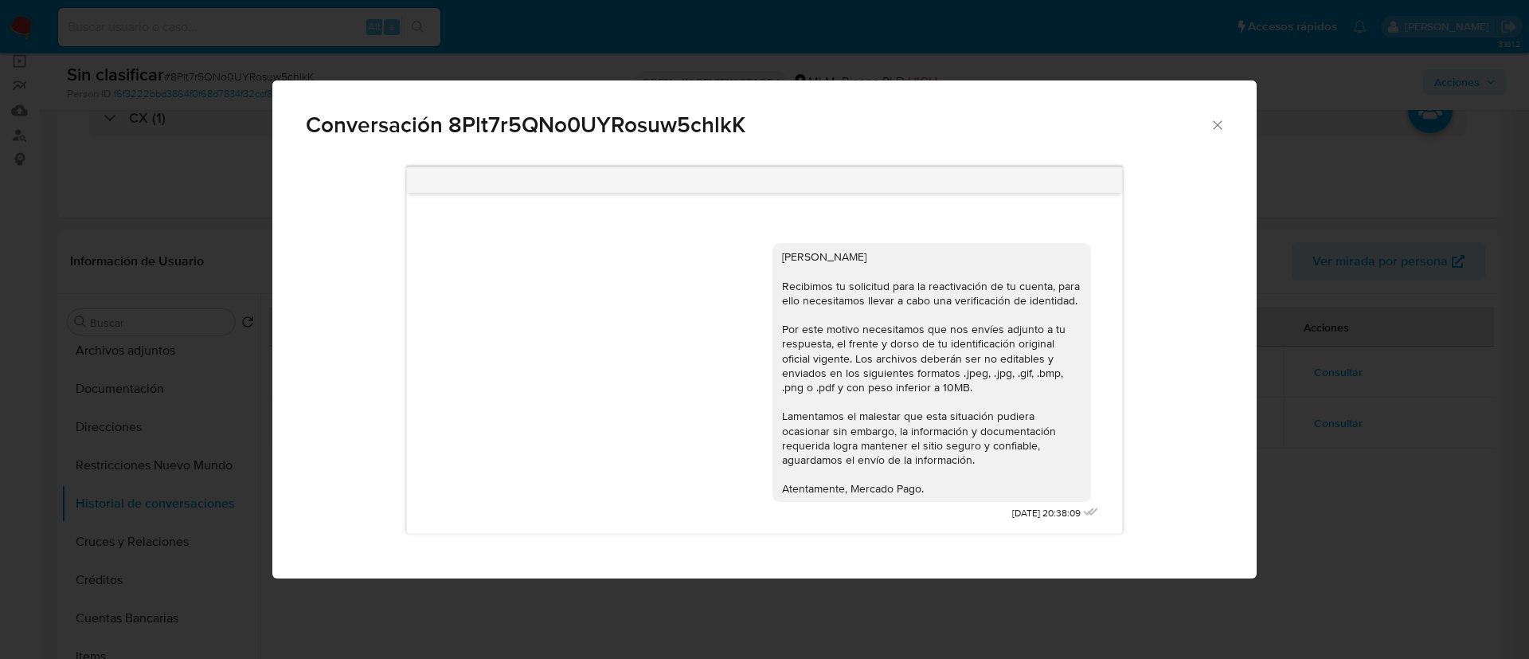
click at [1206, 127] on span "Conversación 8Plt7r5QNo0UYRosuw5chlkK" at bounding box center [758, 125] width 904 height 22
click at [1215, 123] on icon "Cerrar" at bounding box center [1218, 125] width 16 height 16
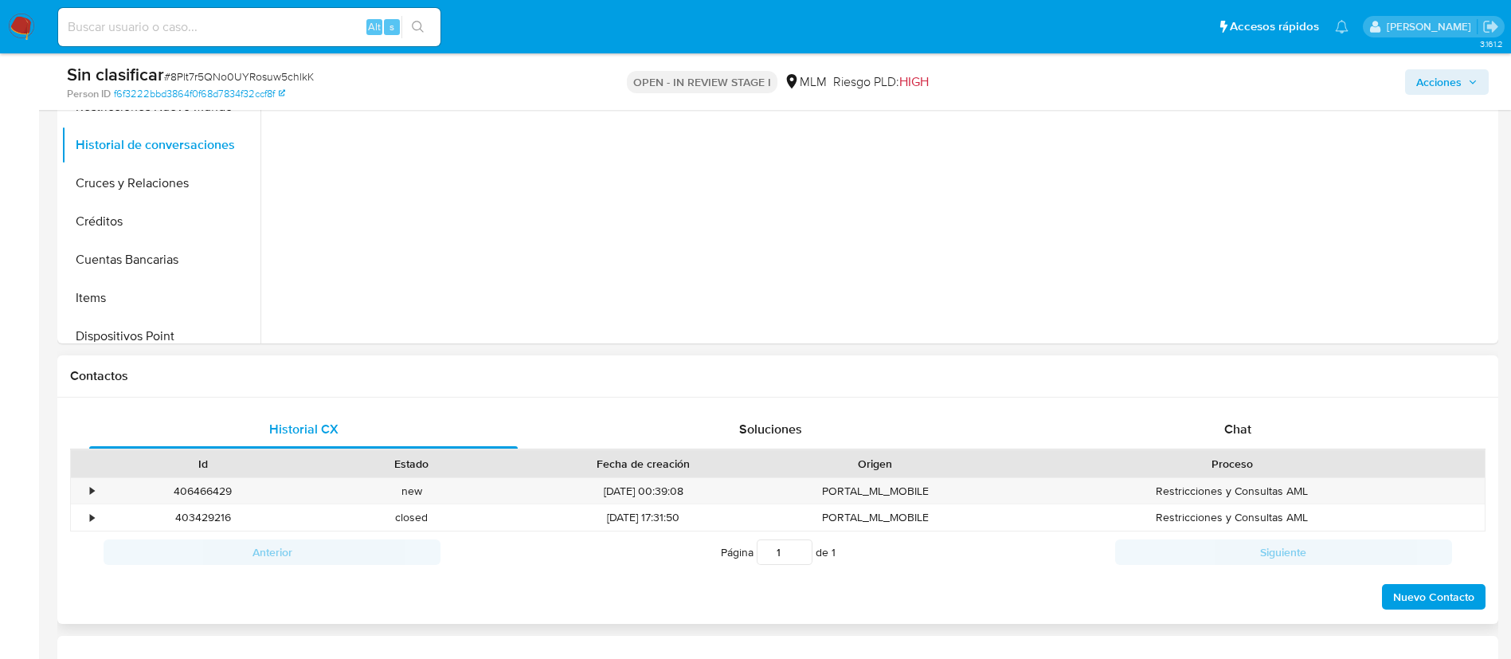
scroll to position [597, 0]
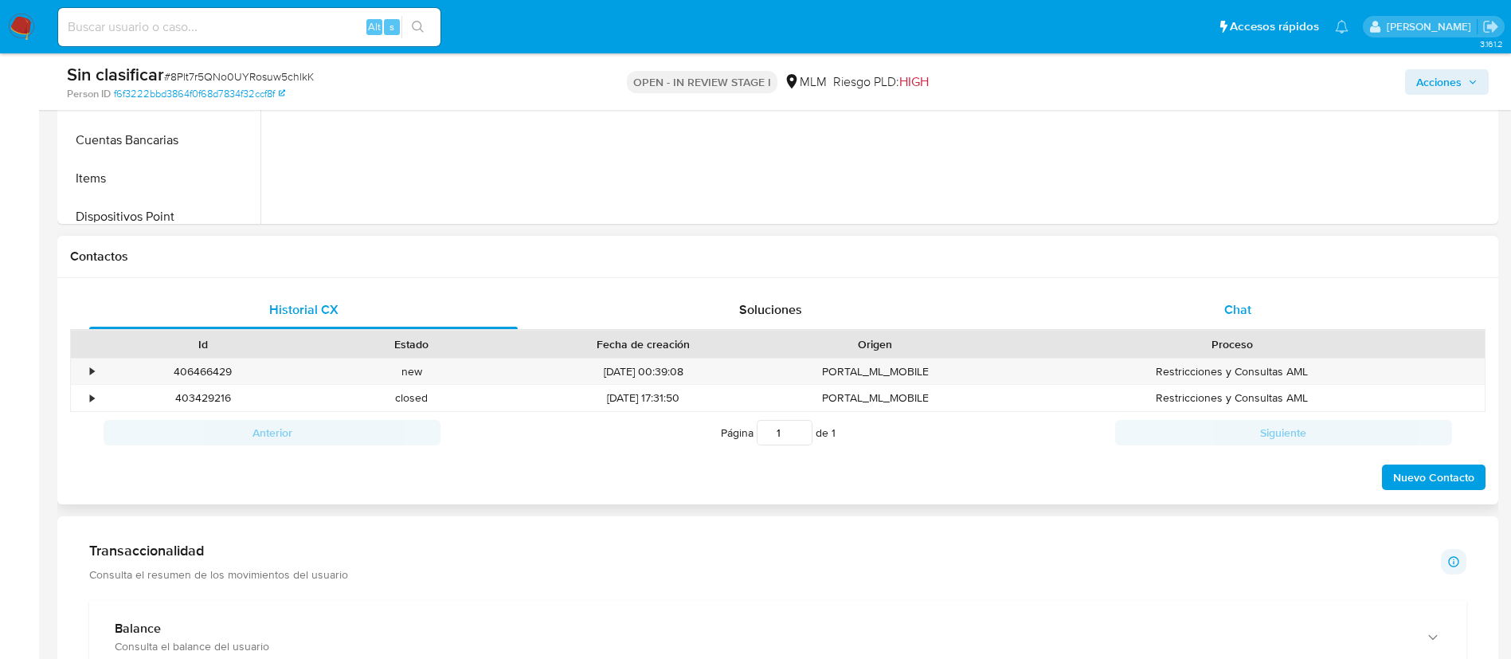
click at [1241, 315] on span "Chat" at bounding box center [1237, 309] width 27 height 18
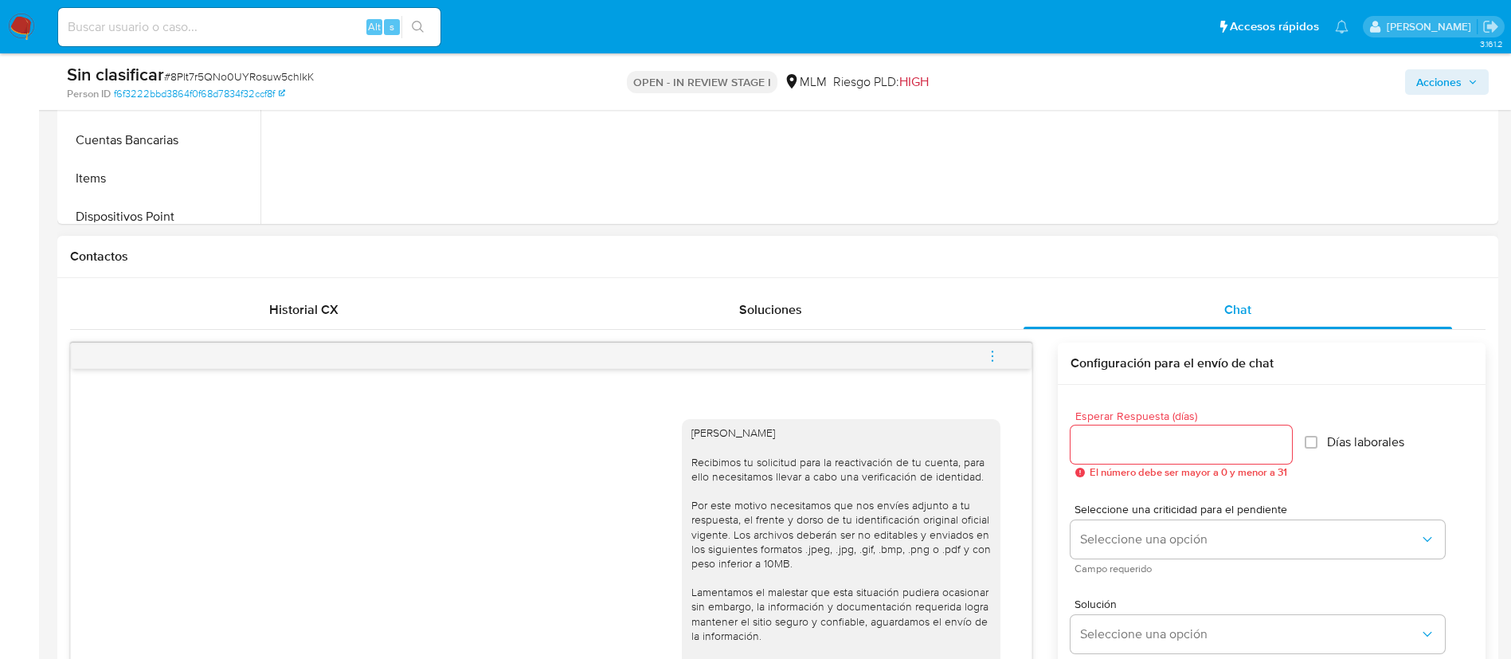
click at [989, 357] on icon "menu-action" at bounding box center [992, 356] width 14 height 14
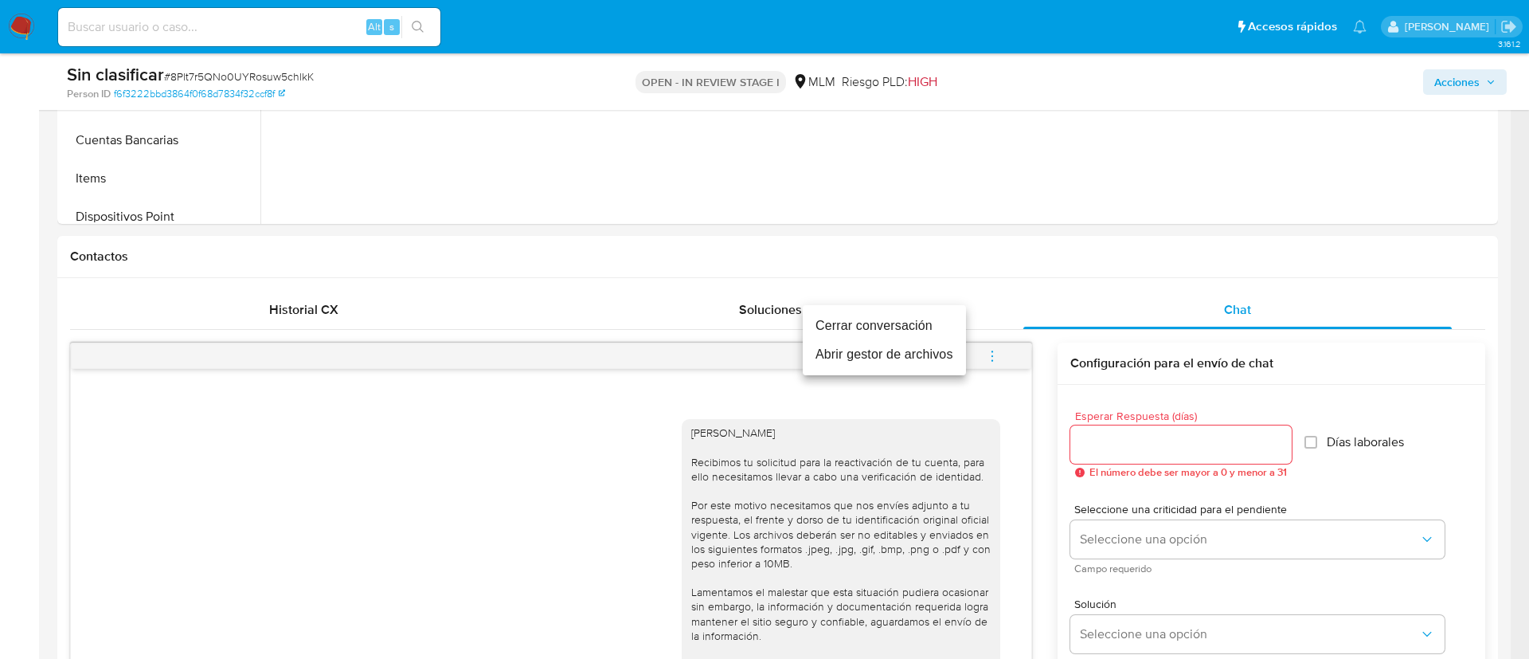
click at [907, 320] on li "Cerrar conversación" at bounding box center [884, 325] width 163 height 29
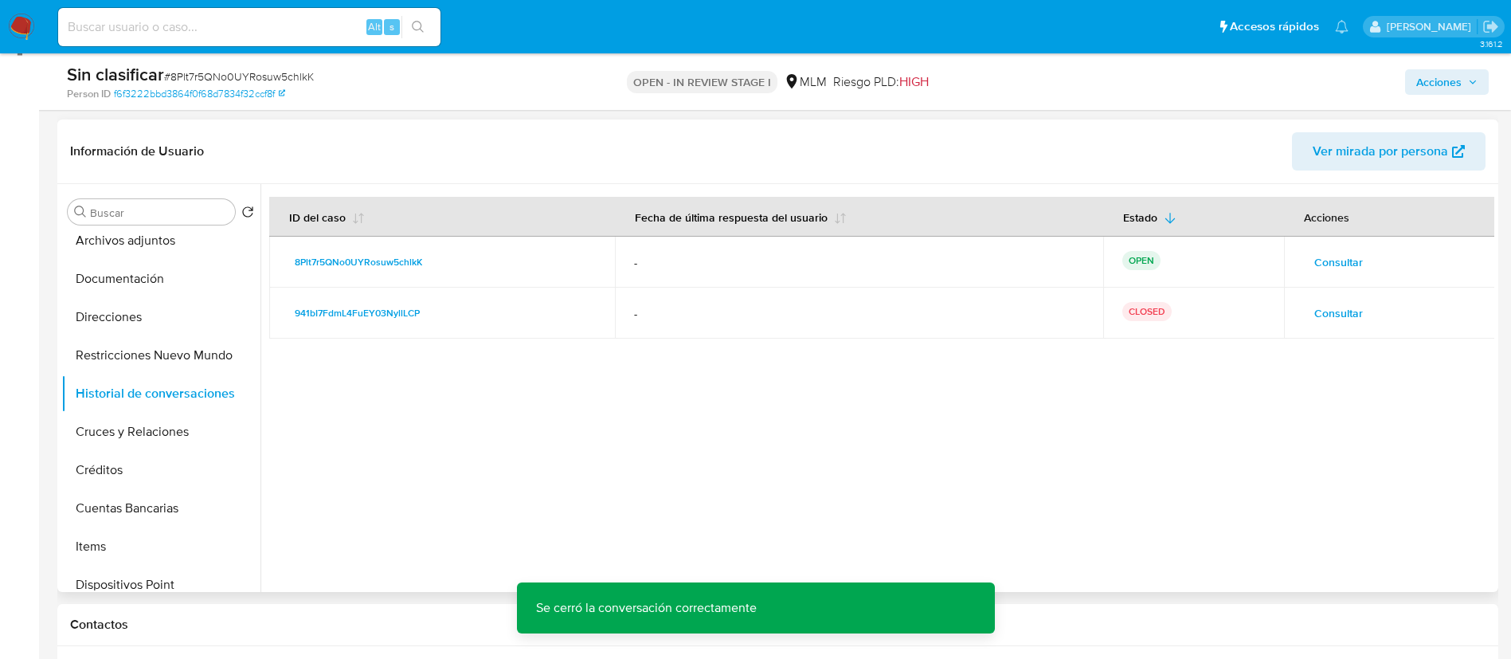
scroll to position [119, 0]
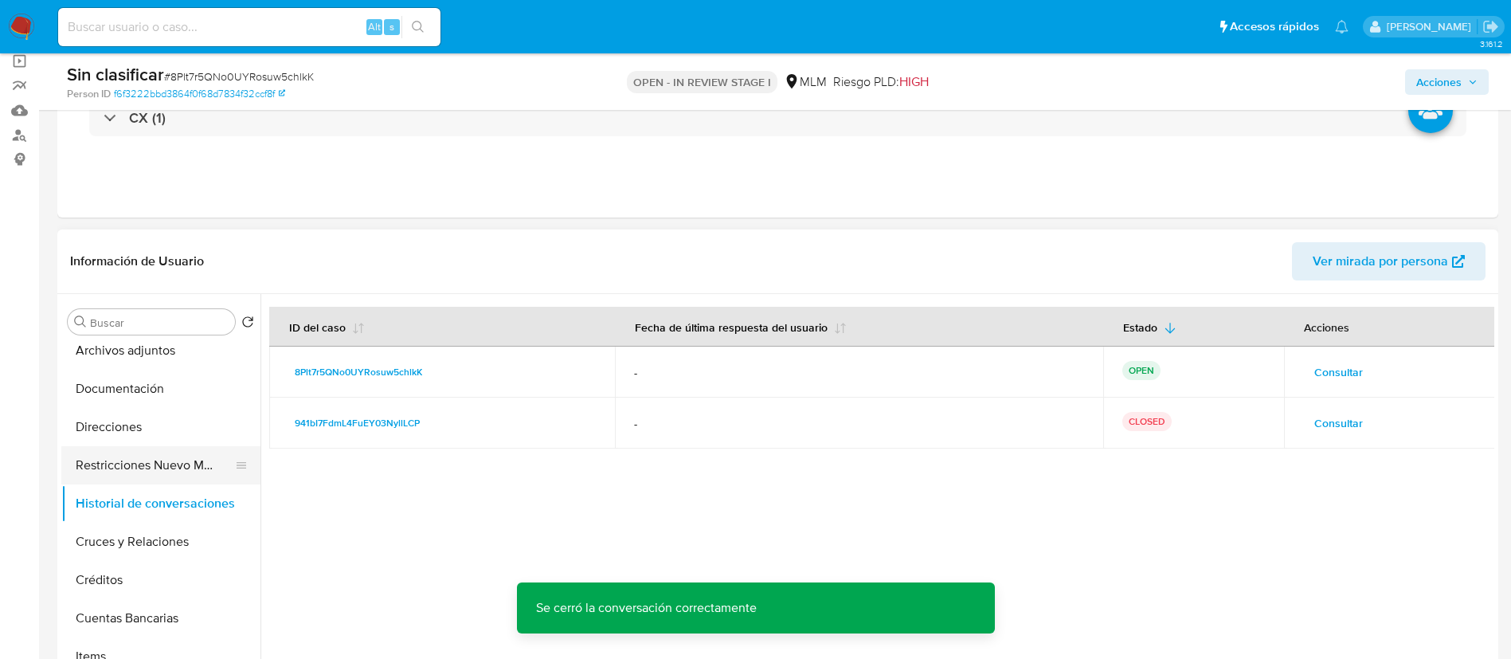
click at [169, 464] on button "Restricciones Nuevo Mundo" at bounding box center [154, 465] width 186 height 38
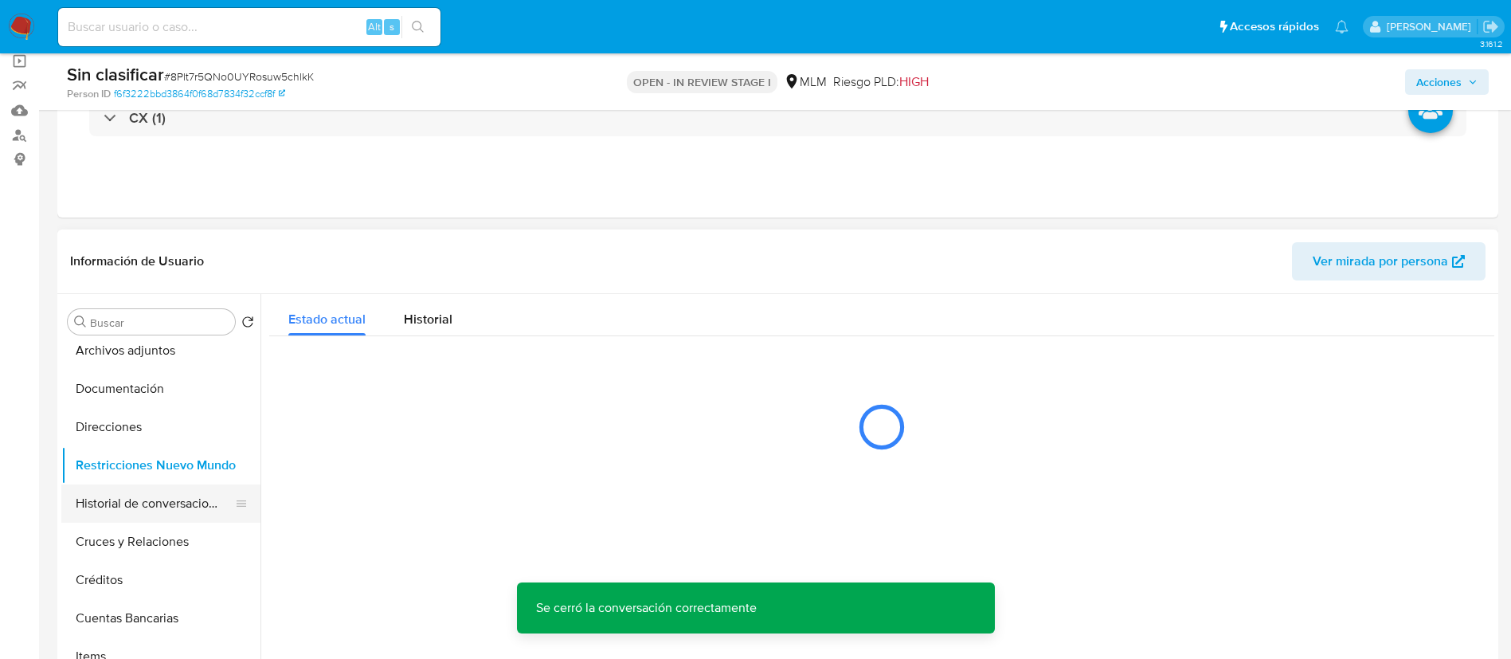
click at [165, 500] on button "Historial de conversaciones" at bounding box center [154, 503] width 186 height 38
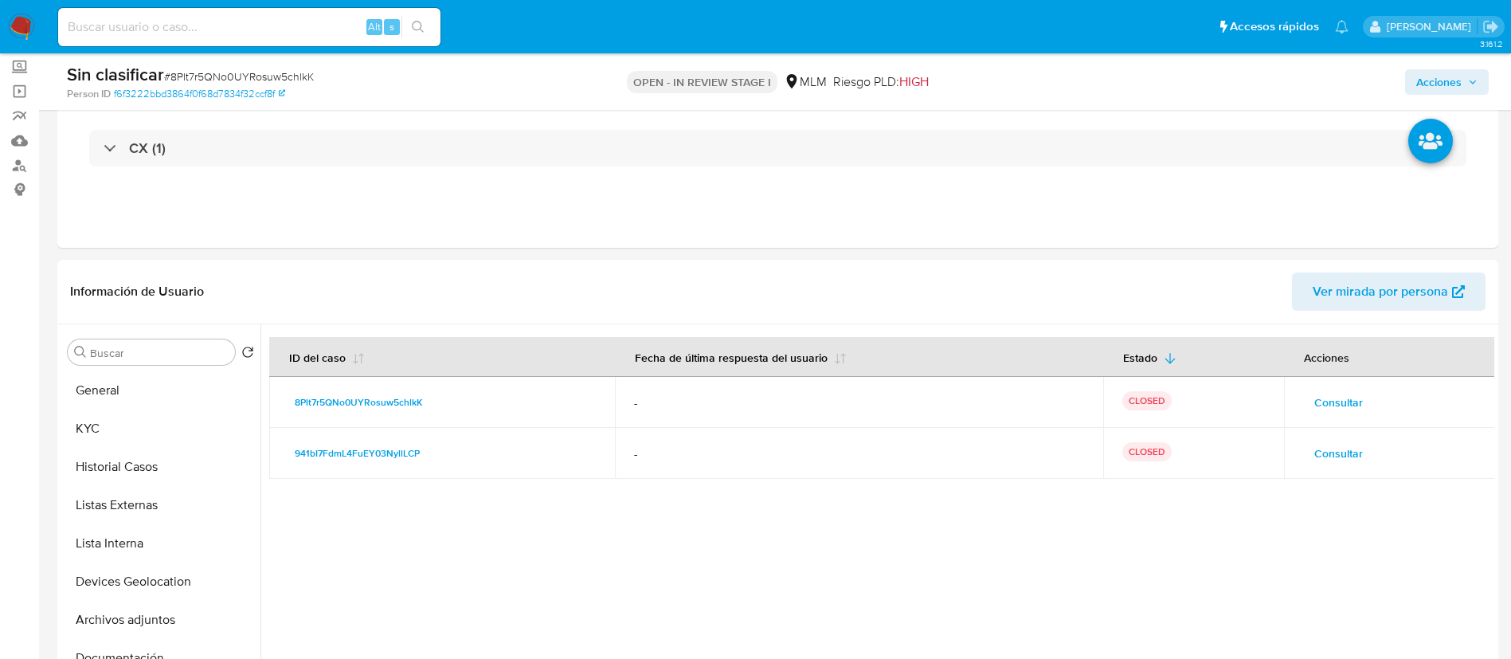
scroll to position [0, 0]
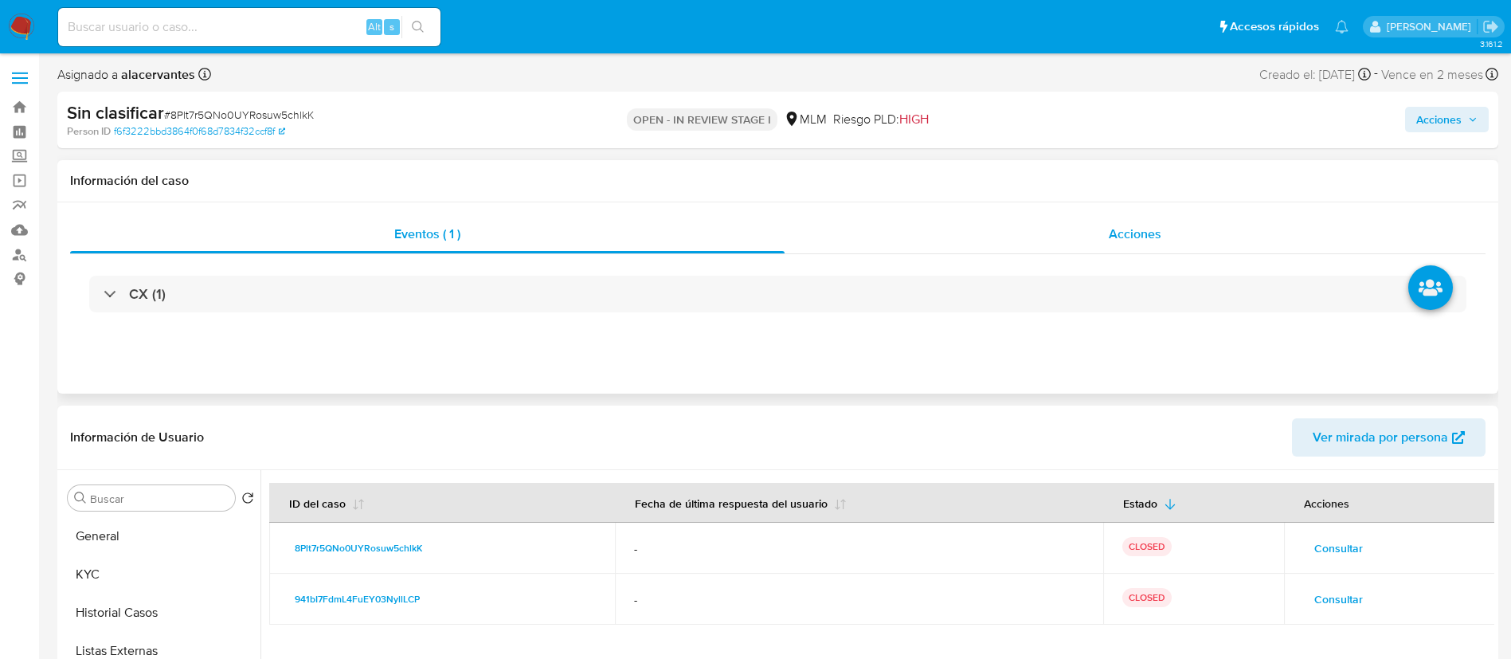
click at [1064, 235] on div "Acciones" at bounding box center [1134, 234] width 701 height 38
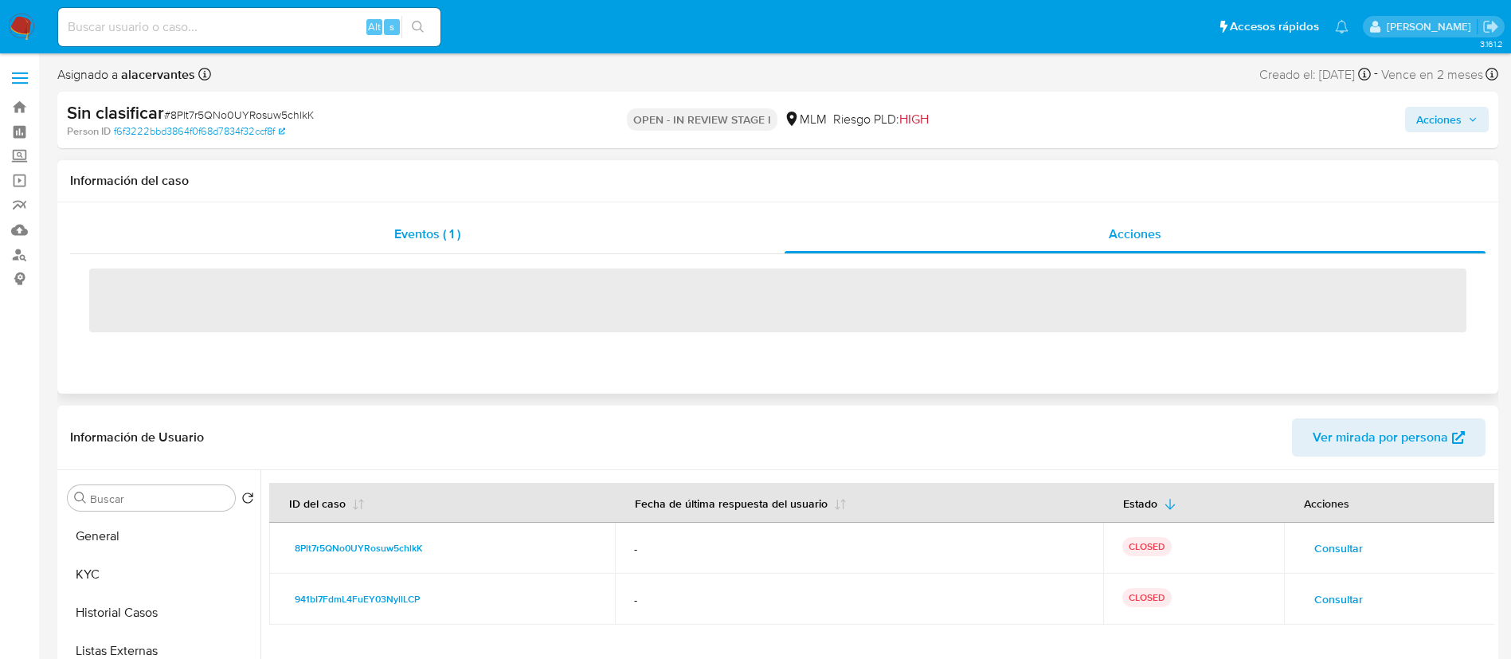
click at [566, 229] on div "Eventos ( 1 )" at bounding box center [427, 234] width 714 height 38
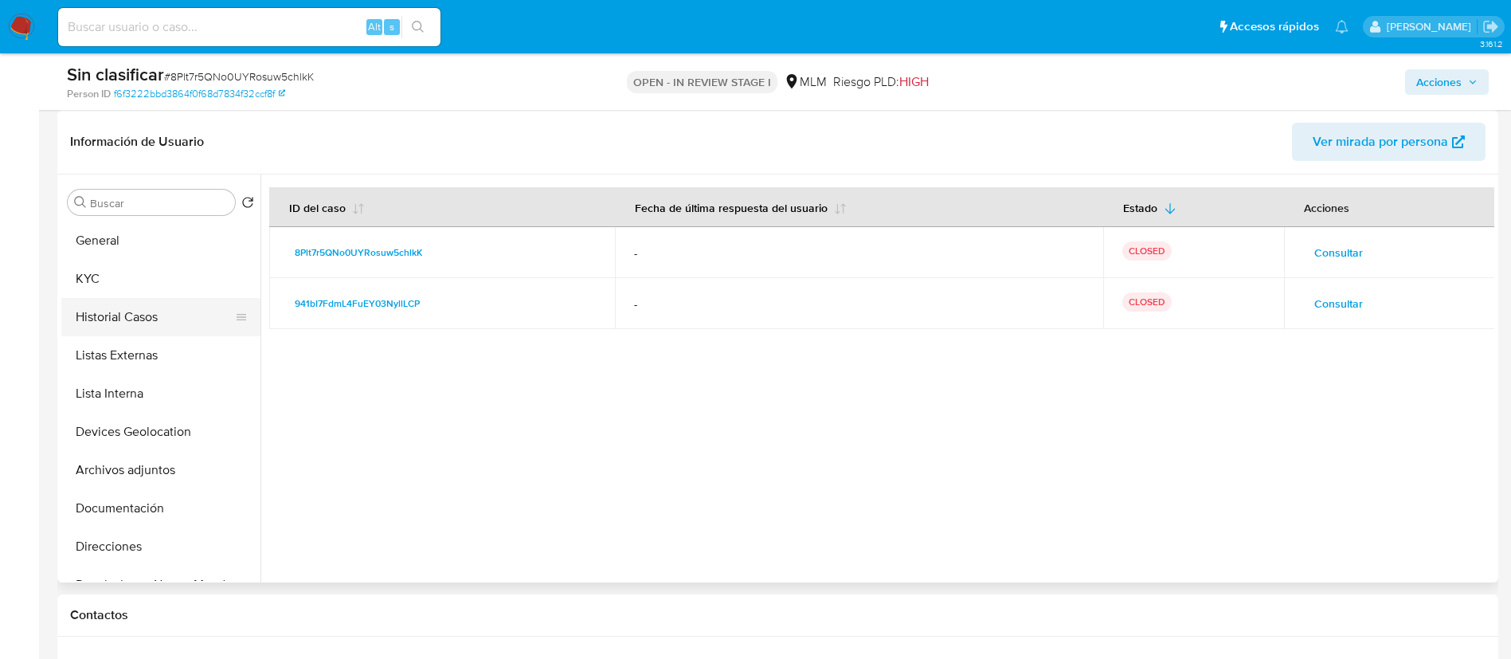
scroll to position [119, 0]
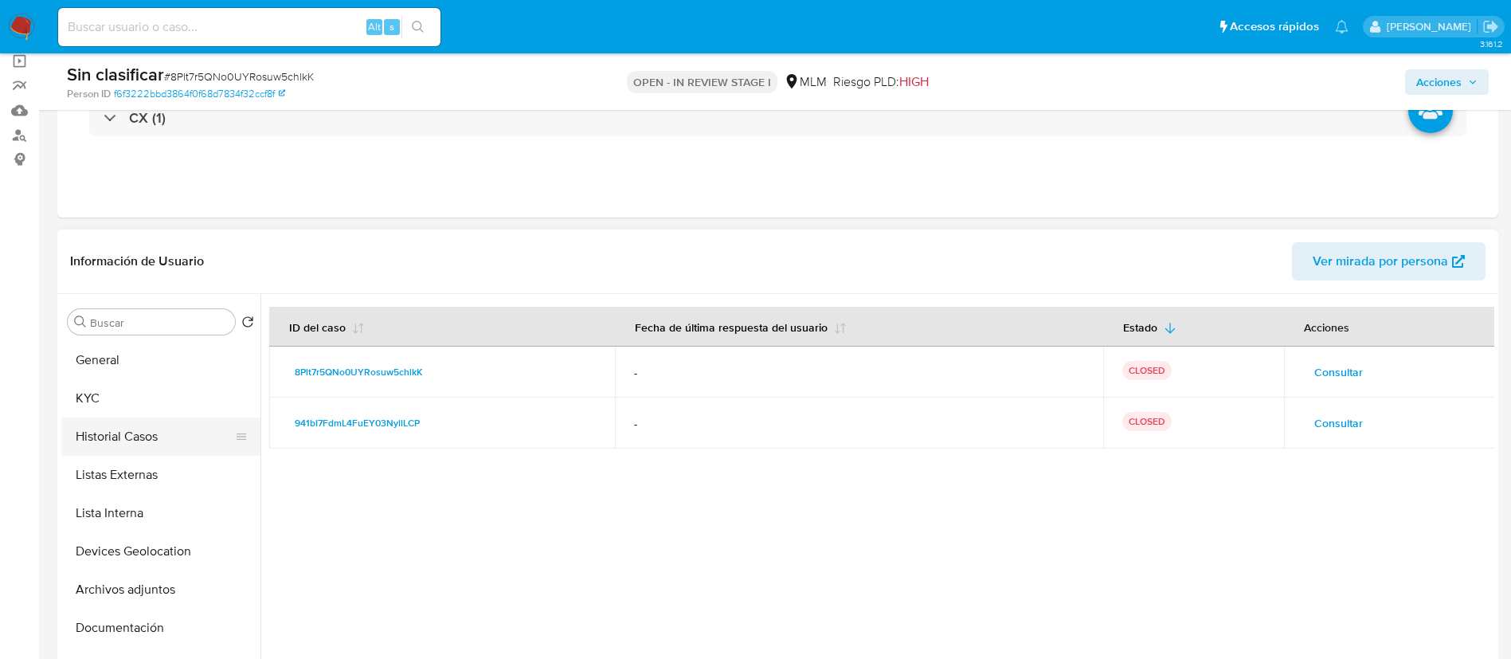
click at [154, 440] on button "Historial Casos" at bounding box center [154, 436] width 186 height 38
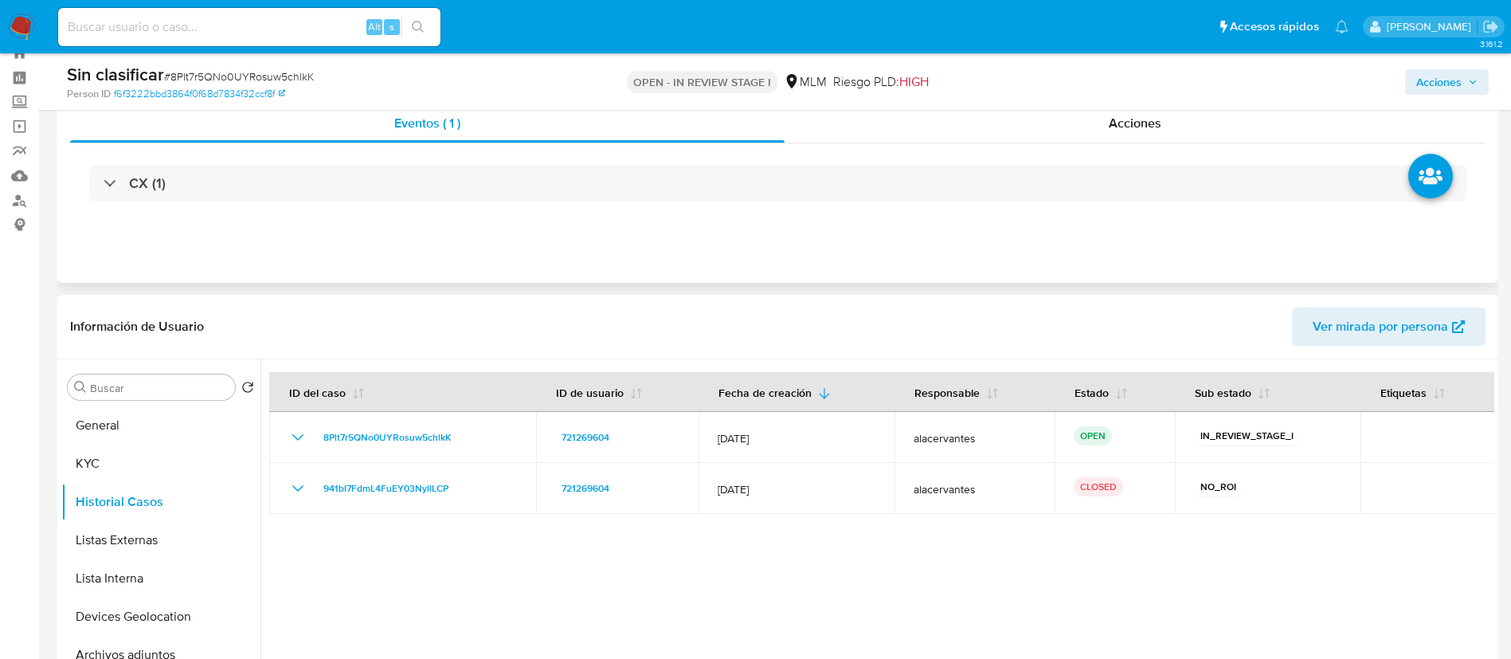
scroll to position [0, 0]
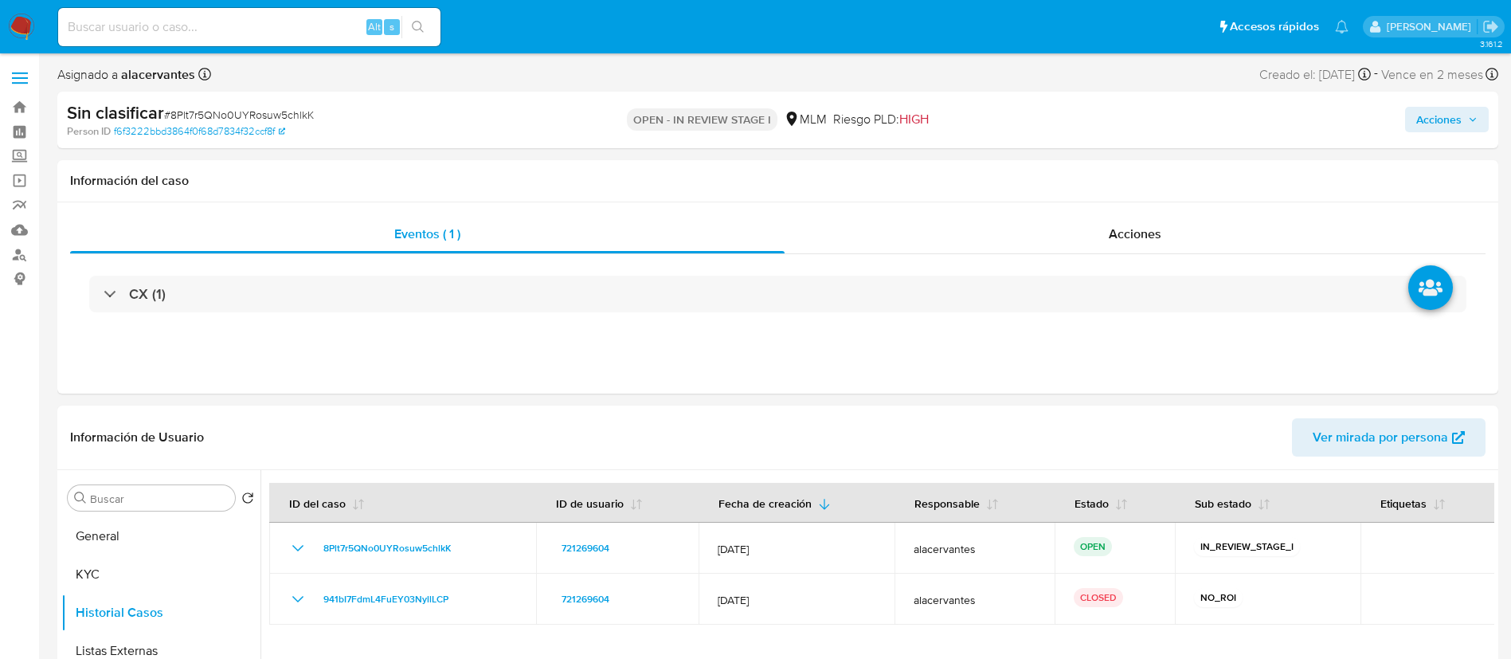
click at [1450, 124] on span "Acciones" at bounding box center [1438, 119] width 45 height 25
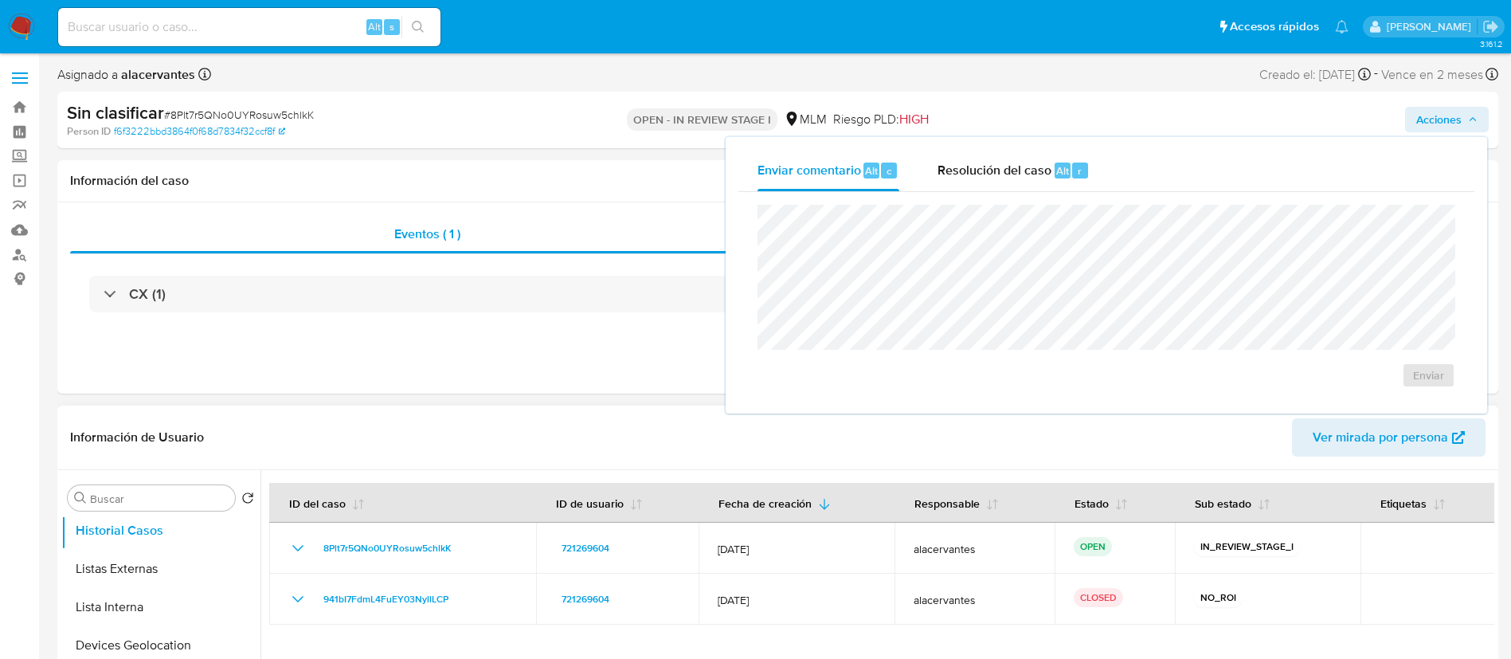
scroll to position [119, 0]
click at [1015, 163] on span "Resolución del caso" at bounding box center [994, 170] width 114 height 18
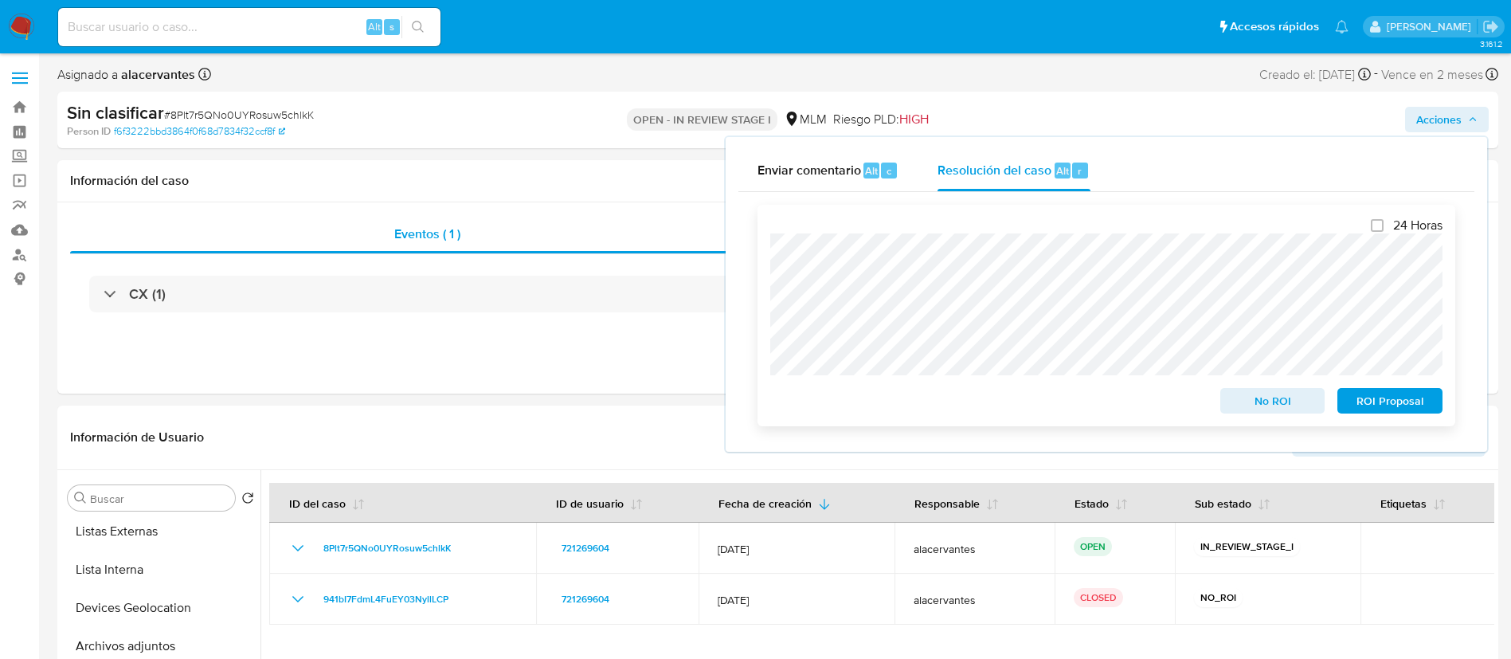
click at [1288, 412] on span "No ROI" at bounding box center [1272, 400] width 83 height 22
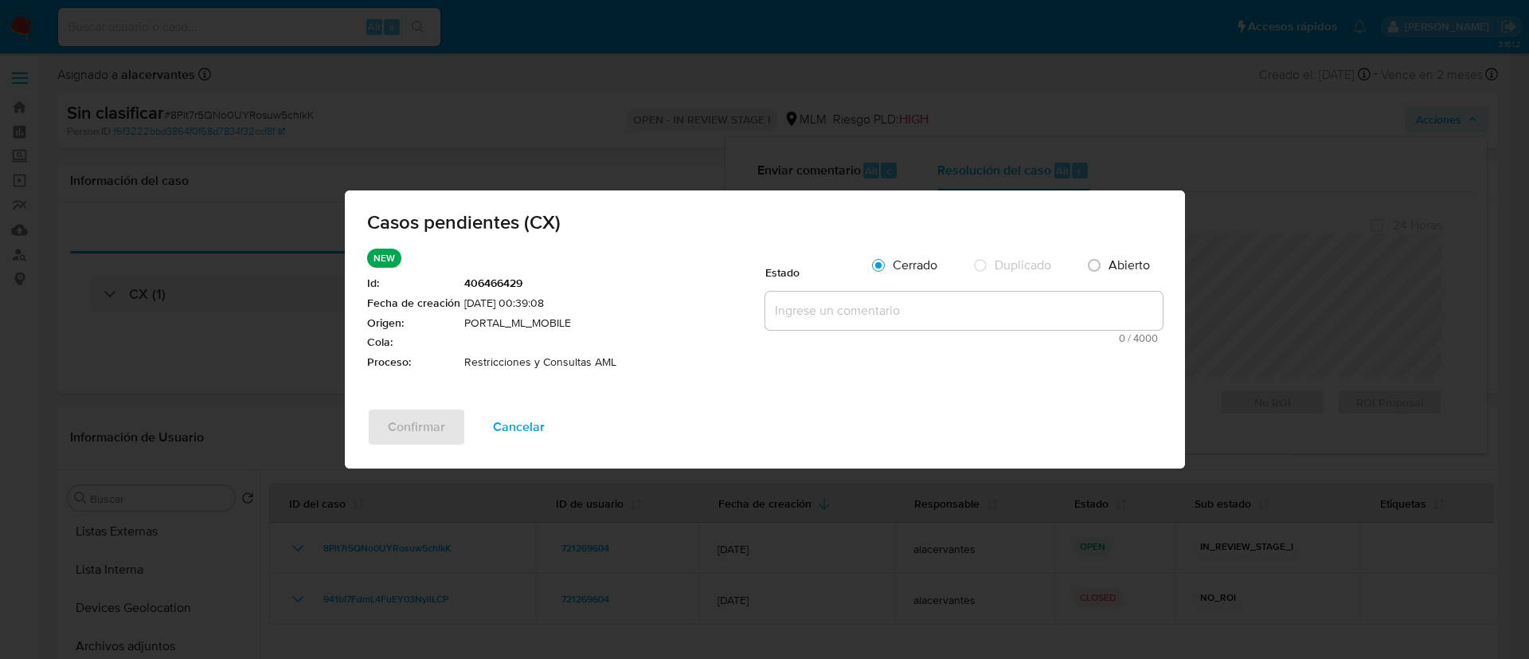
click at [939, 311] on textarea at bounding box center [963, 310] width 397 height 38
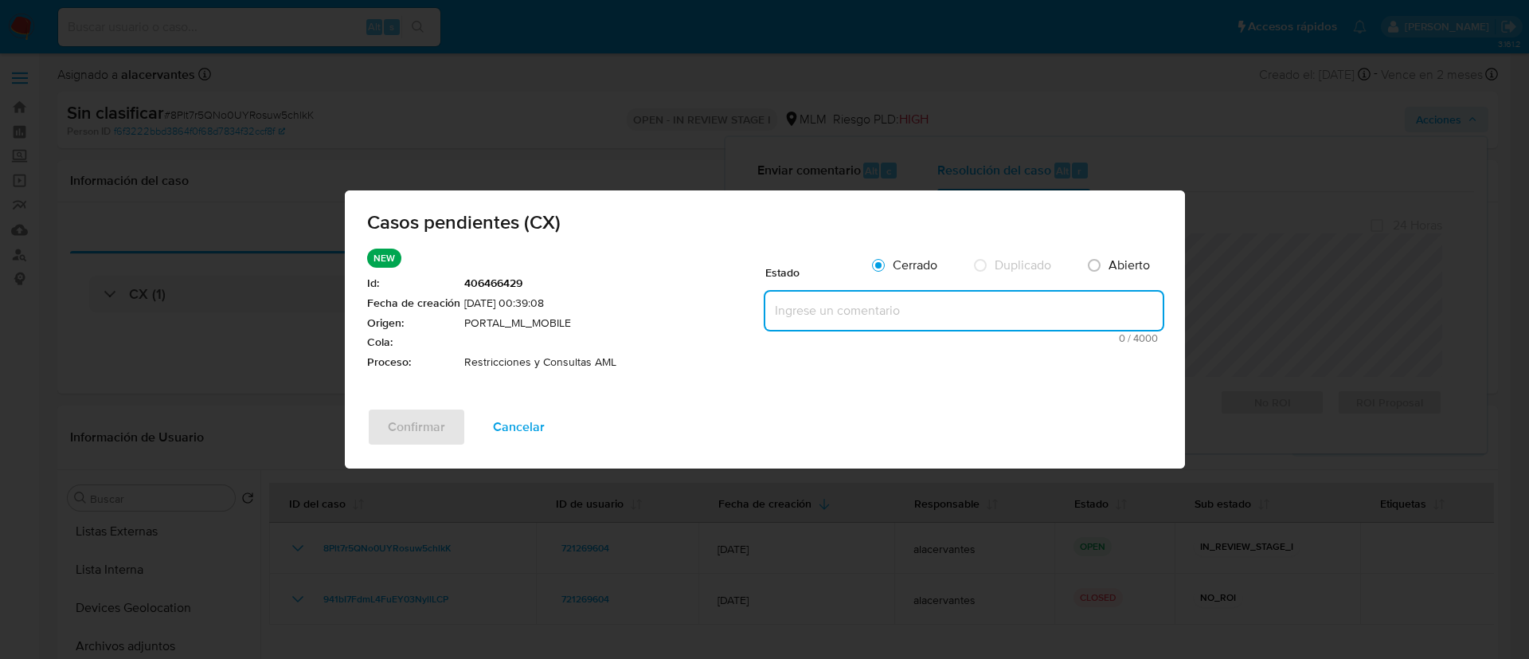
paste textarea "Se realiza validación de caso generado por CX. : Se mantiene restricción por pa…"
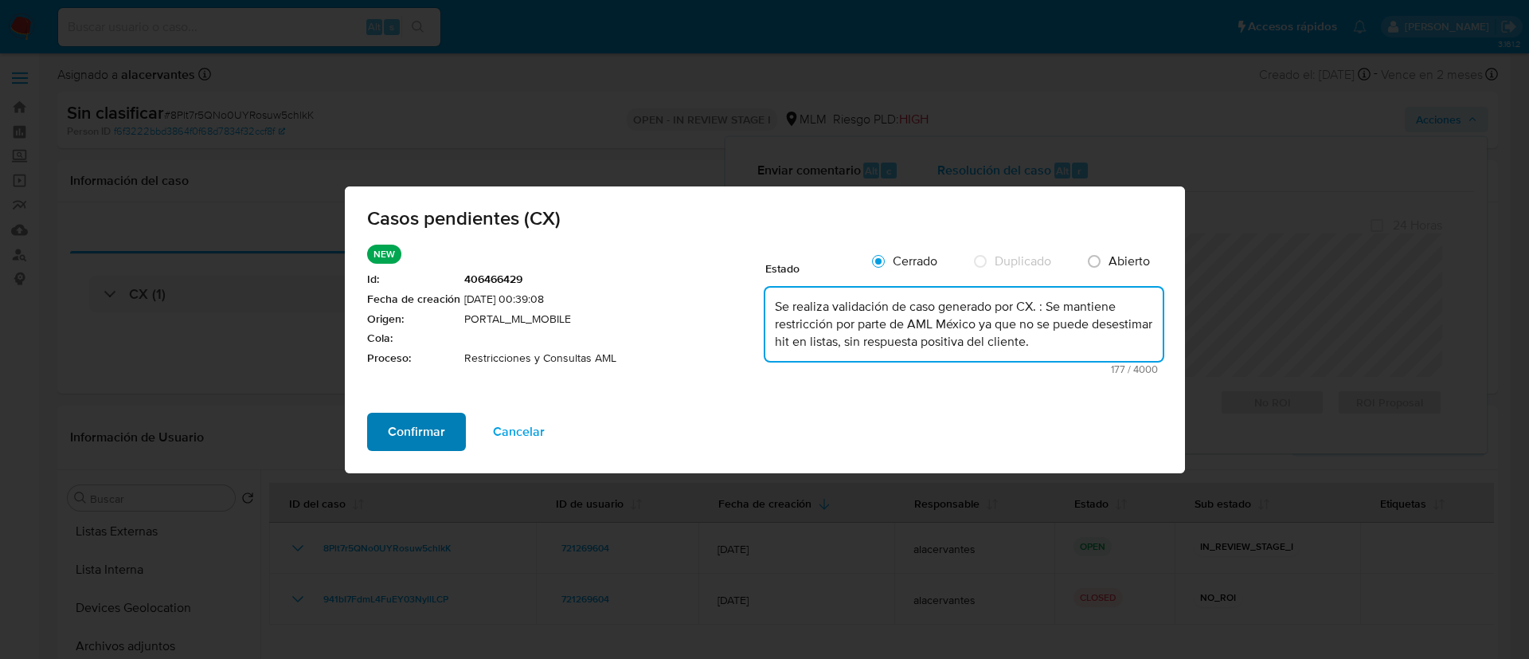
type textarea "Se realiza validación de caso generado por CX. : Se mantiene restricción por pa…"
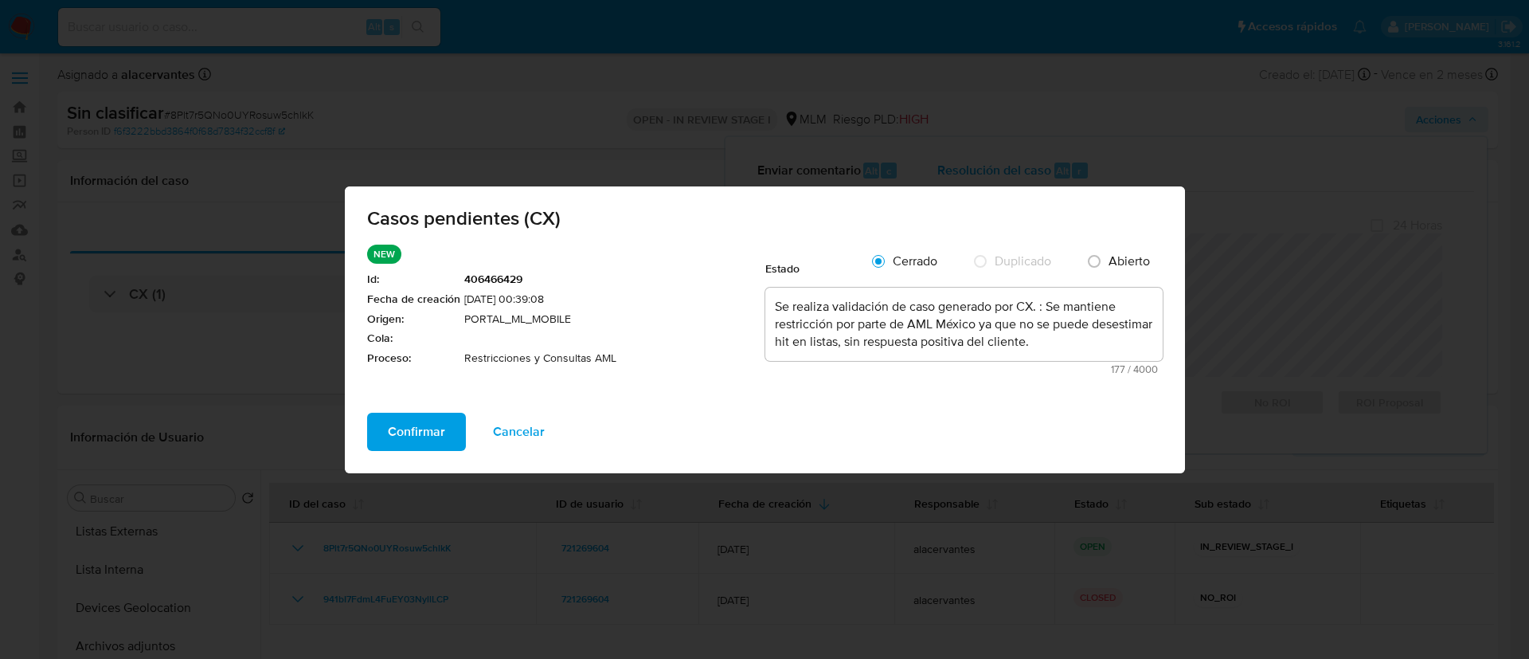
click at [408, 420] on span "Confirmar" at bounding box center [416, 431] width 57 height 35
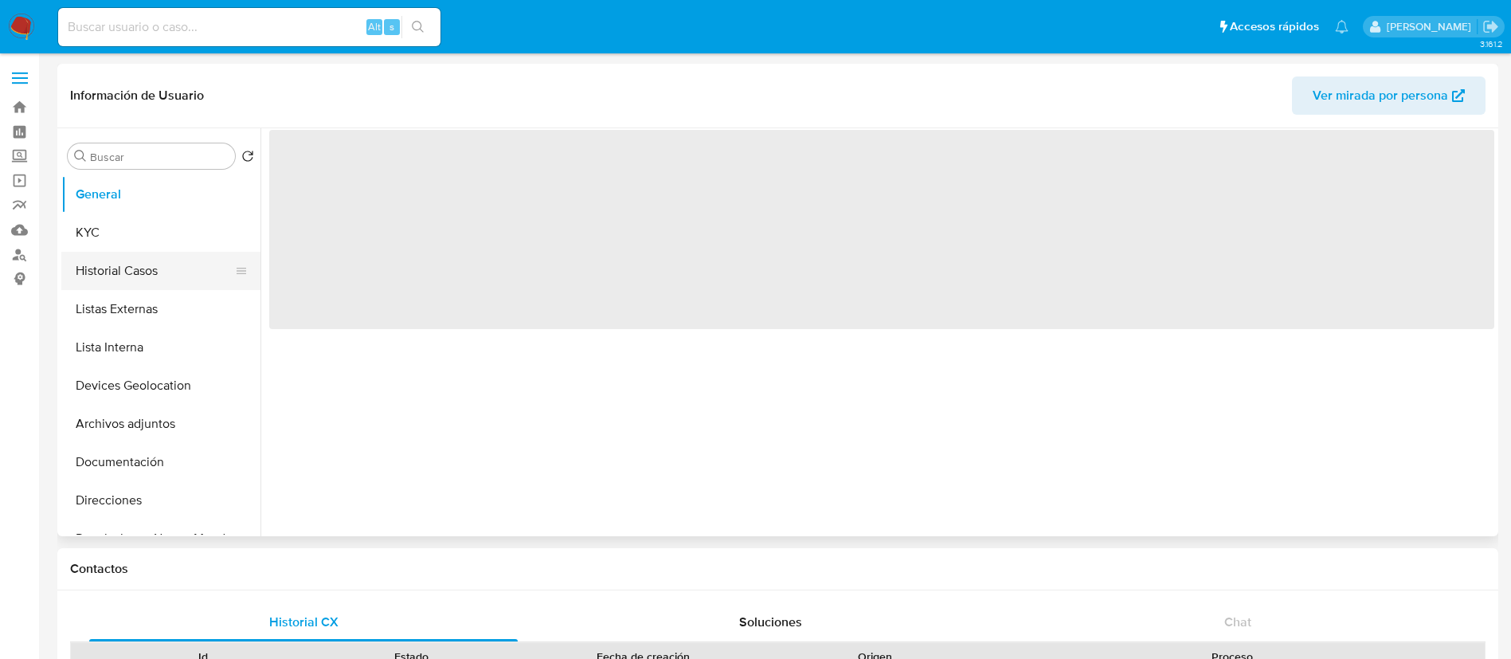
click at [135, 259] on button "Historial Casos" at bounding box center [154, 271] width 186 height 38
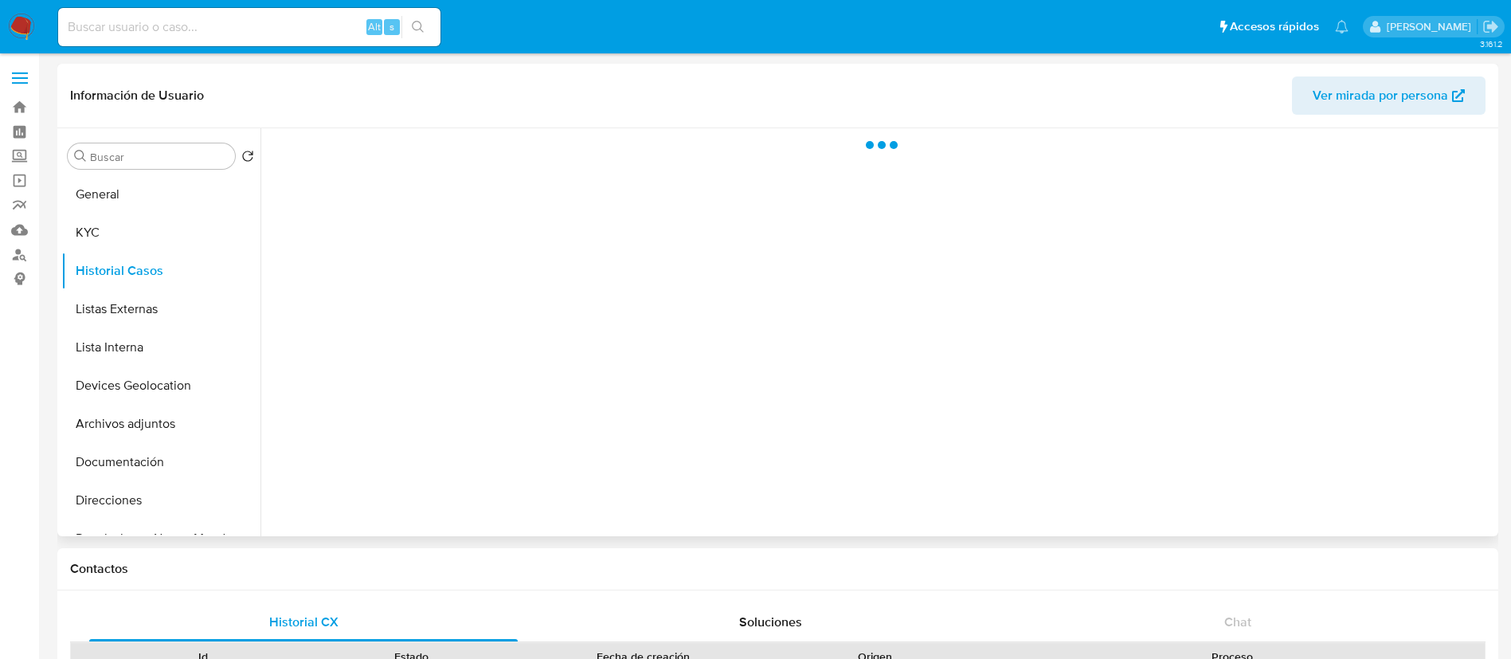
select select "10"
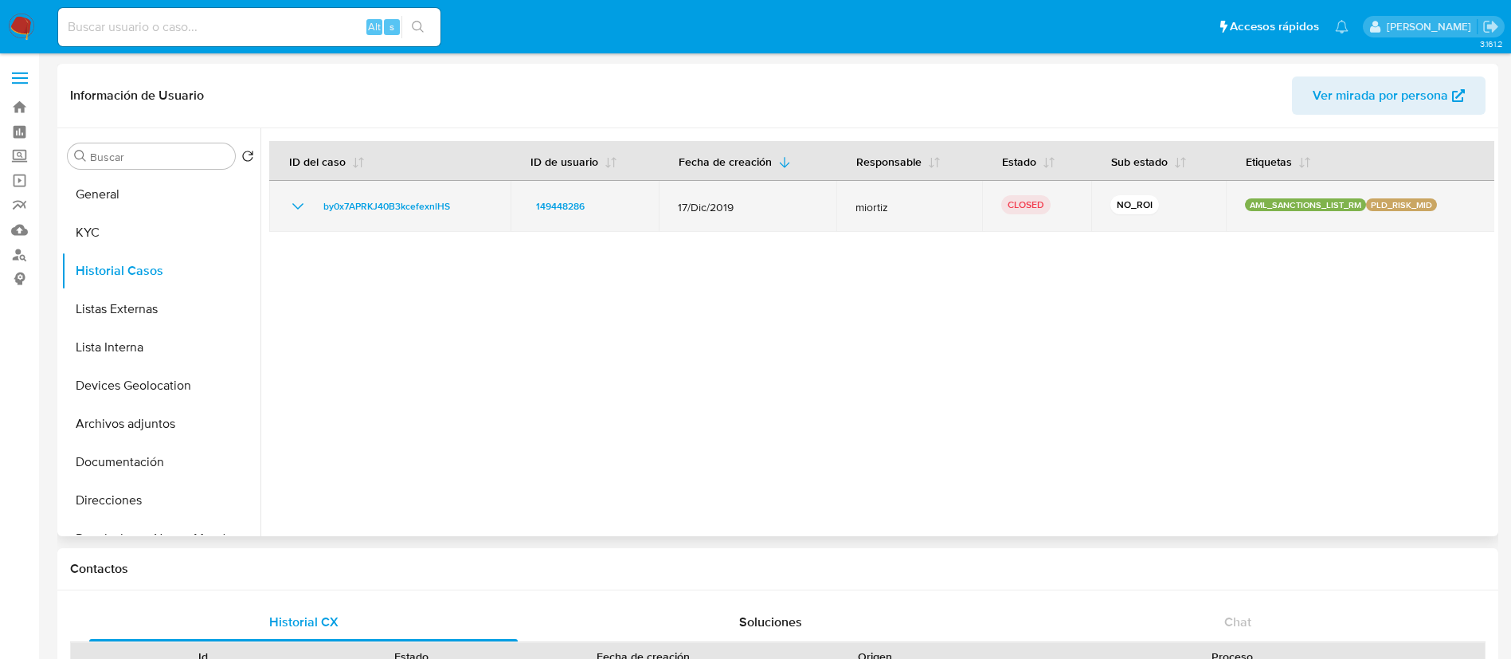
click at [299, 206] on icon "Mostrar/Ocultar" at bounding box center [297, 206] width 11 height 6
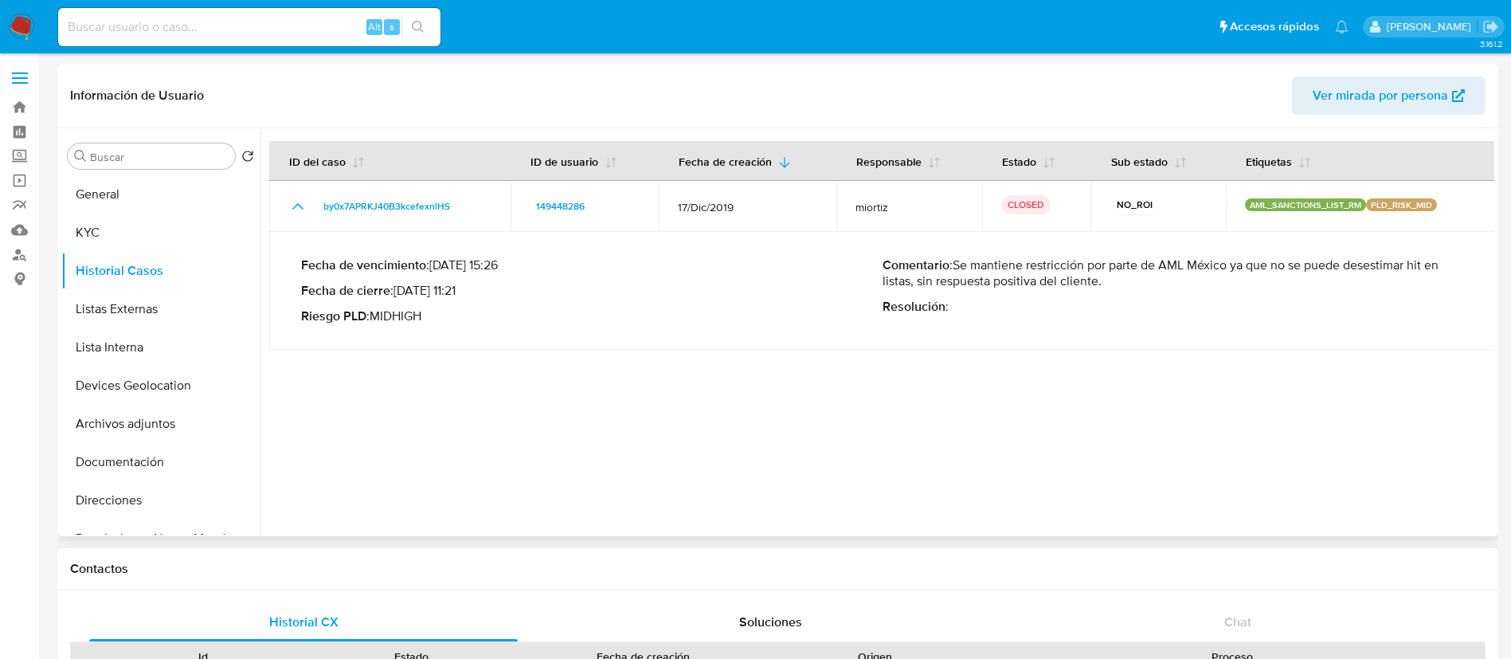
drag, startPoint x: 961, startPoint y: 259, endPoint x: 1040, endPoint y: 260, distance: 78.8
click at [1124, 282] on p "Comentario : Se mantiene restricción por parte de AML México ya que no se puede…" at bounding box center [1172, 273] width 581 height 32
click at [1026, 257] on p "Comentario : Se mantiene restricción por parte de AML México ya que no se puede…" at bounding box center [1172, 273] width 581 height 32
drag, startPoint x: 949, startPoint y: 261, endPoint x: 1102, endPoint y: 290, distance: 155.5
click at [1110, 283] on p "Comentario : Se mantiene restricción por parte de AML México ya que no se puede…" at bounding box center [1172, 273] width 581 height 32
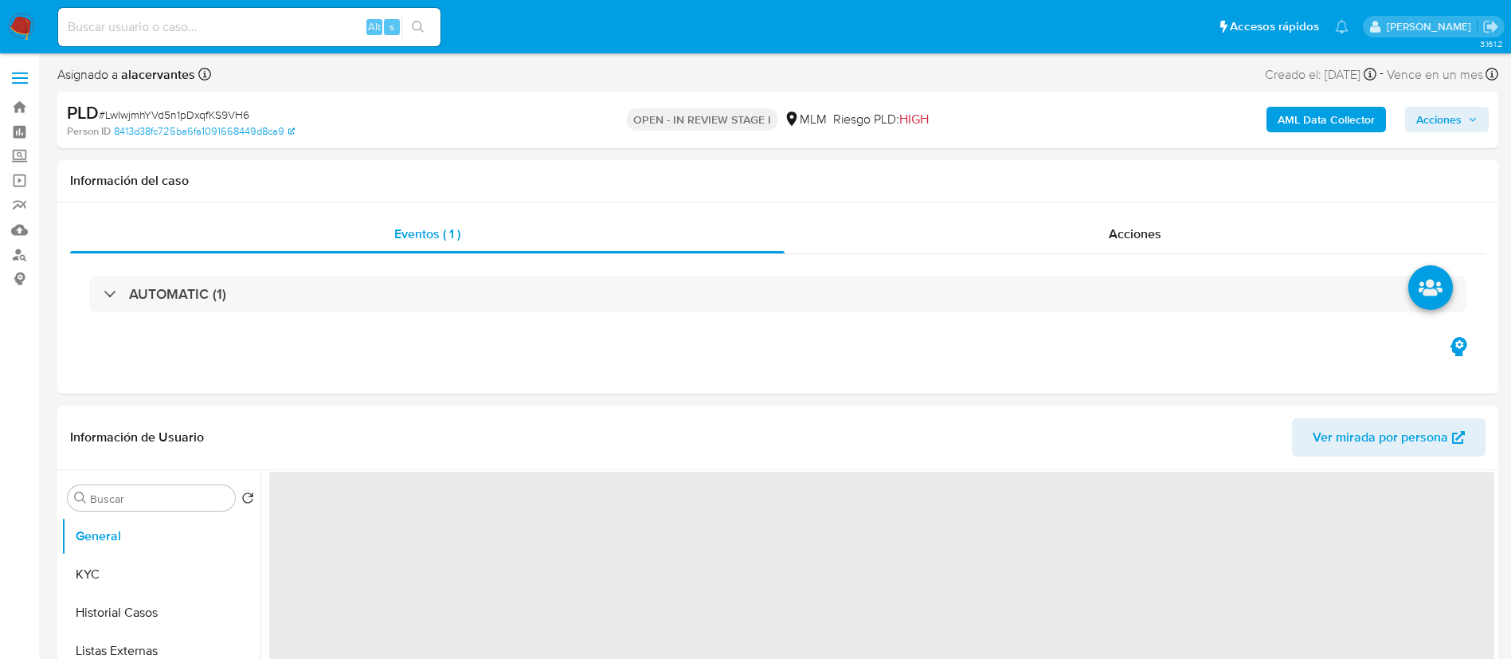
select select "10"
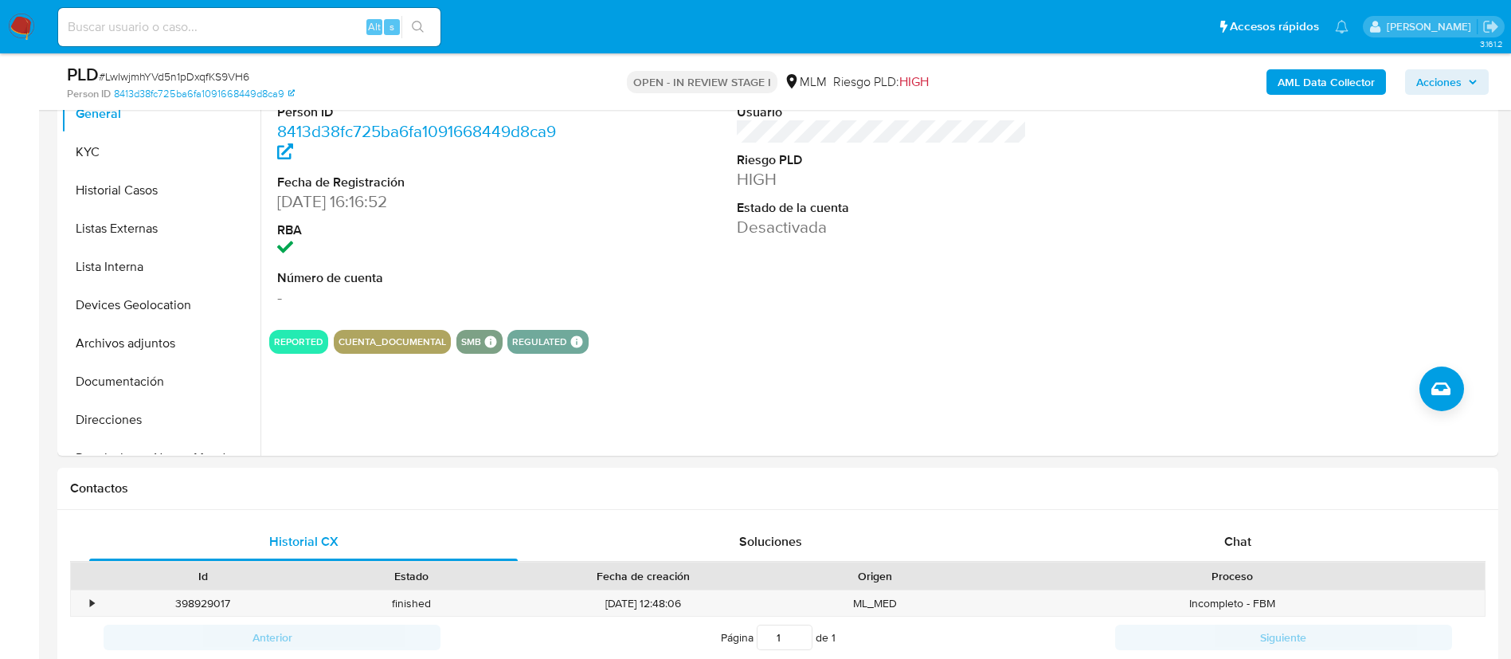
scroll to position [251, 0]
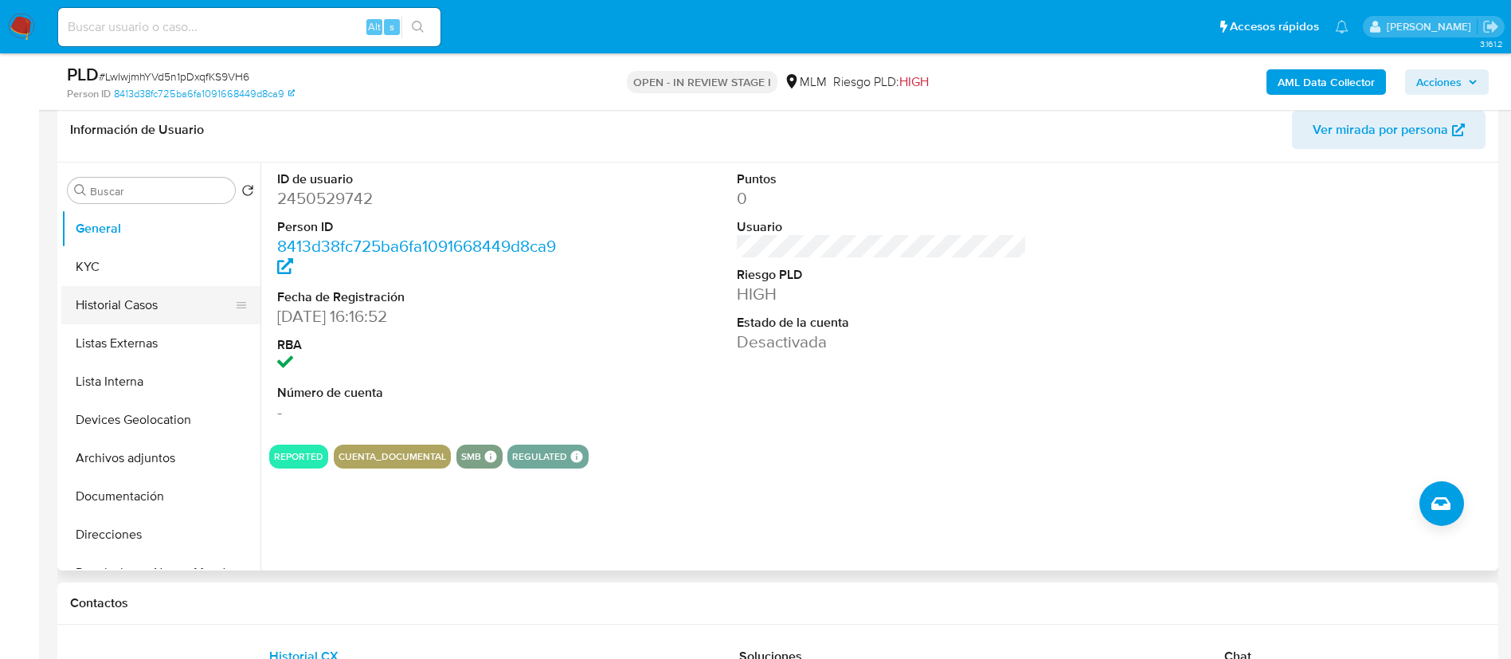
click at [126, 303] on button "Historial Casos" at bounding box center [154, 305] width 186 height 38
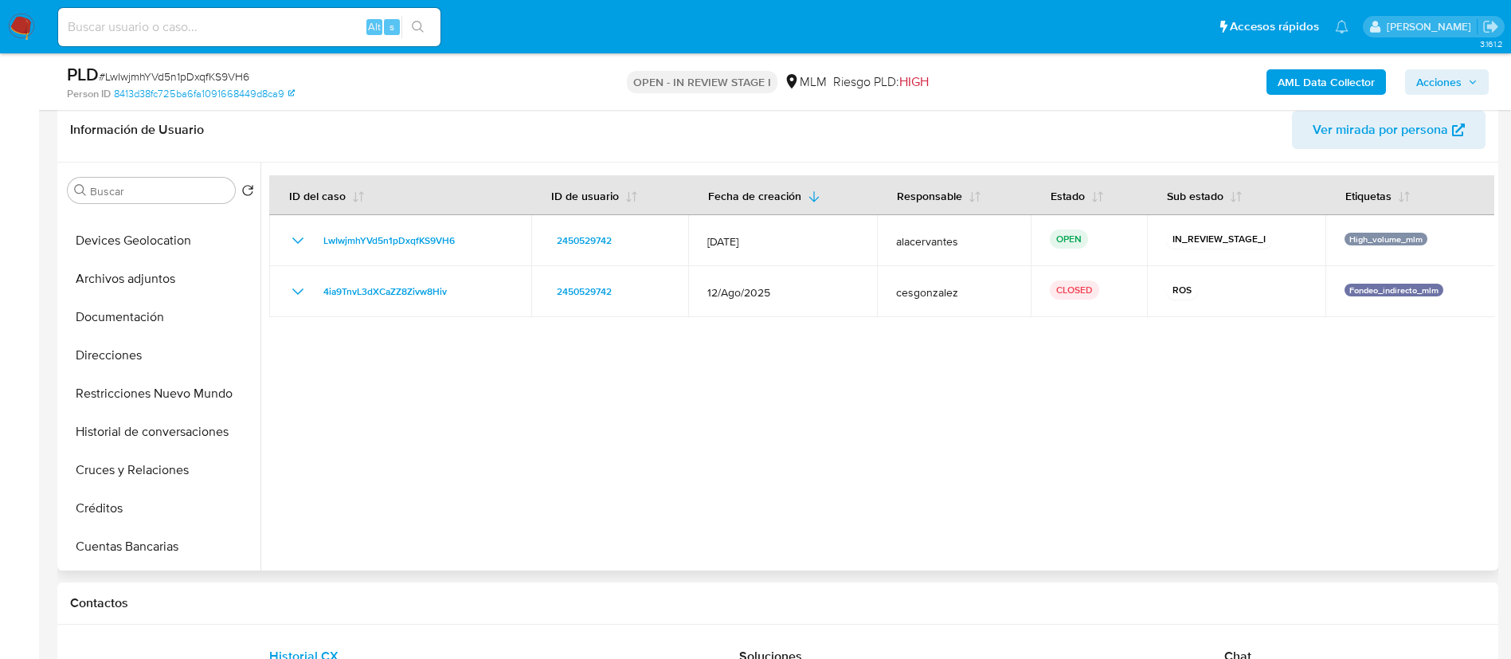
scroll to position [193, 0]
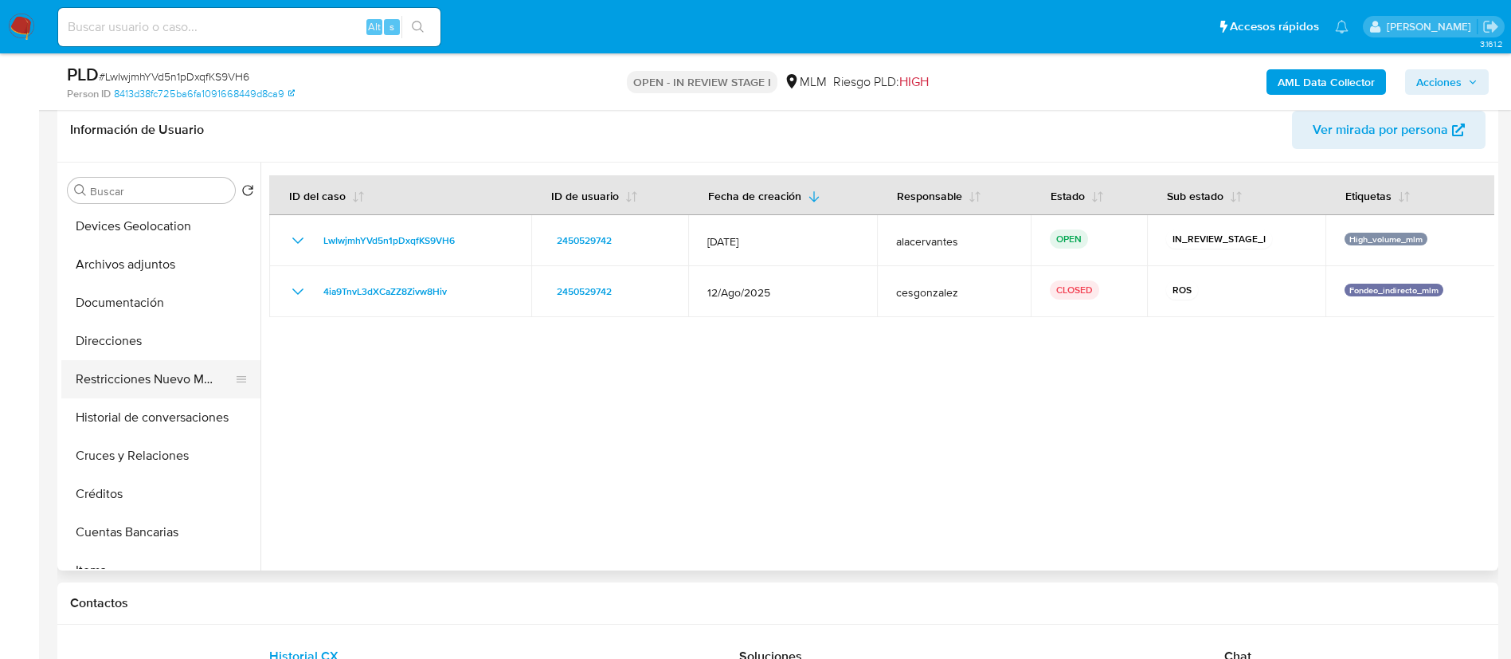
click at [148, 381] on button "Restricciones Nuevo Mundo" at bounding box center [154, 379] width 186 height 38
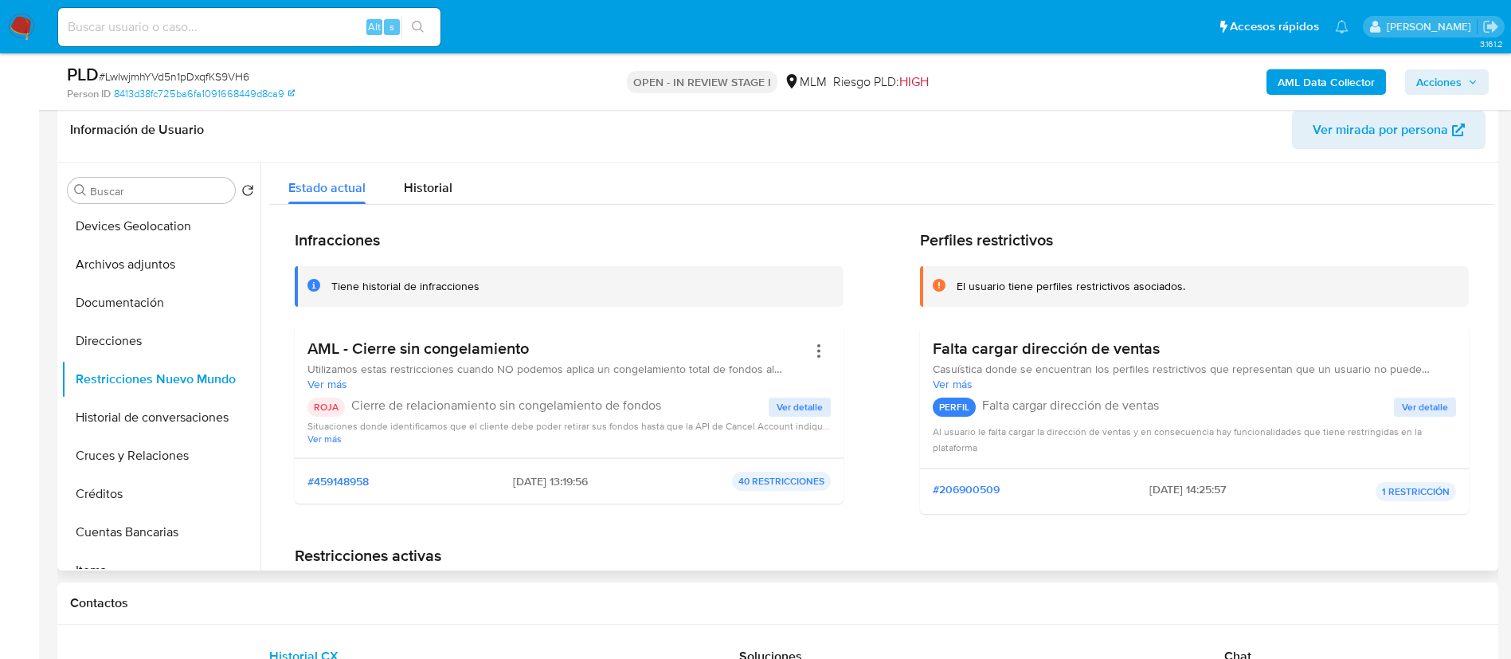
click at [799, 408] on span "Ver detalle" at bounding box center [799, 407] width 46 height 16
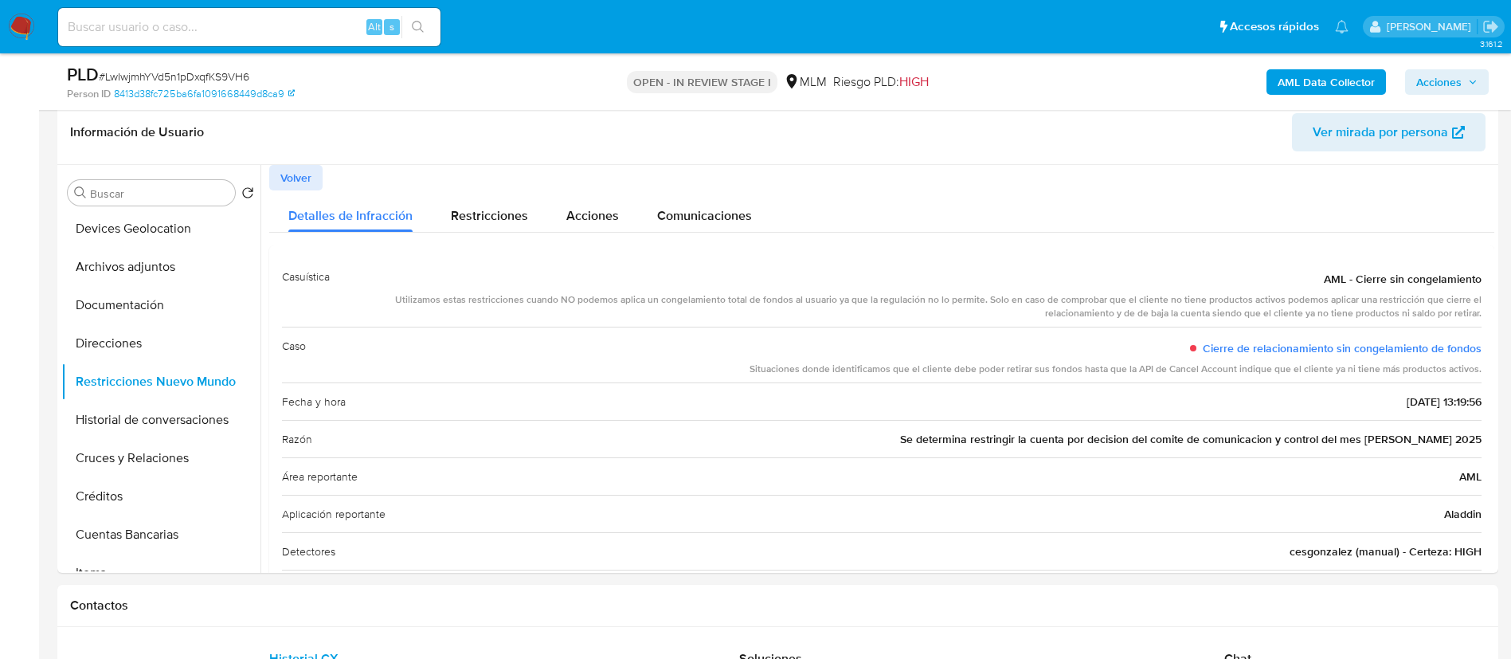
scroll to position [242, 0]
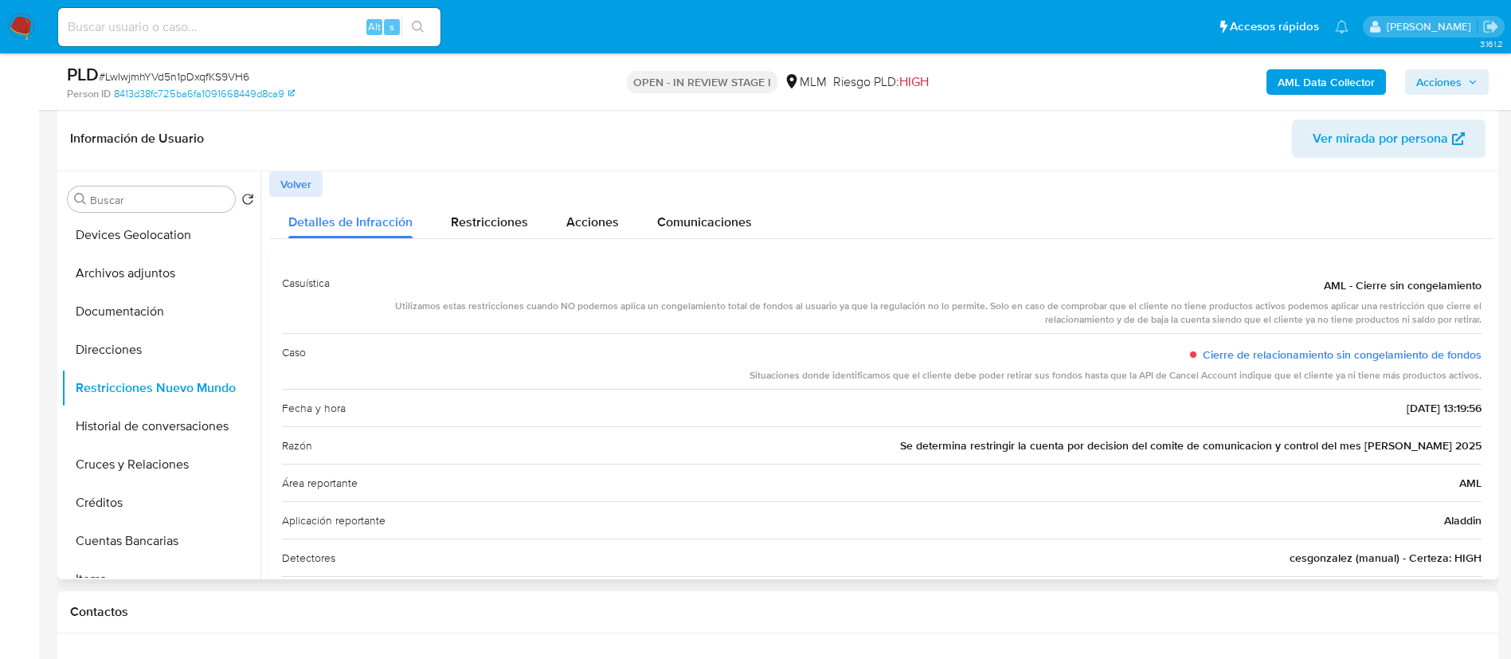
drag, startPoint x: 260, startPoint y: 319, endPoint x: 260, endPoint y: 292, distance: 26.3
click at [260, 292] on div at bounding box center [876, 375] width 1233 height 408
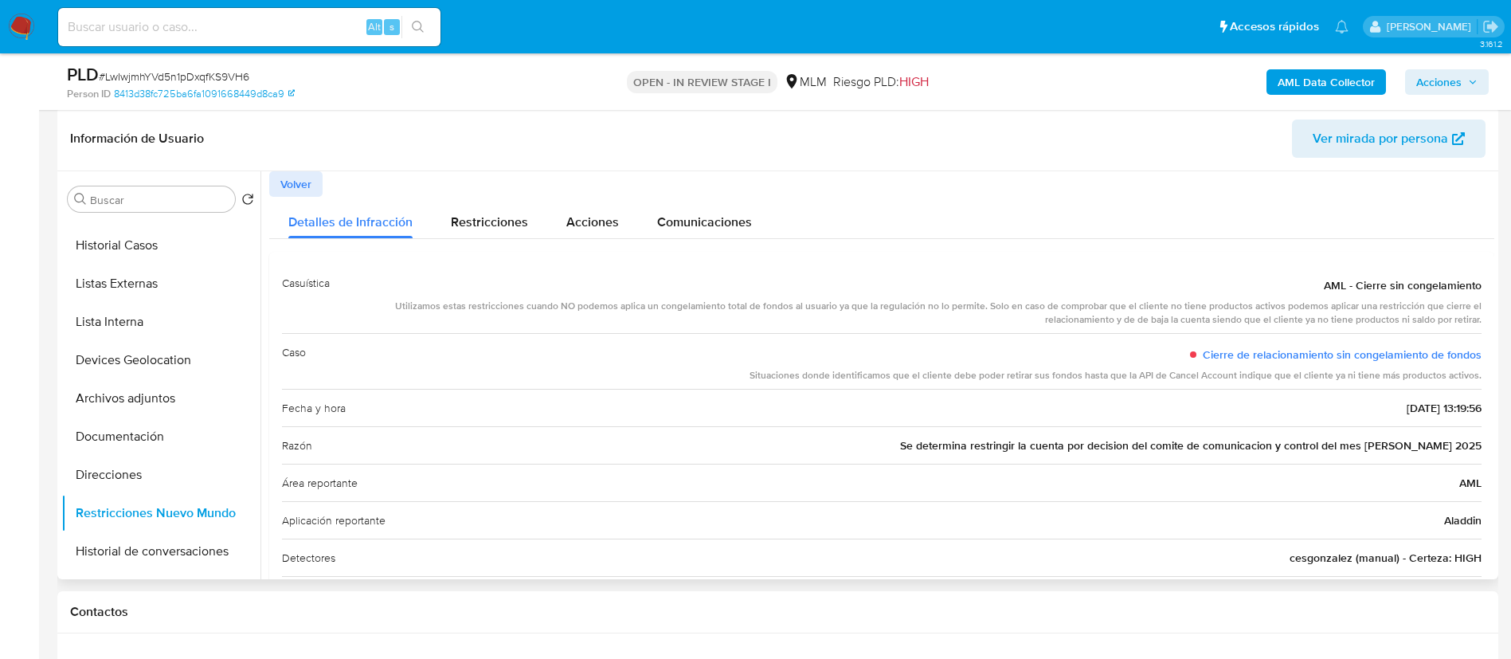
scroll to position [64, 0]
click at [152, 262] on button "Historial Casos" at bounding box center [154, 250] width 186 height 38
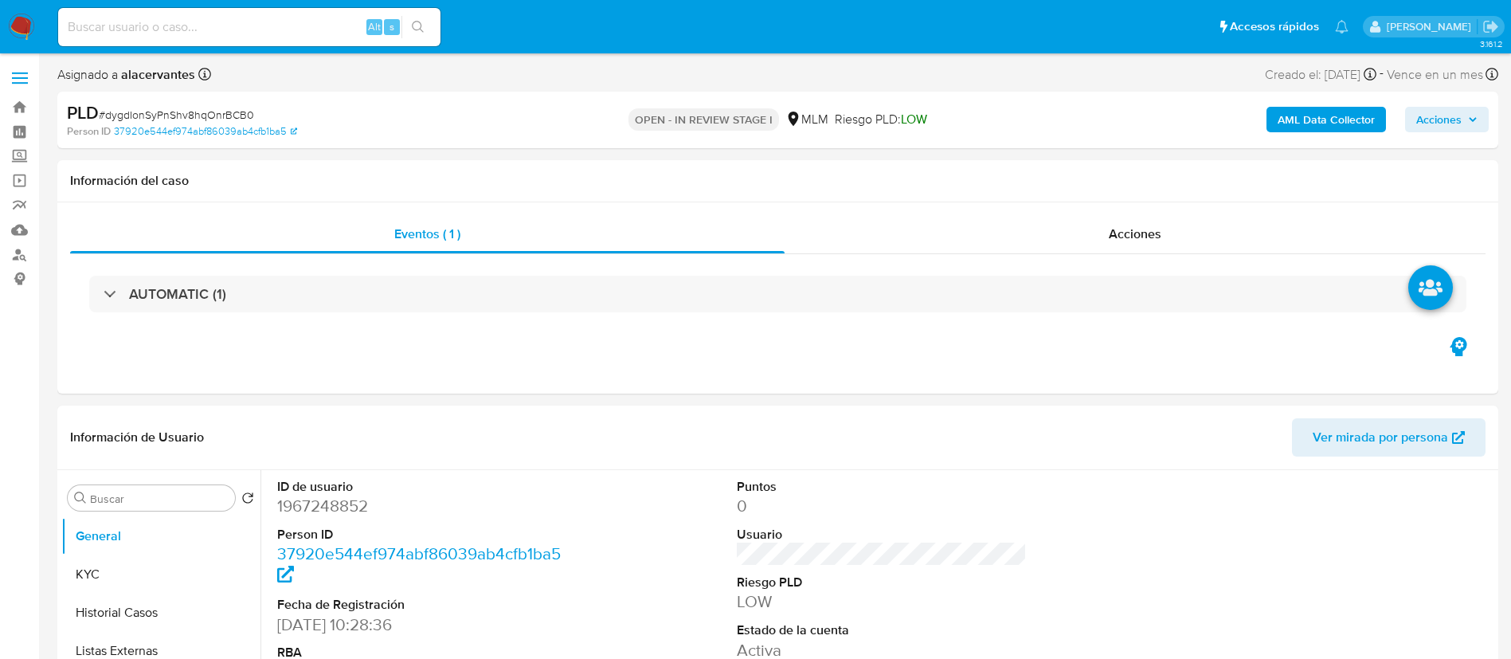
select select "10"
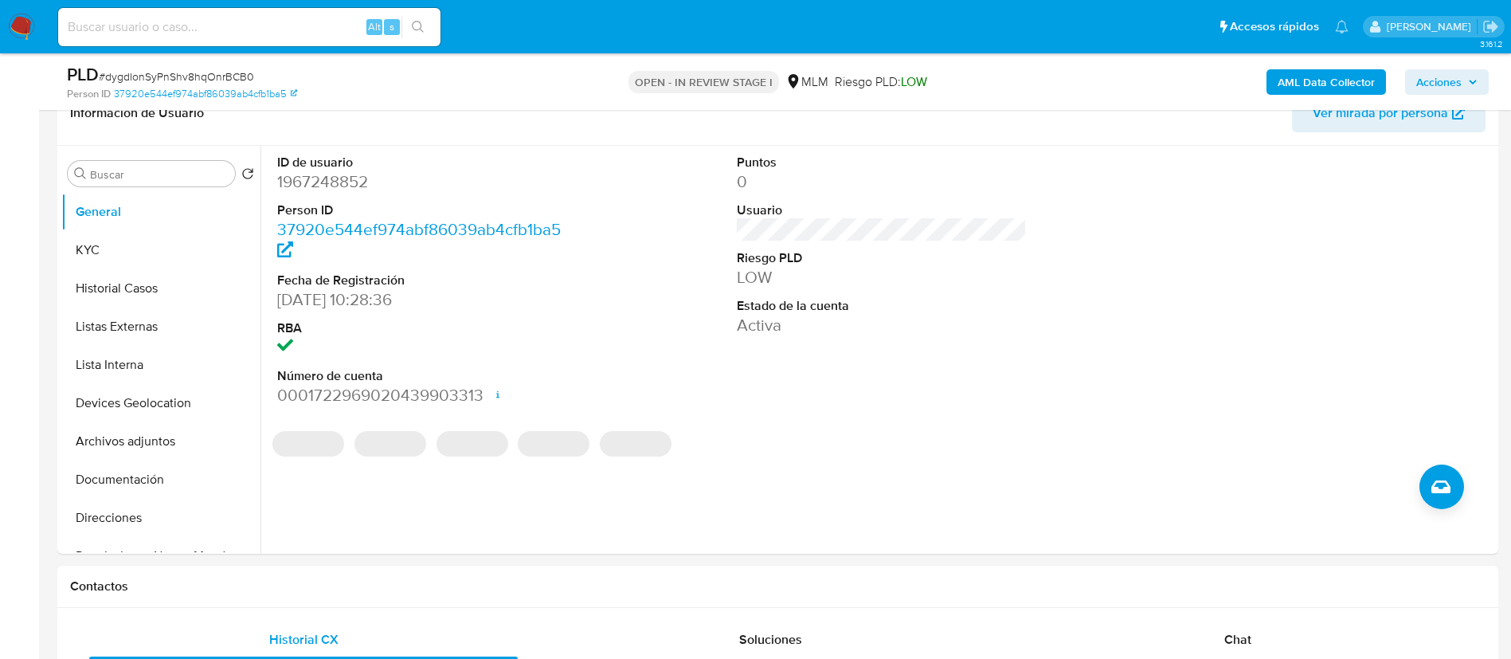
scroll to position [289, 0]
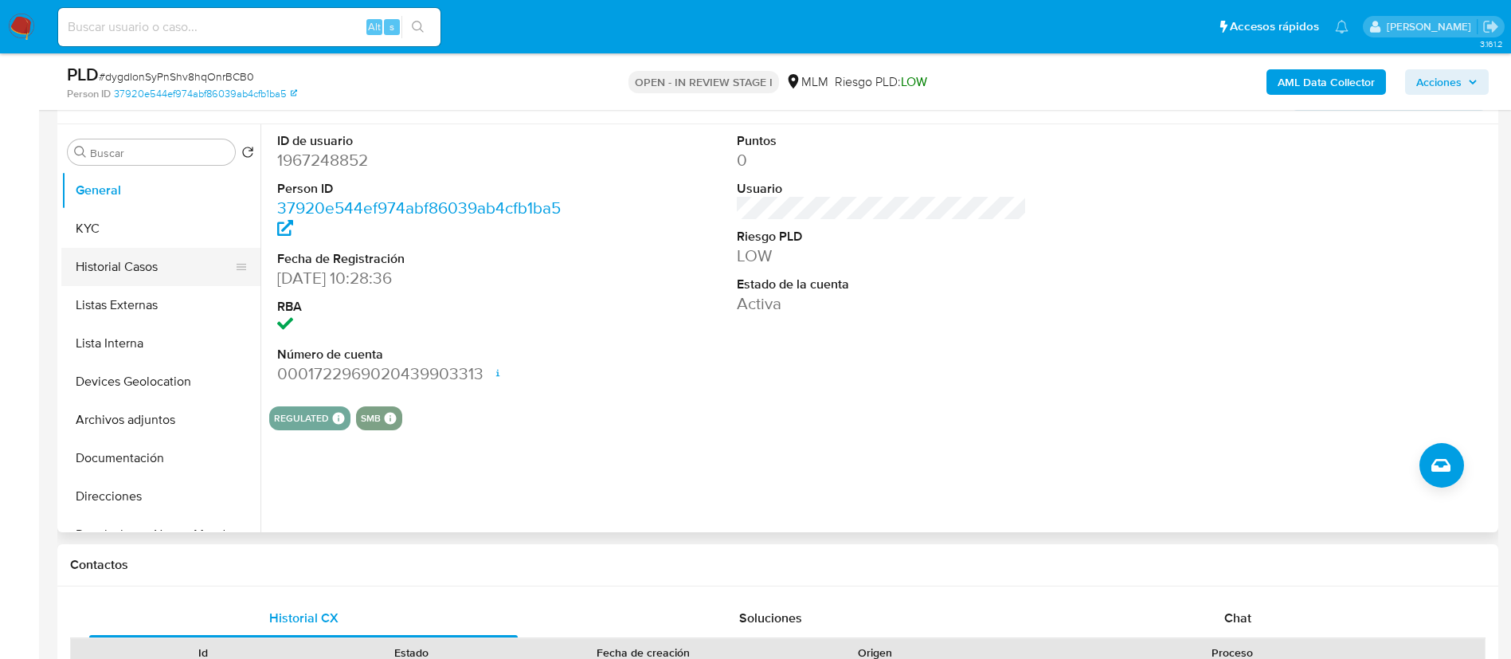
click at [127, 269] on button "Historial Casos" at bounding box center [154, 267] width 186 height 38
